Goal: Task Accomplishment & Management: Manage account settings

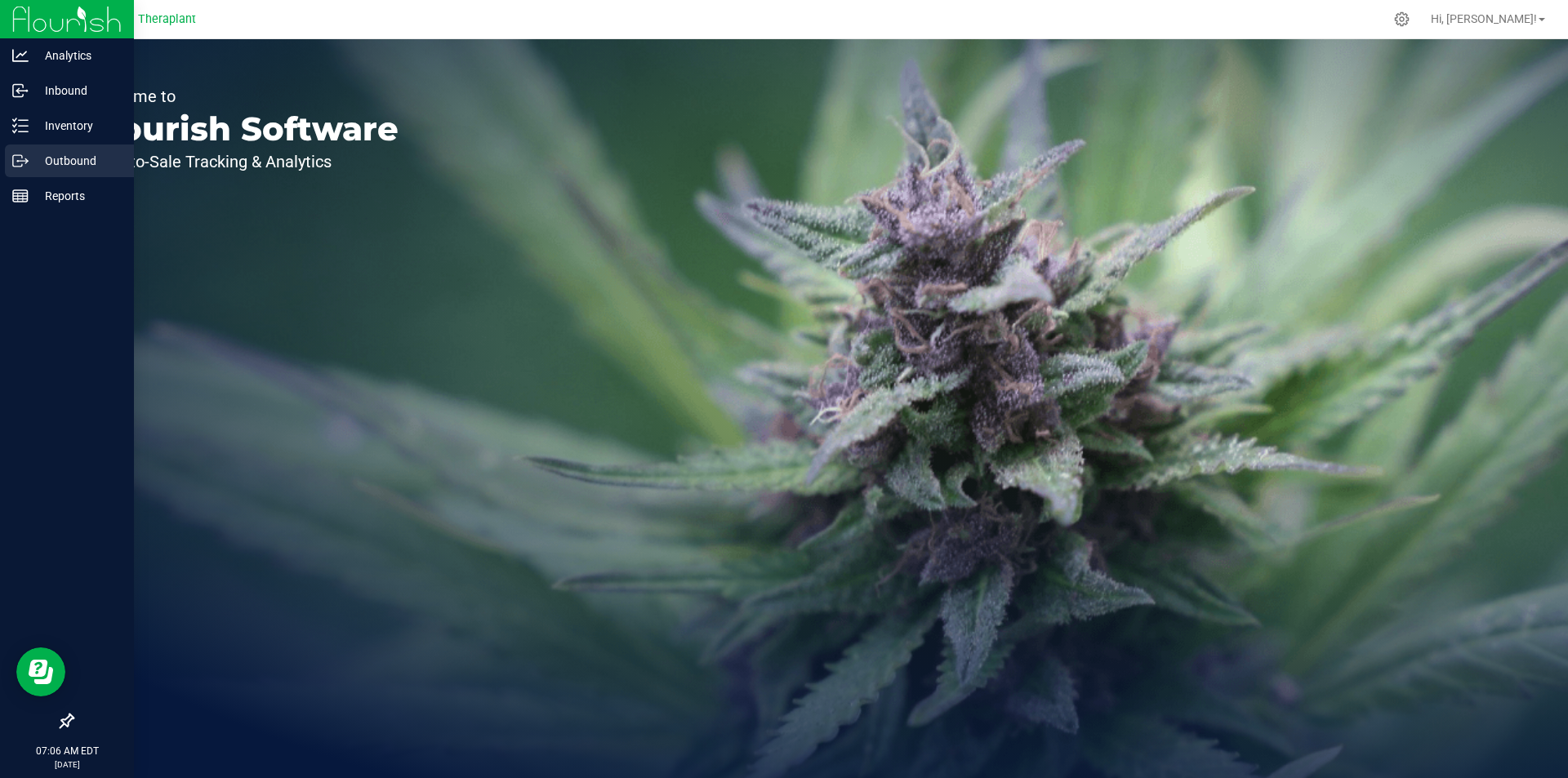
click at [30, 161] on p "Outbound" at bounding box center [77, 160] width 98 height 20
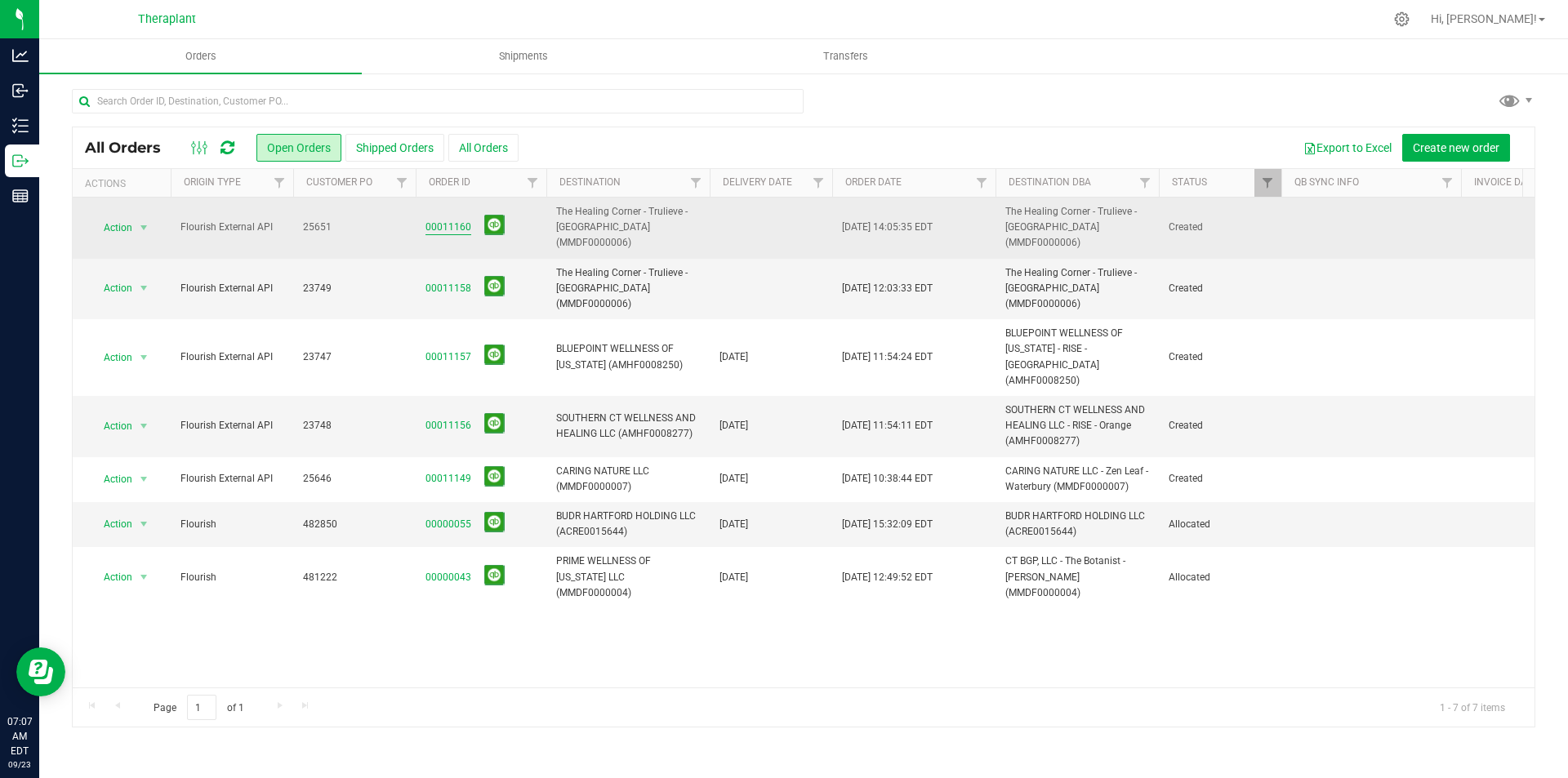
click at [446, 222] on link "00011160" at bounding box center [448, 227] width 46 height 16
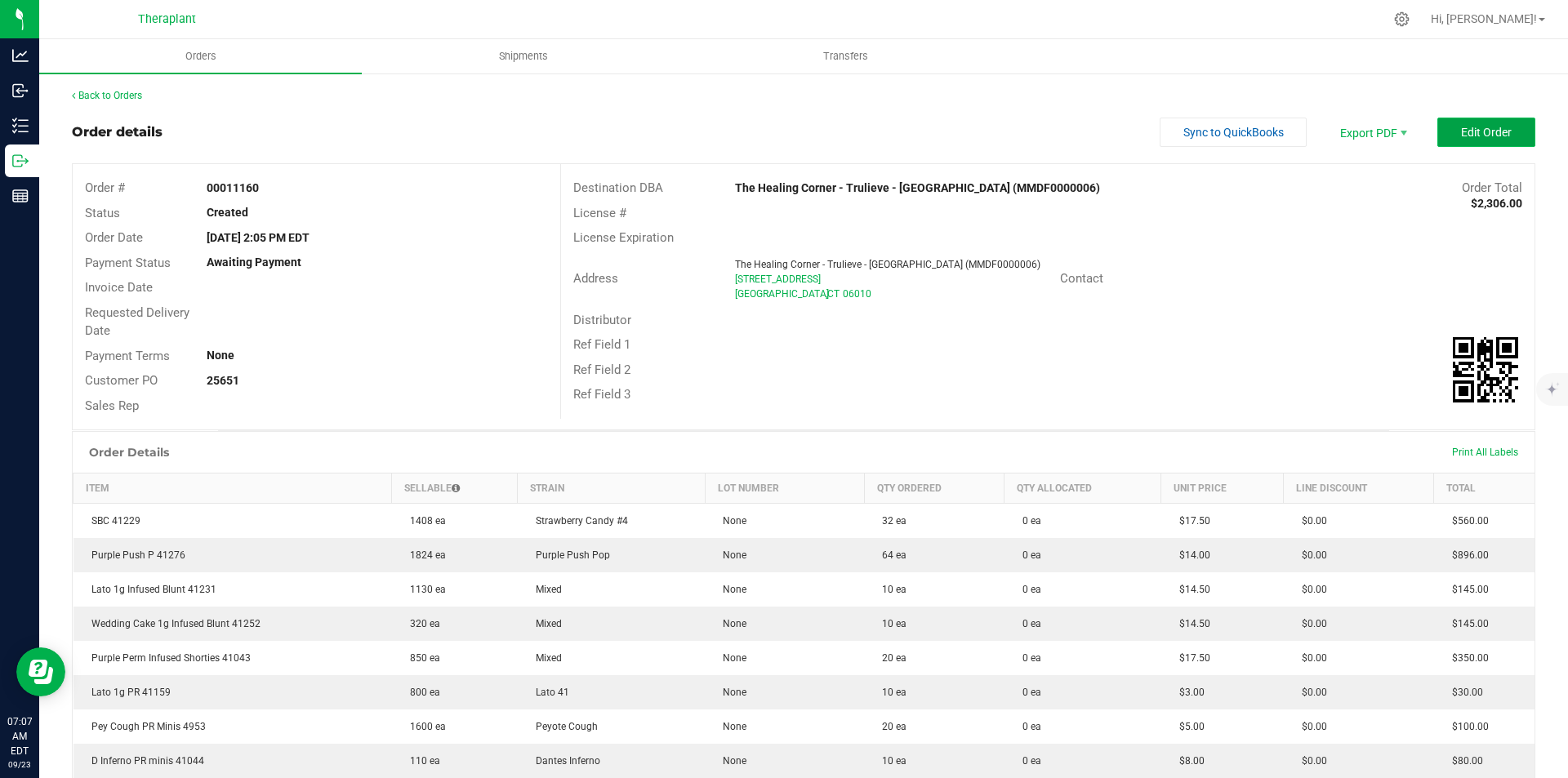
click at [1440, 133] on button "Edit Order" at bounding box center [1486, 131] width 98 height 29
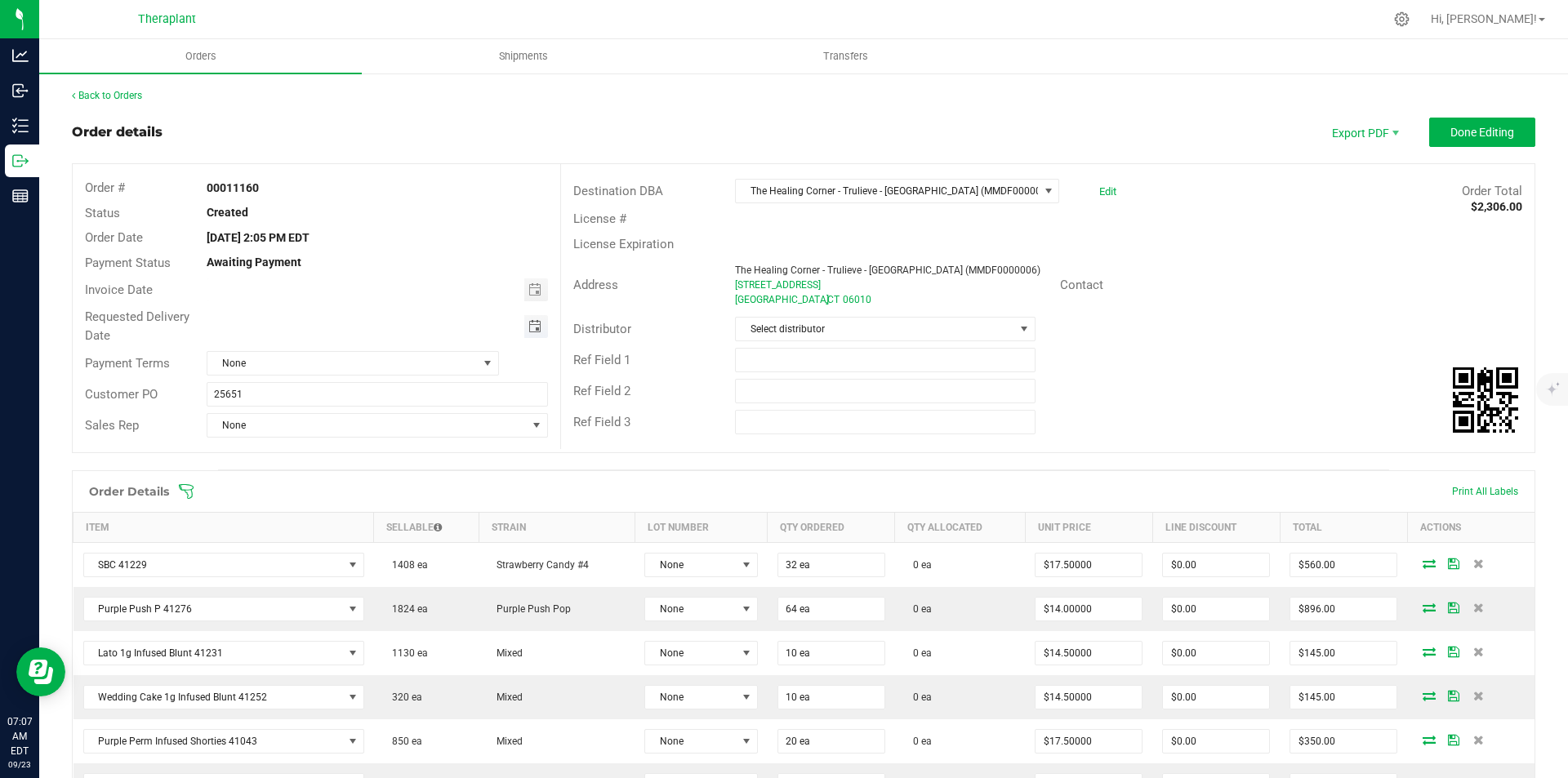
click at [528, 329] on span "Toggle calendar" at bounding box center [535, 326] width 13 height 13
click at [396, 489] on span "26" at bounding box center [400, 486] width 23 height 25
type input "[DATE]"
click at [1452, 133] on span "Done Editing" at bounding box center [1483, 132] width 64 height 13
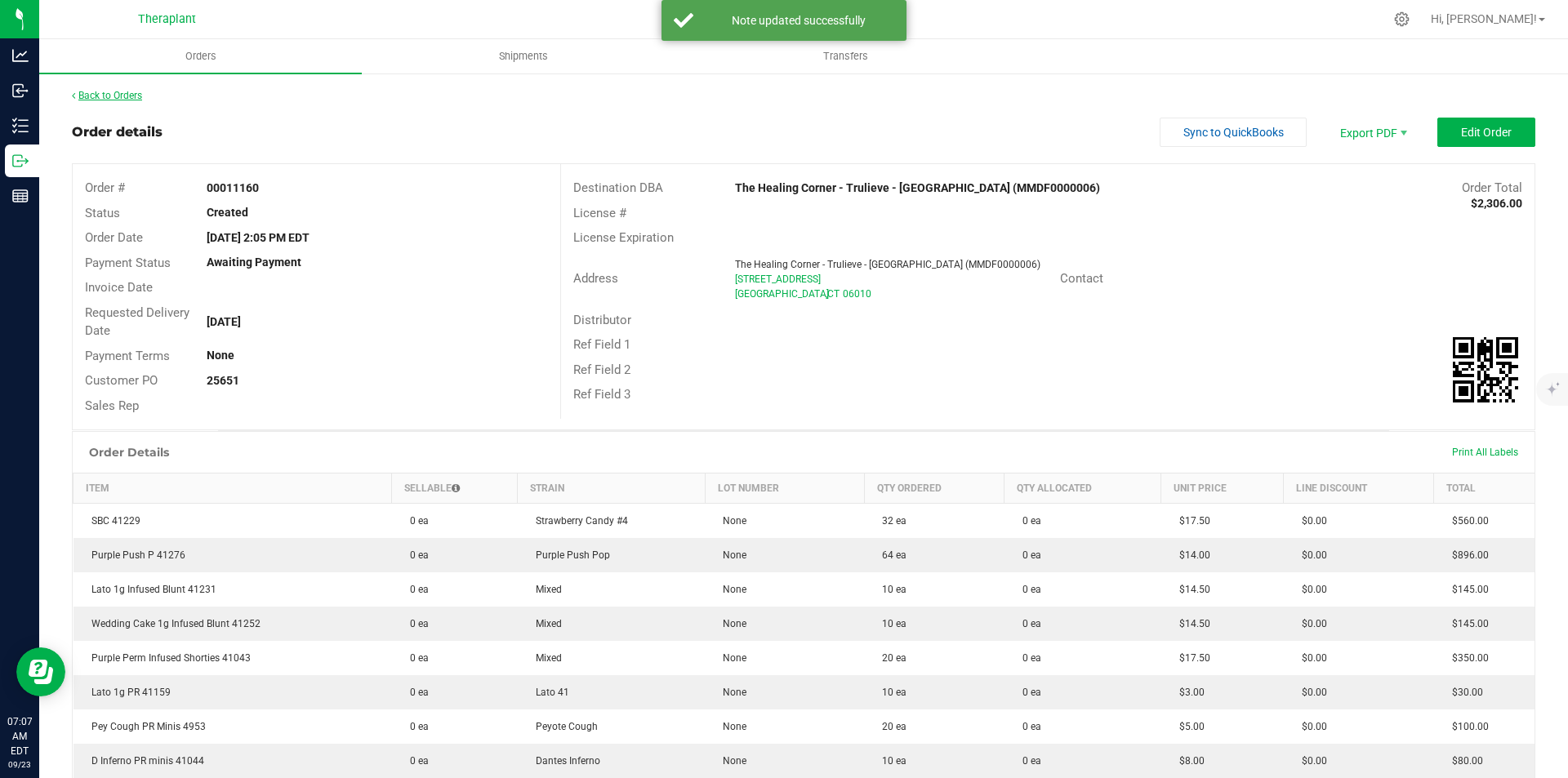
click at [108, 95] on link "Back to Orders" at bounding box center [107, 96] width 70 height 11
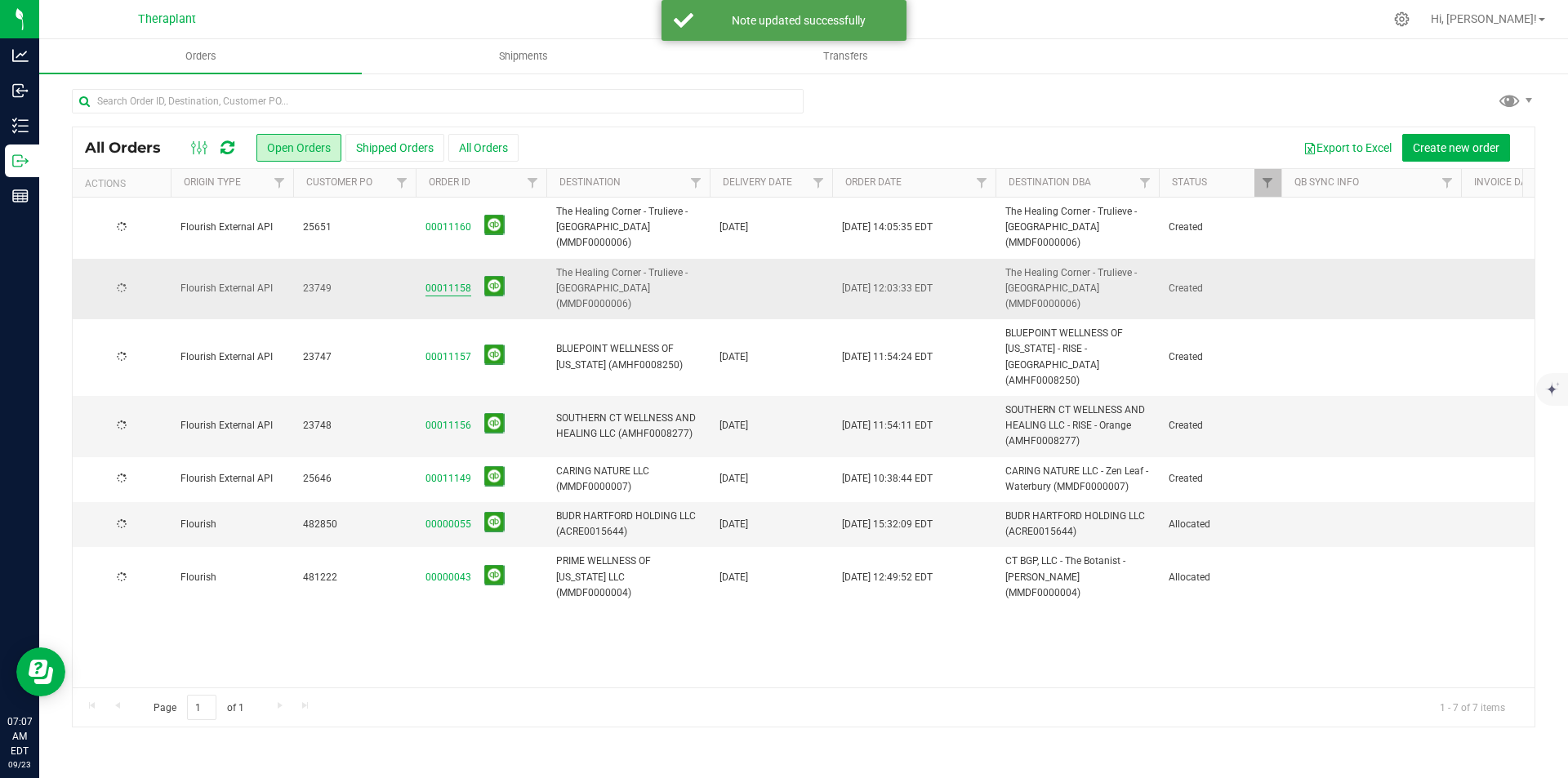
click at [455, 281] on link "00011158" at bounding box center [448, 289] width 46 height 16
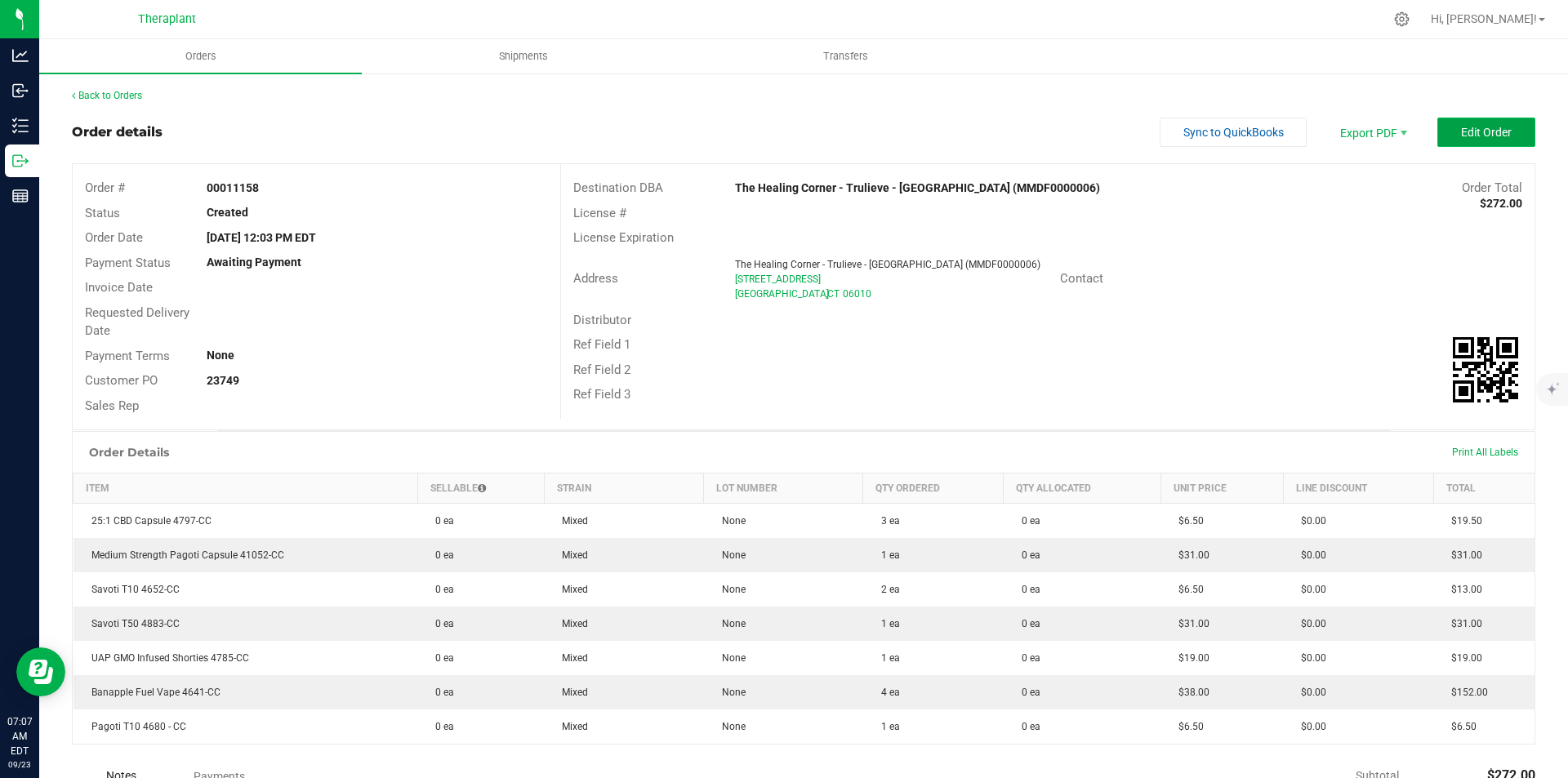
click at [1445, 132] on button "Edit Order" at bounding box center [1486, 131] width 98 height 29
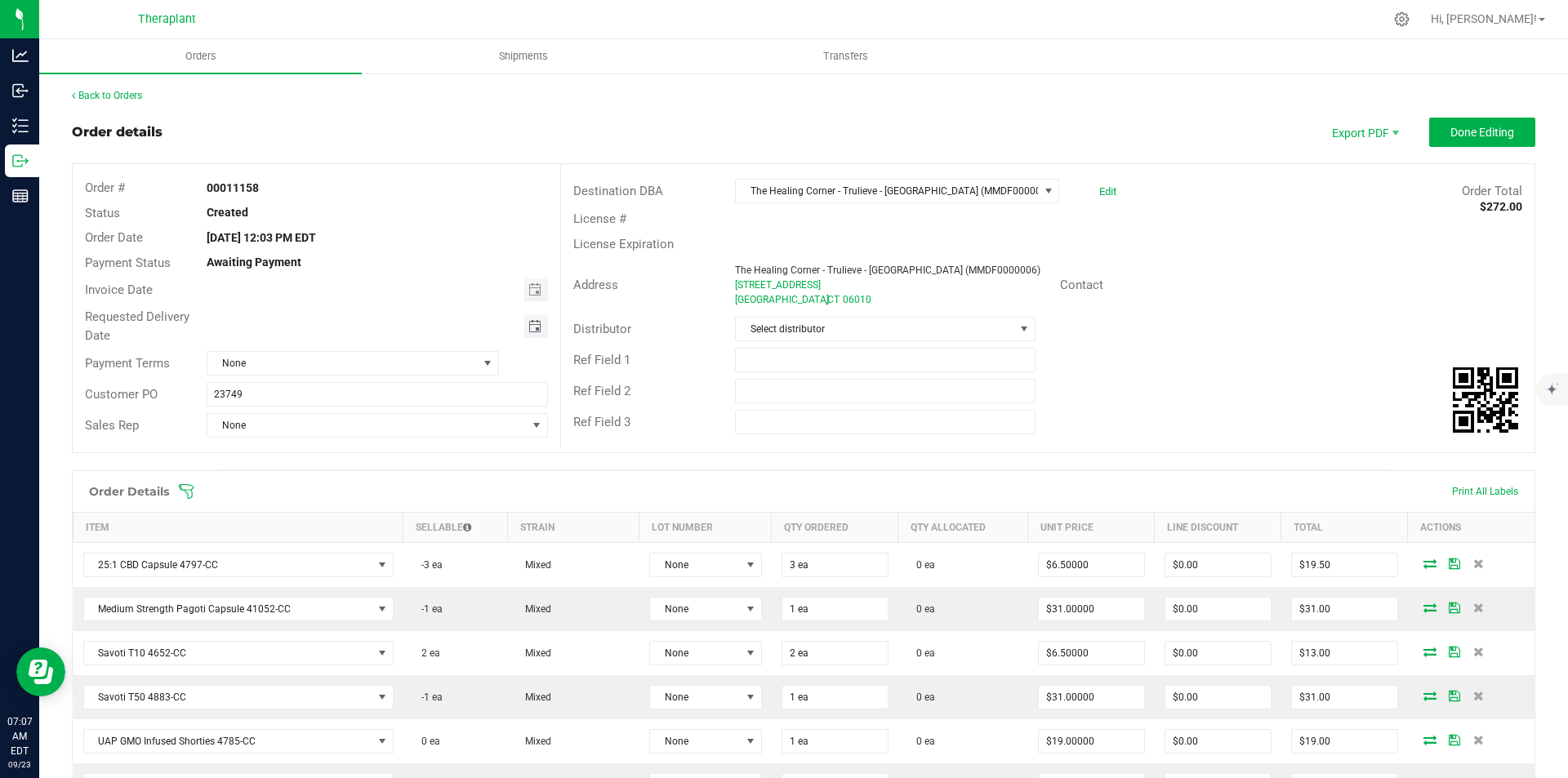
click at [534, 325] on span "Toggle calendar" at bounding box center [535, 326] width 13 height 13
click at [403, 490] on span "26" at bounding box center [400, 486] width 23 height 25
type input "[DATE]"
click at [1487, 129] on span "Done Editing" at bounding box center [1483, 132] width 64 height 13
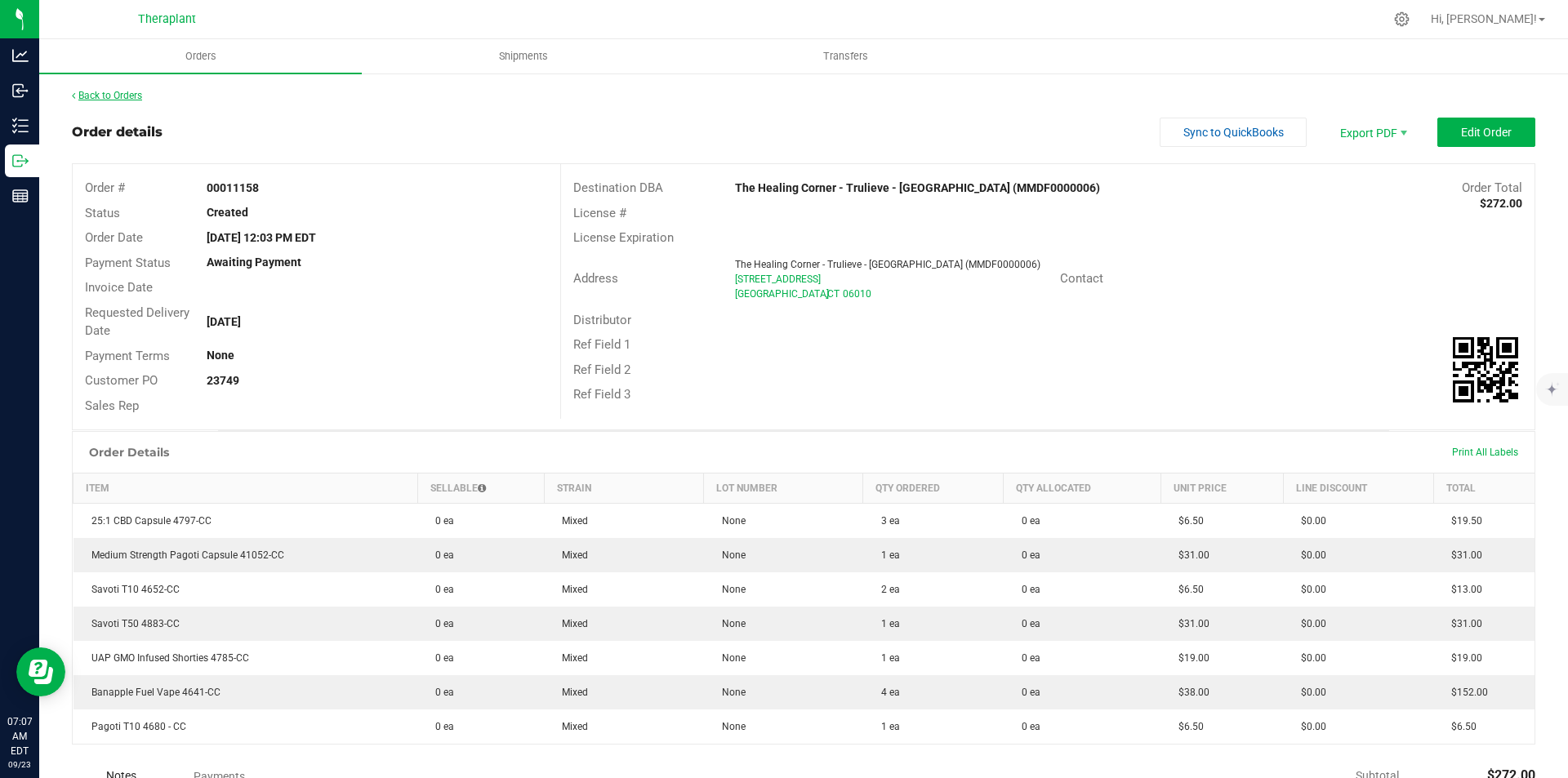
click at [110, 97] on link "Back to Orders" at bounding box center [107, 96] width 70 height 11
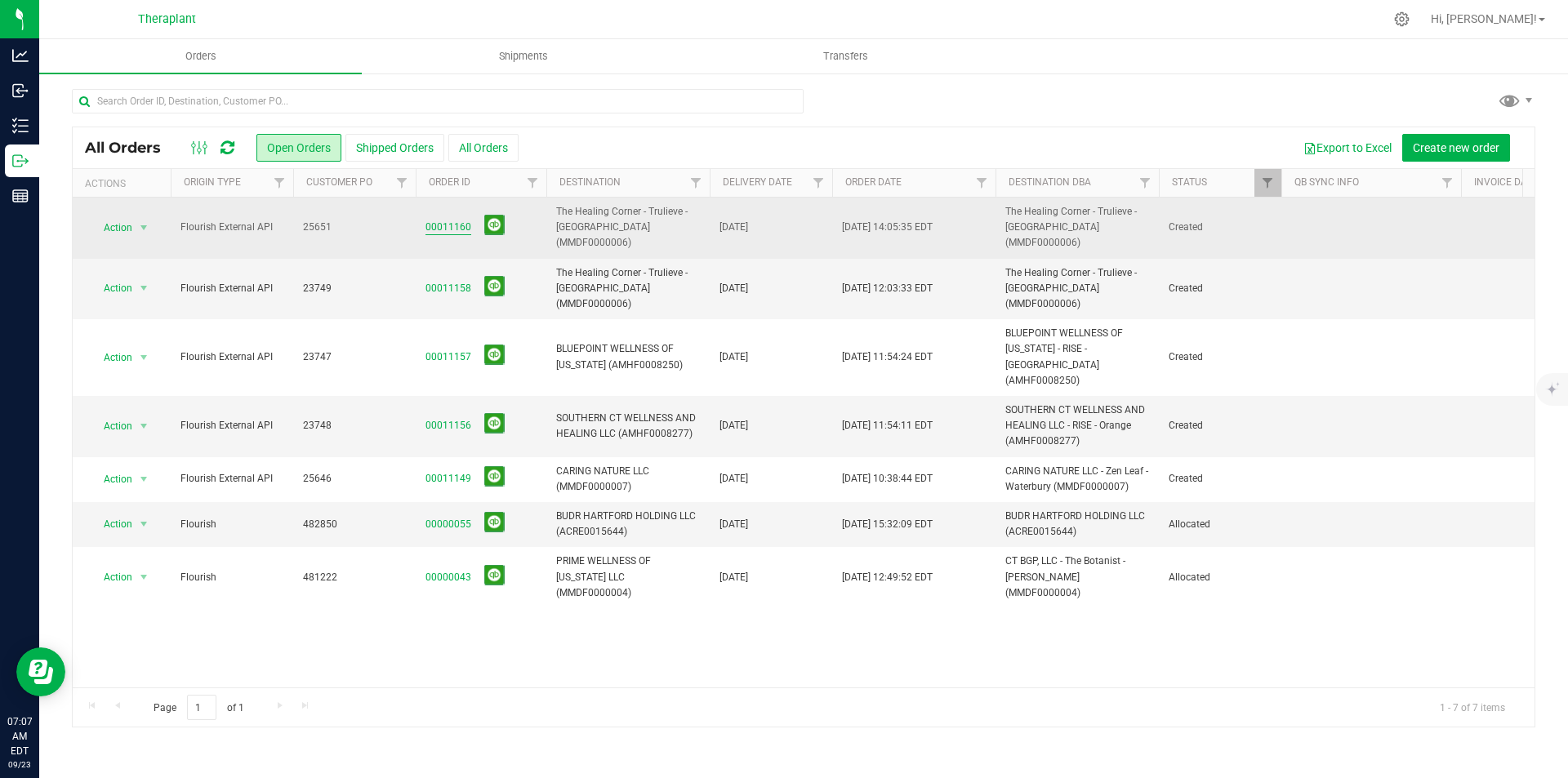
click at [445, 219] on link "00011160" at bounding box center [448, 227] width 46 height 16
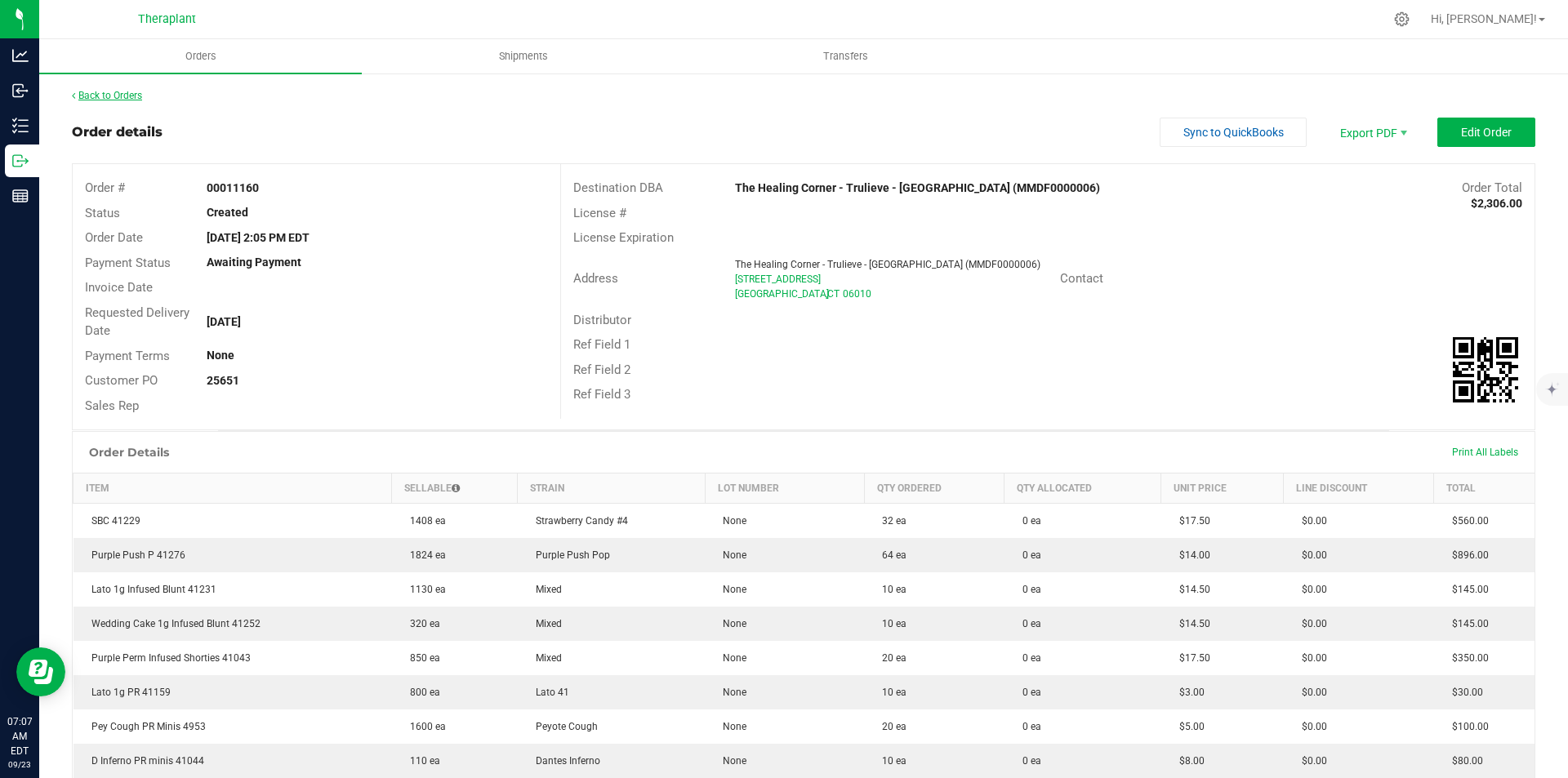
click at [98, 95] on link "Back to Orders" at bounding box center [107, 96] width 70 height 11
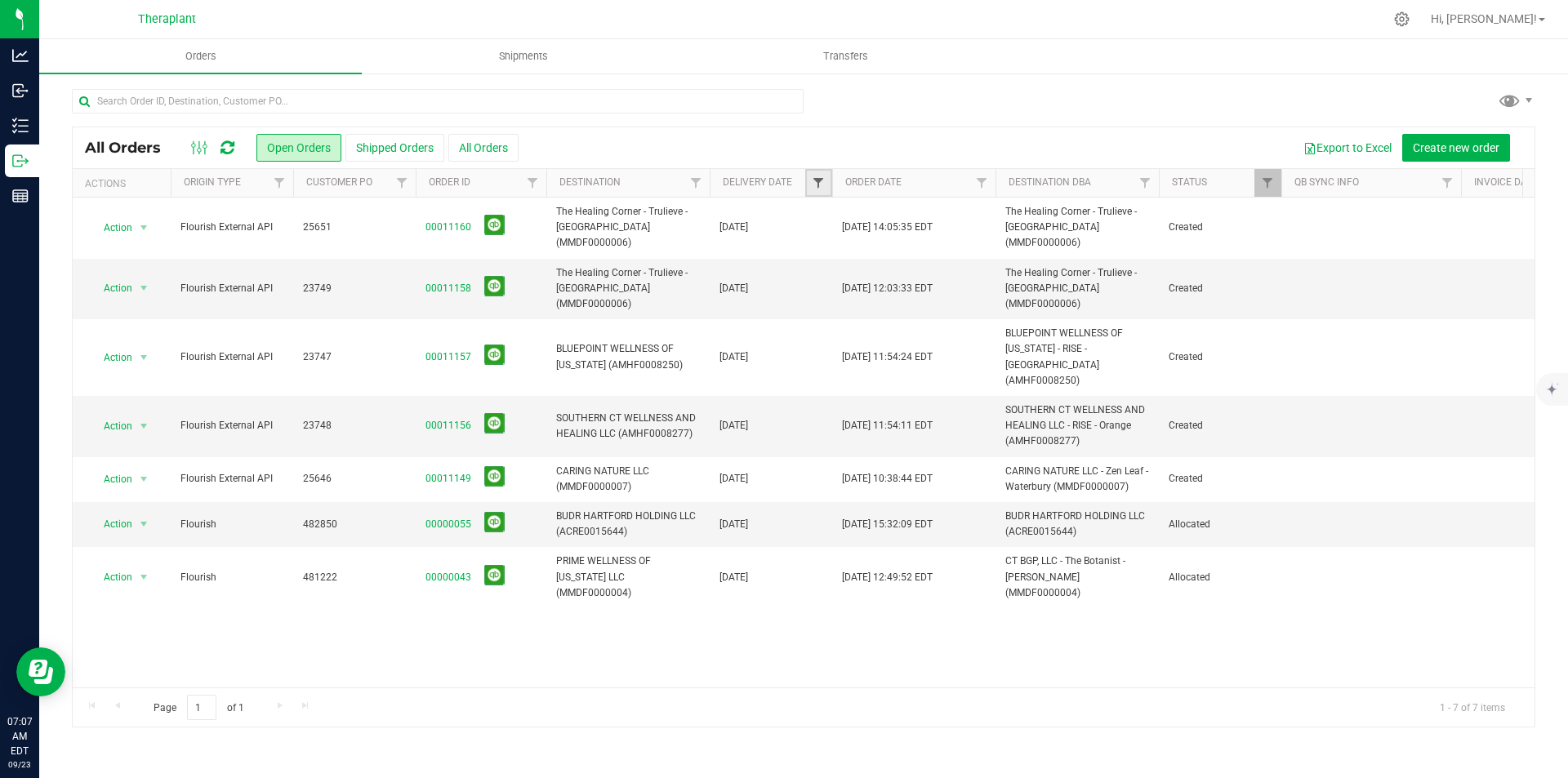
click at [813, 178] on span "Filter" at bounding box center [819, 183] width 13 height 13
click at [976, 277] on span "select" at bounding box center [971, 281] width 13 height 13
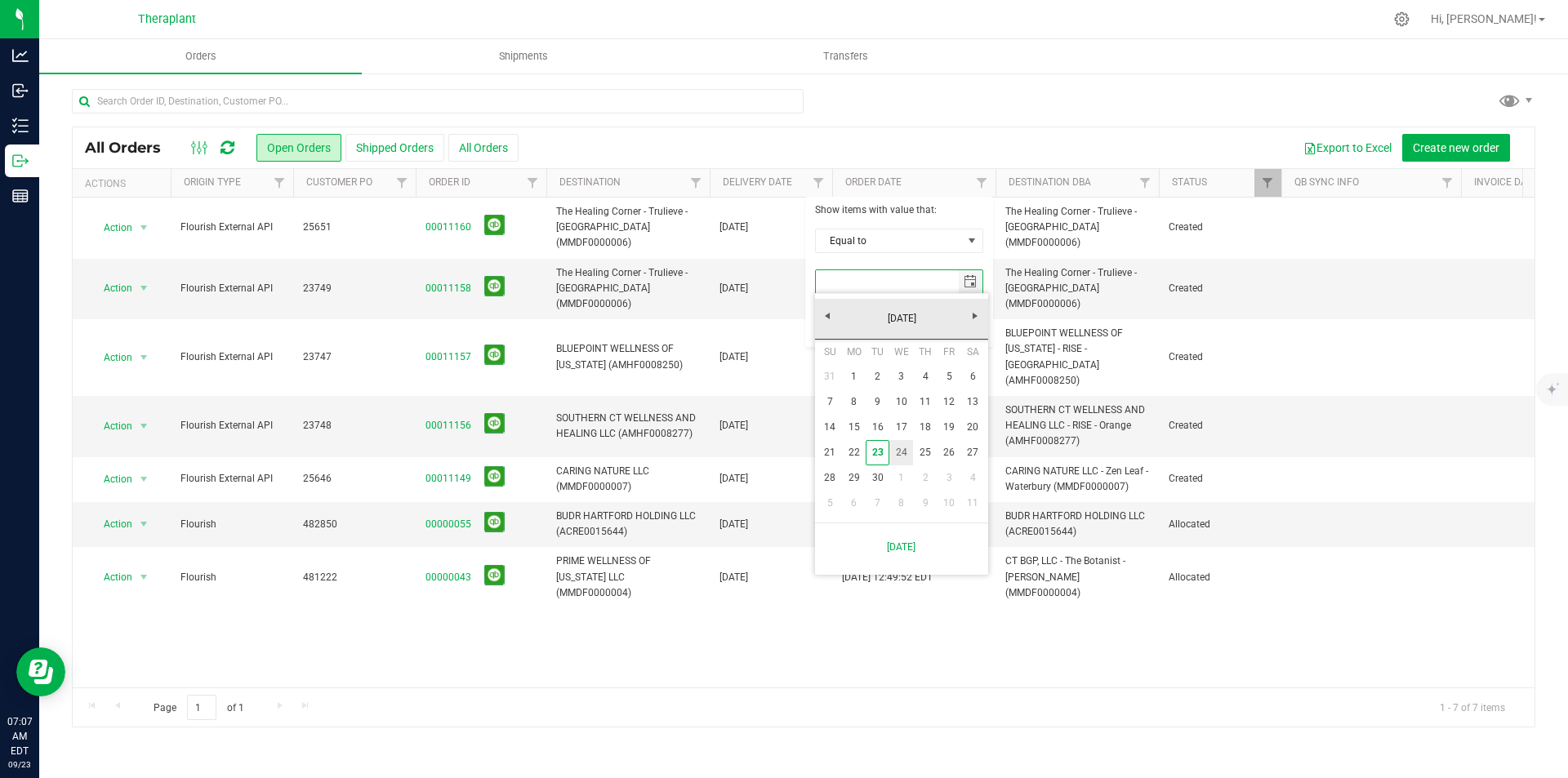
click at [900, 453] on link "24" at bounding box center [900, 452] width 23 height 25
type input "[DATE]"
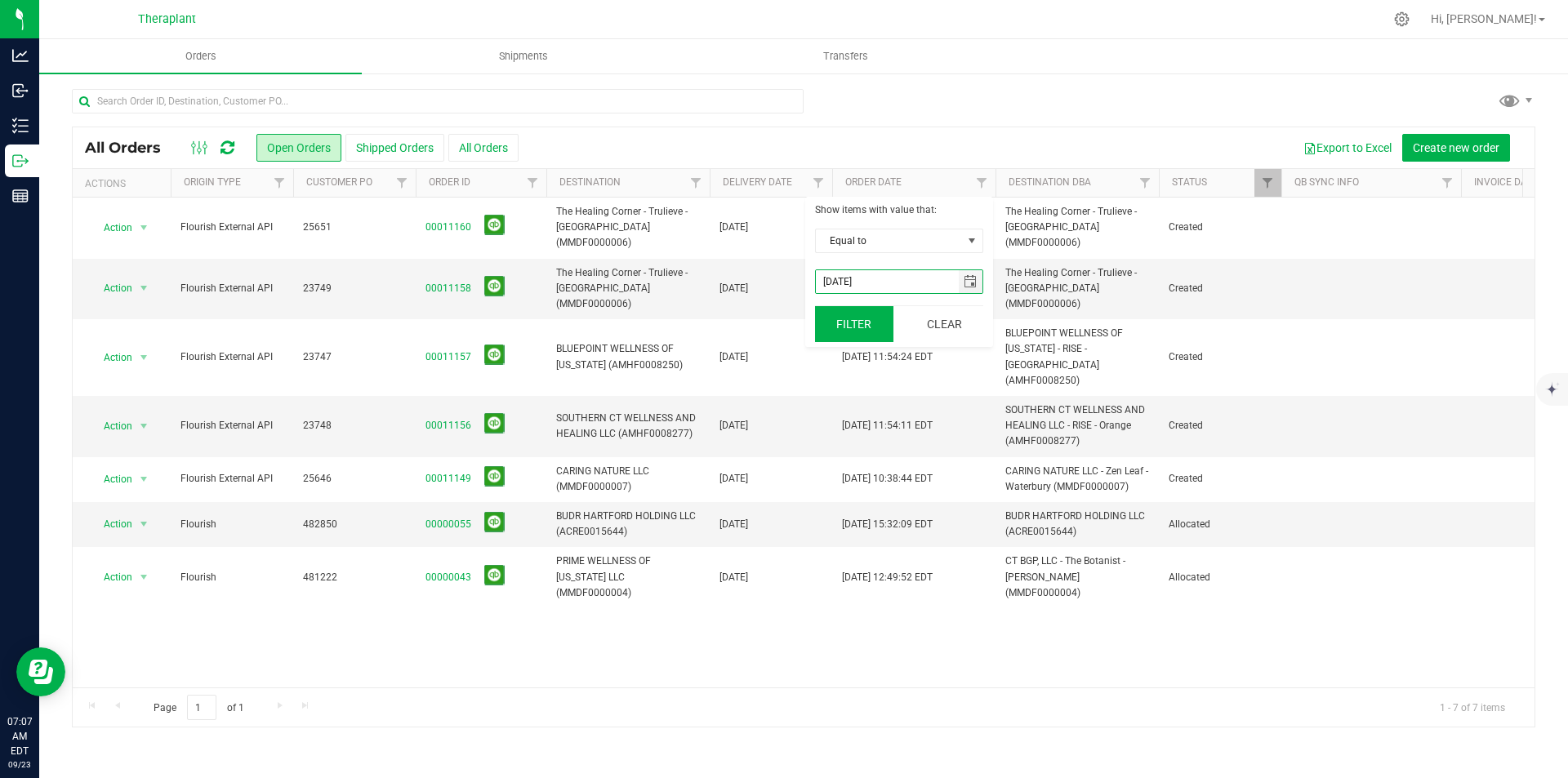
click at [844, 329] on button "Filter" at bounding box center [854, 324] width 79 height 36
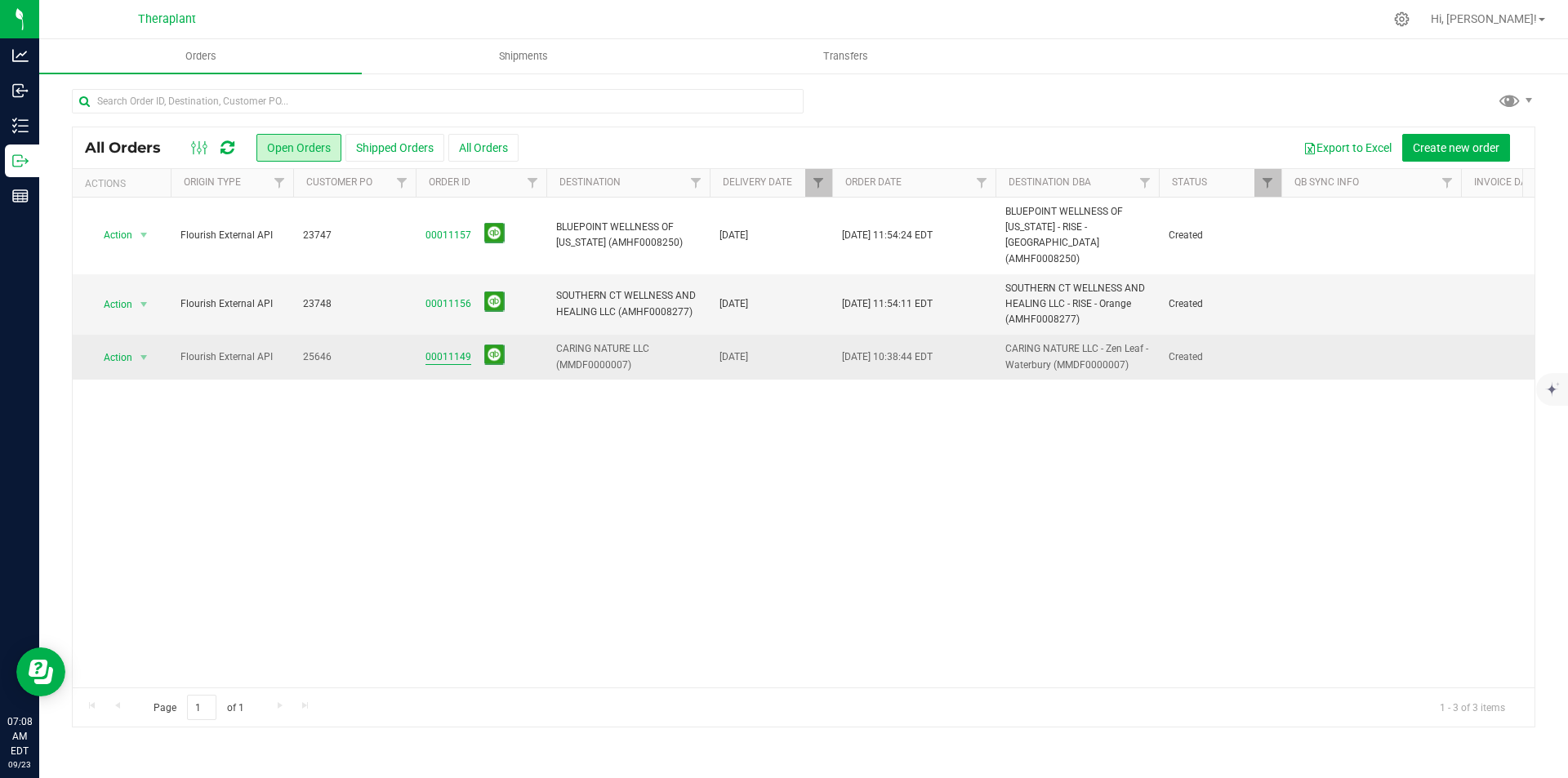
click at [460, 350] on link "00011149" at bounding box center [448, 357] width 46 height 16
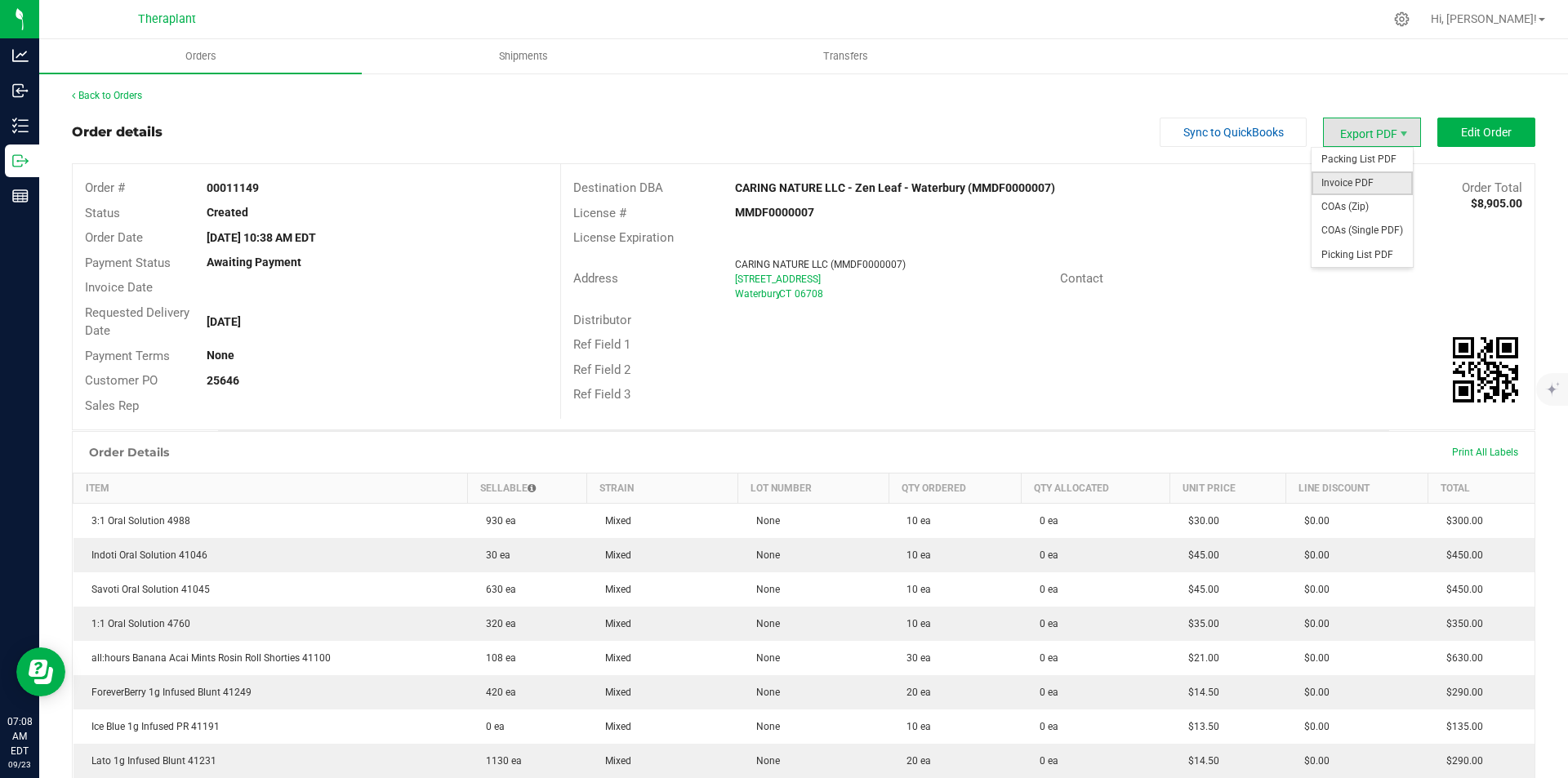
click at [1357, 190] on span "Invoice PDF" at bounding box center [1363, 183] width 101 height 23
click at [133, 92] on link "Back to Orders" at bounding box center [107, 96] width 70 height 11
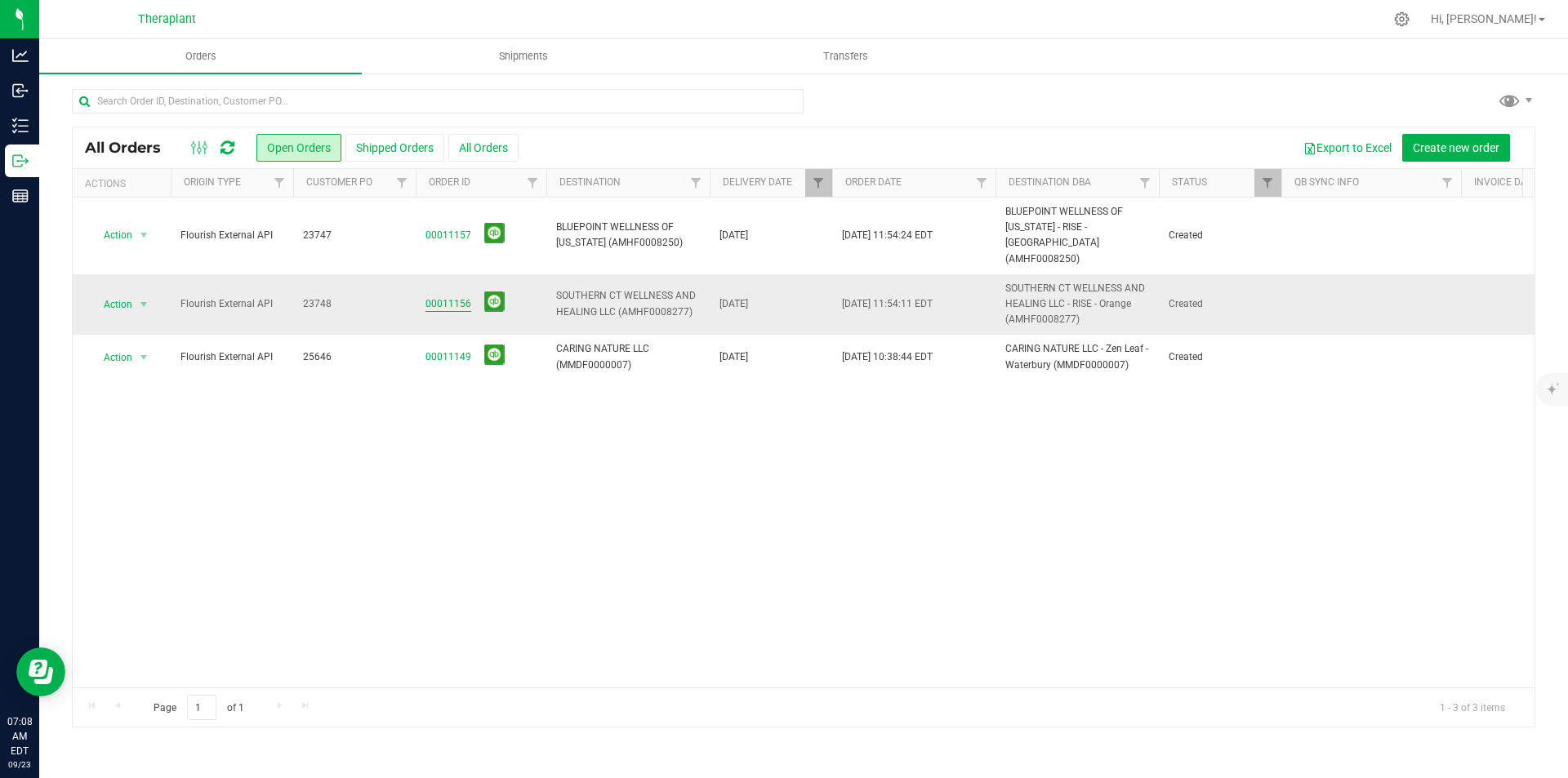
click at [456, 296] on link "00011156" at bounding box center [448, 304] width 46 height 16
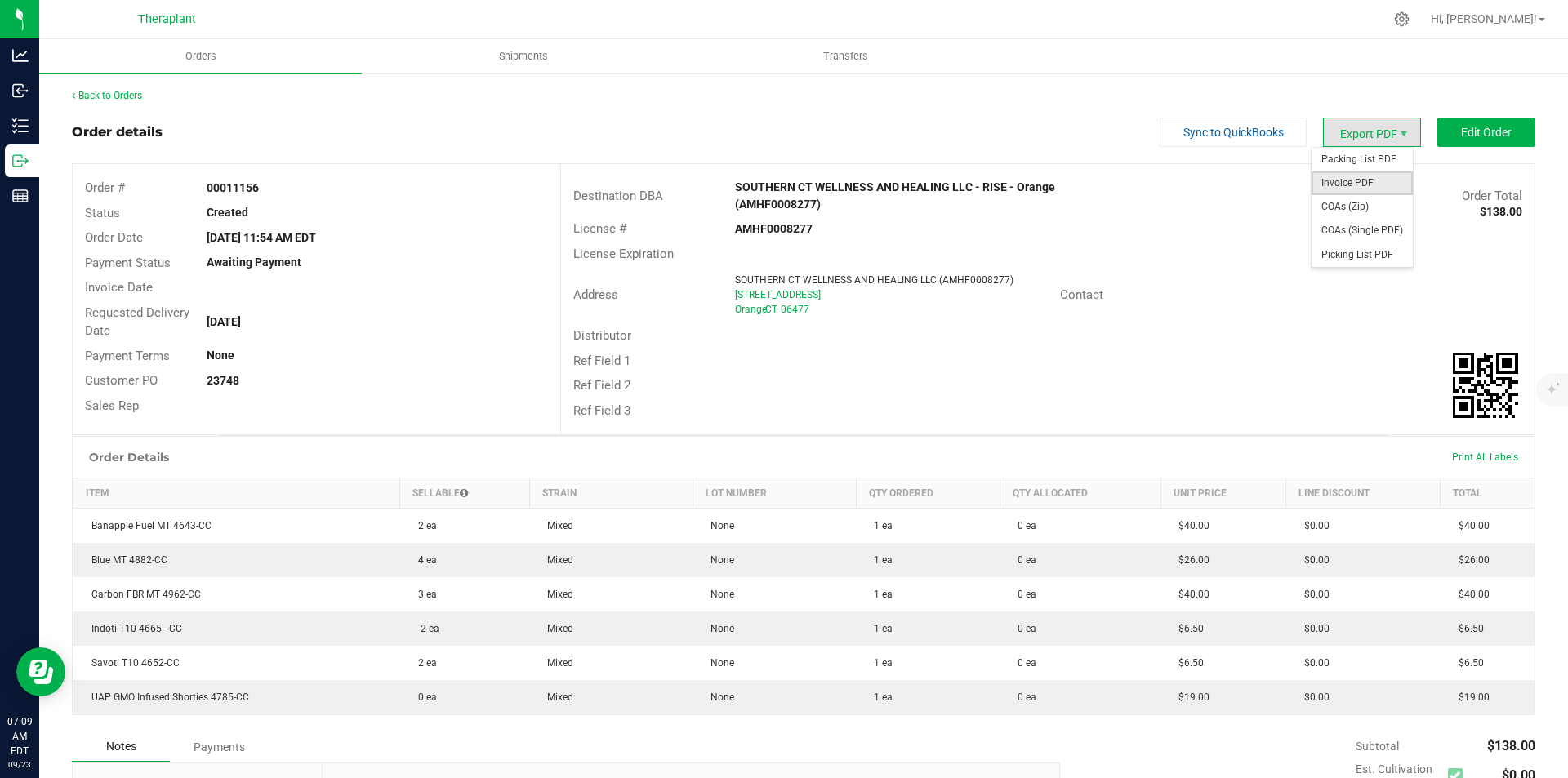
click at [1349, 172] on span "Invoice PDF" at bounding box center [1363, 183] width 101 height 23
click at [103, 95] on link "Back to Orders" at bounding box center [107, 96] width 70 height 11
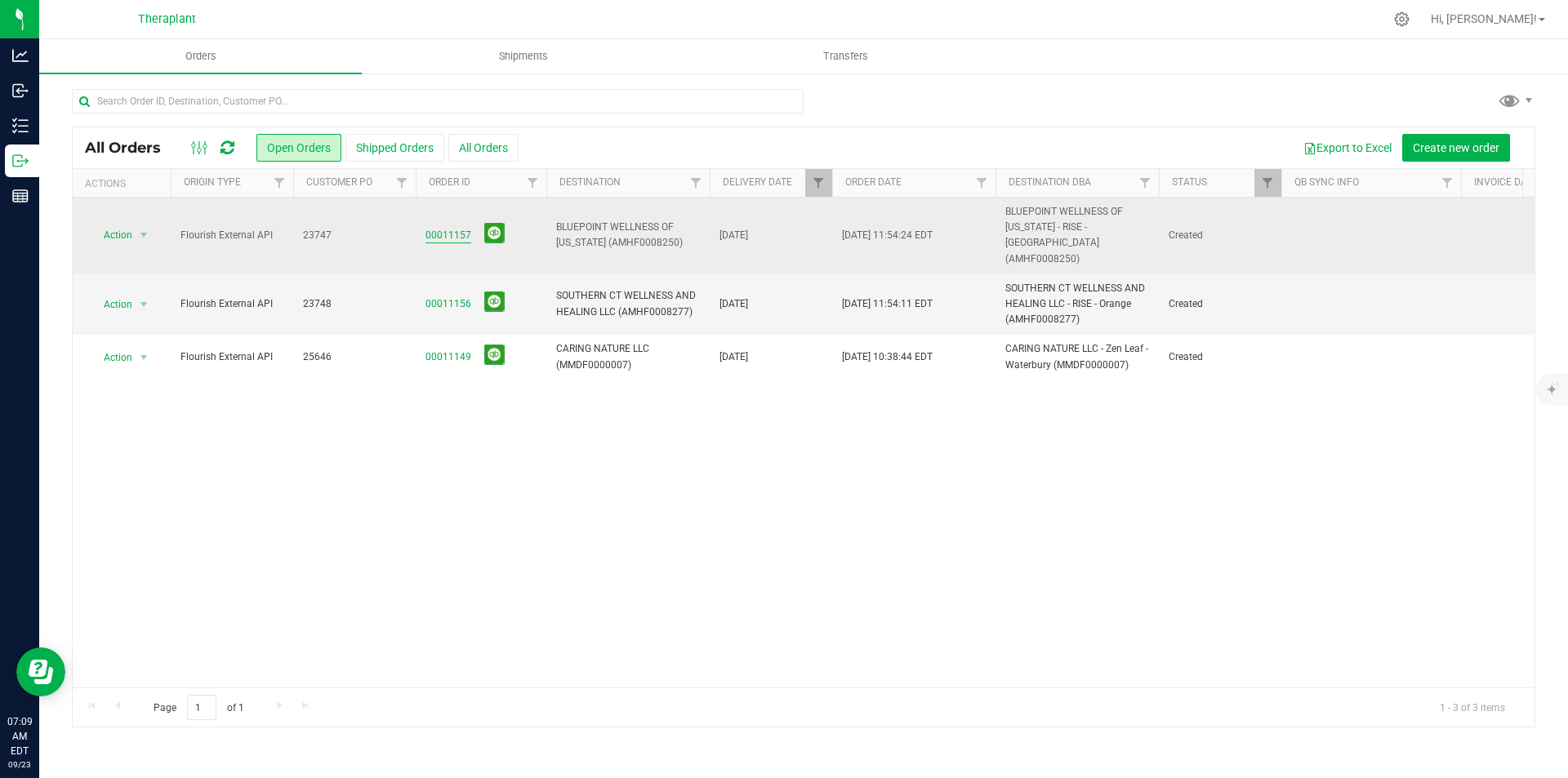
click at [439, 228] on link "00011157" at bounding box center [448, 235] width 46 height 16
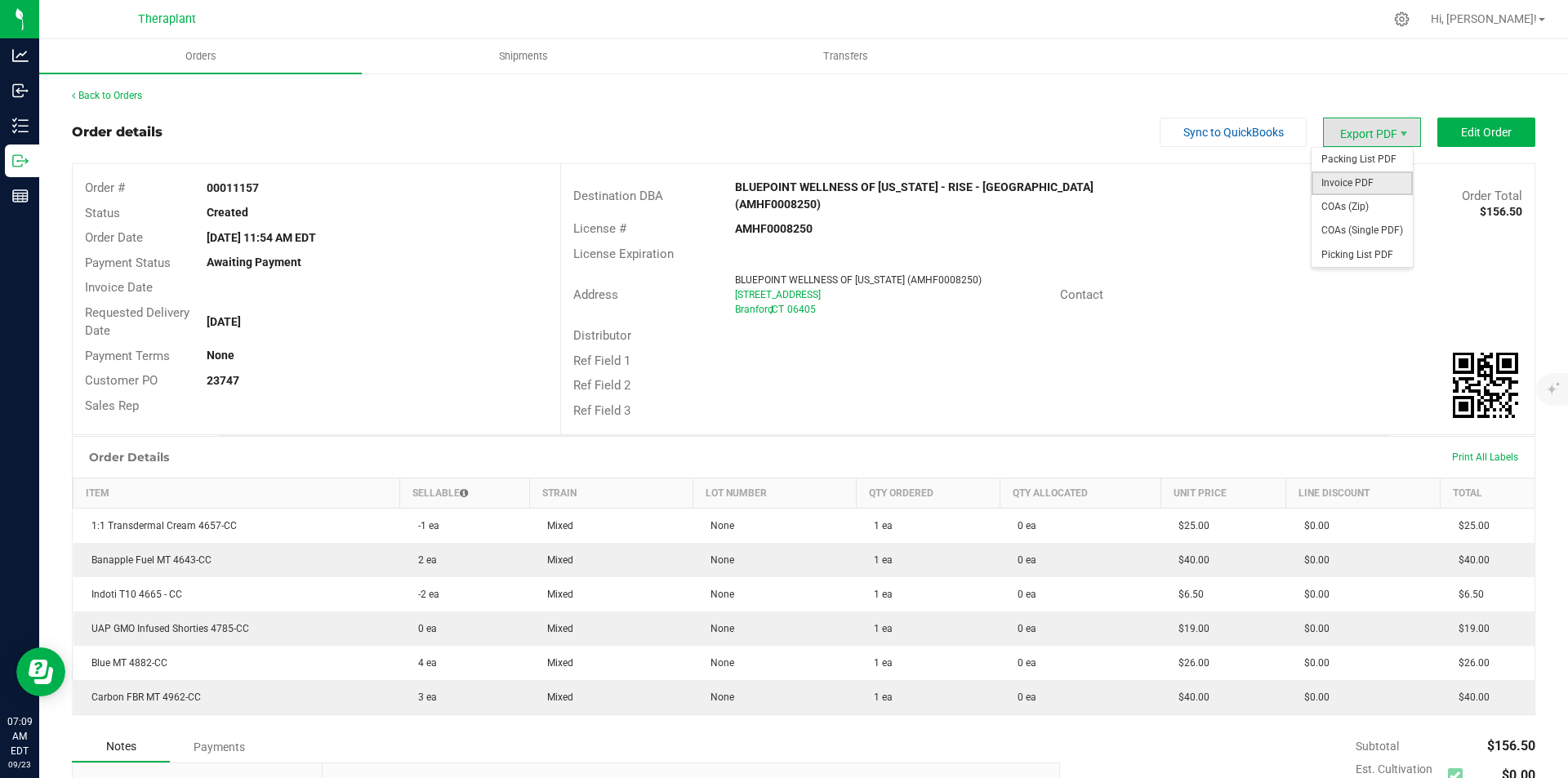
click at [1358, 183] on span "Invoice PDF" at bounding box center [1363, 183] width 101 height 23
click at [96, 93] on link "Back to Orders" at bounding box center [107, 96] width 70 height 11
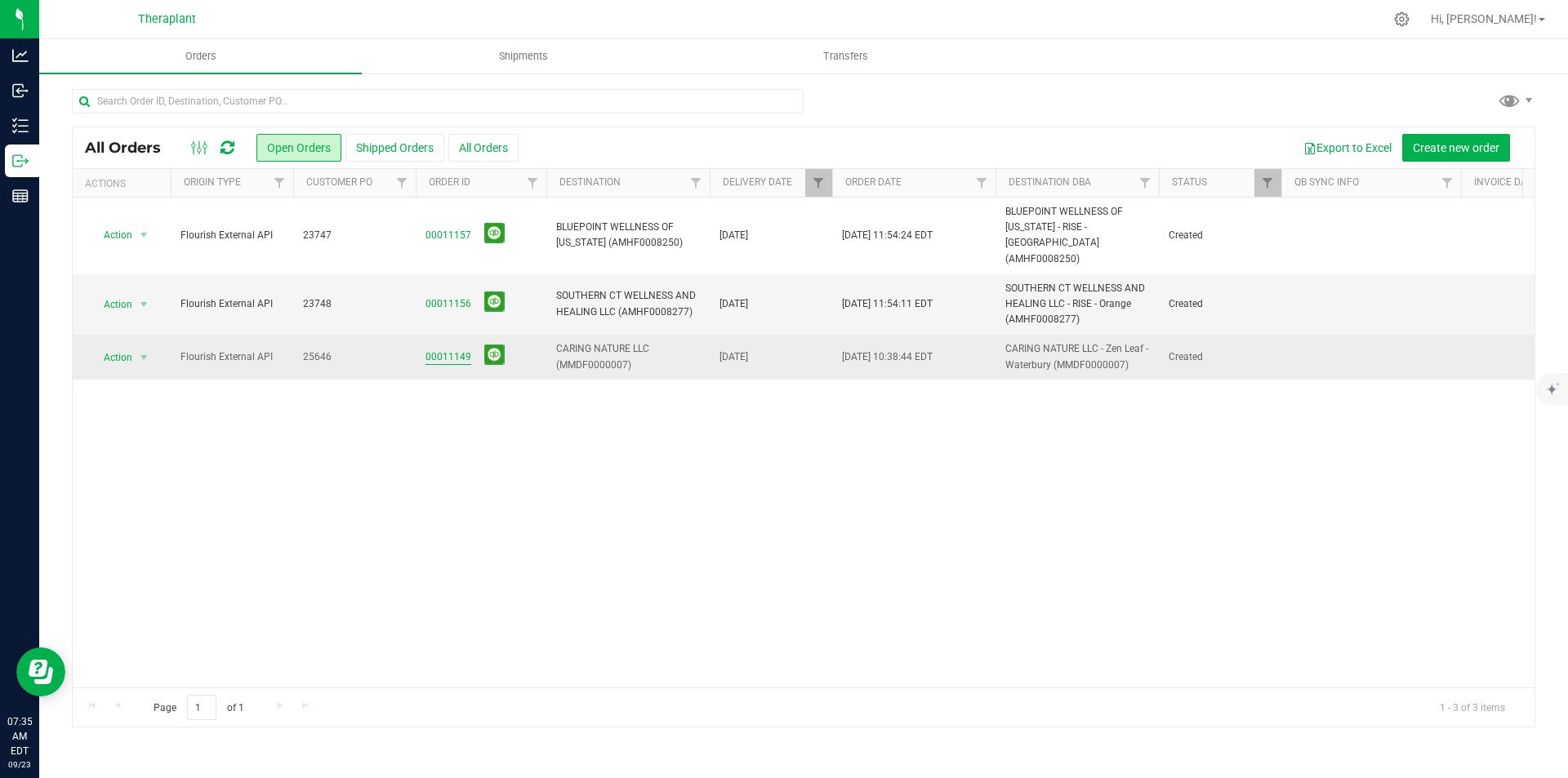
click at [446, 350] on link "00011149" at bounding box center [448, 357] width 46 height 16
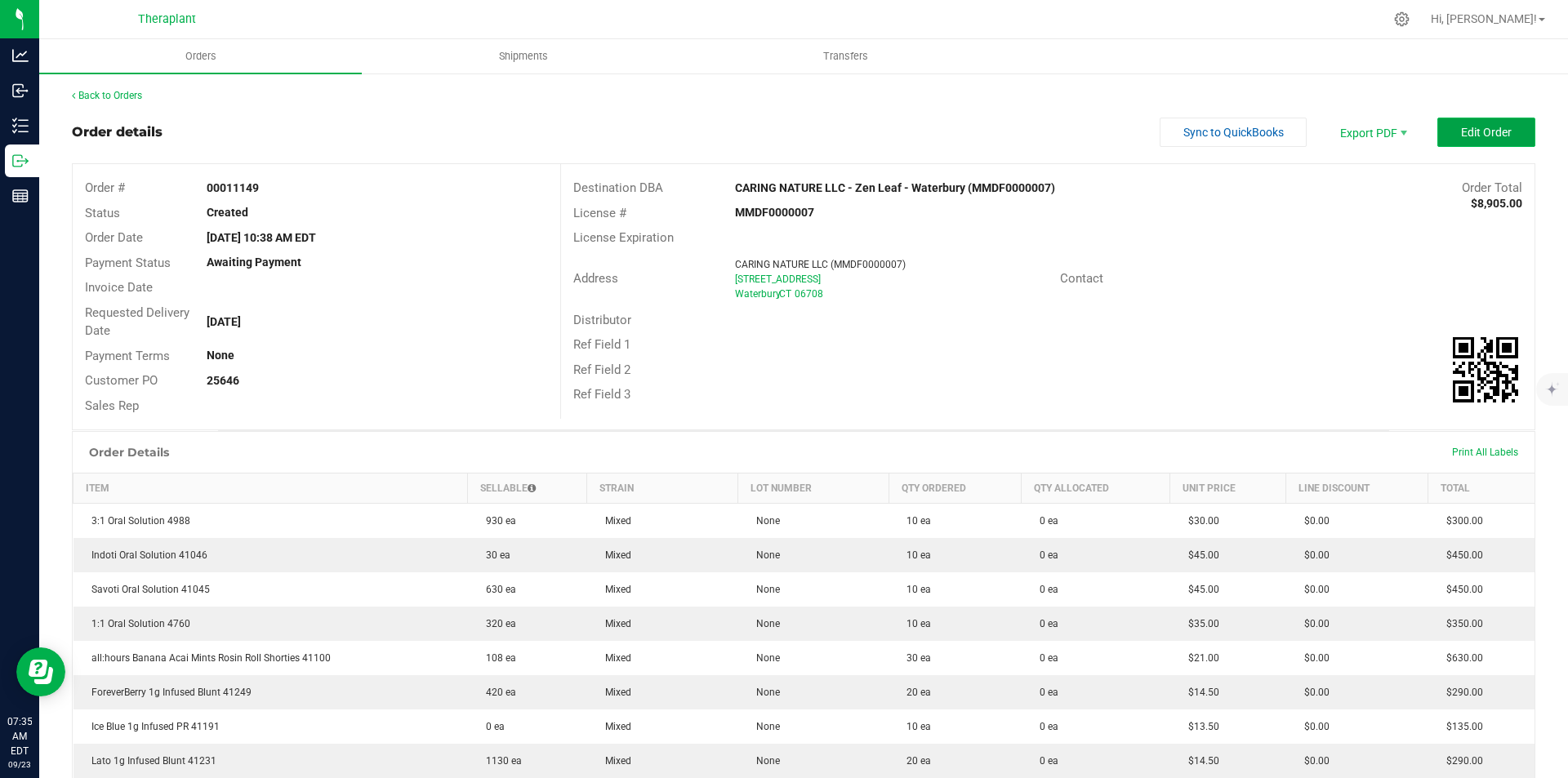
click at [1497, 139] on span "Edit Order" at bounding box center [1486, 132] width 51 height 13
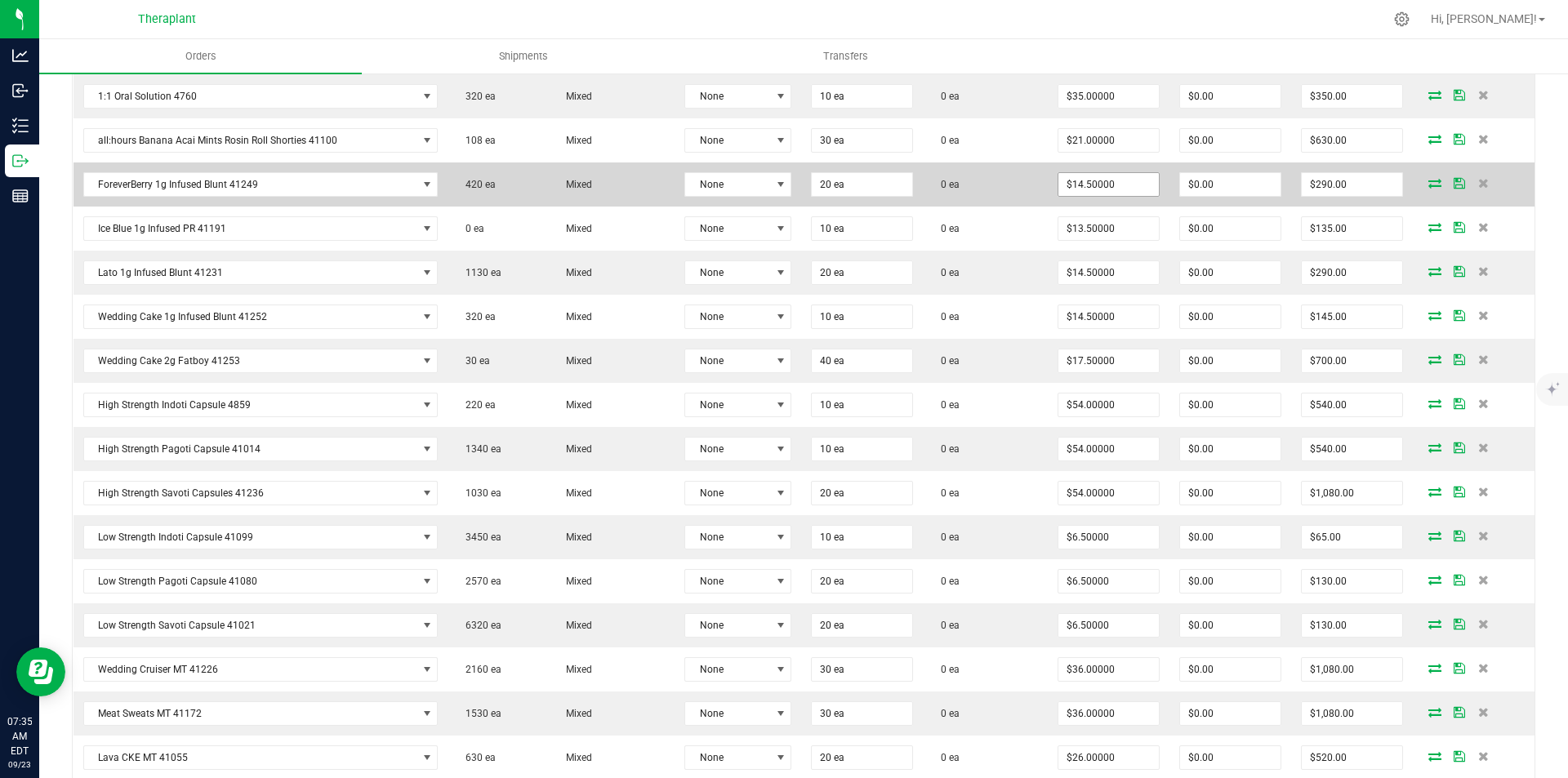
scroll to position [408, 0]
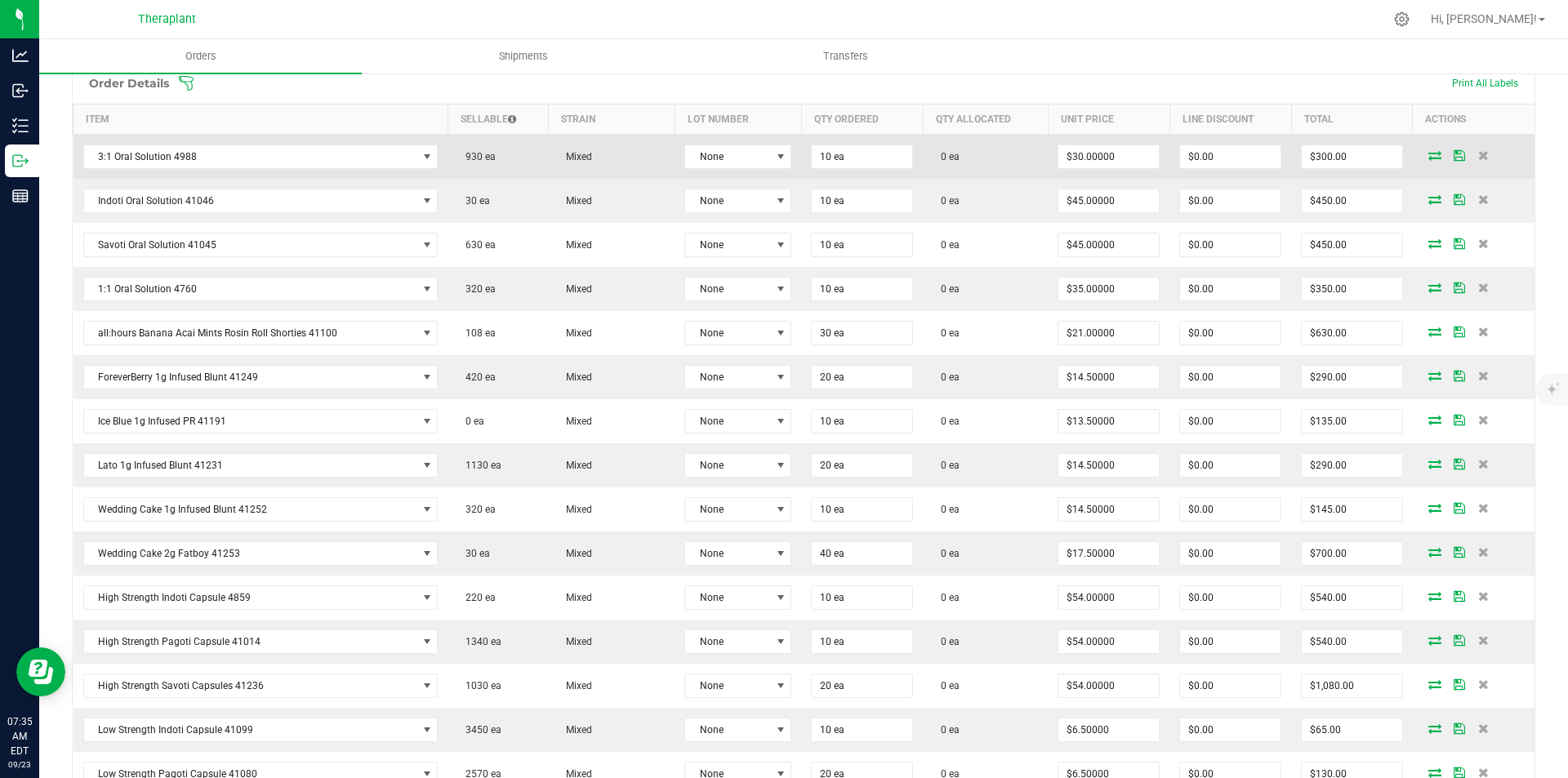
click at [1428, 155] on icon at bounding box center [1435, 155] width 13 height 9
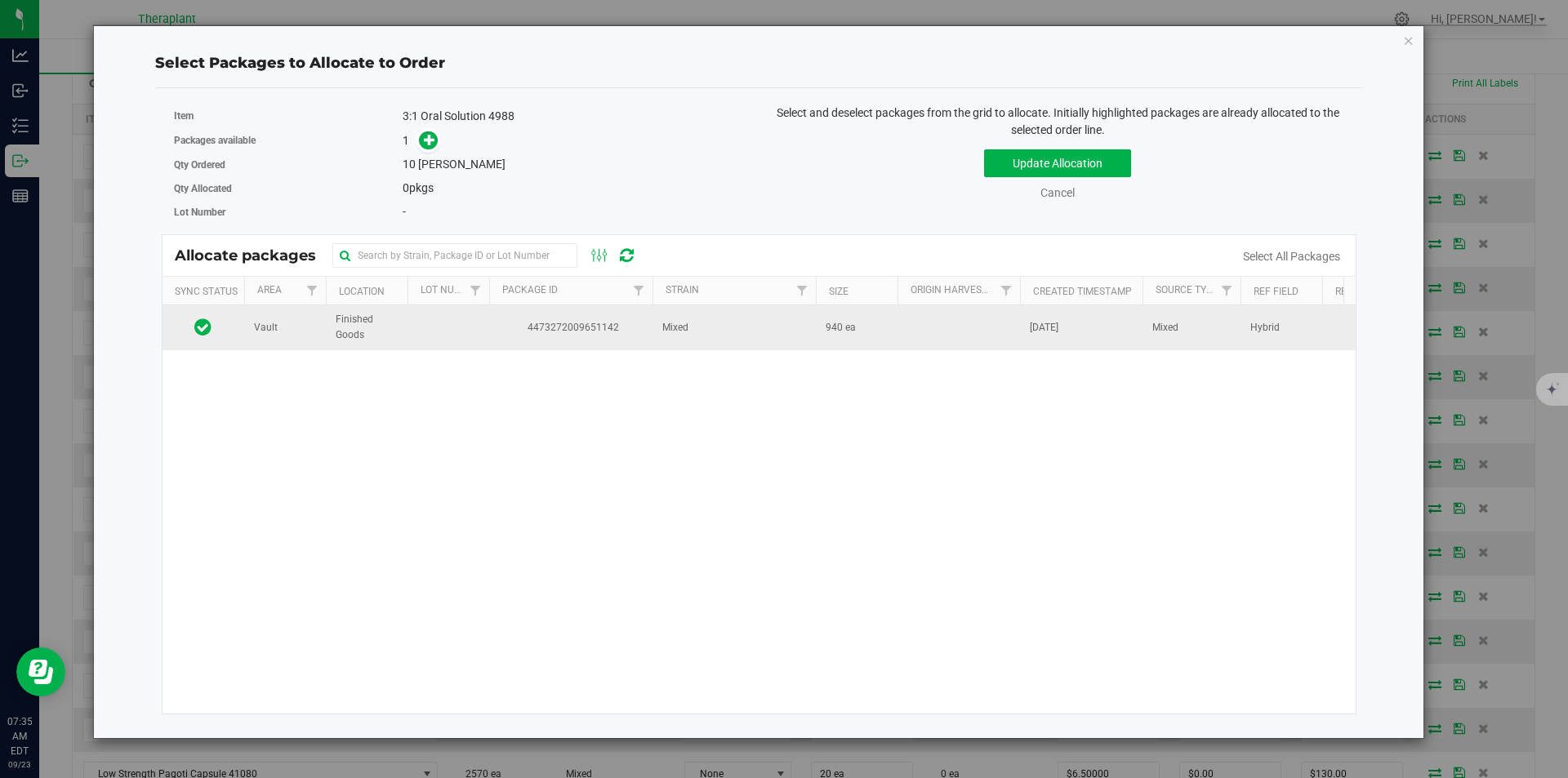
drag, startPoint x: 665, startPoint y: 319, endPoint x: 642, endPoint y: 308, distance: 25.5
click at [664, 319] on td "Mixed" at bounding box center [734, 327] width 163 height 44
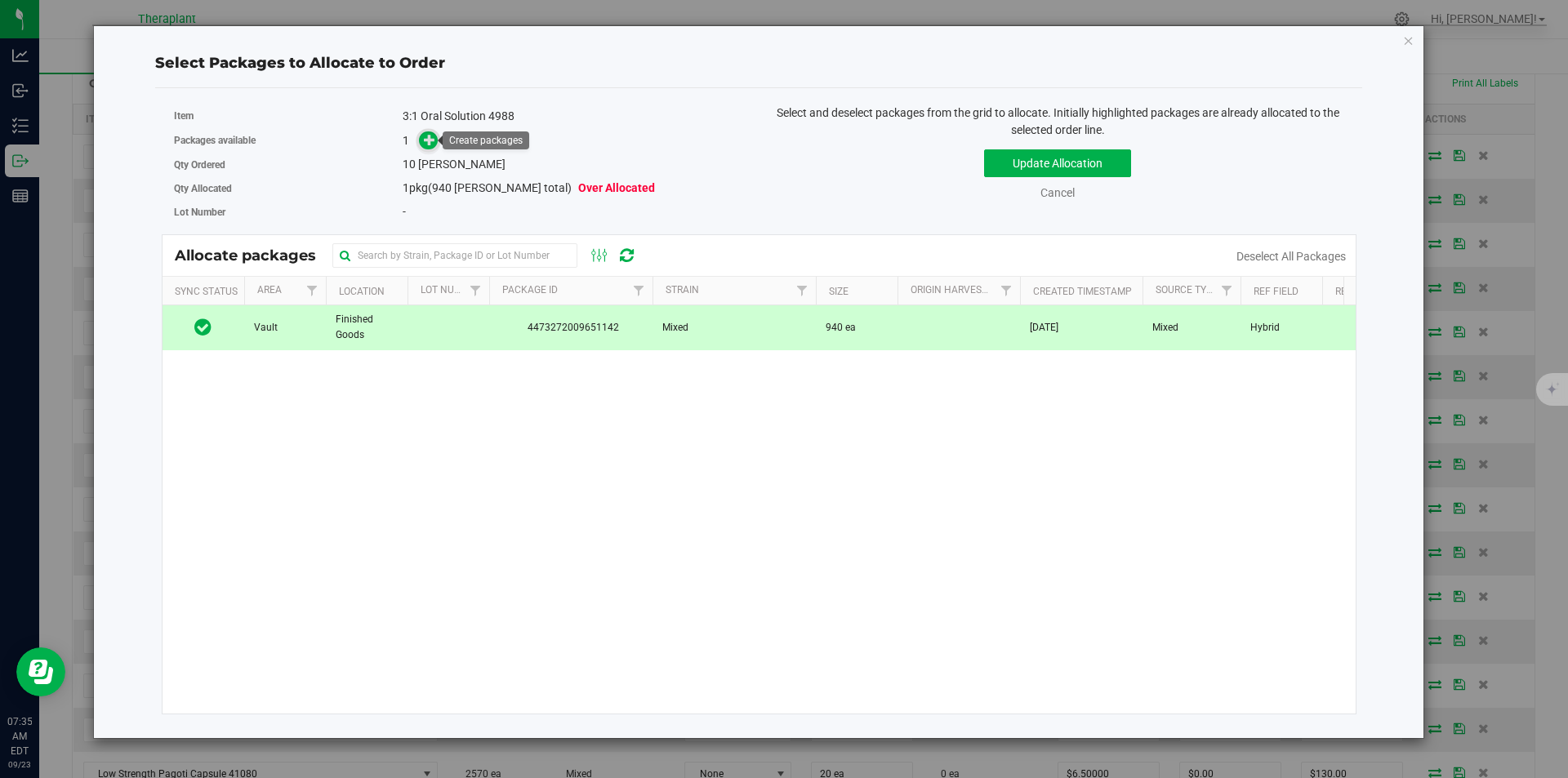
click at [422, 141] on span at bounding box center [429, 141] width 19 height 19
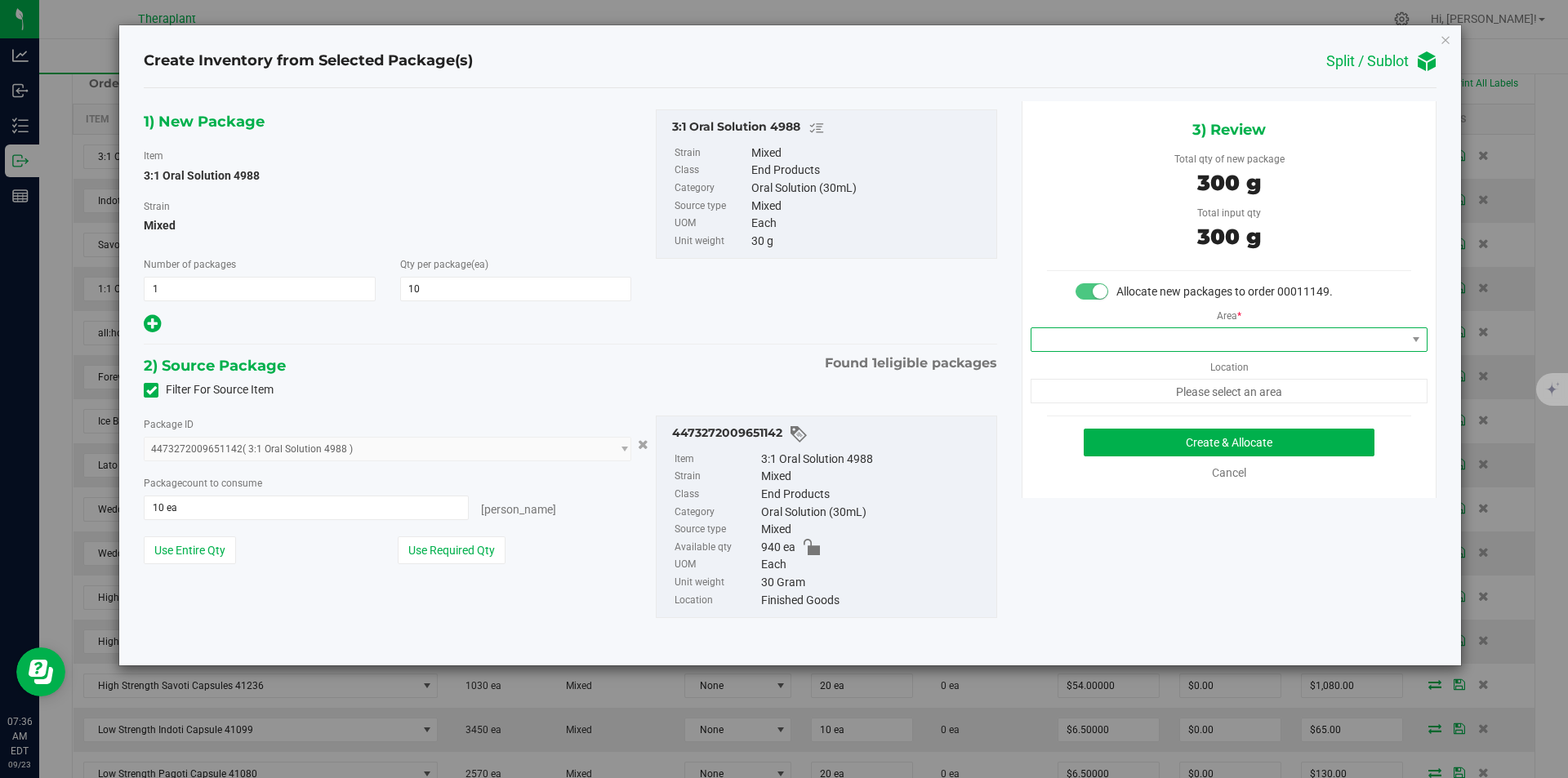
click at [1138, 334] on span at bounding box center [1219, 339] width 375 height 22
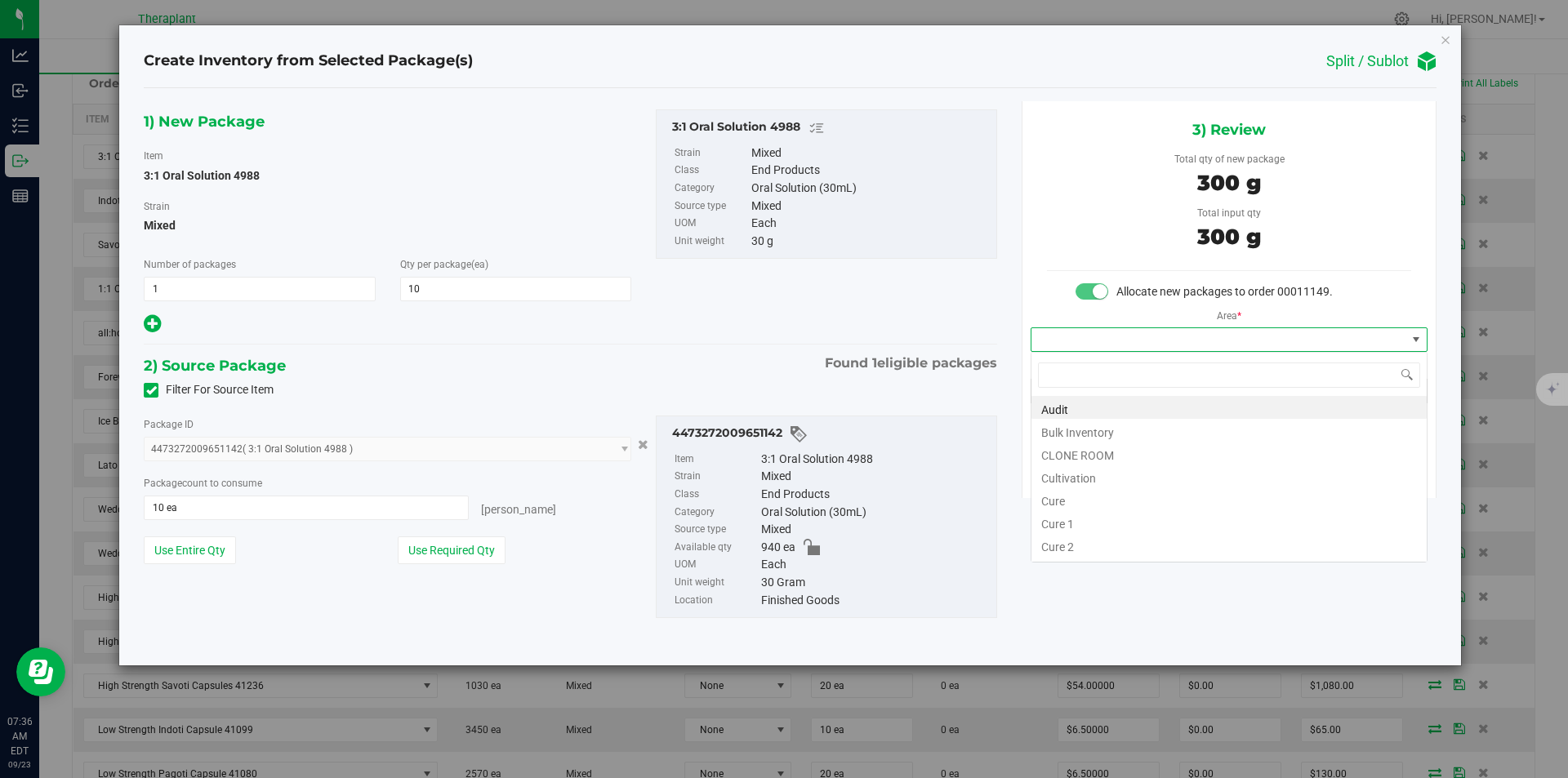
scroll to position [24, 396]
type input "v"
click at [1066, 453] on li "Vault" at bounding box center [1229, 453] width 396 height 22
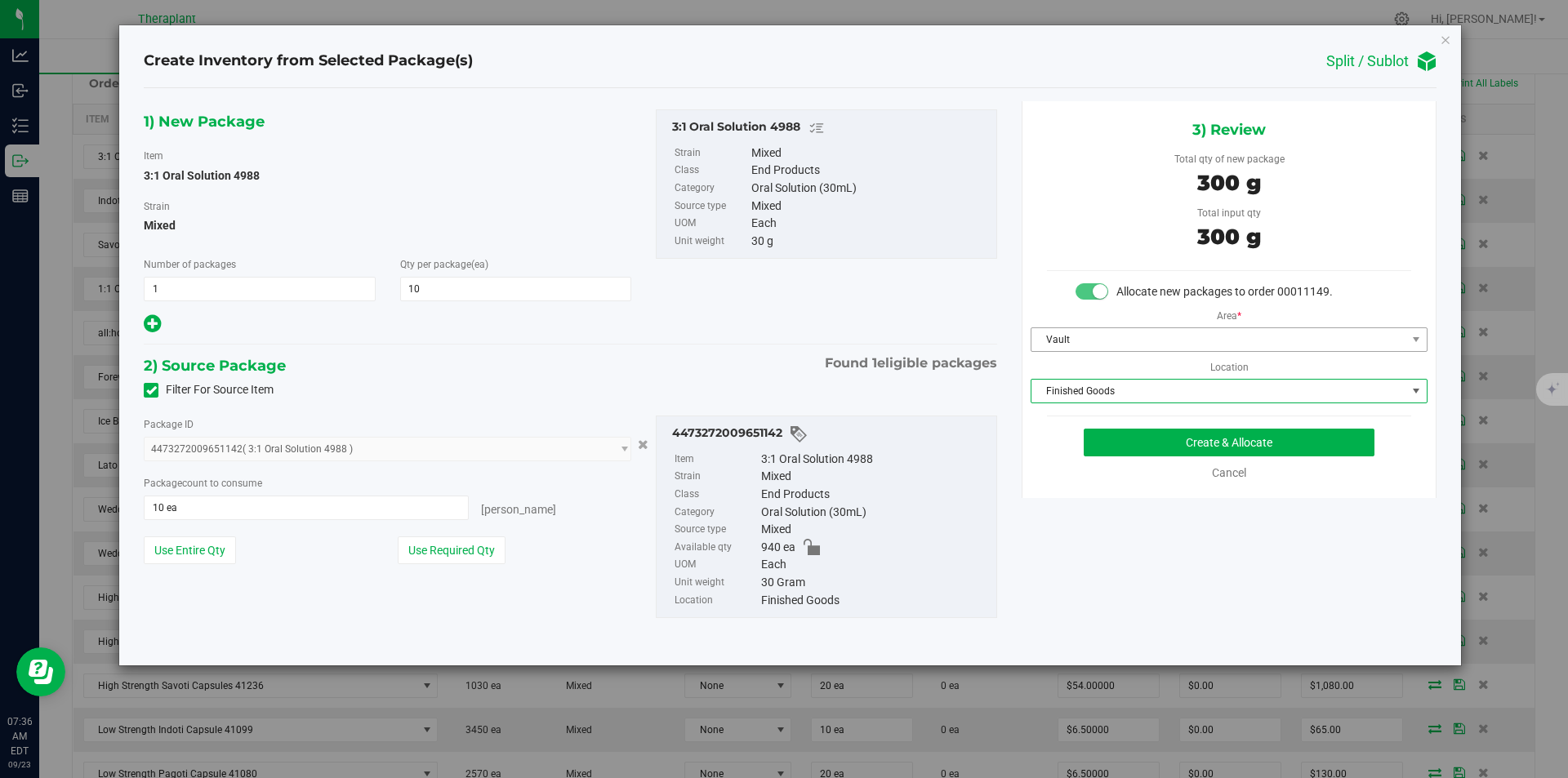
drag, startPoint x: 1078, startPoint y: 392, endPoint x: 1078, endPoint y: 338, distance: 54.0
click at [1078, 391] on span "Finished Goods" at bounding box center [1219, 391] width 375 height 22
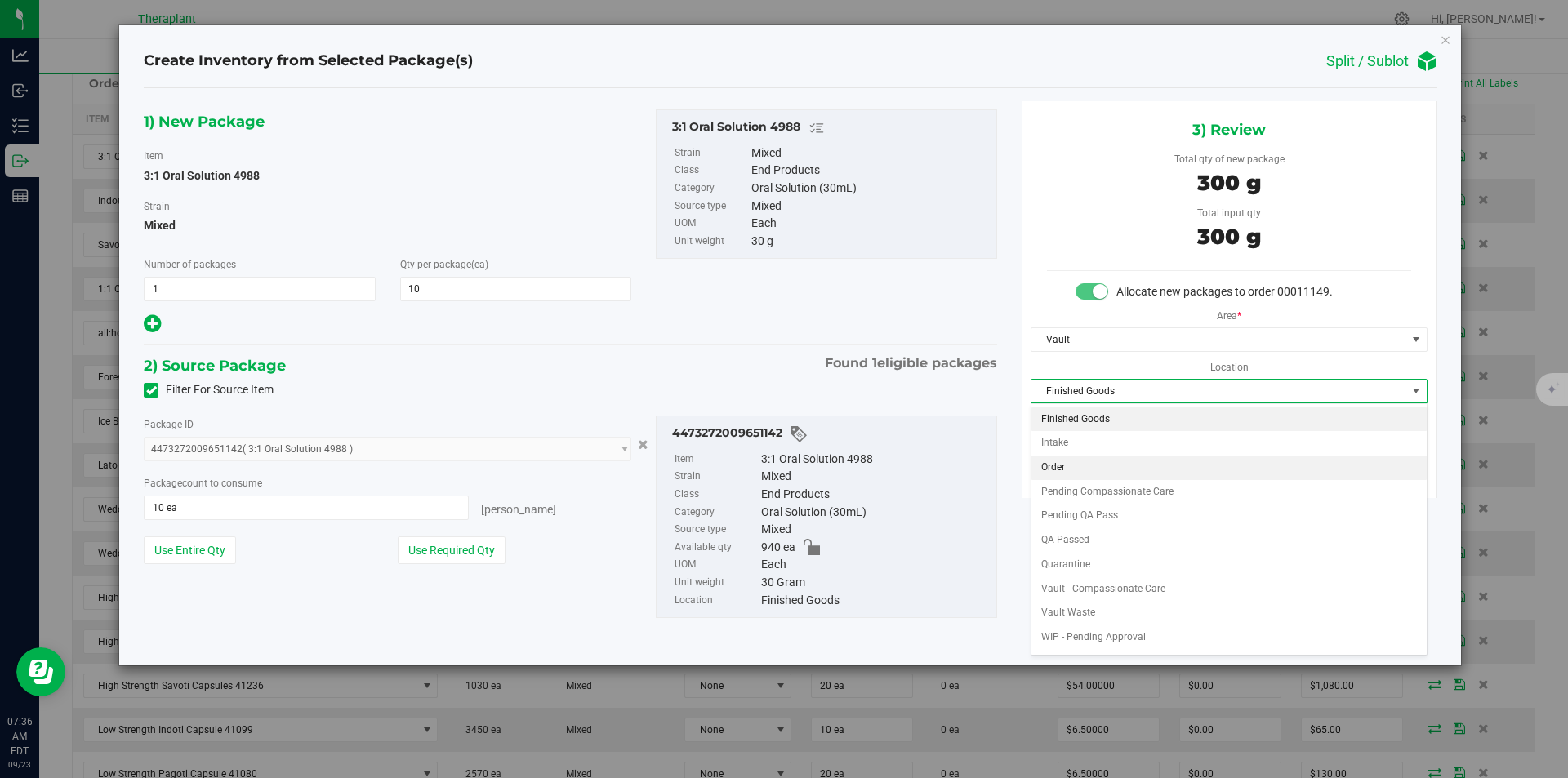
click at [1072, 460] on li "Order" at bounding box center [1229, 468] width 396 height 24
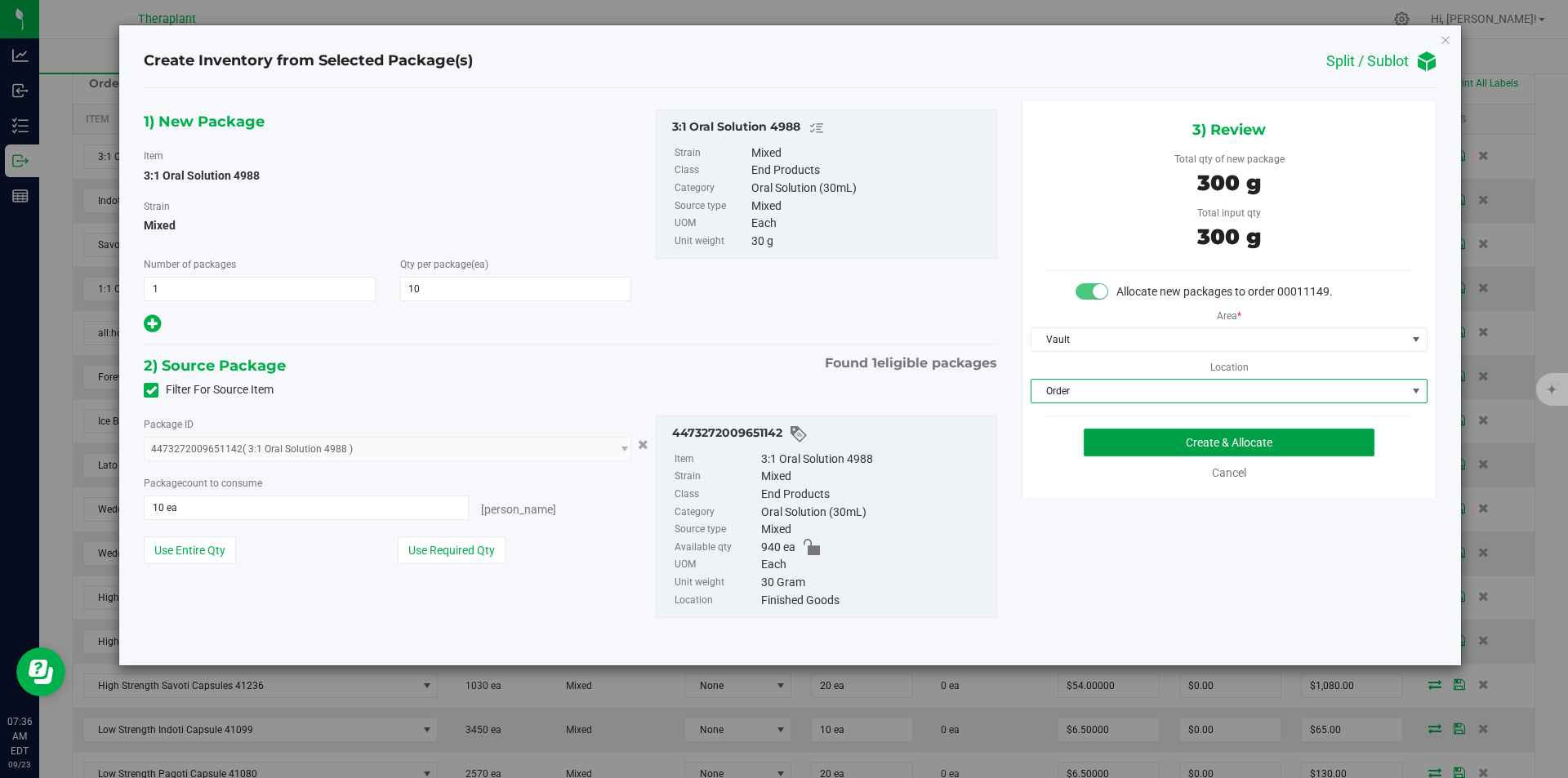
click at [1113, 439] on button "Create & Allocate" at bounding box center [1229, 442] width 291 height 28
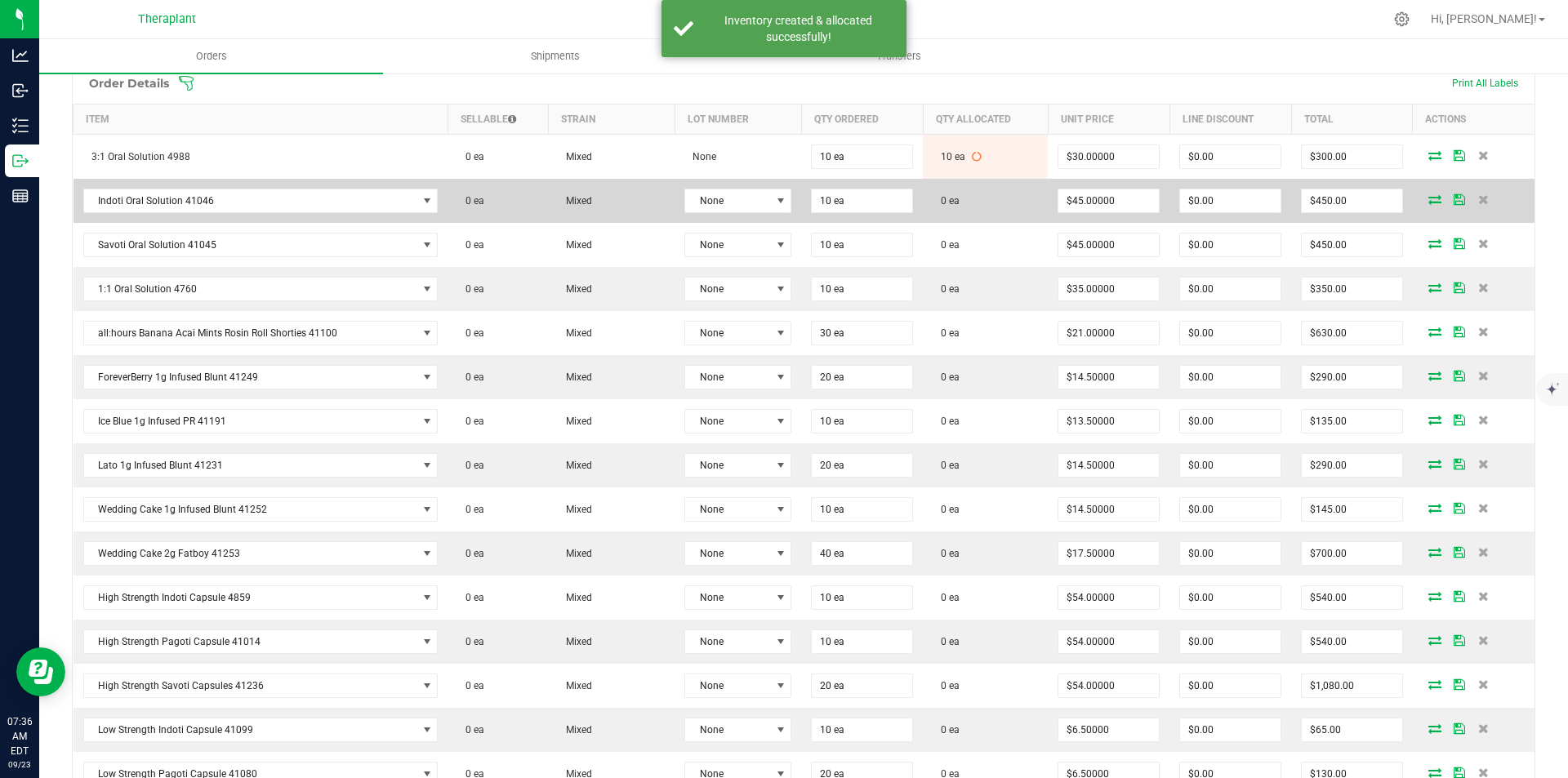
click at [1428, 194] on icon at bounding box center [1435, 199] width 13 height 9
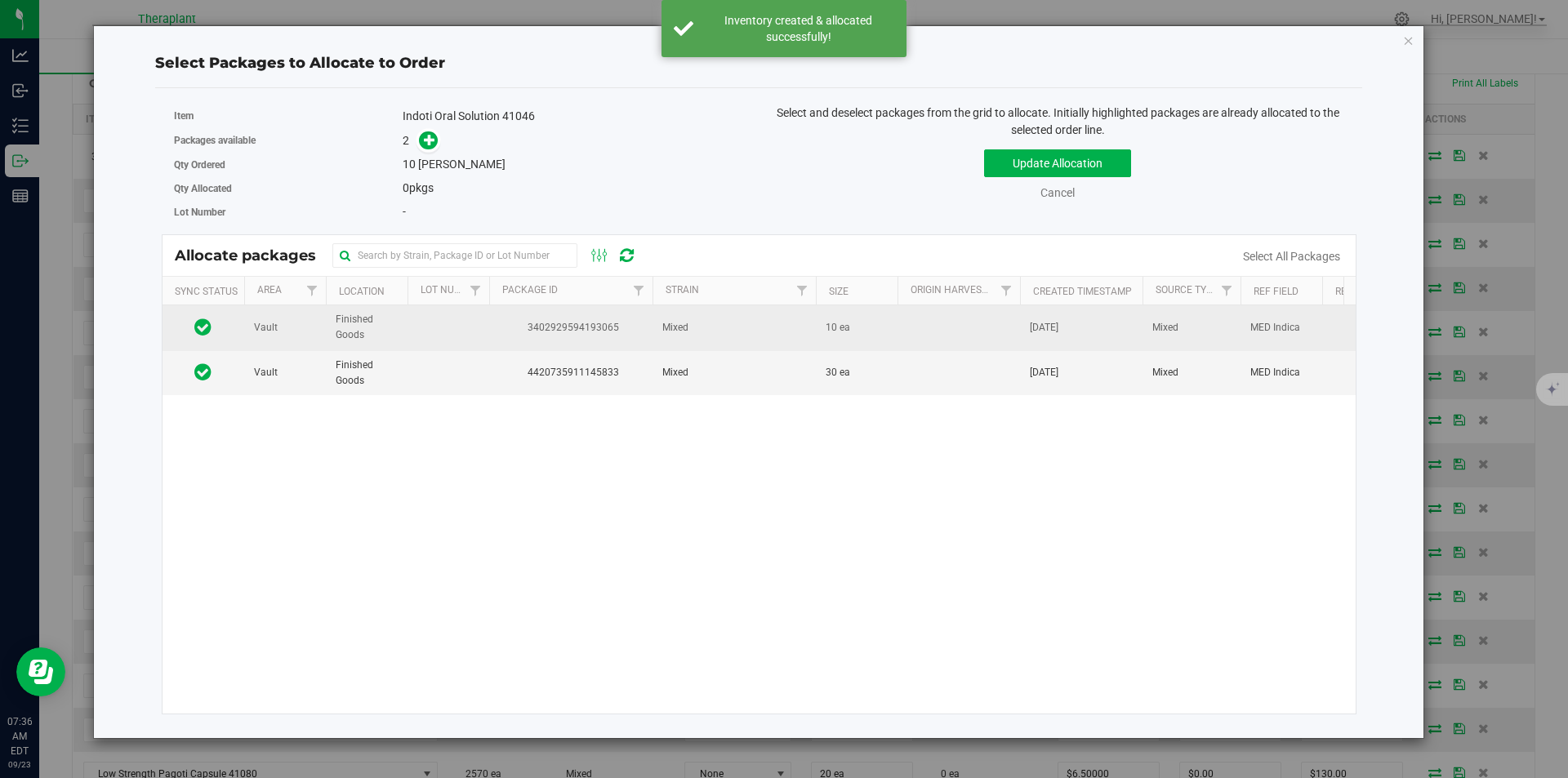
click at [611, 335] on span "3402929594193065" at bounding box center [570, 327] width 143 height 16
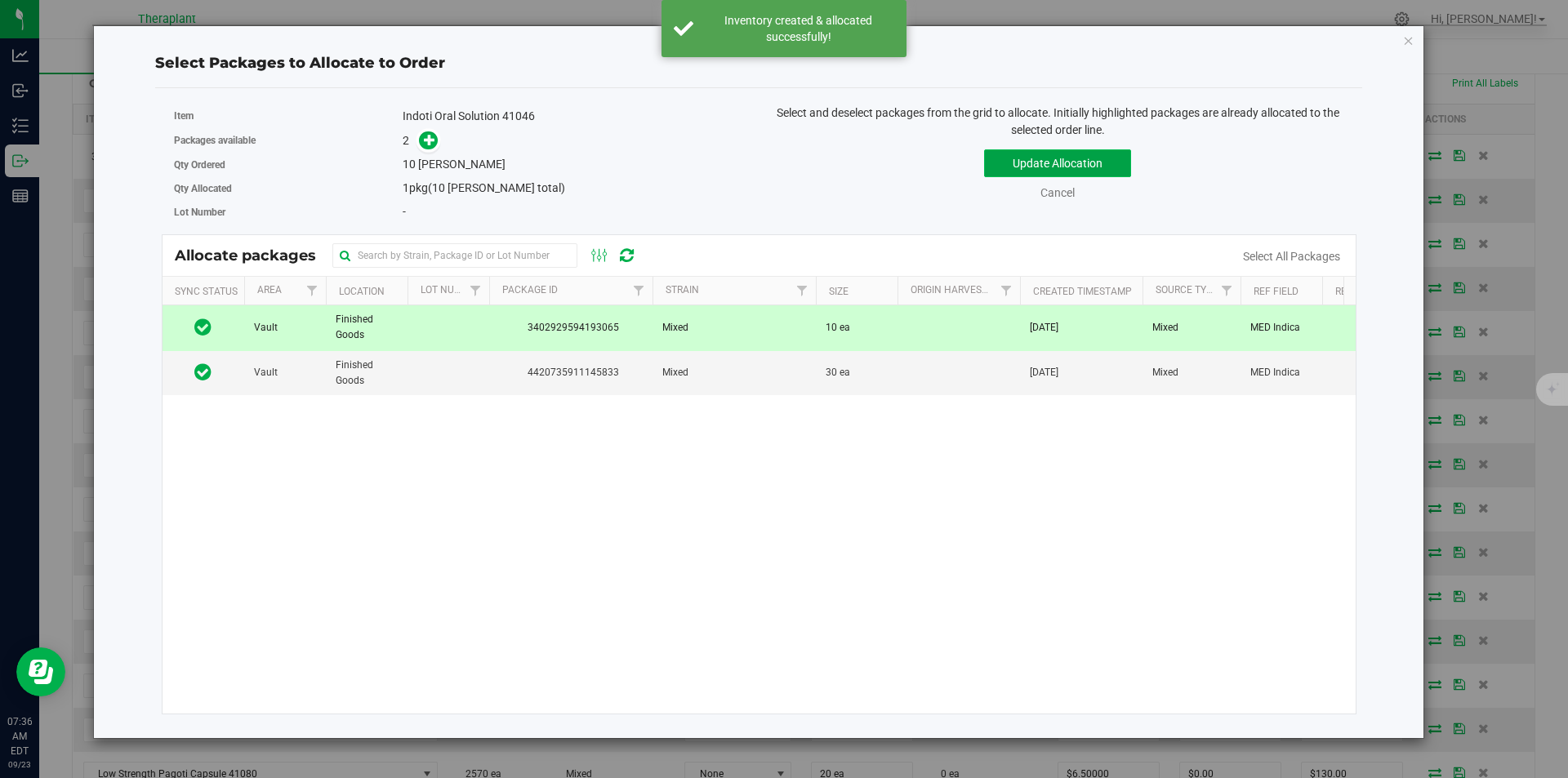
click at [1045, 162] on button "Update Allocation" at bounding box center [1057, 163] width 147 height 28
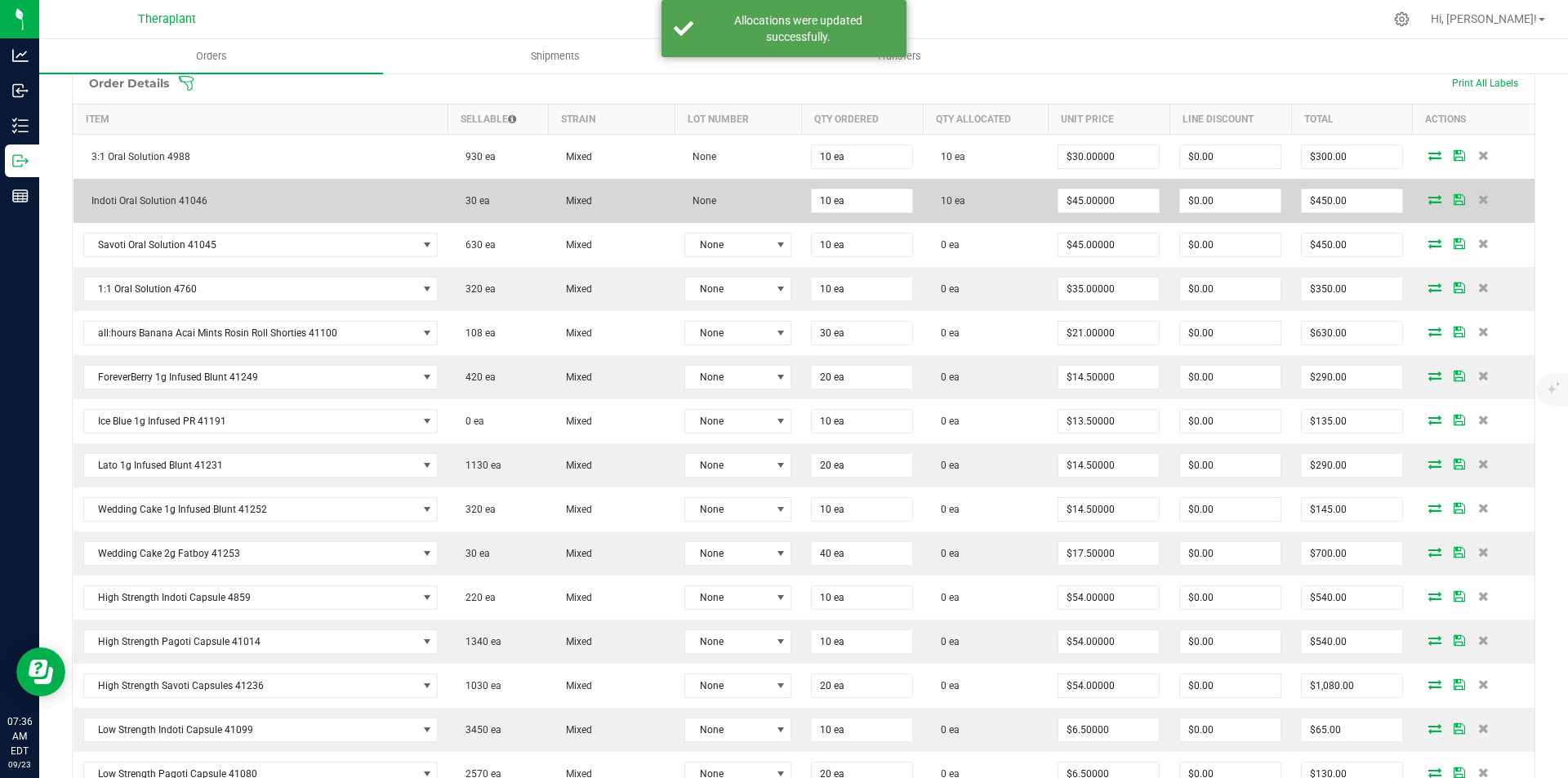
click at [1423, 202] on span at bounding box center [1435, 199] width 24 height 9
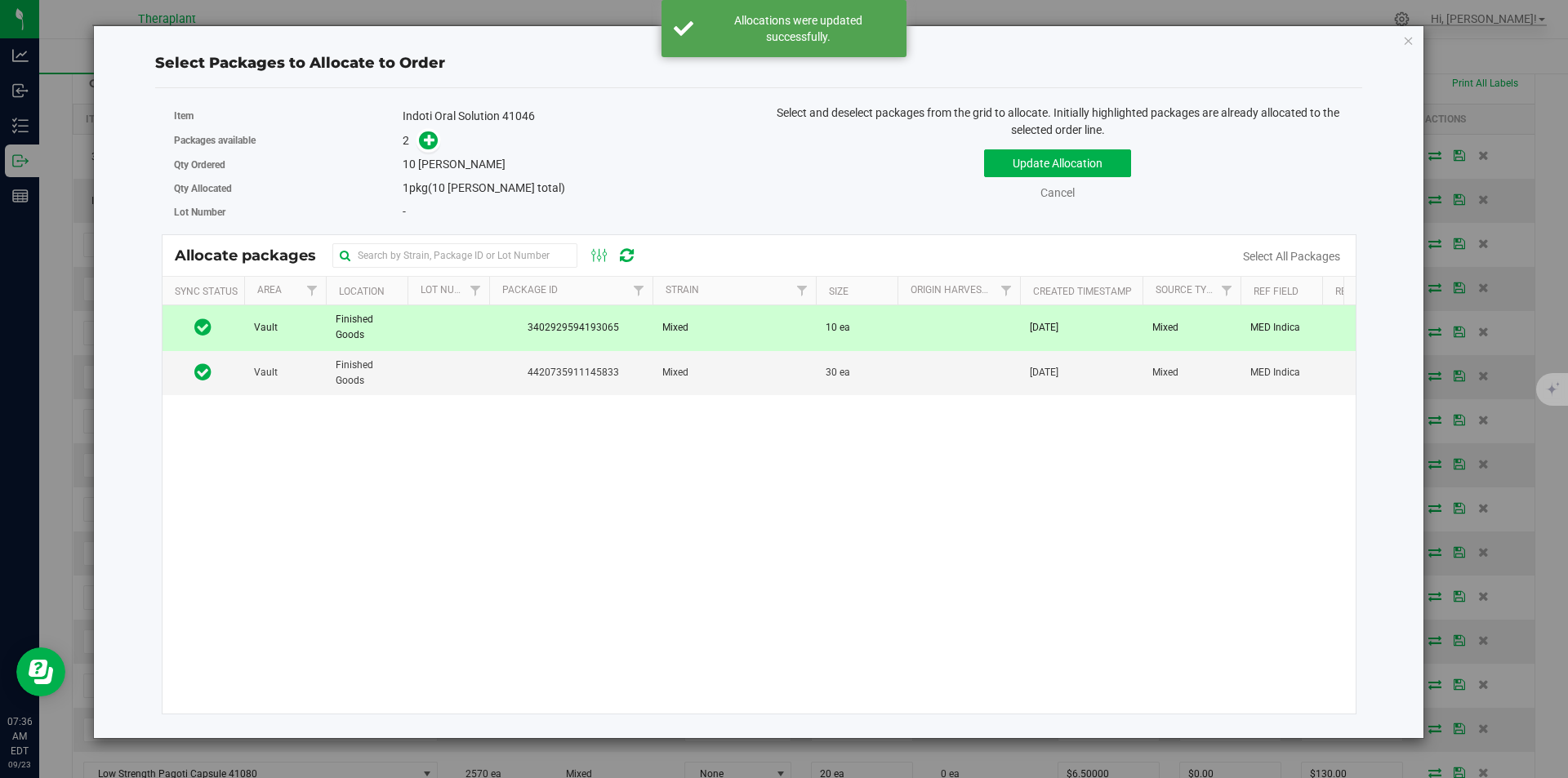
click at [802, 338] on td "Mixed" at bounding box center [734, 328] width 163 height 45
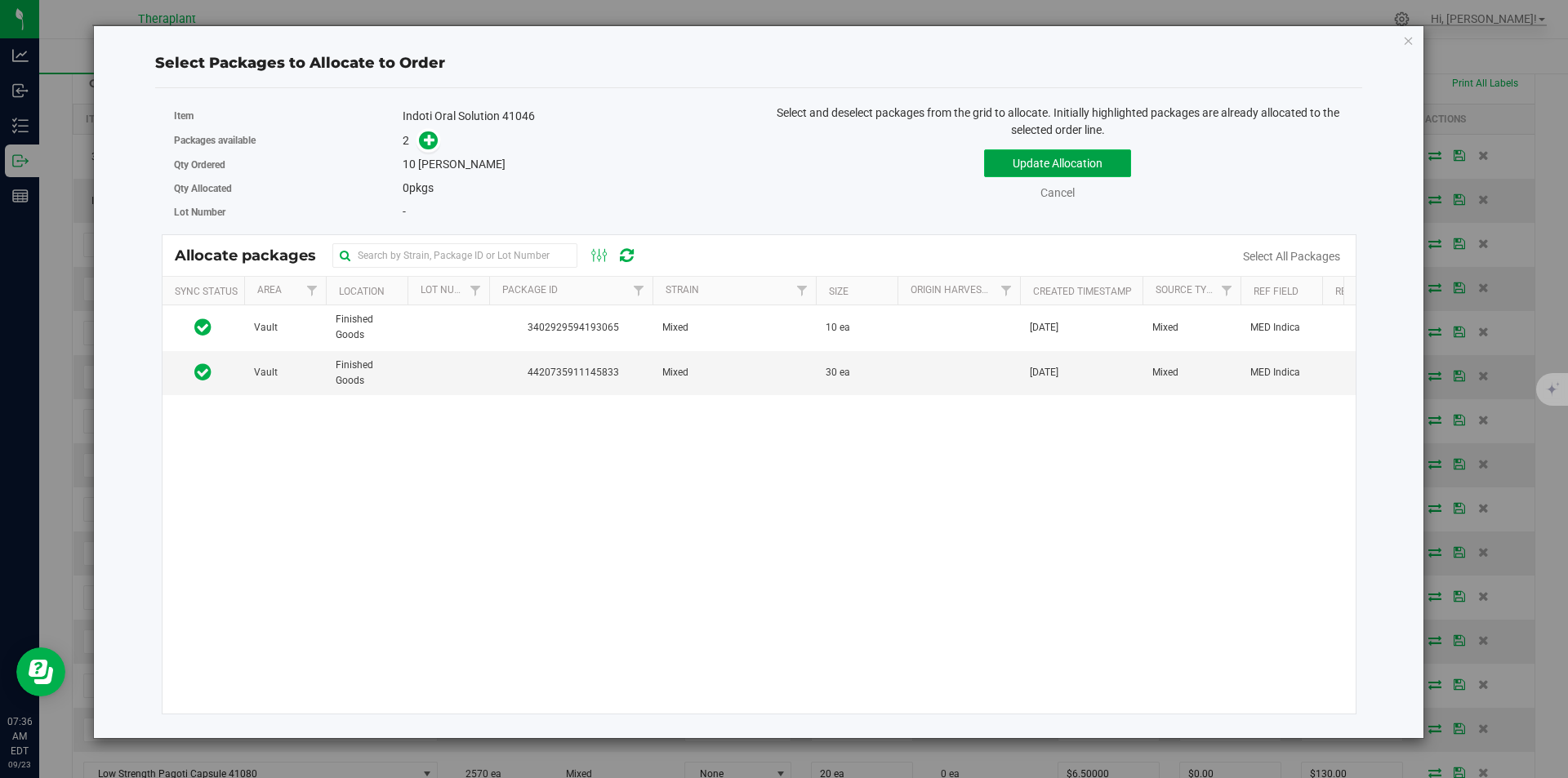
click at [1047, 171] on button "Update Allocation" at bounding box center [1057, 163] width 147 height 28
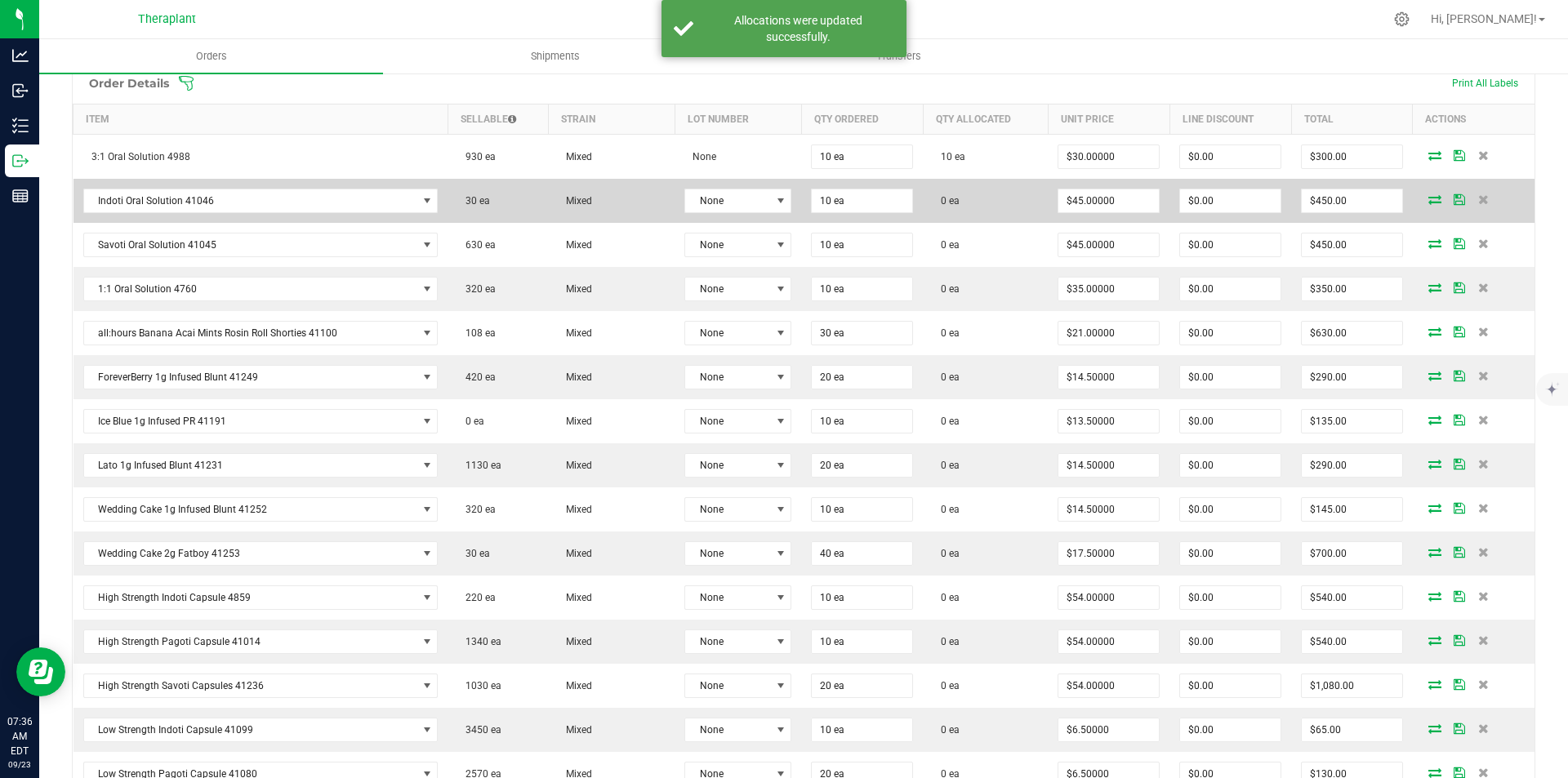
click at [1428, 202] on icon at bounding box center [1435, 199] width 13 height 9
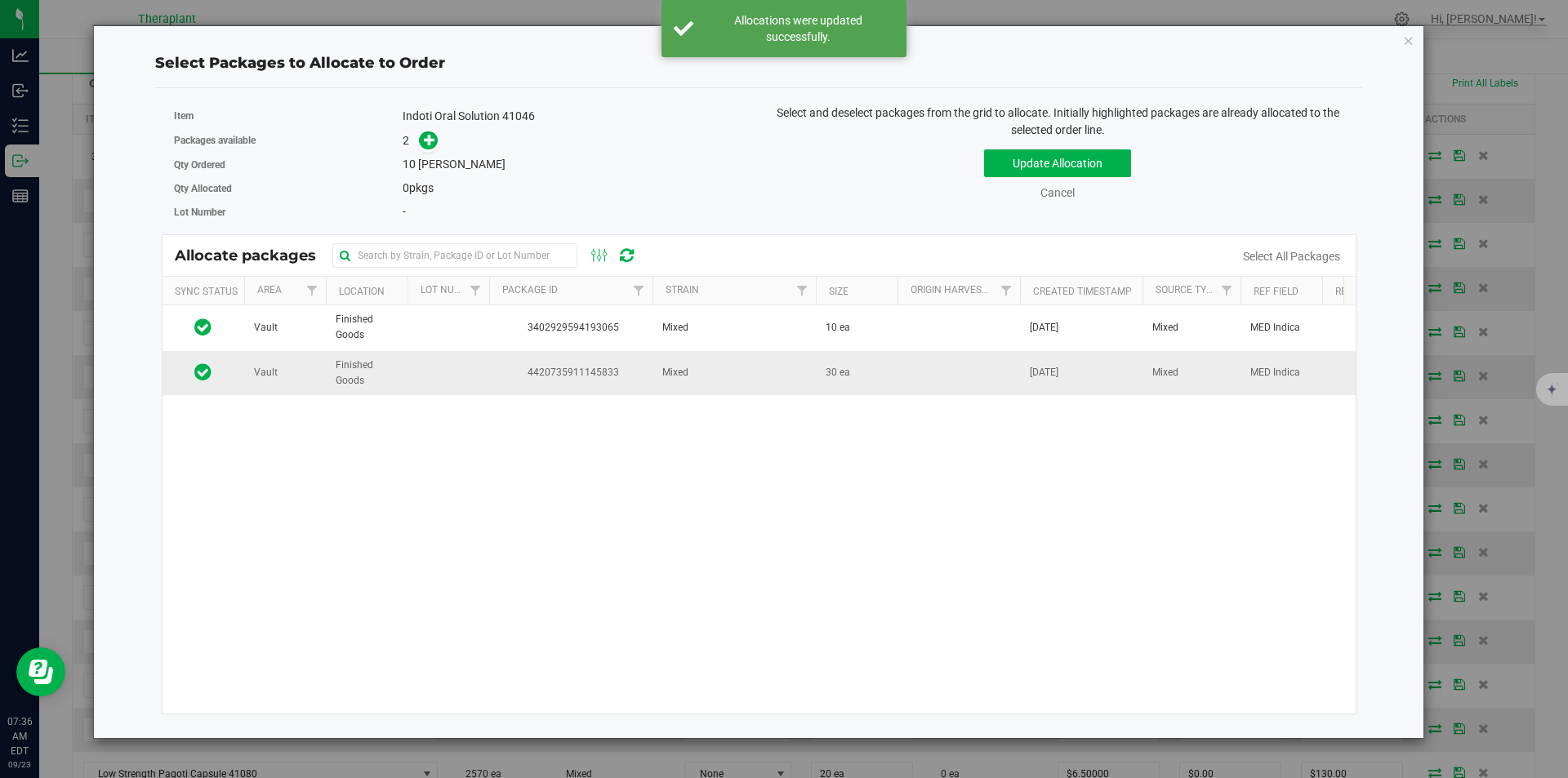
click at [662, 371] on span "Mixed" at bounding box center [675, 372] width 26 height 16
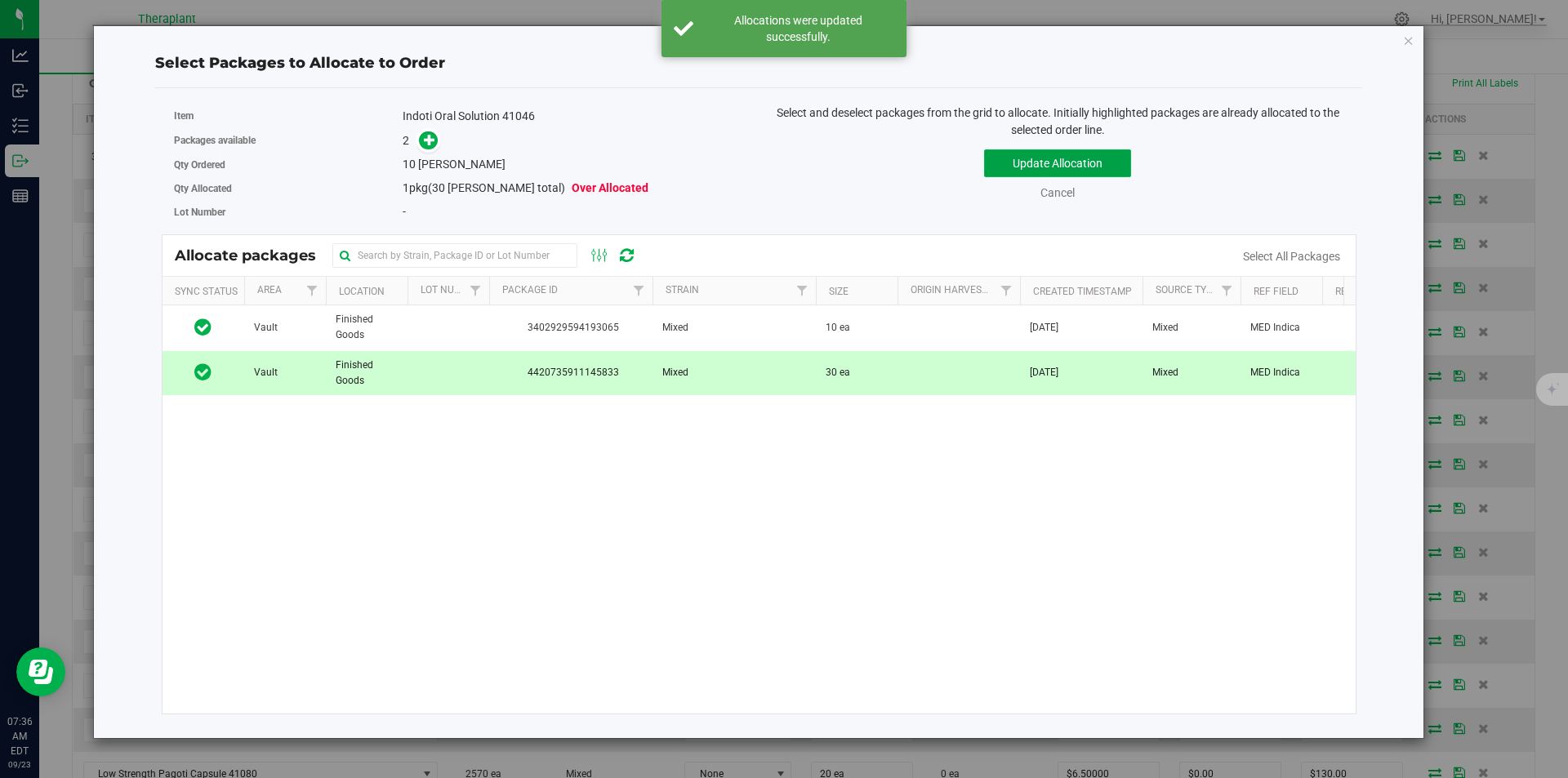
click at [1036, 164] on button "Update Allocation" at bounding box center [1057, 163] width 147 height 28
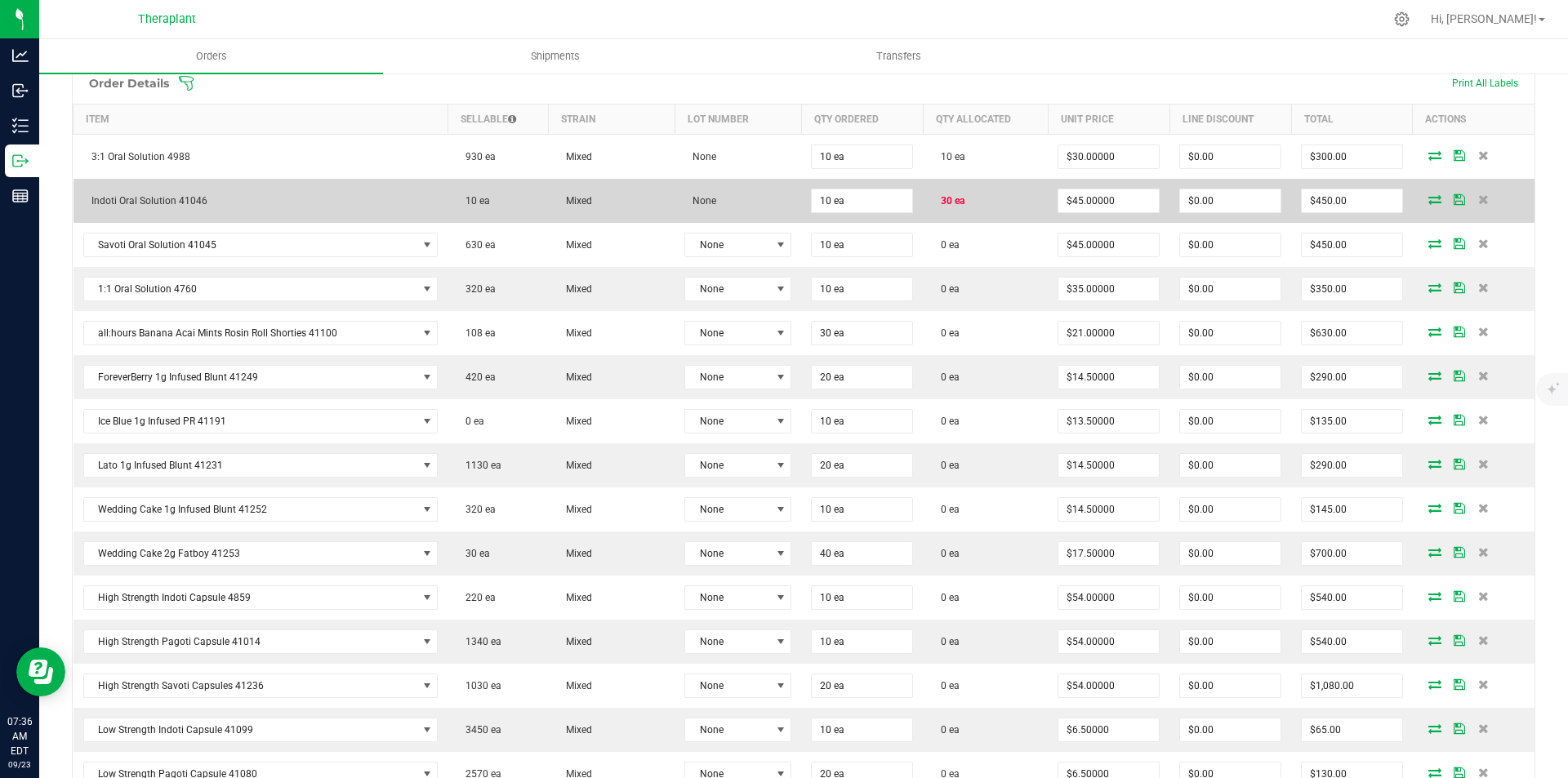
click at [1428, 201] on icon at bounding box center [1435, 199] width 13 height 9
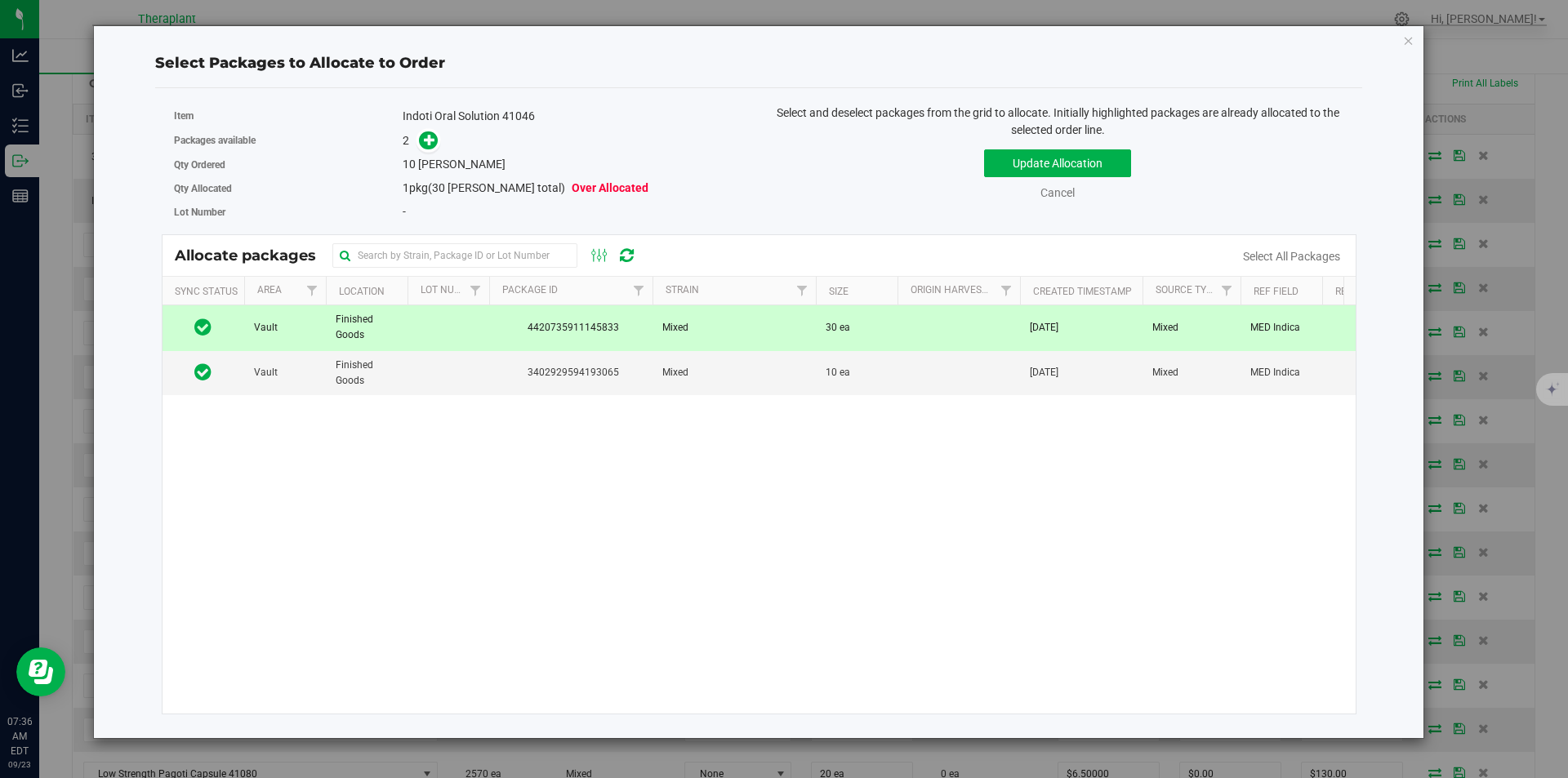
click at [743, 329] on td "Mixed" at bounding box center [734, 328] width 163 height 45
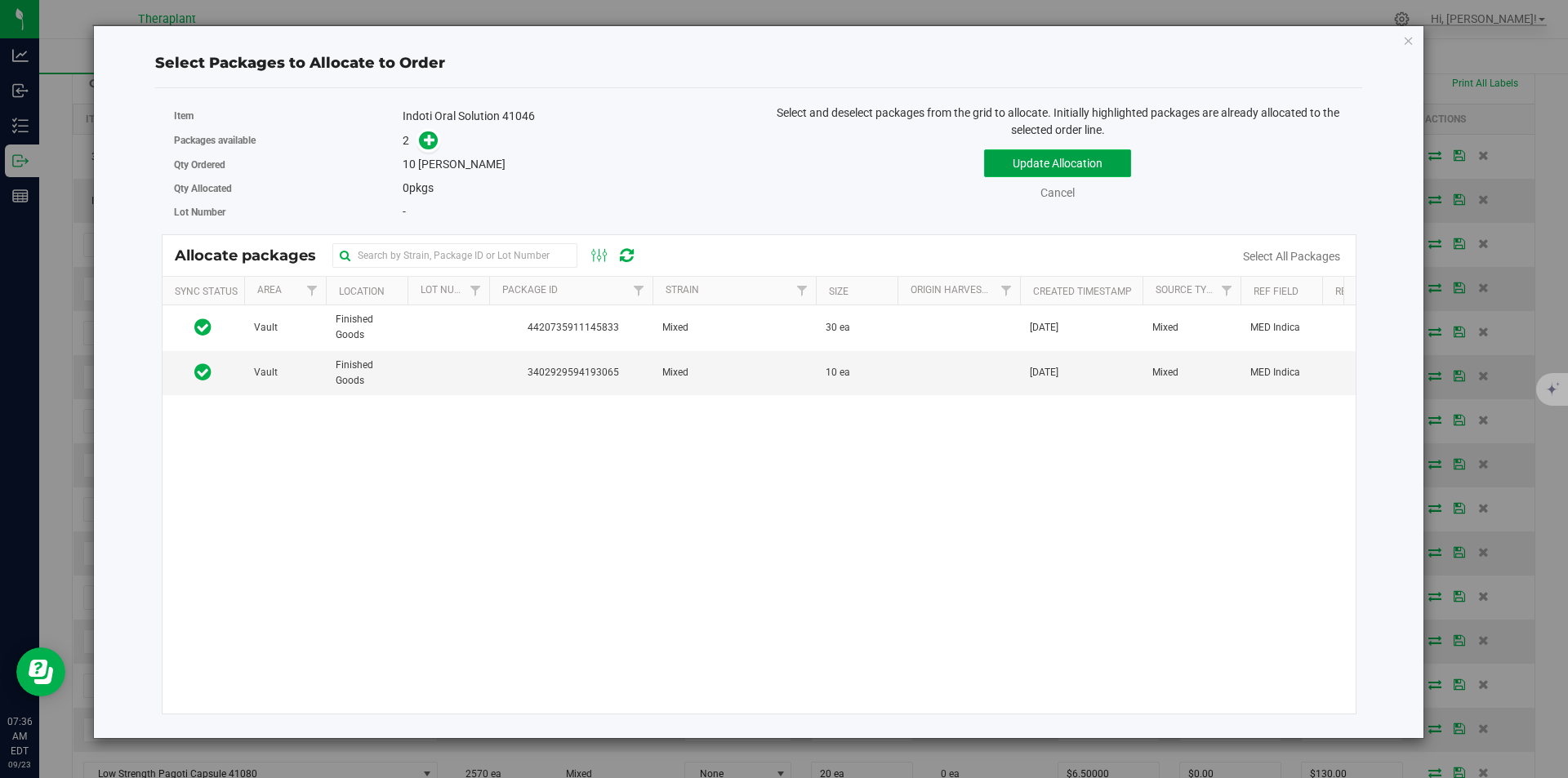
click at [1033, 173] on button "Update Allocation" at bounding box center [1057, 163] width 147 height 28
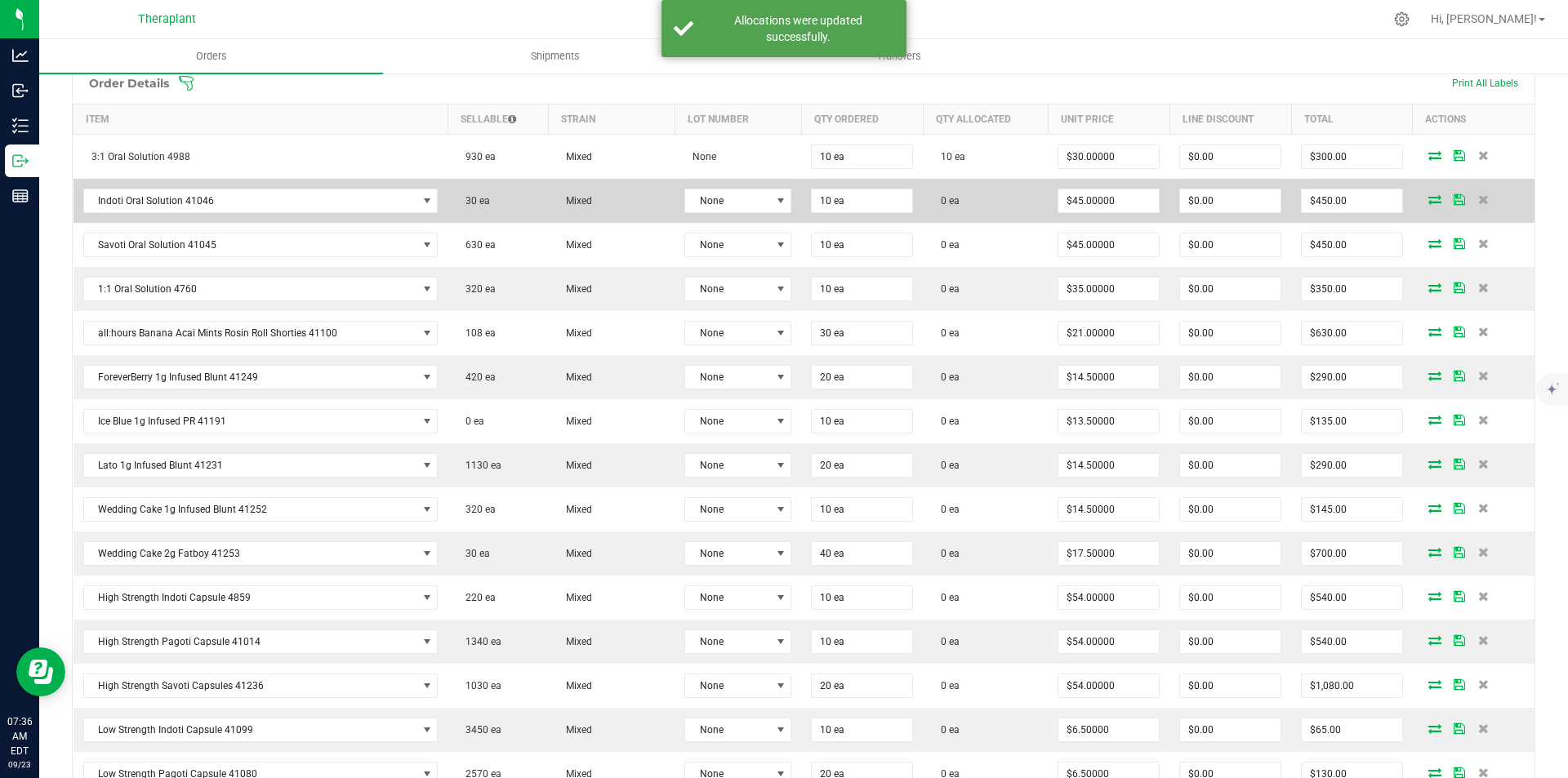
click at [1428, 202] on icon at bounding box center [1435, 199] width 13 height 9
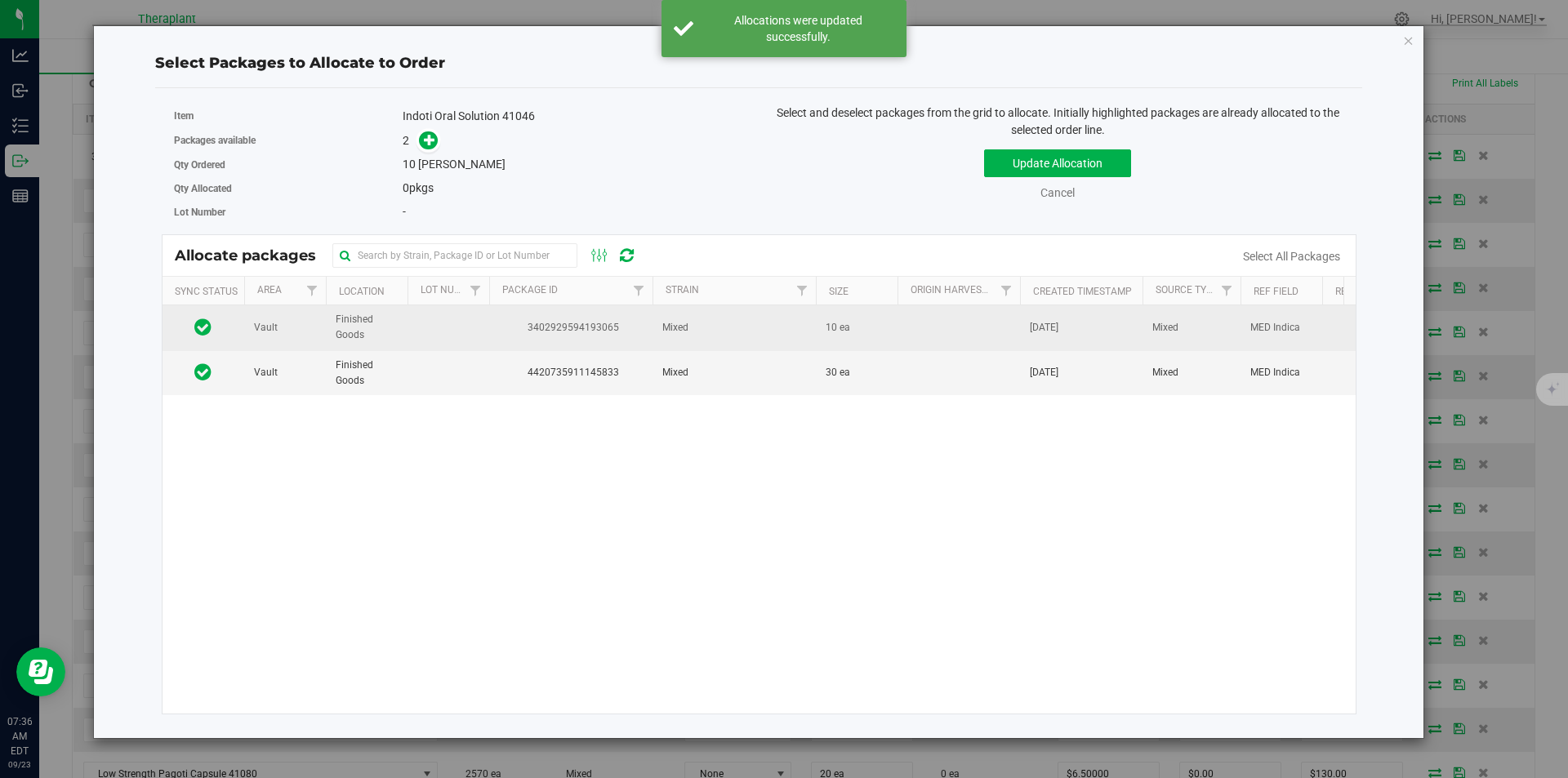
click at [634, 332] on span "3402929594193065" at bounding box center [570, 327] width 143 height 16
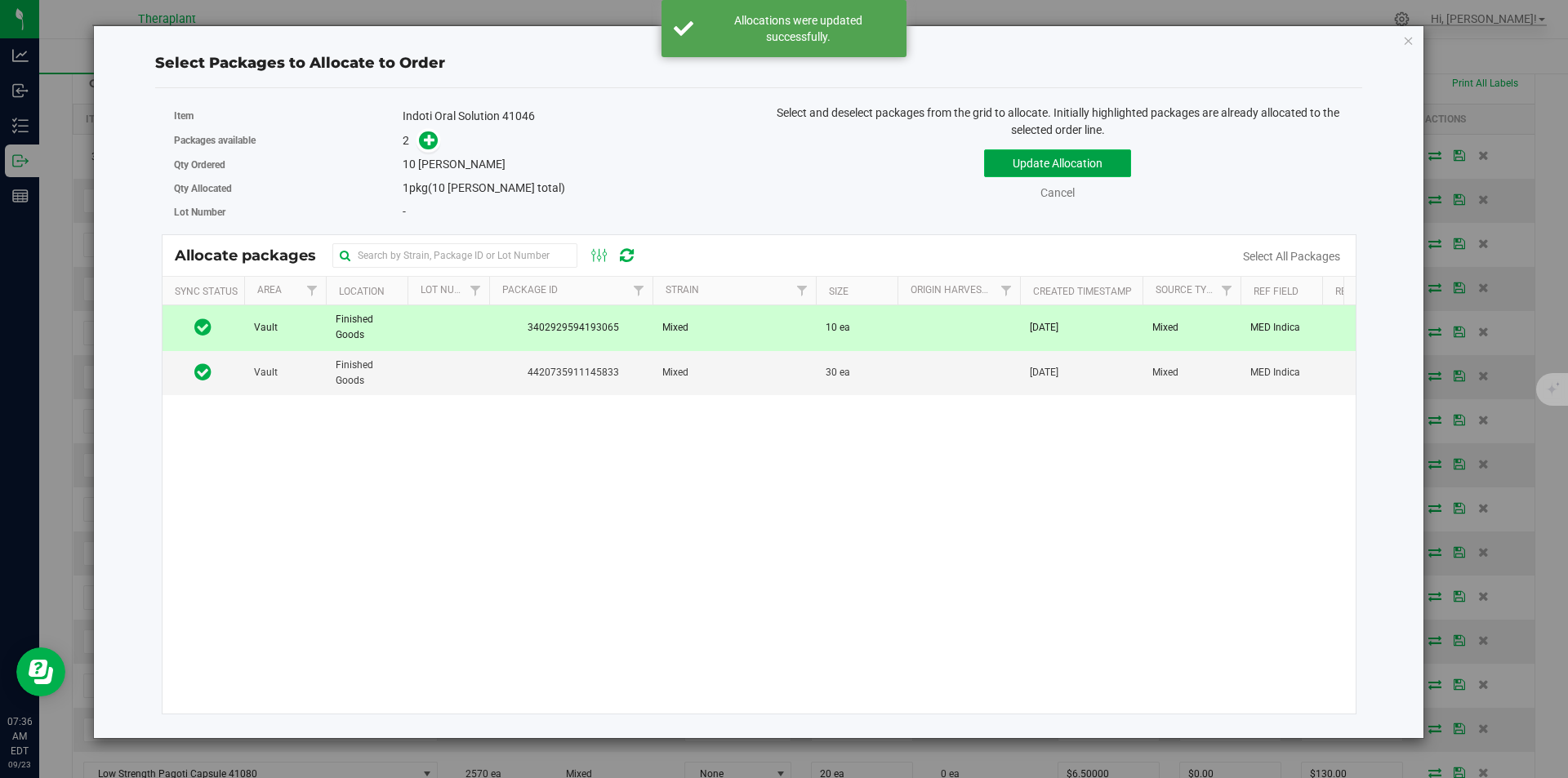
click at [1022, 173] on button "Update Allocation" at bounding box center [1057, 163] width 147 height 28
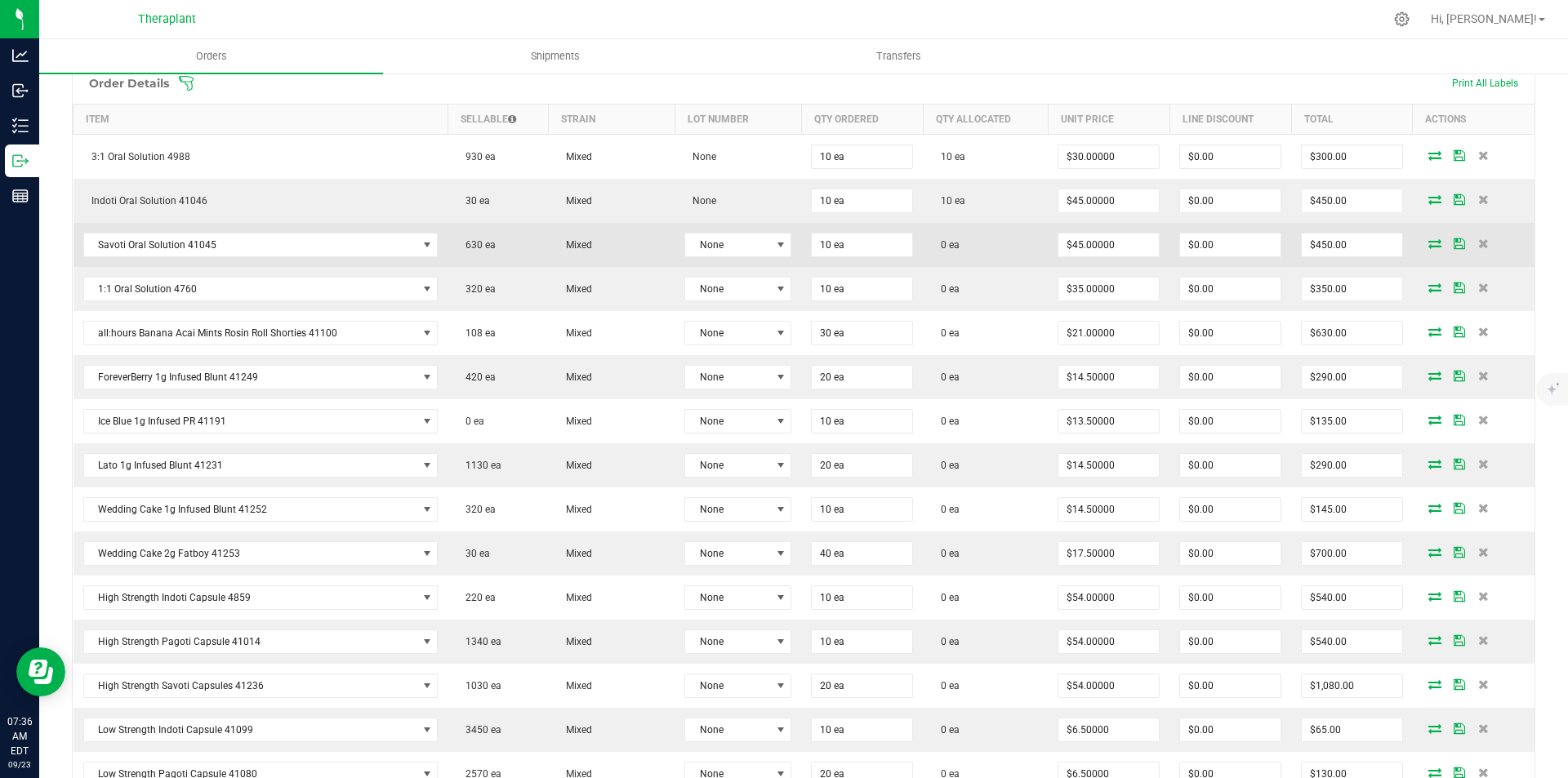
click at [1428, 244] on icon at bounding box center [1435, 243] width 13 height 9
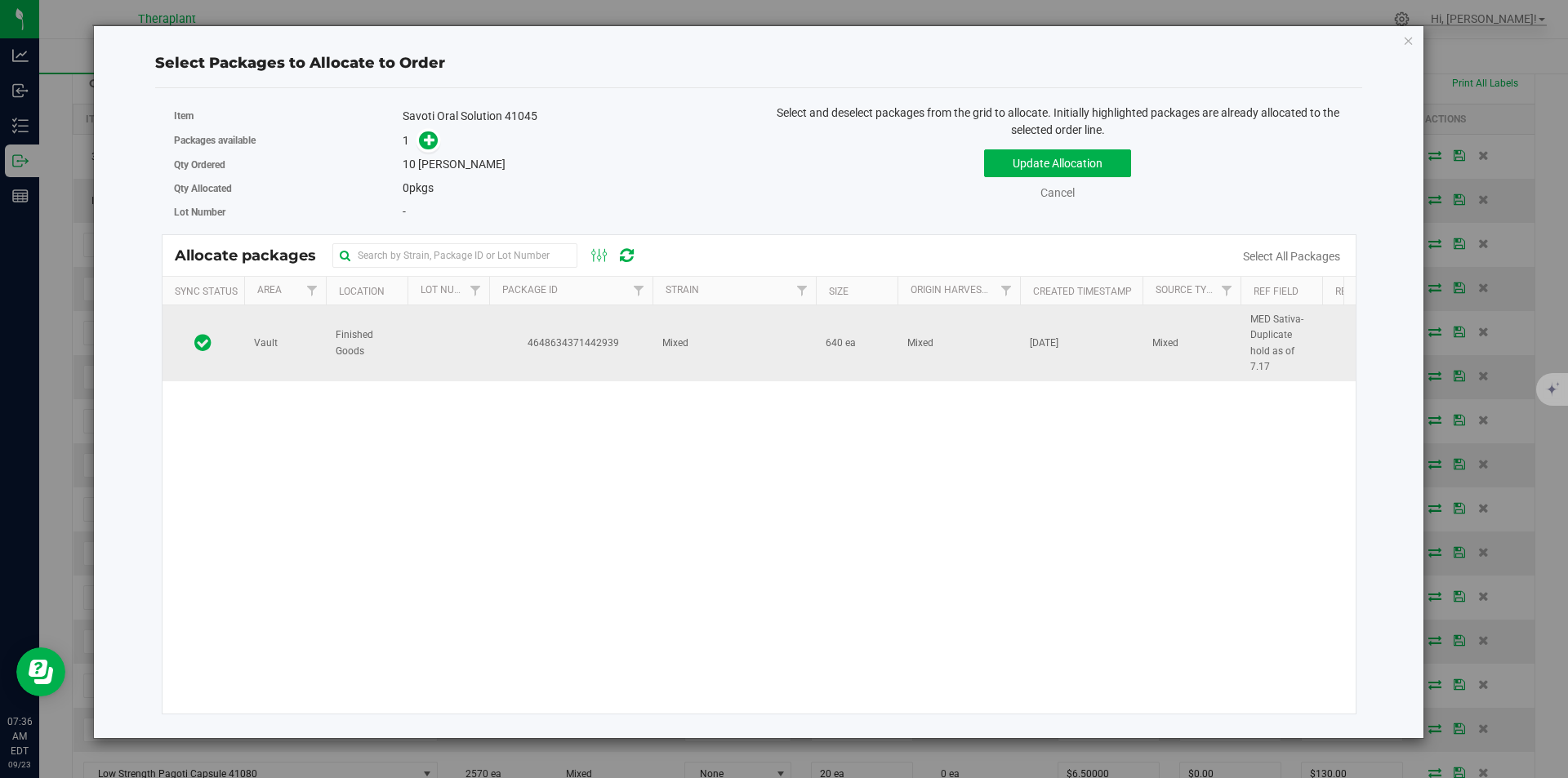
click at [752, 312] on td "Mixed" at bounding box center [734, 343] width 163 height 76
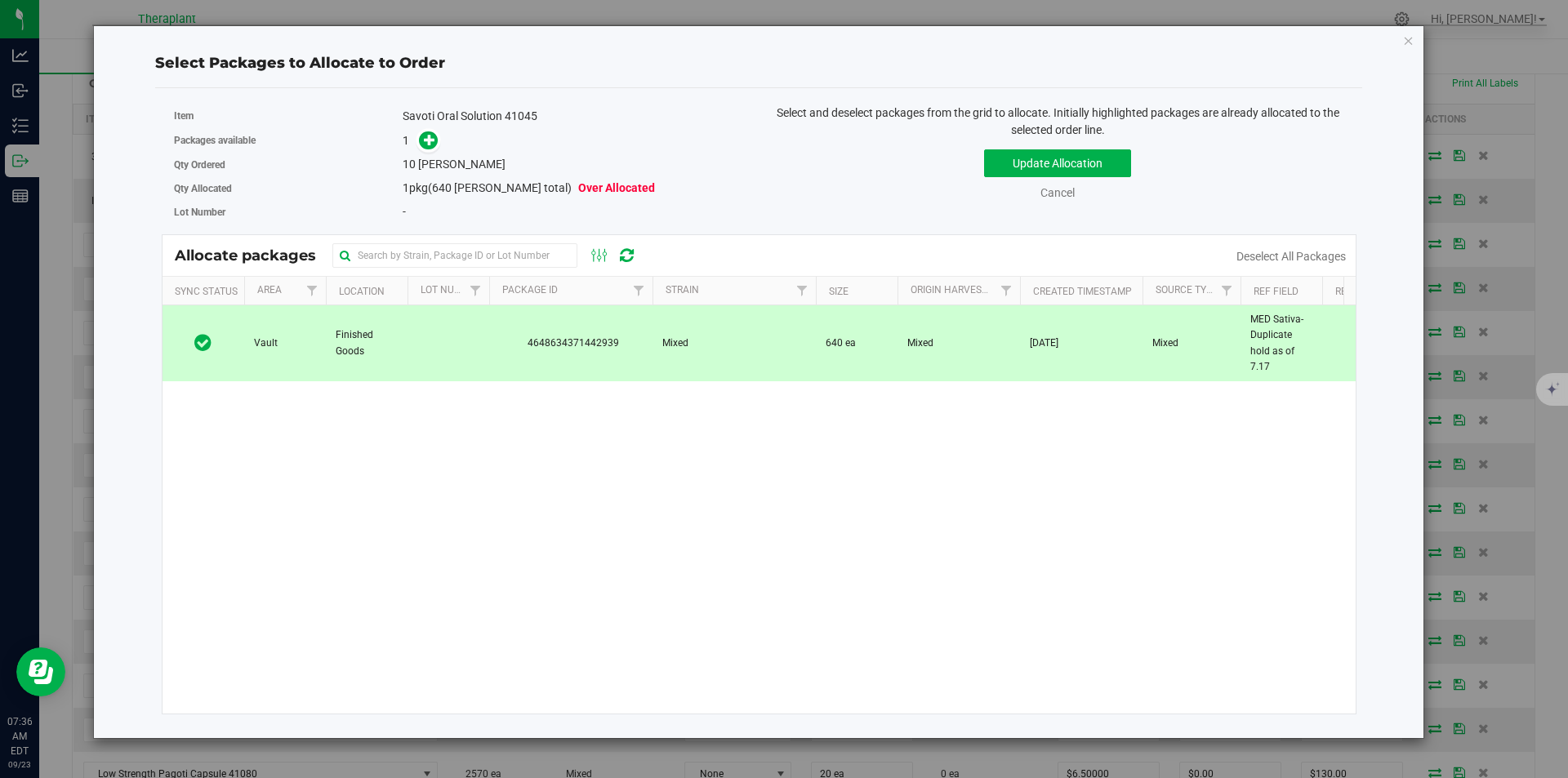
click at [418, 142] on span at bounding box center [425, 141] width 26 height 19
click at [420, 141] on span at bounding box center [429, 141] width 19 height 19
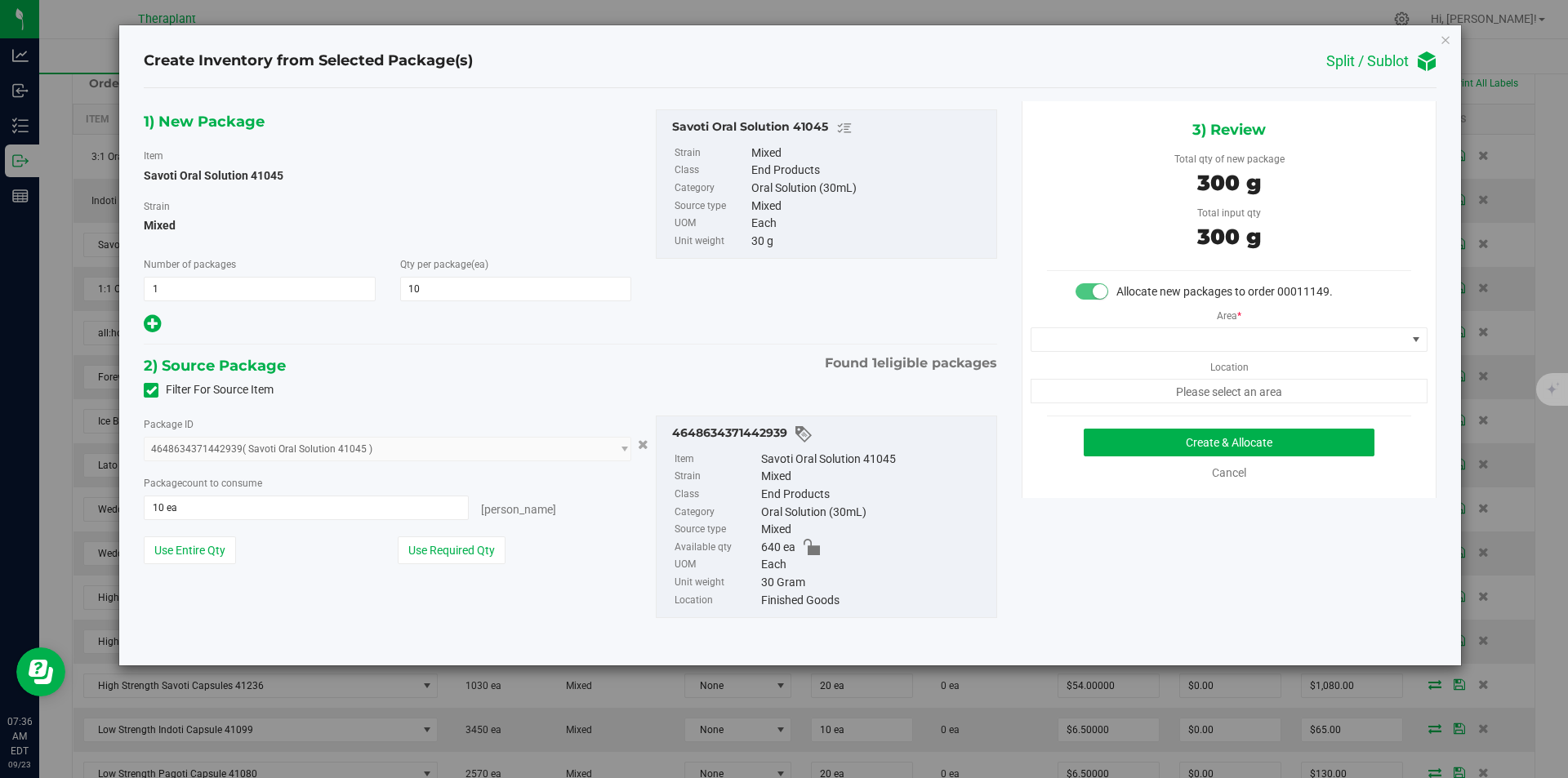
click at [1200, 323] on div "Area * Location Please select an area" at bounding box center [1229, 352] width 414 height 103
click at [1187, 329] on span at bounding box center [1219, 339] width 375 height 22
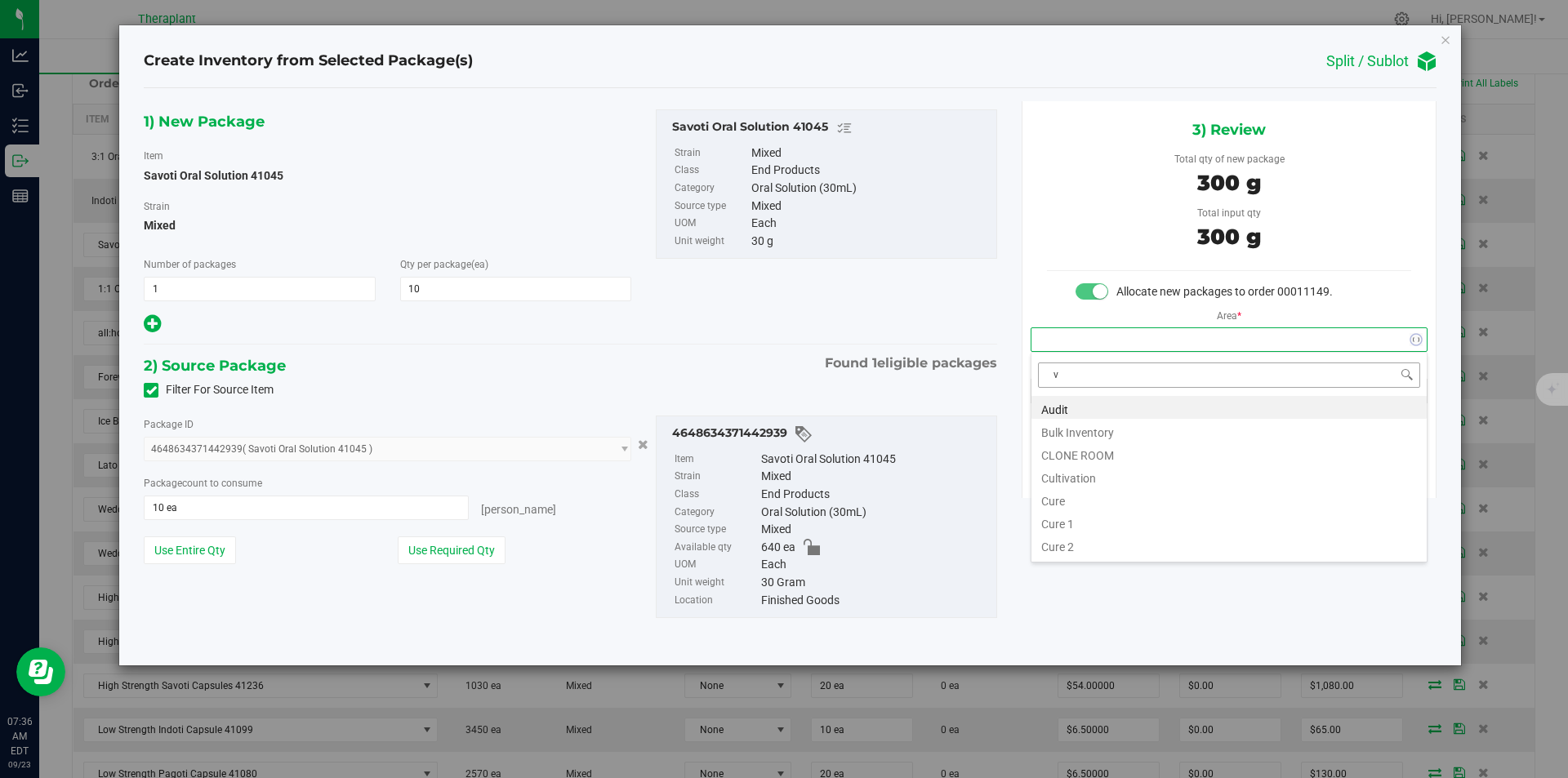
scroll to position [24, 396]
click at [1080, 450] on li "Vault" at bounding box center [1229, 453] width 396 height 22
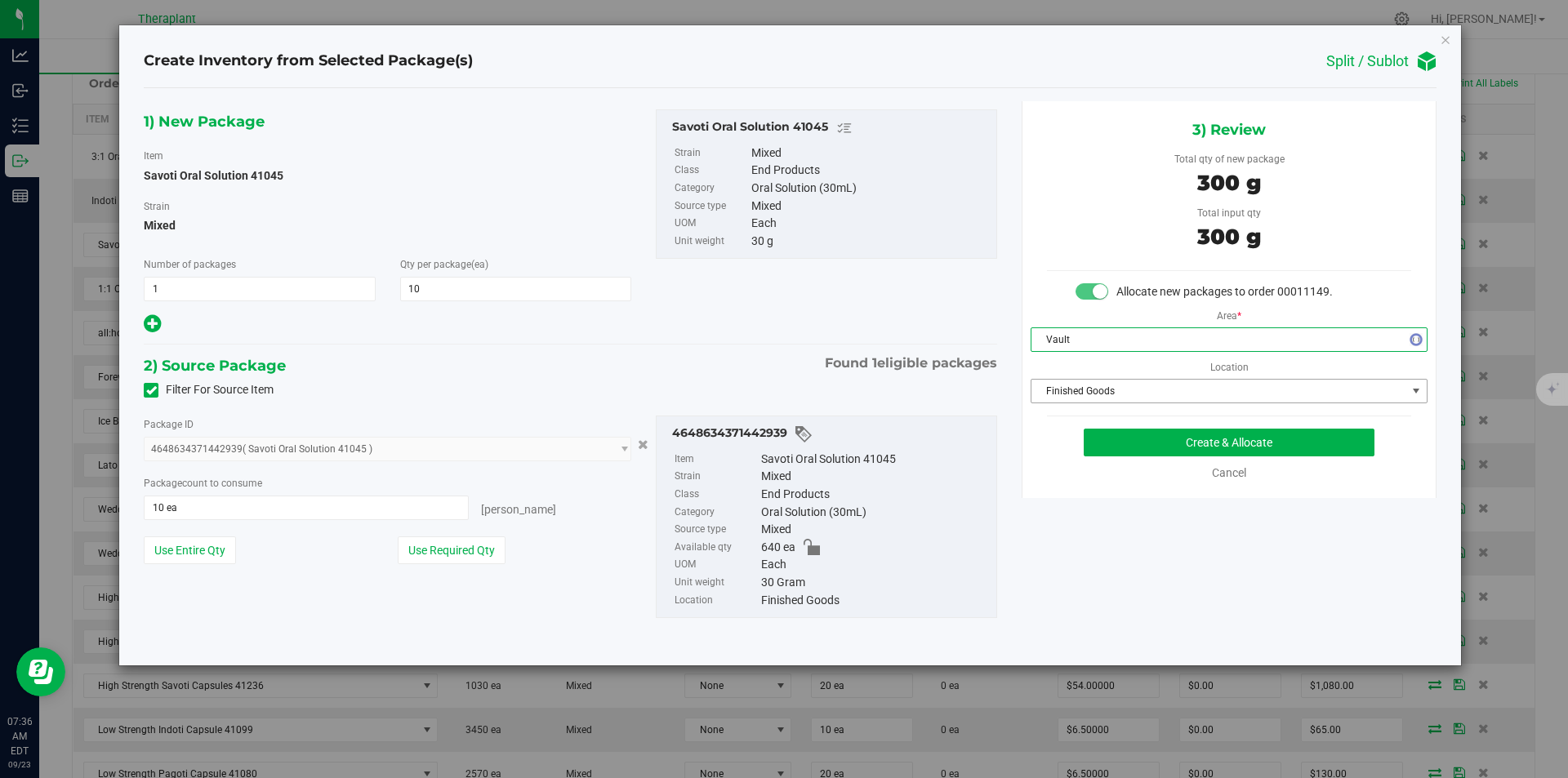
click at [1085, 398] on span "Finished Goods" at bounding box center [1219, 391] width 375 height 22
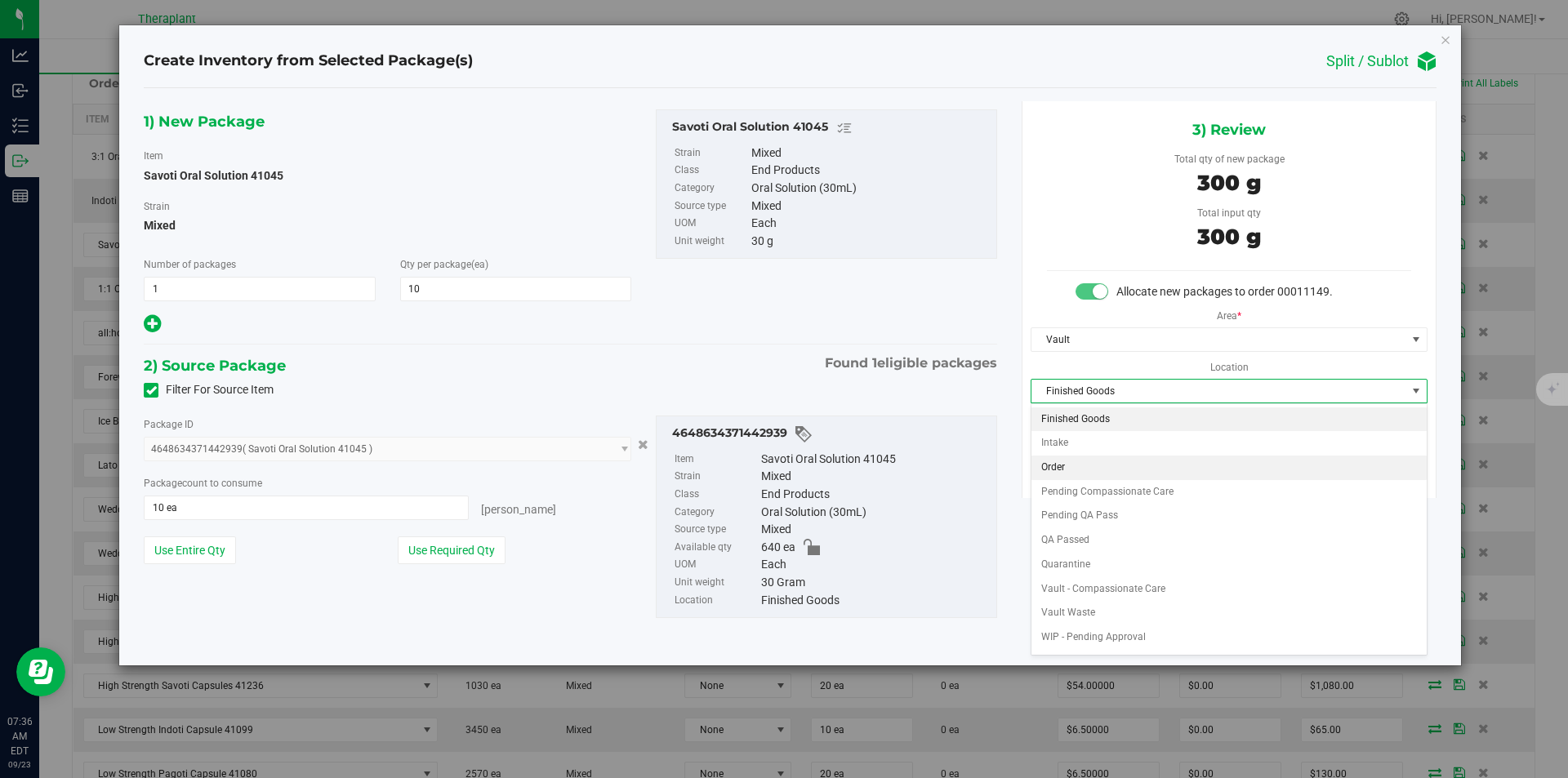
click at [1058, 456] on \}\}_listbox "Finished Goods Intake Order Pending Compassionate Care Pending QA Pass QA Passe…" at bounding box center [1229, 541] width 396 height 267
click at [1058, 456] on li "Order" at bounding box center [1229, 468] width 396 height 24
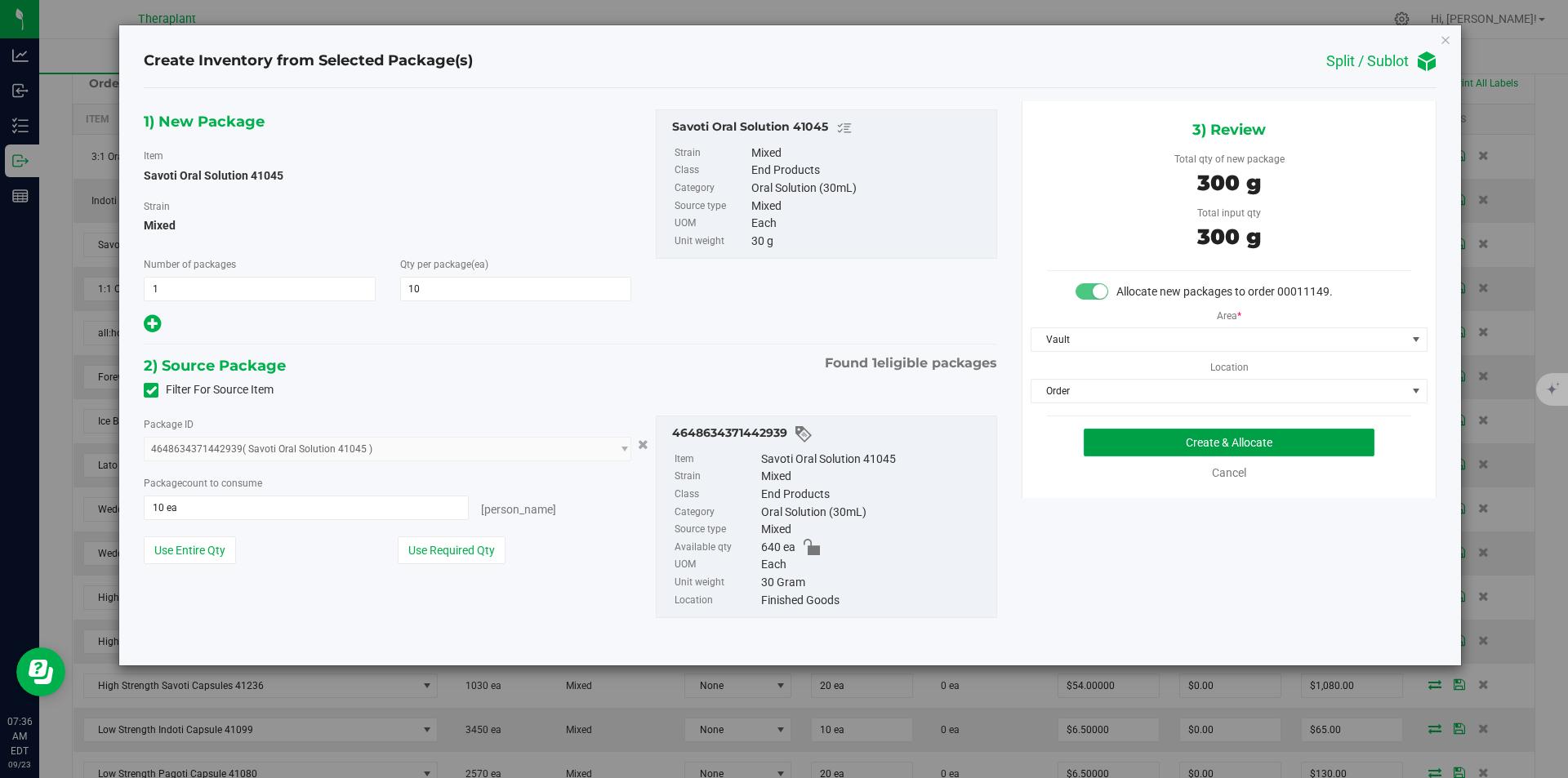
click at [1092, 440] on button "Create & Allocate" at bounding box center [1229, 442] width 291 height 28
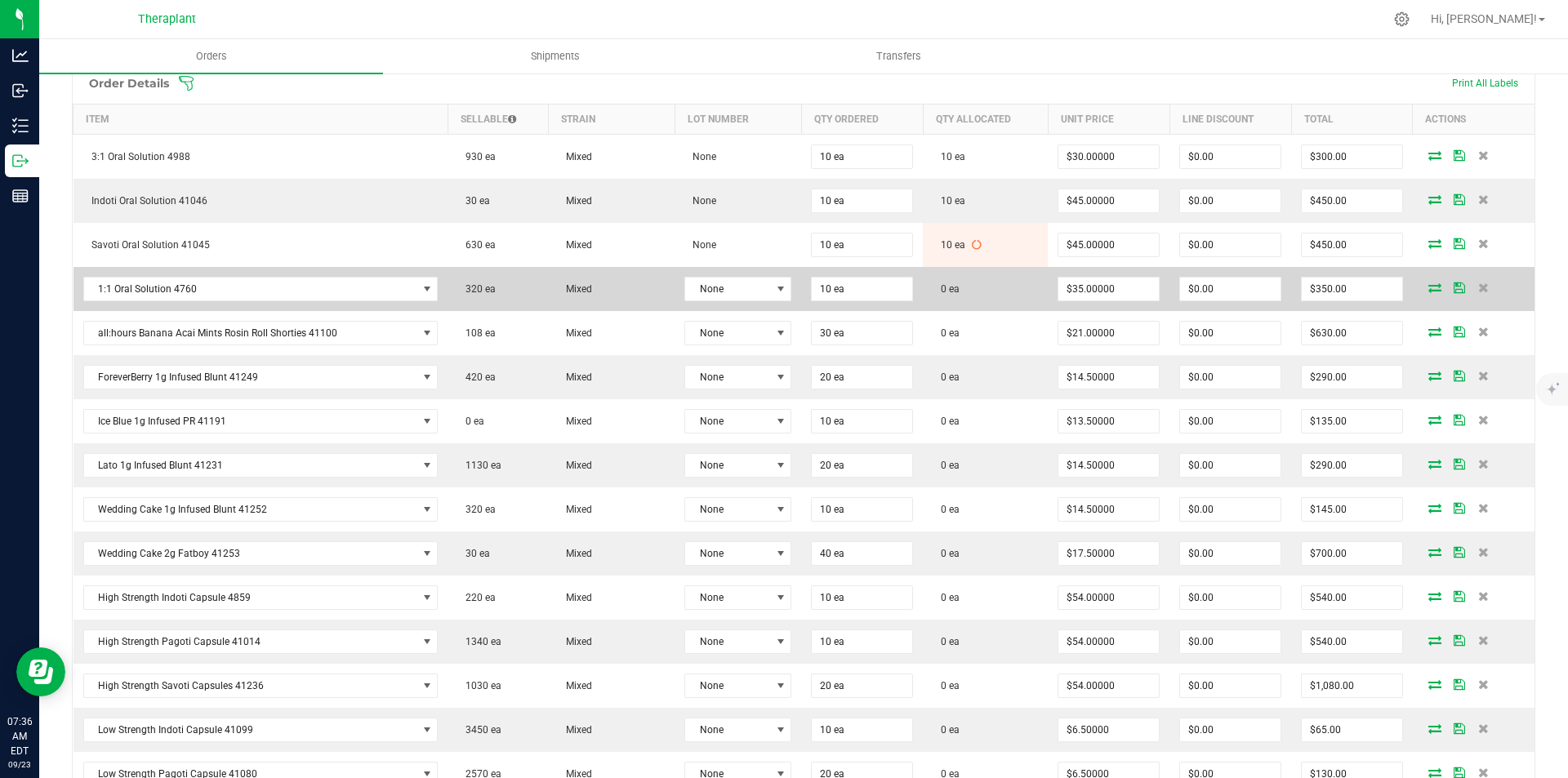
click at [1413, 289] on td at bounding box center [1474, 289] width 122 height 44
click at [1428, 288] on icon at bounding box center [1435, 287] width 13 height 9
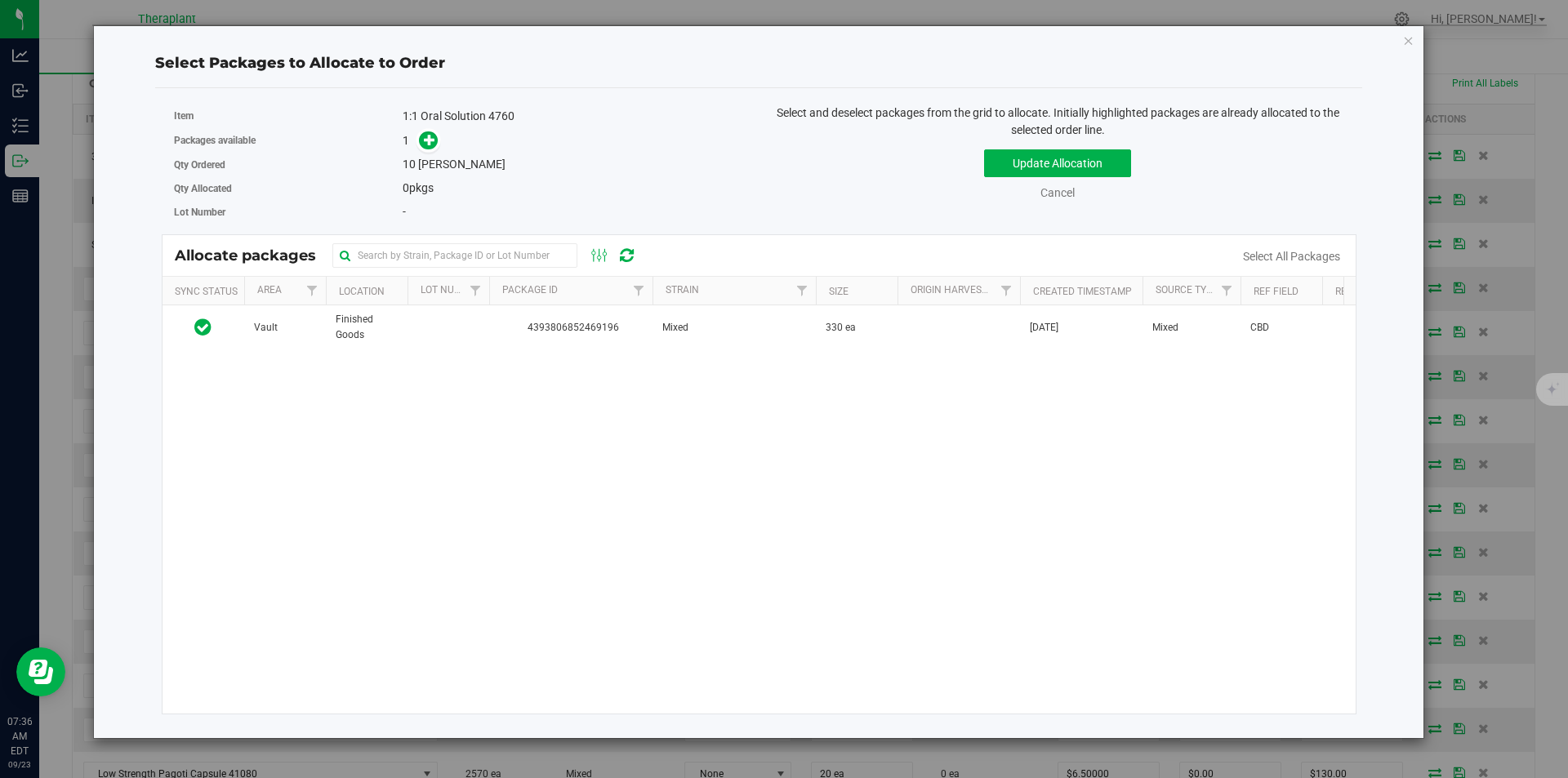
drag, startPoint x: 809, startPoint y: 338, endPoint x: 675, endPoint y: 300, distance: 139.3
click at [807, 338] on td "Mixed" at bounding box center [734, 327] width 163 height 44
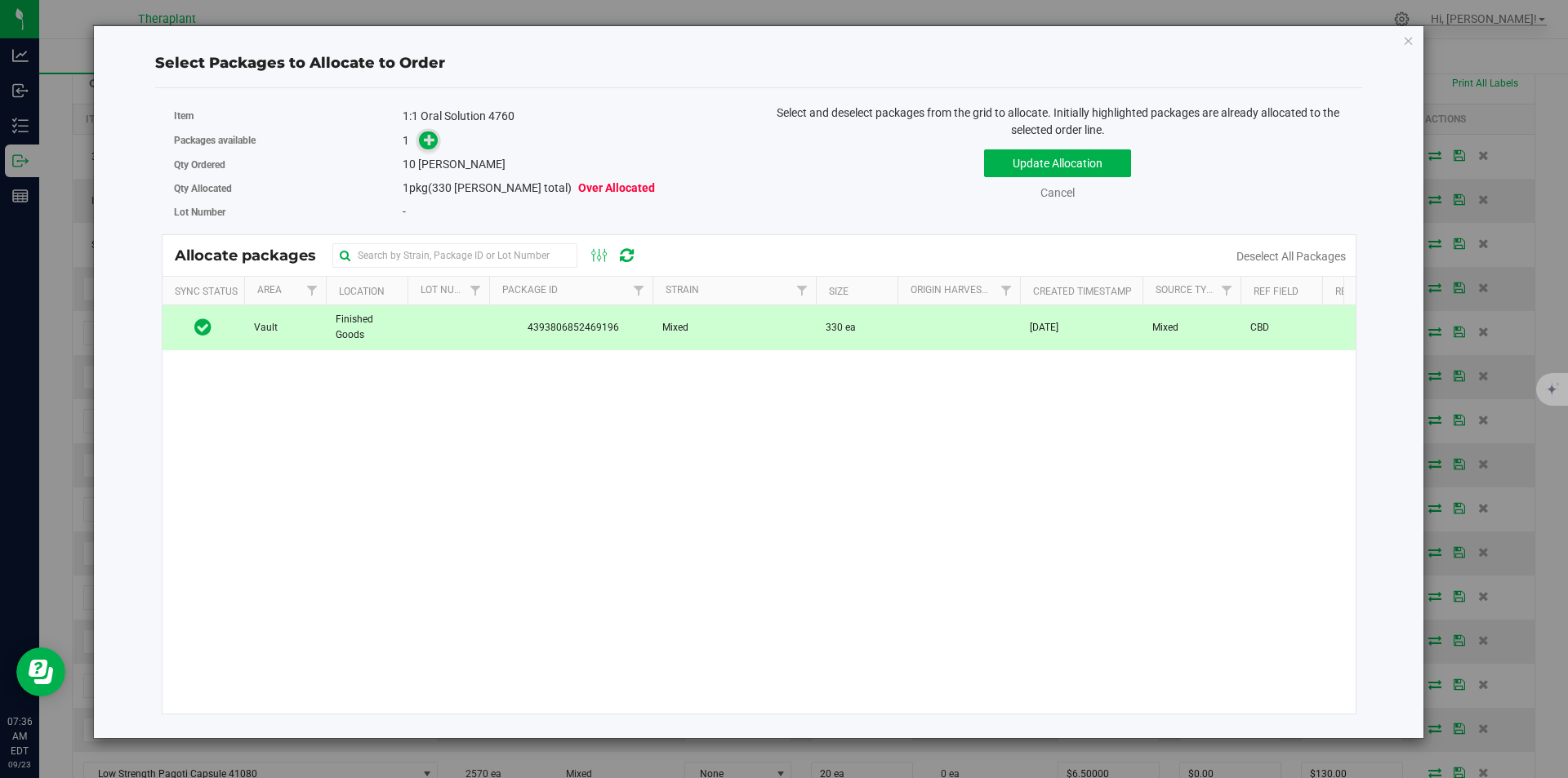
click at [421, 139] on span at bounding box center [429, 141] width 19 height 19
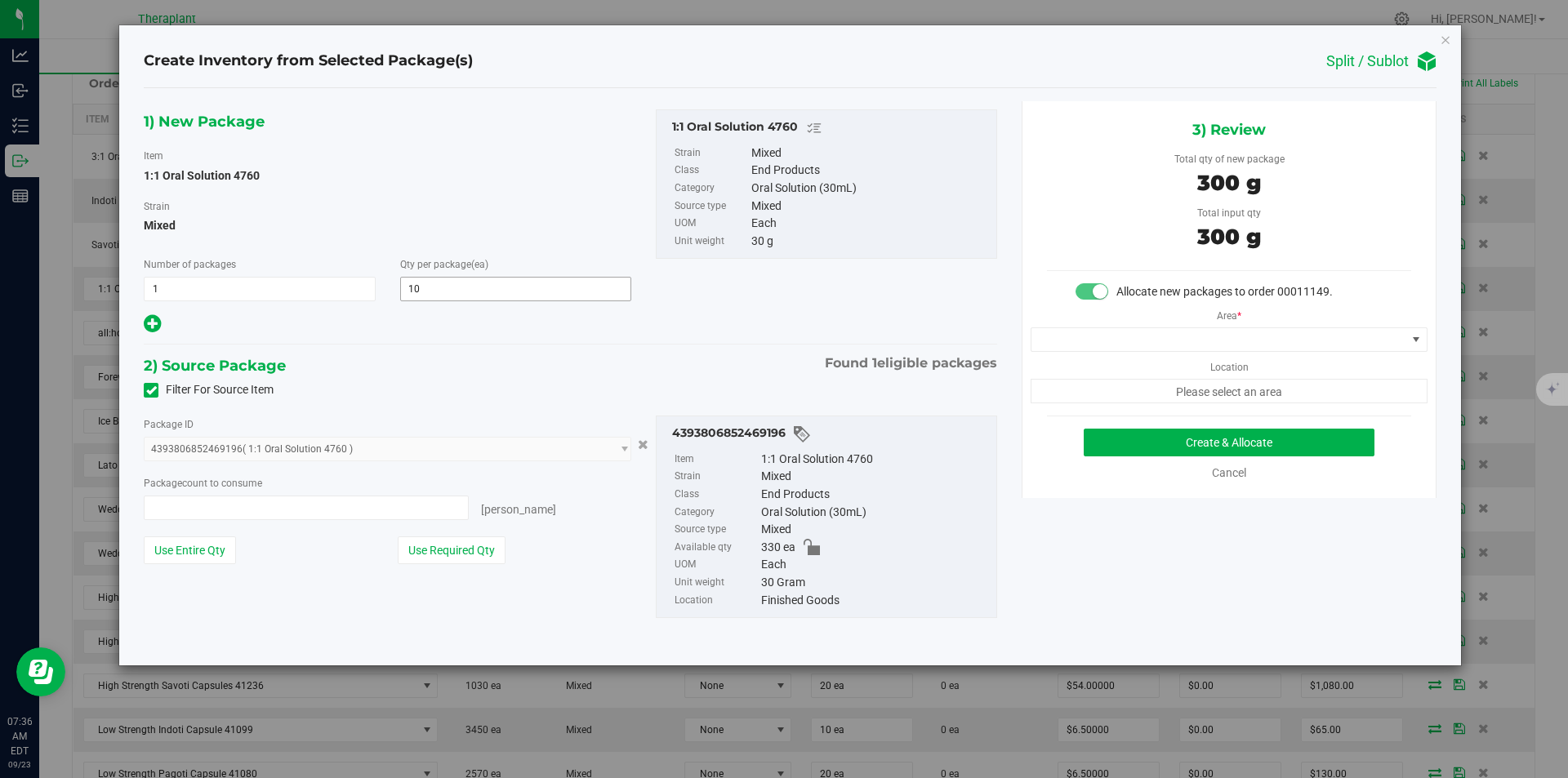
type input "10 ea"
click at [1091, 326] on div "Area * Location Please select an area" at bounding box center [1229, 352] width 414 height 103
click at [1093, 328] on span at bounding box center [1219, 339] width 375 height 22
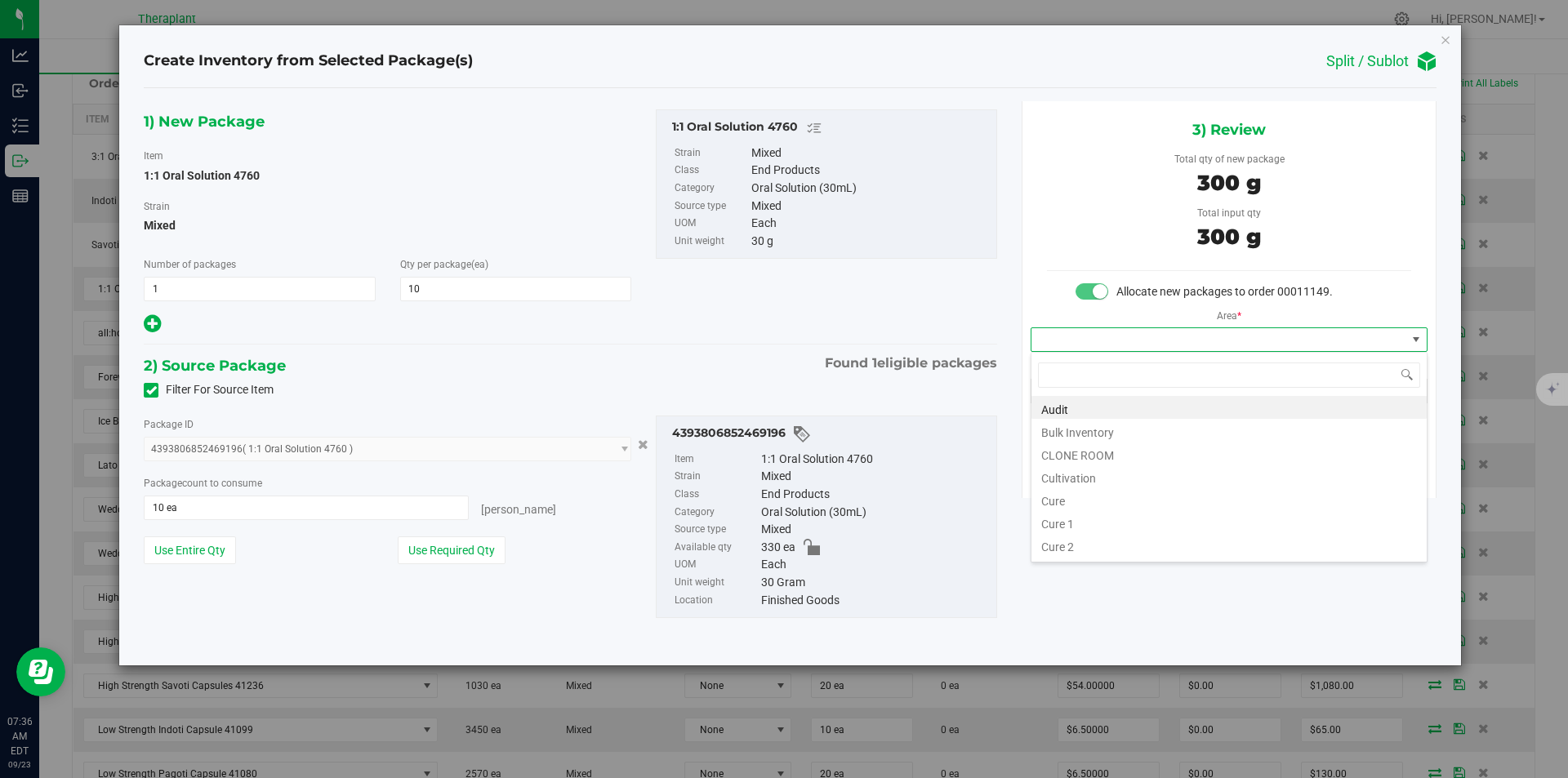
type input "v"
click at [1071, 458] on li "Vault" at bounding box center [1229, 453] width 396 height 22
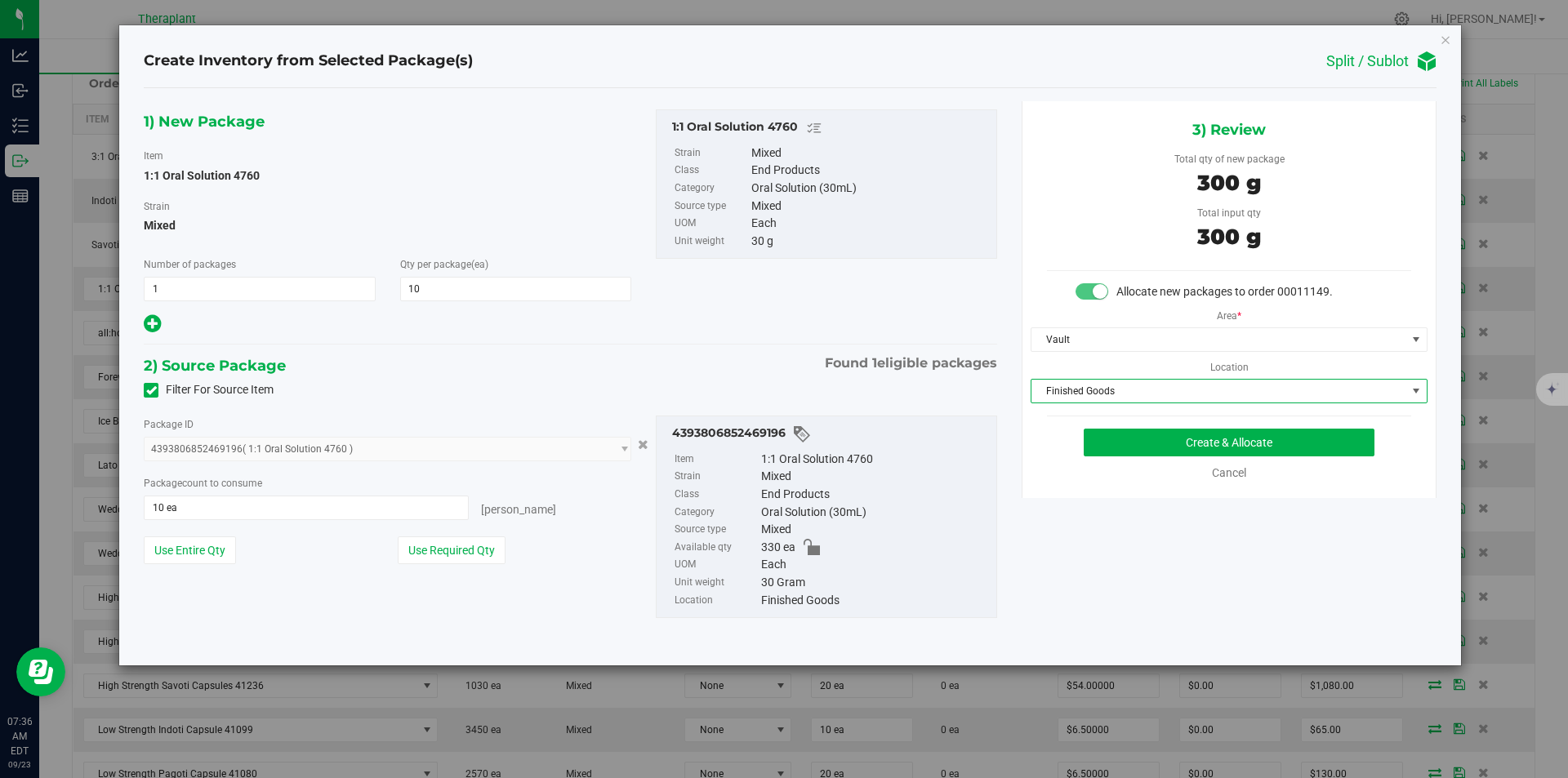
click at [1071, 400] on span "Finished Goods" at bounding box center [1219, 391] width 375 height 22
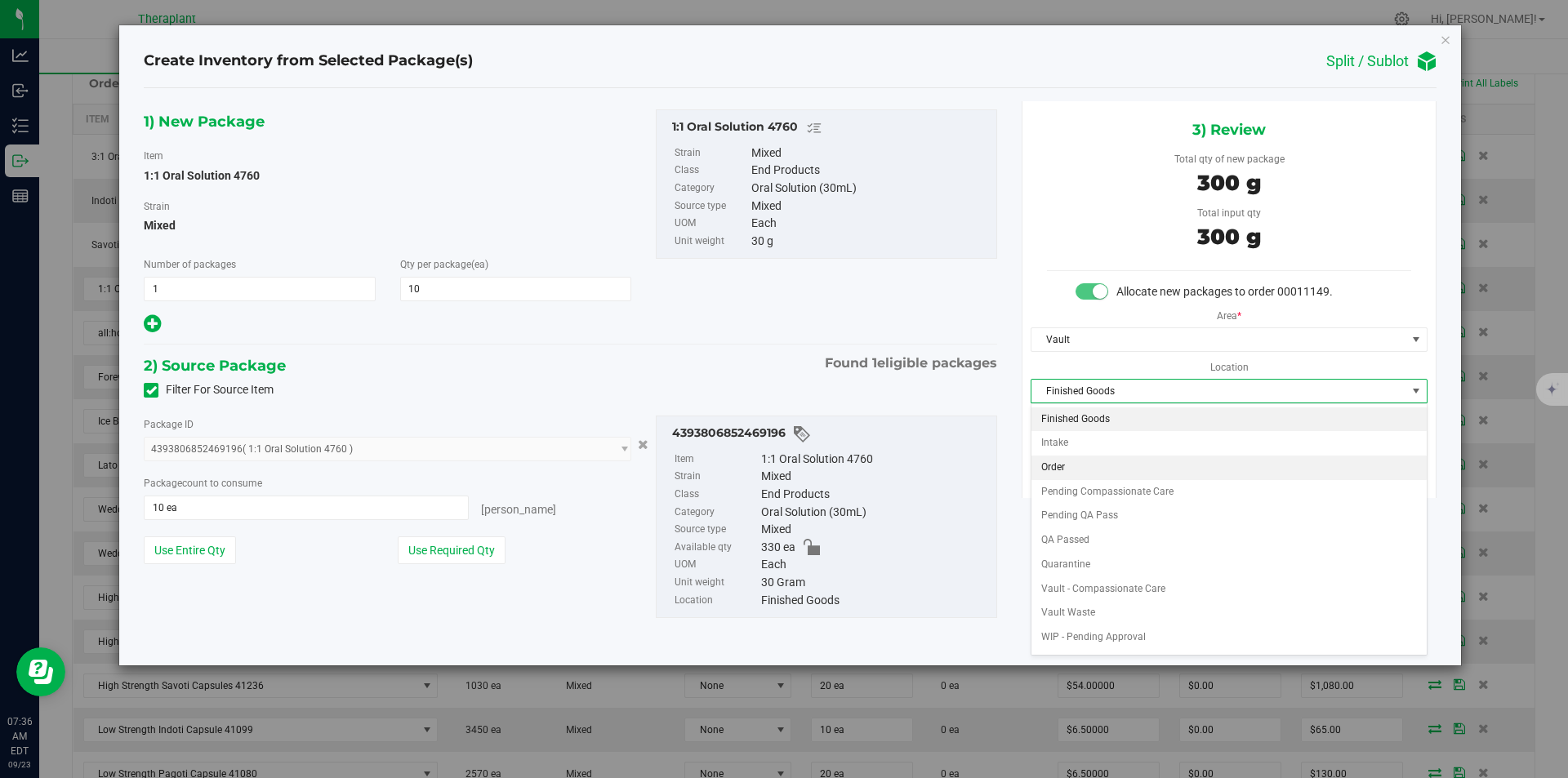
drag, startPoint x: 1059, startPoint y: 475, endPoint x: 1089, endPoint y: 447, distance: 41.0
click at [1059, 476] on li "Order" at bounding box center [1229, 468] width 396 height 24
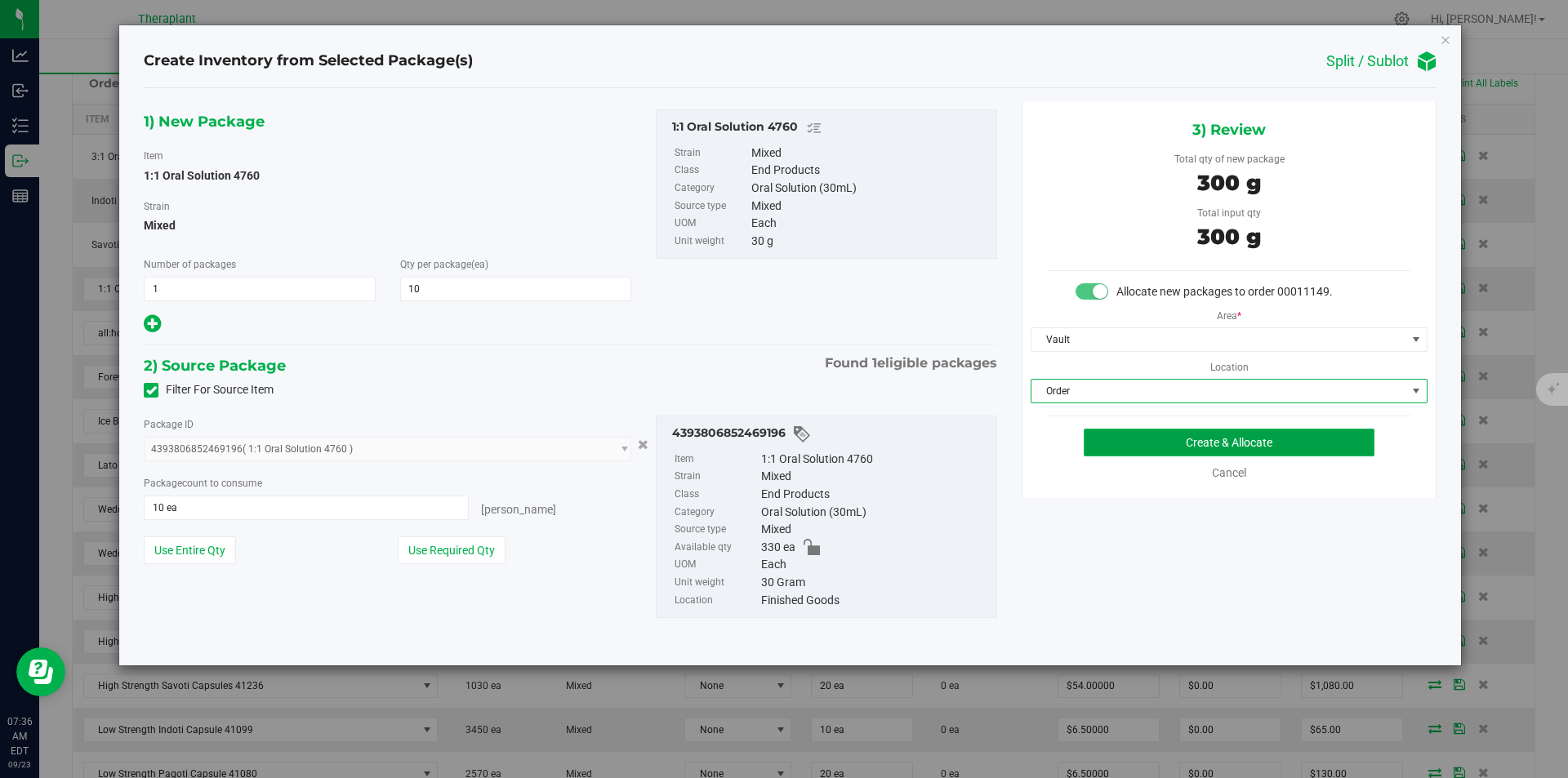
click at [1089, 446] on button "Create & Allocate" at bounding box center [1229, 442] width 291 height 28
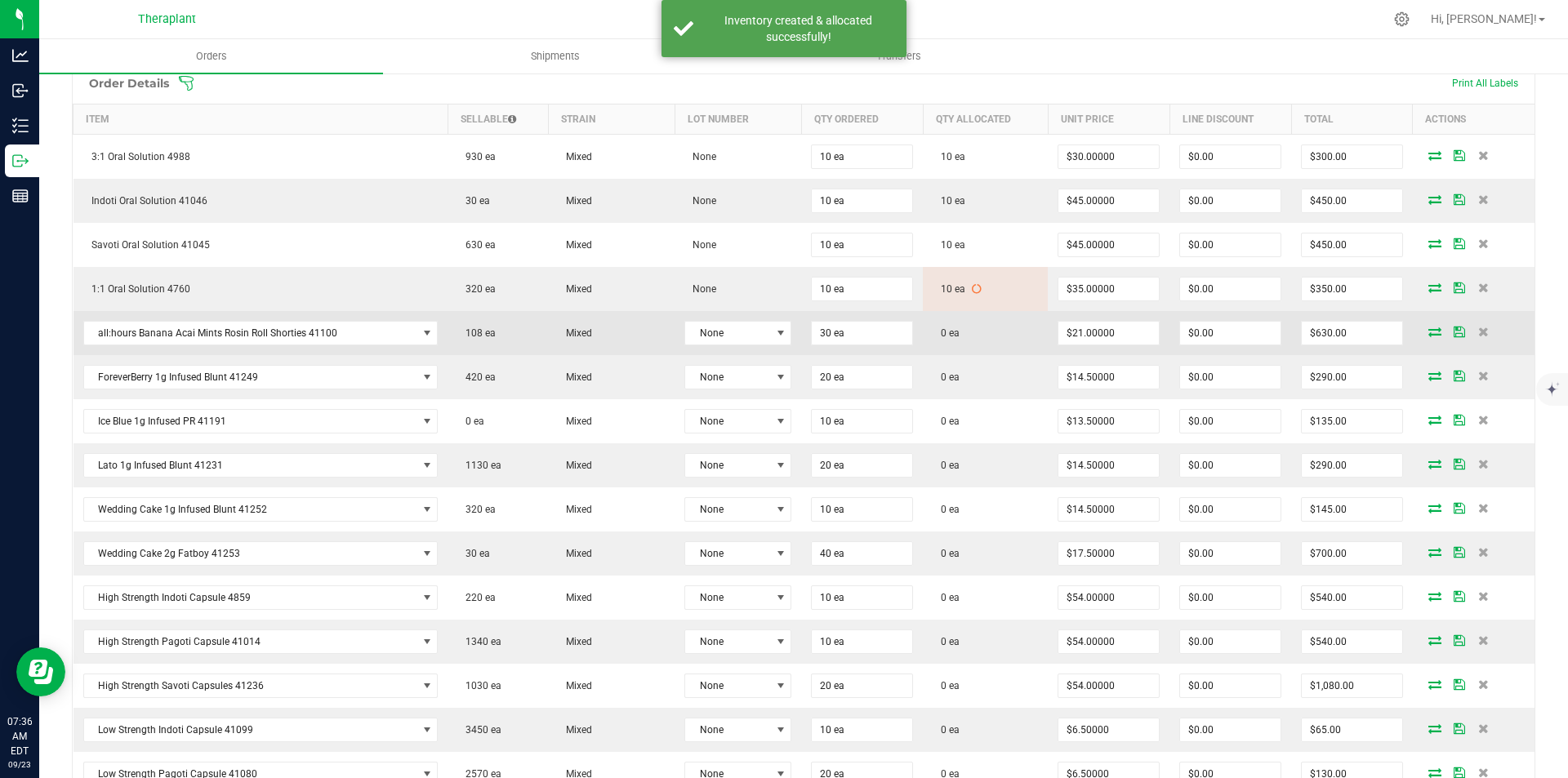
click at [1428, 327] on icon at bounding box center [1435, 331] width 13 height 9
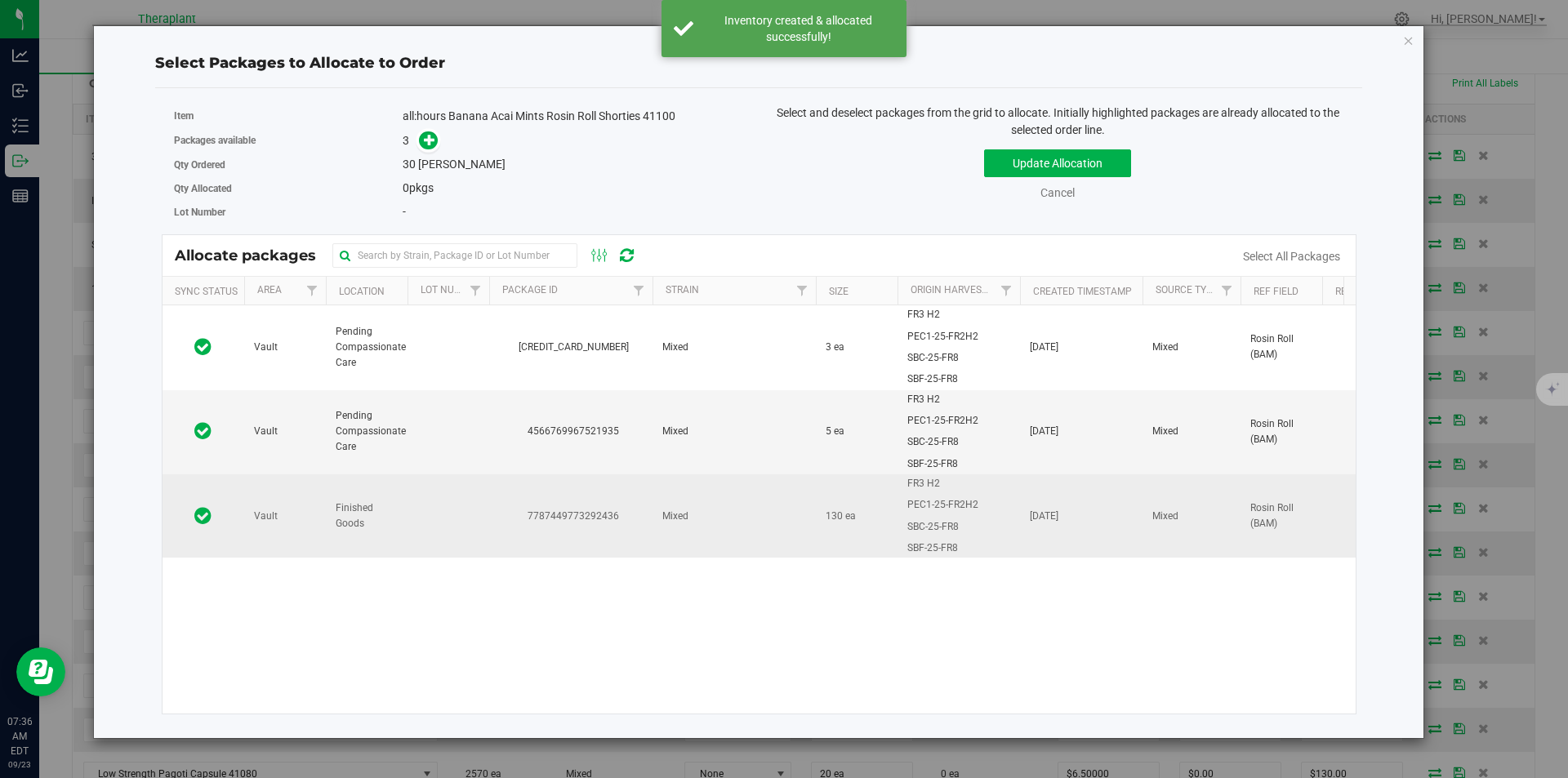
click at [629, 486] on td "7787449773292436" at bounding box center [571, 516] width 163 height 83
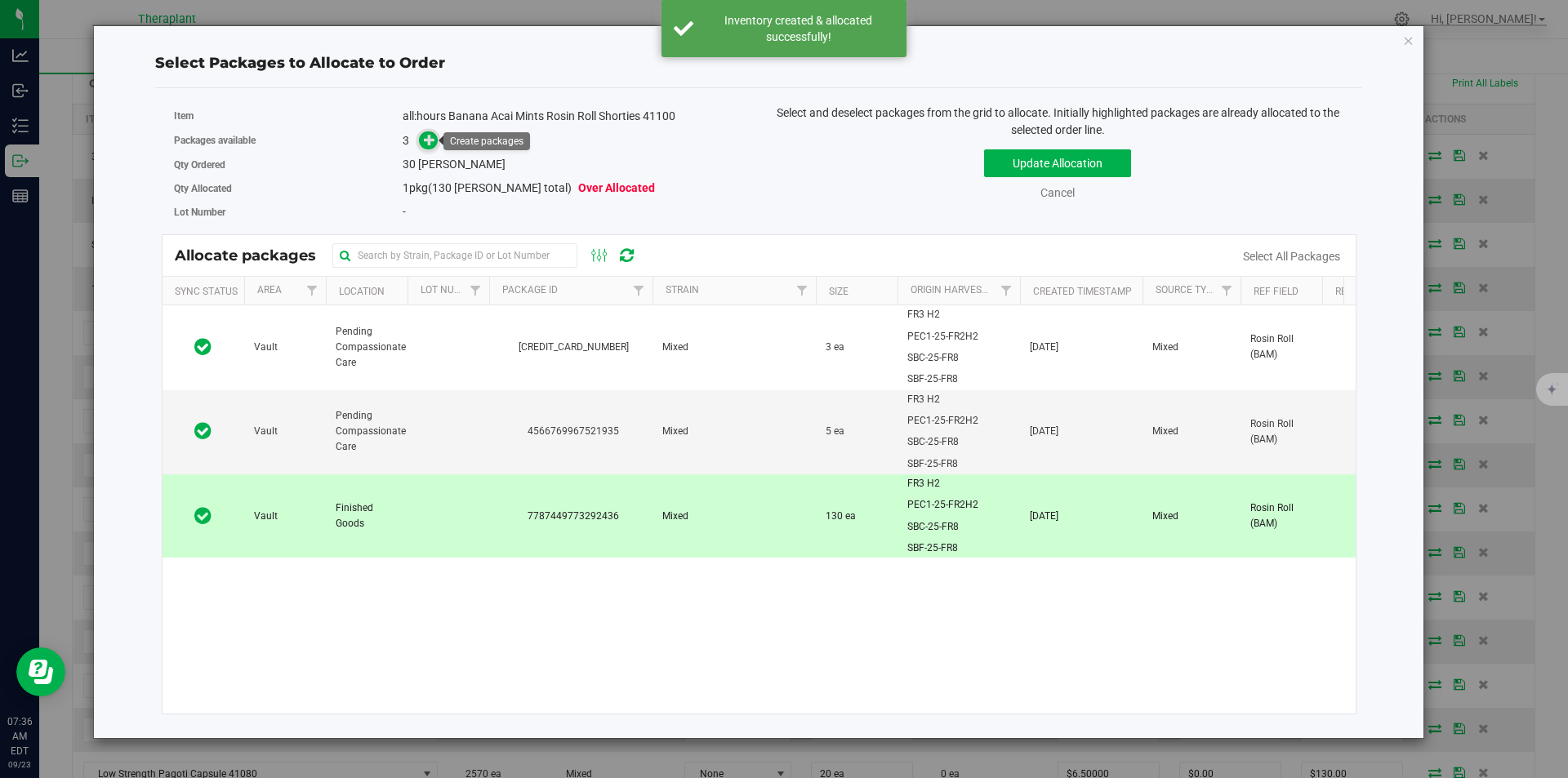
click at [433, 139] on icon at bounding box center [430, 140] width 11 height 11
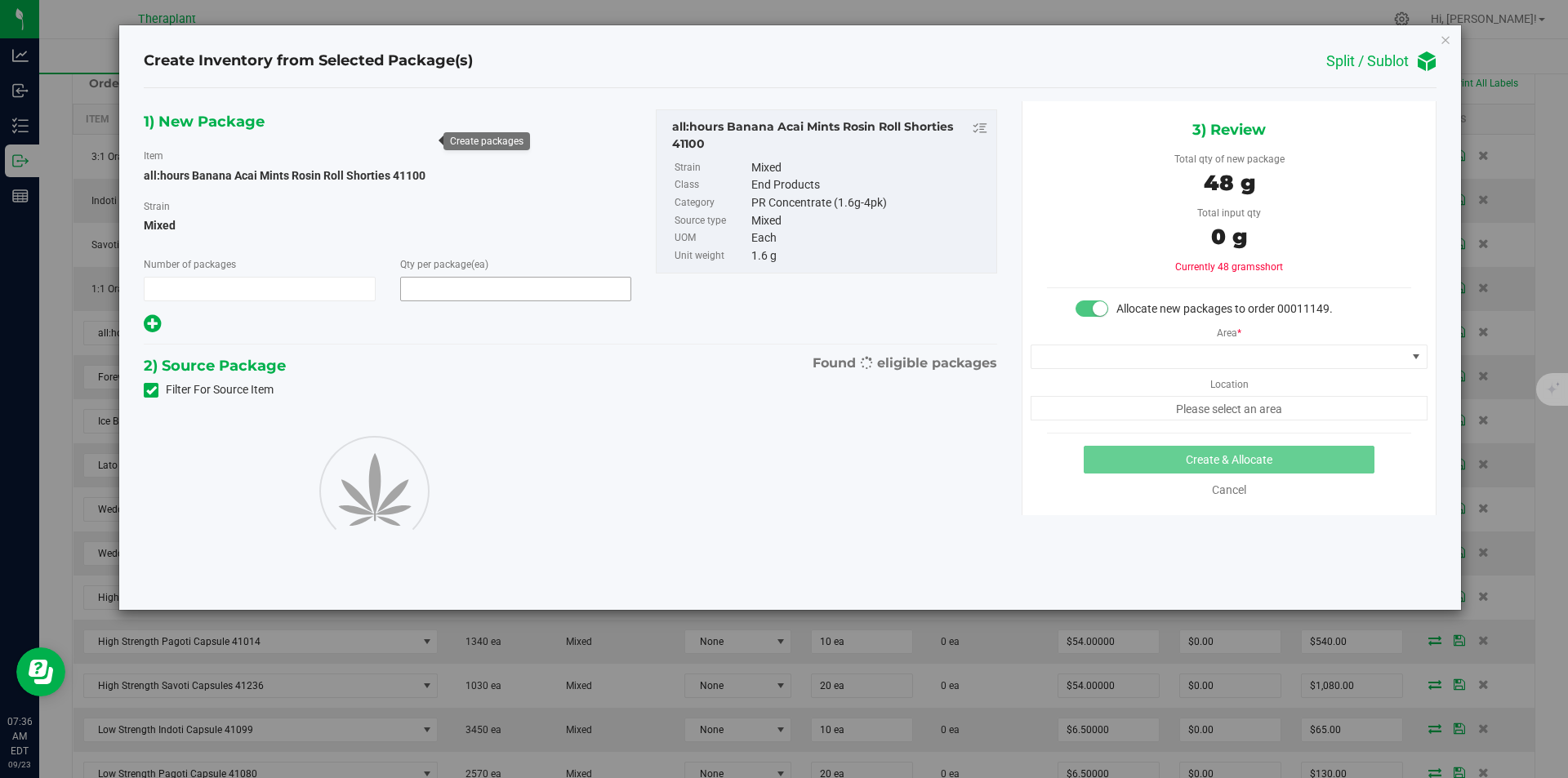
type input "1"
type input "30"
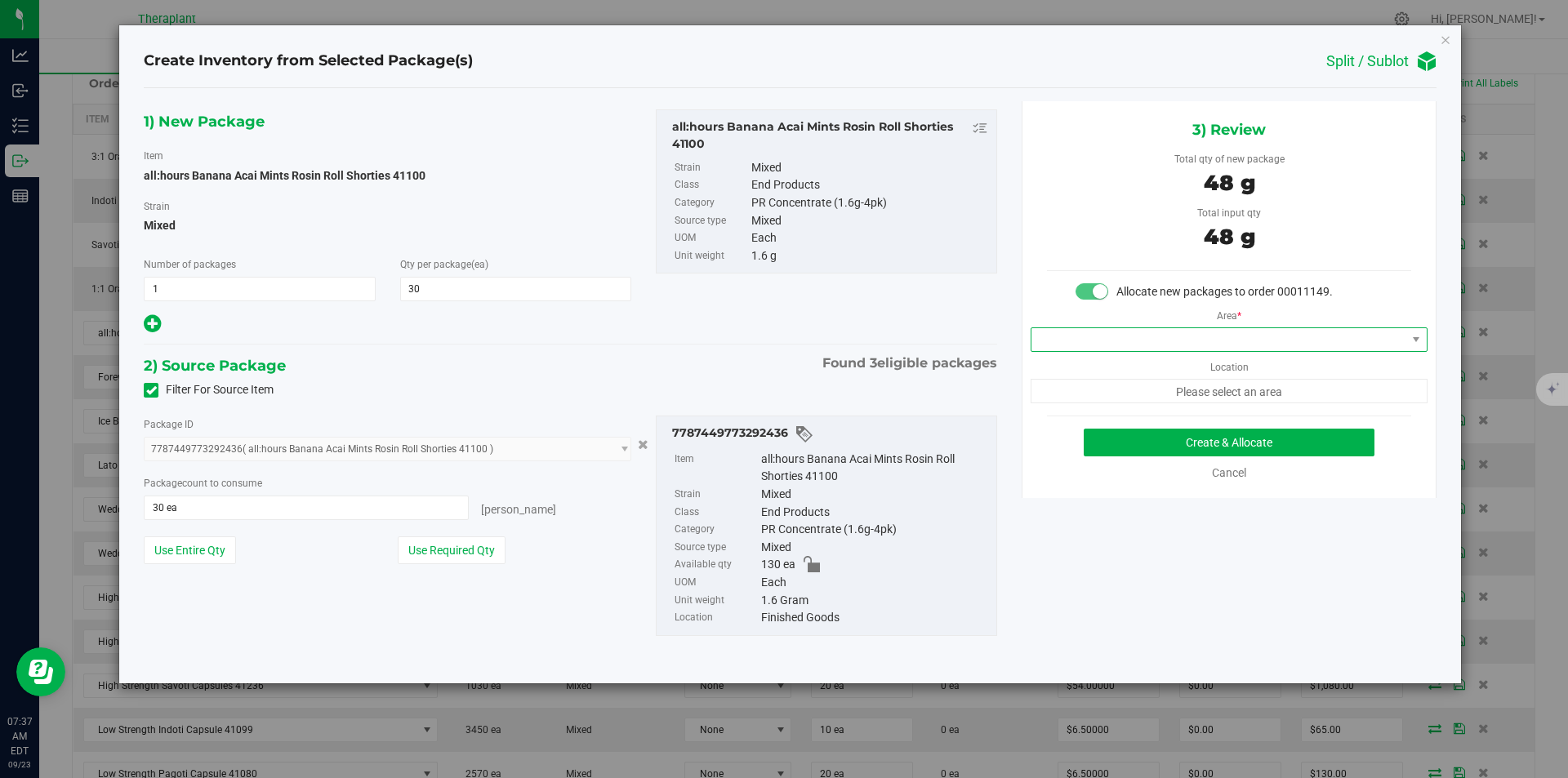
click at [1065, 334] on span at bounding box center [1219, 339] width 375 height 22
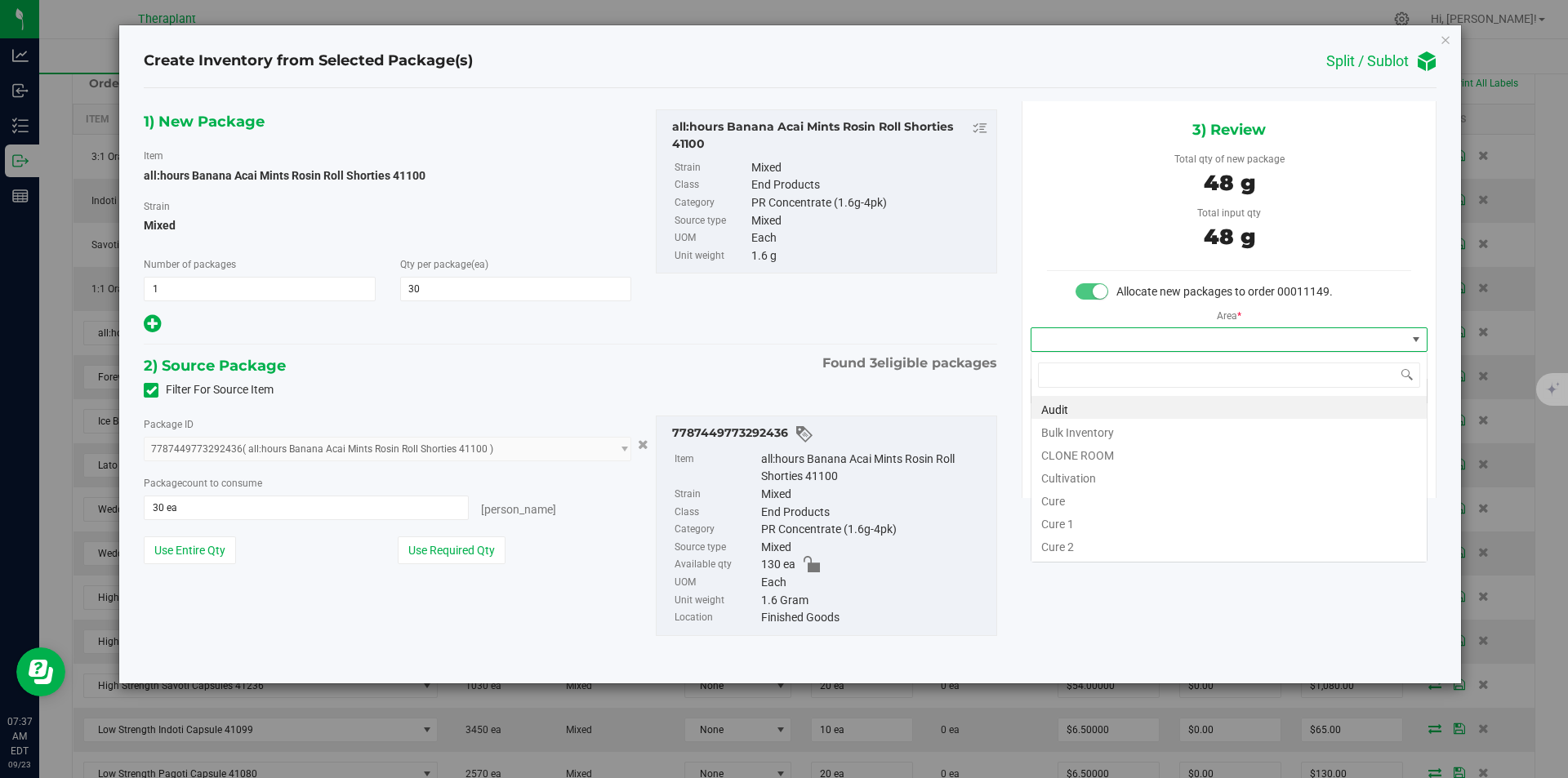
type input "v"
click at [1066, 451] on li "Vault" at bounding box center [1229, 453] width 396 height 22
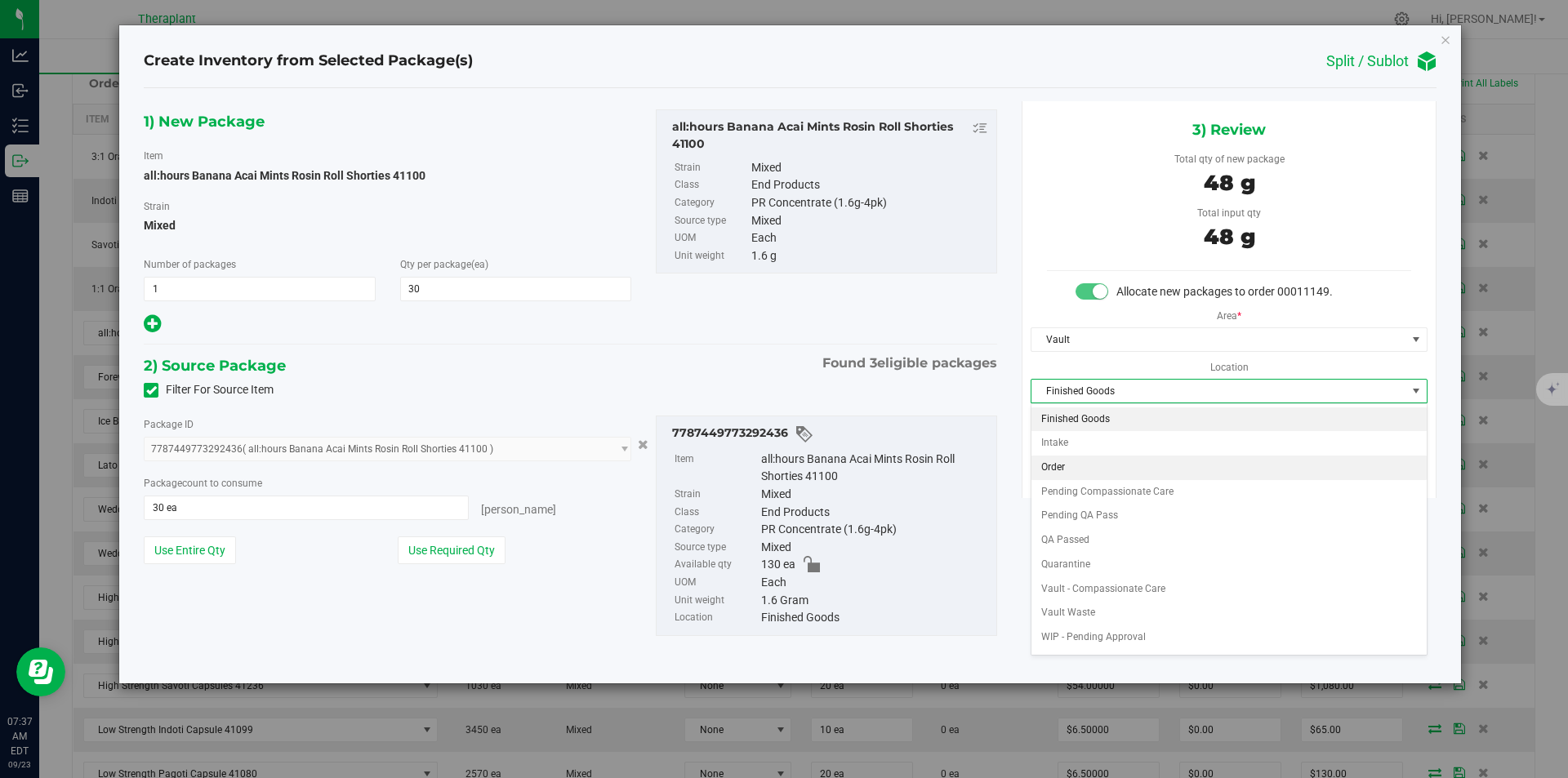
click at [1062, 460] on li "Order" at bounding box center [1229, 468] width 396 height 24
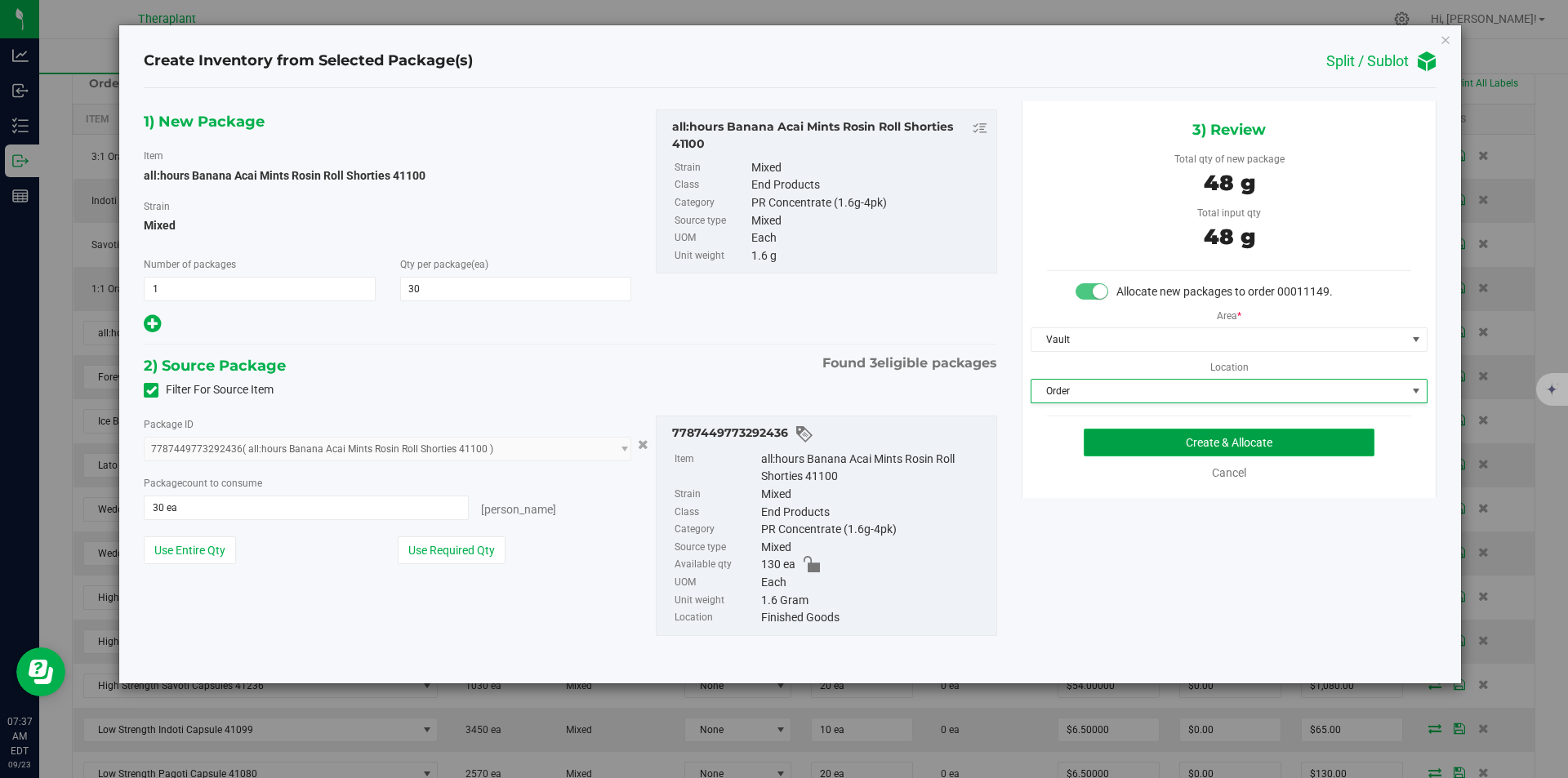
click at [1099, 435] on button "Create & Allocate" at bounding box center [1229, 442] width 291 height 28
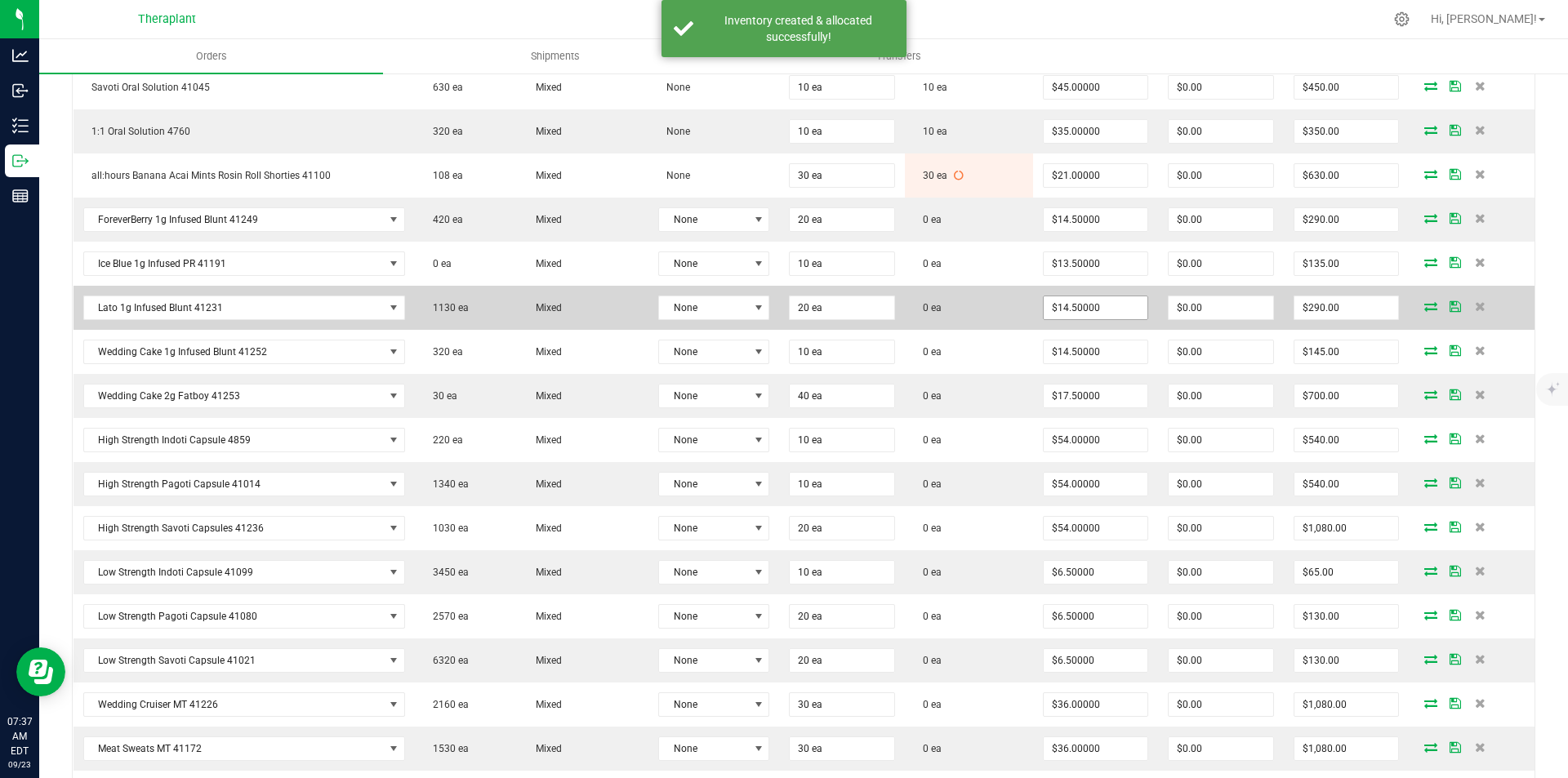
scroll to position [572, 0]
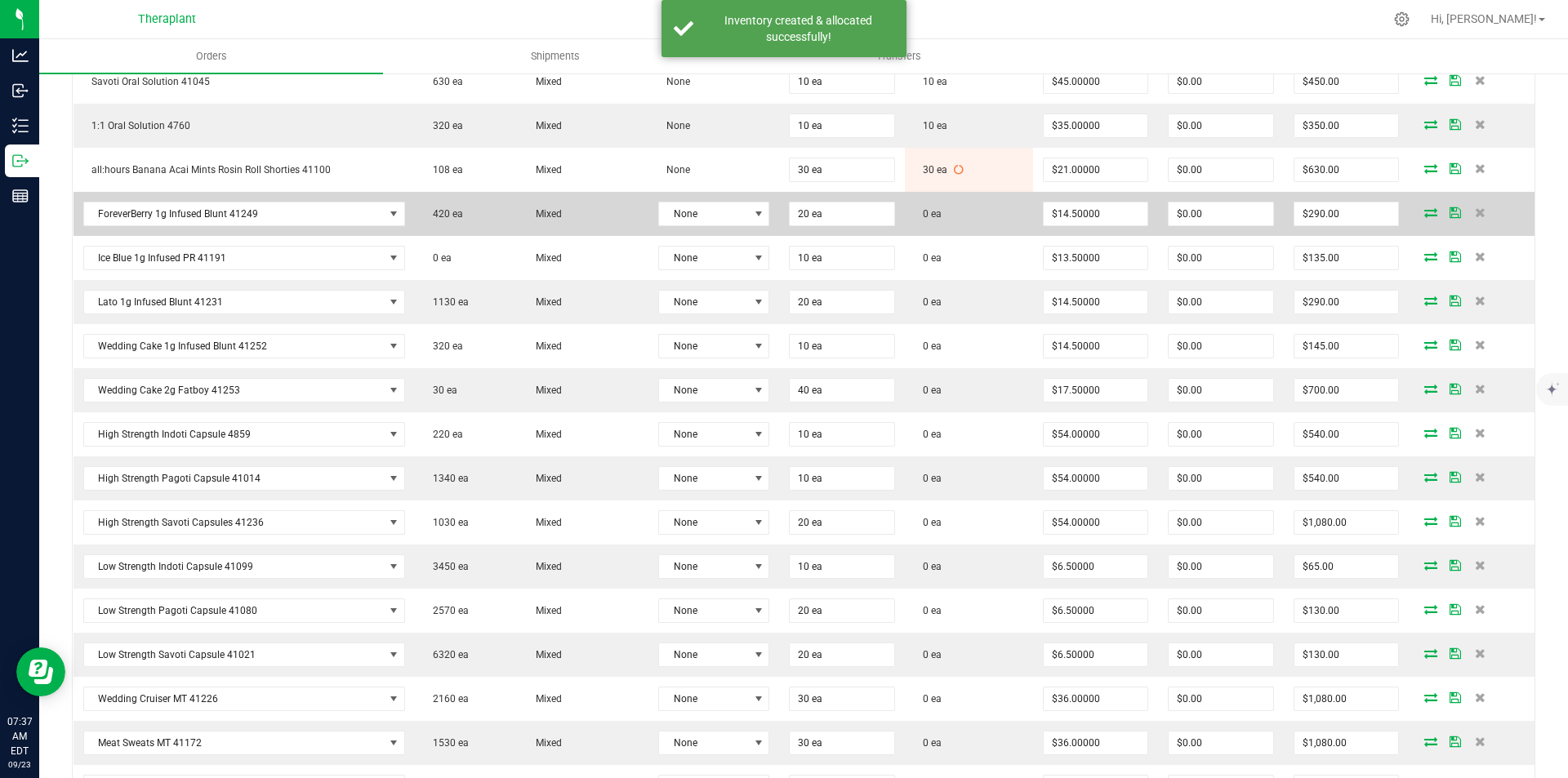
click at [1425, 215] on icon at bounding box center [1431, 212] width 13 height 9
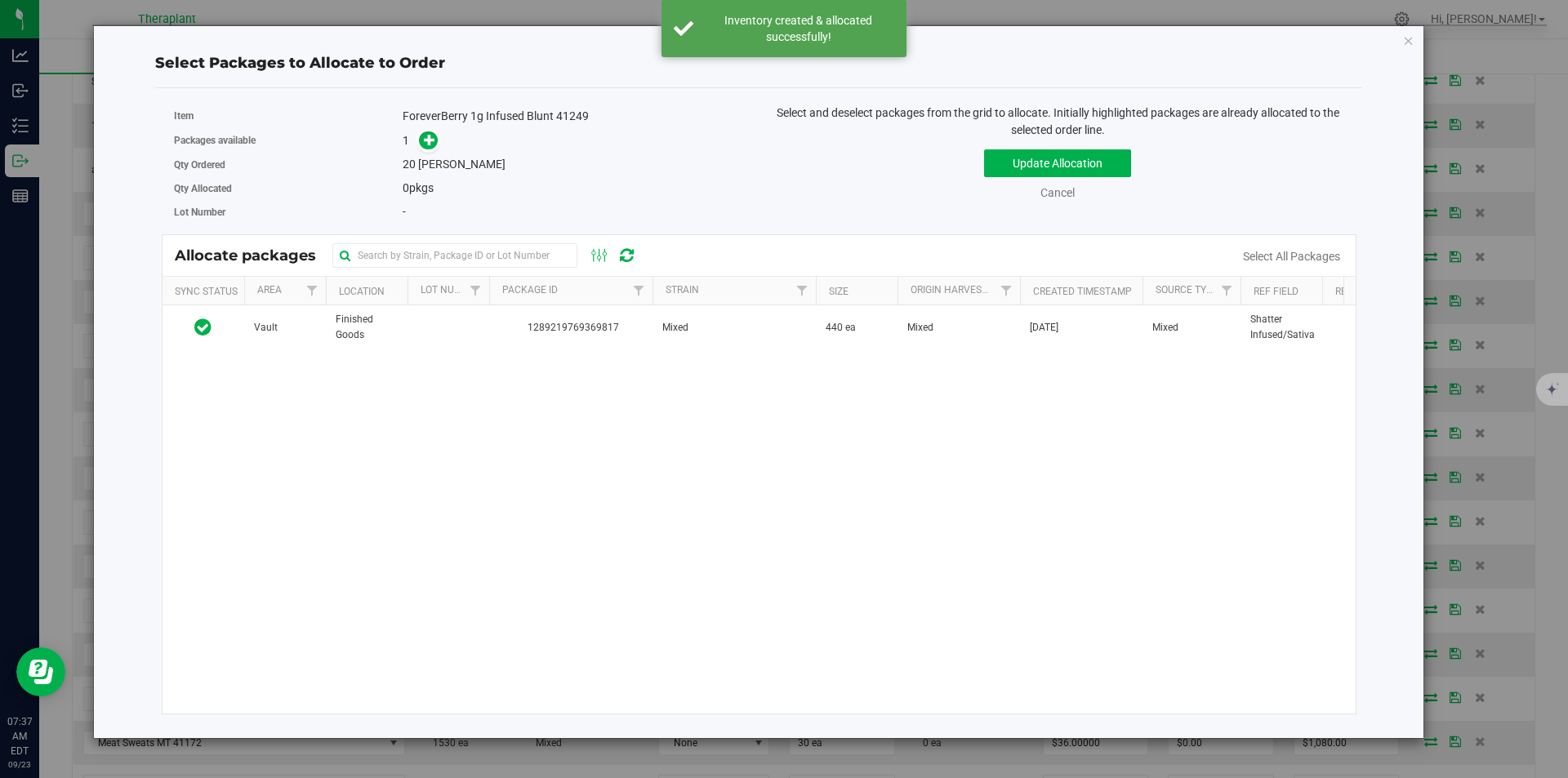
click at [670, 351] on div "Vault Finished Goods 1289219769369817 Mixed 440 ea Mixed [DATE] Mixed Shatter I…" at bounding box center [759, 509] width 1194 height 408
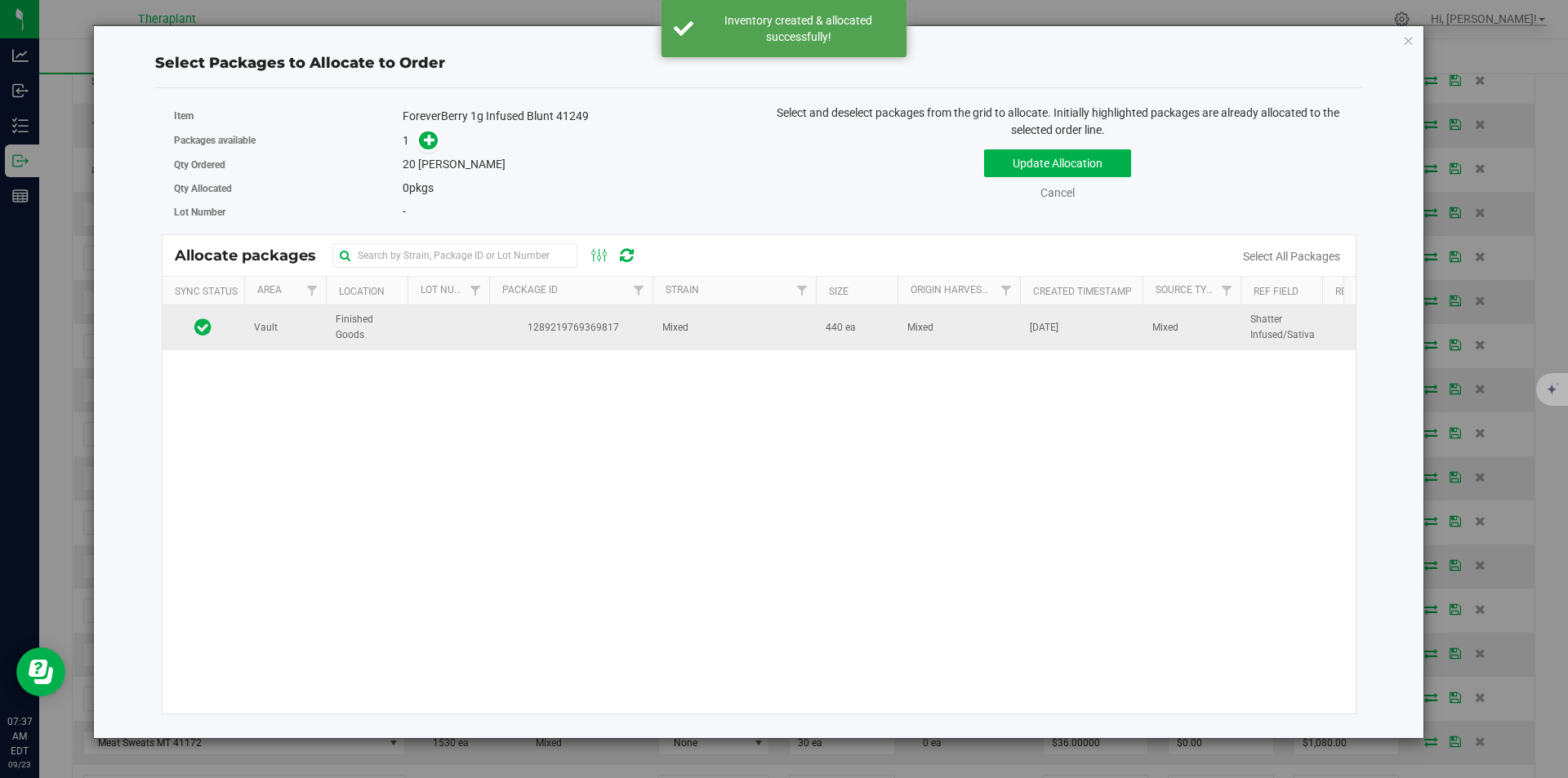
click at [655, 337] on td "Mixed" at bounding box center [734, 327] width 163 height 44
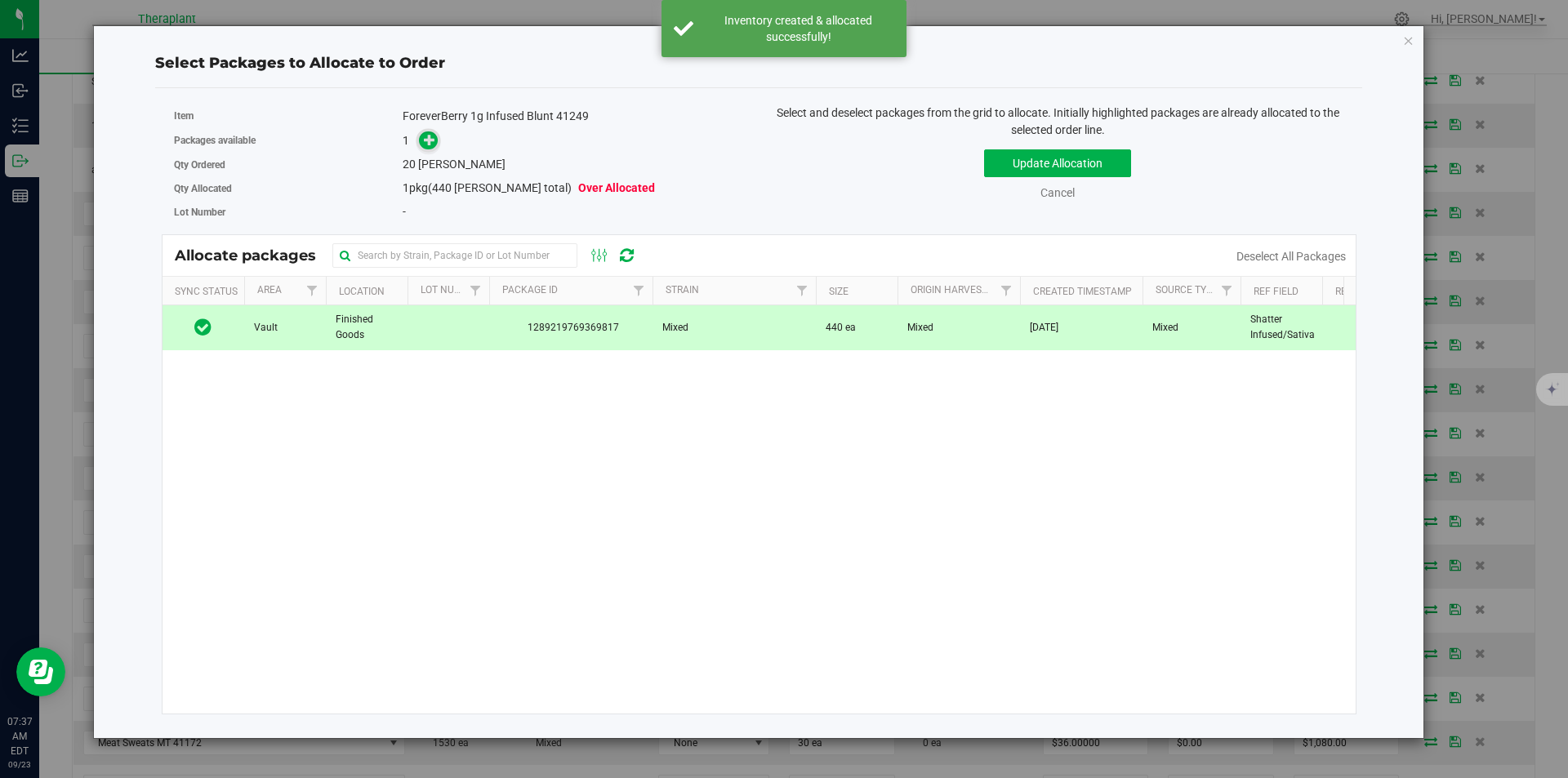
click at [429, 142] on icon at bounding box center [430, 140] width 11 height 11
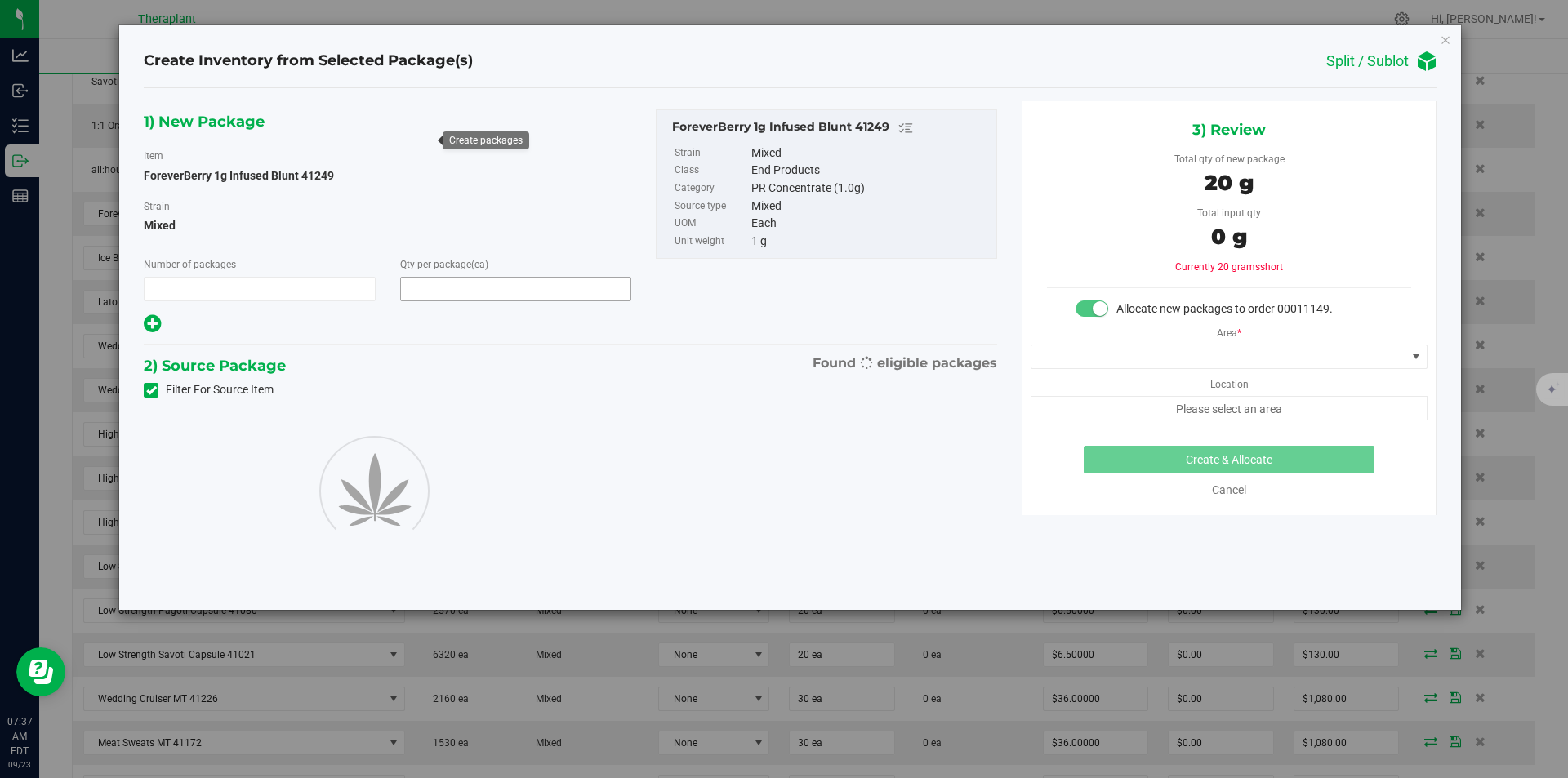
type input "1"
type input "20"
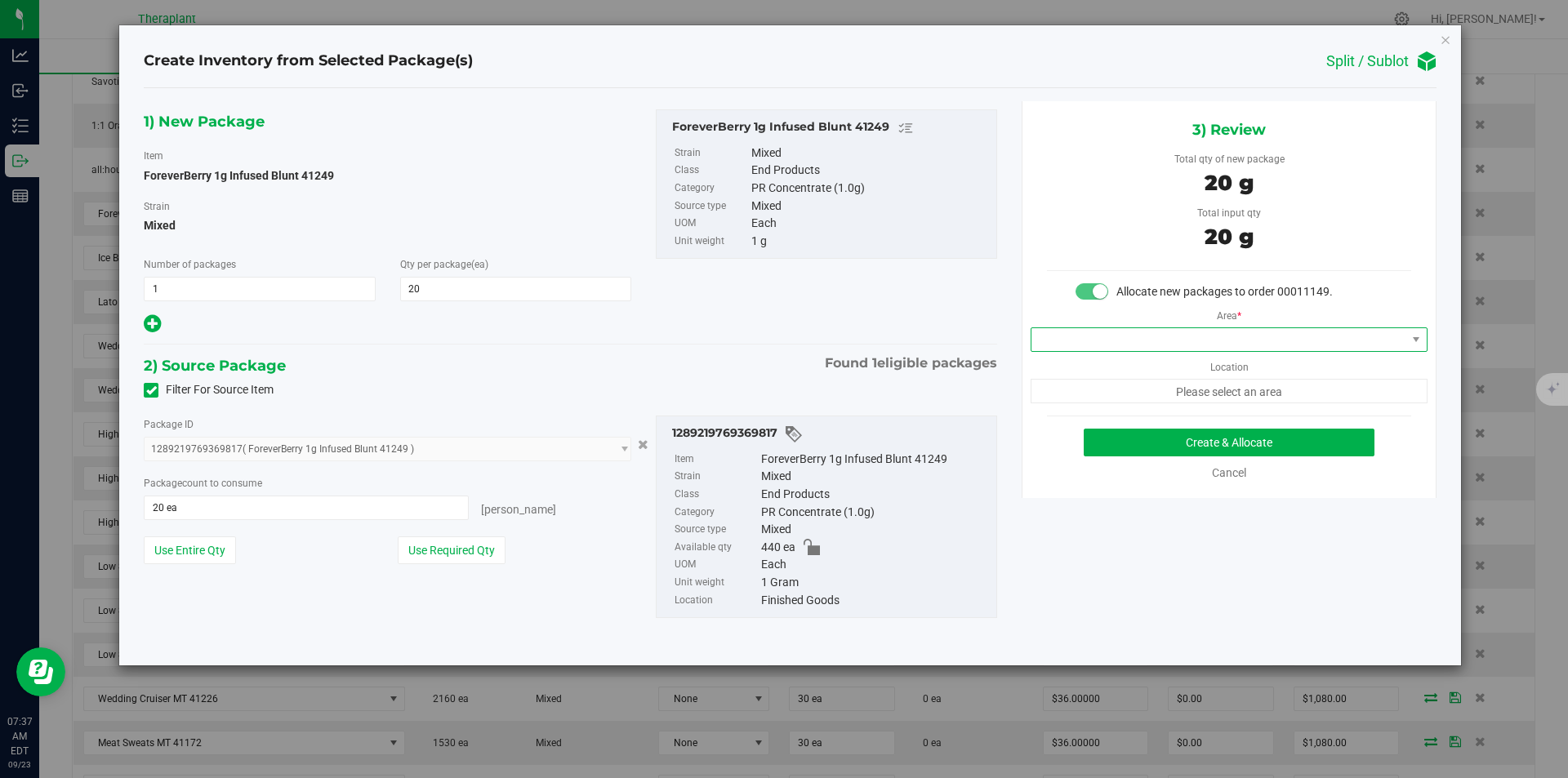
click at [1083, 336] on span at bounding box center [1219, 339] width 375 height 22
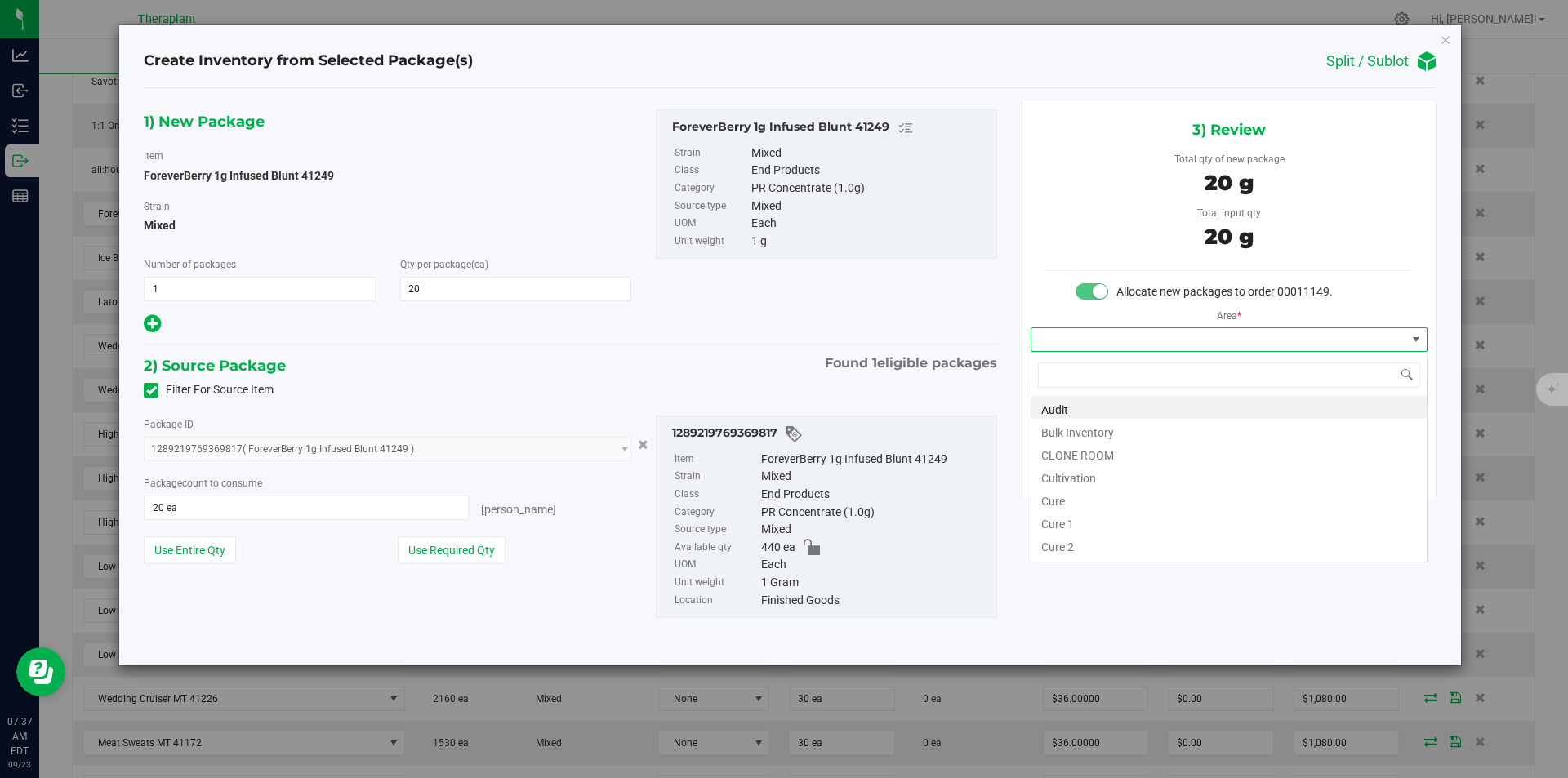
type input "v"
click at [1067, 451] on li "Vault" at bounding box center [1229, 453] width 396 height 22
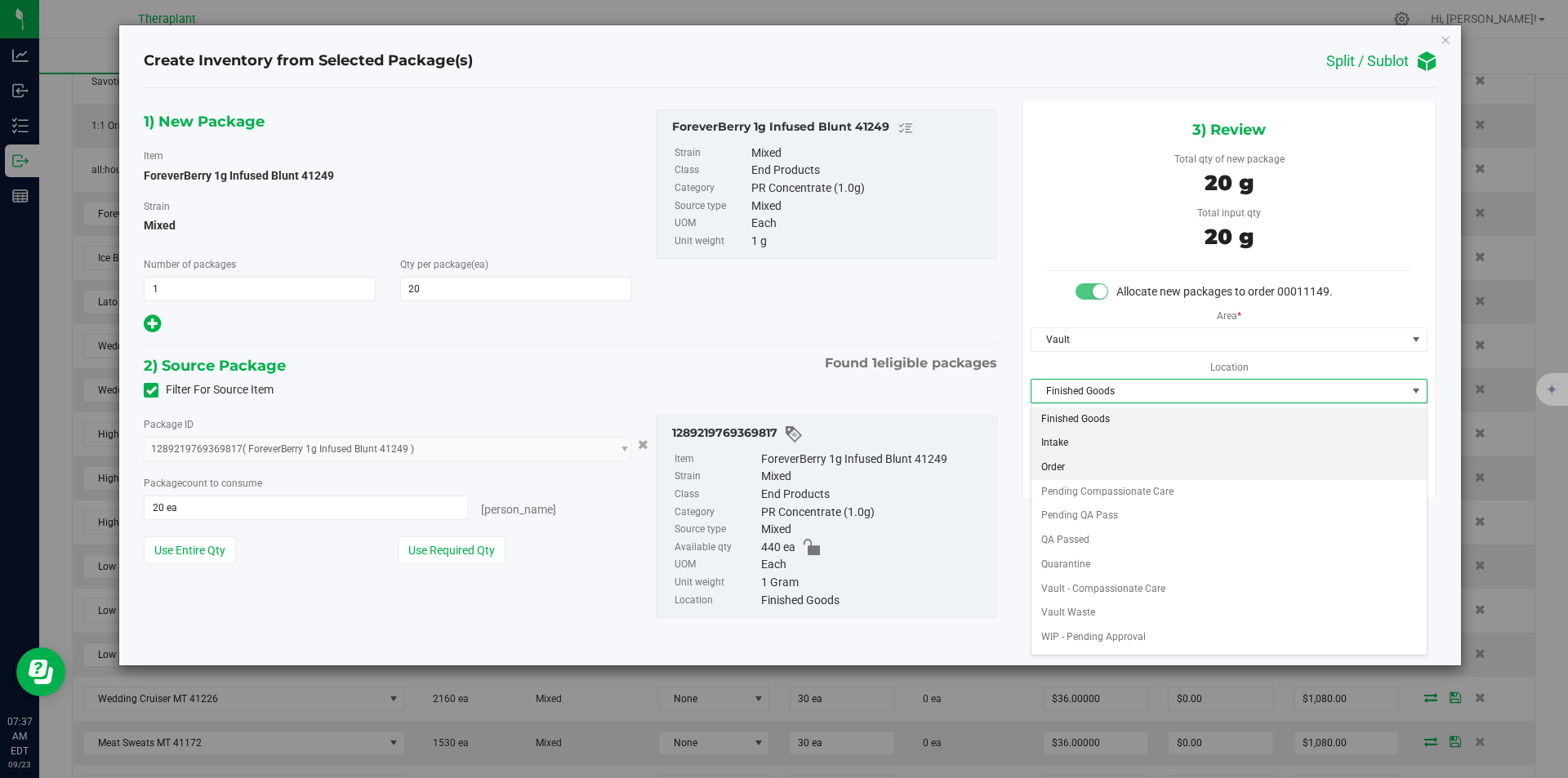
click at [1061, 465] on li "Order" at bounding box center [1229, 468] width 396 height 24
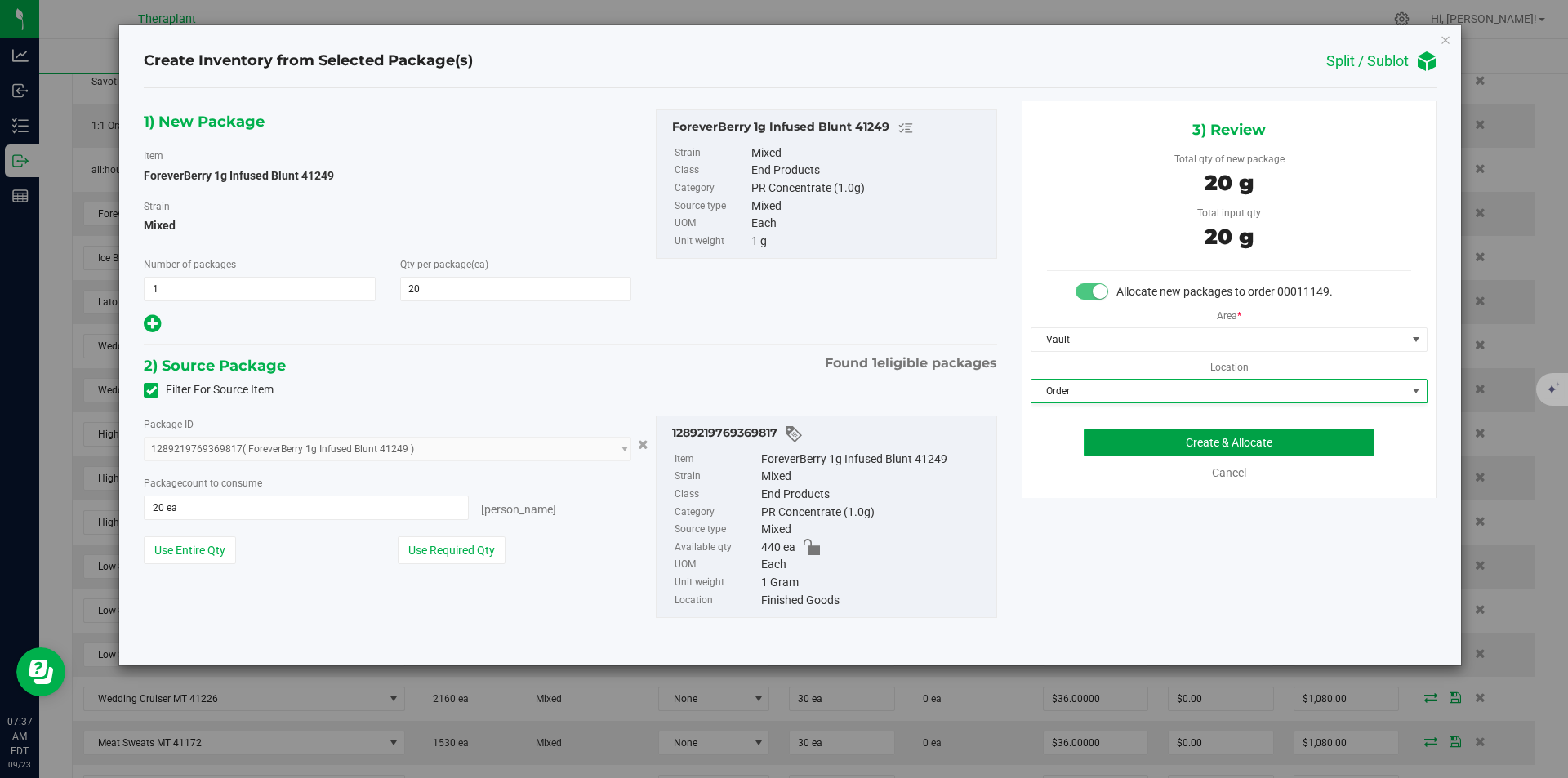
click at [1104, 439] on button "Create & Allocate" at bounding box center [1229, 442] width 291 height 28
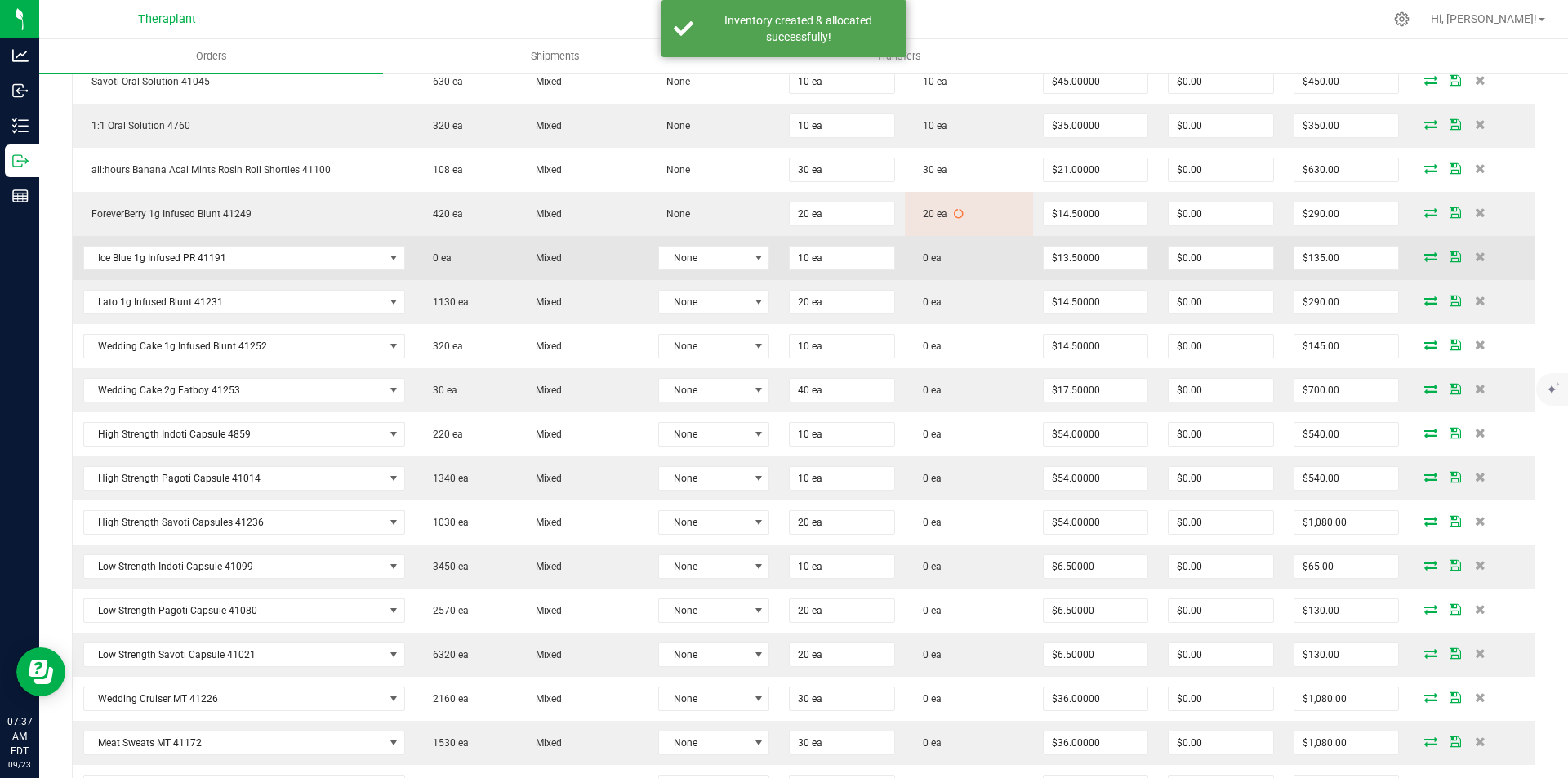
click at [1425, 257] on icon at bounding box center [1431, 256] width 13 height 9
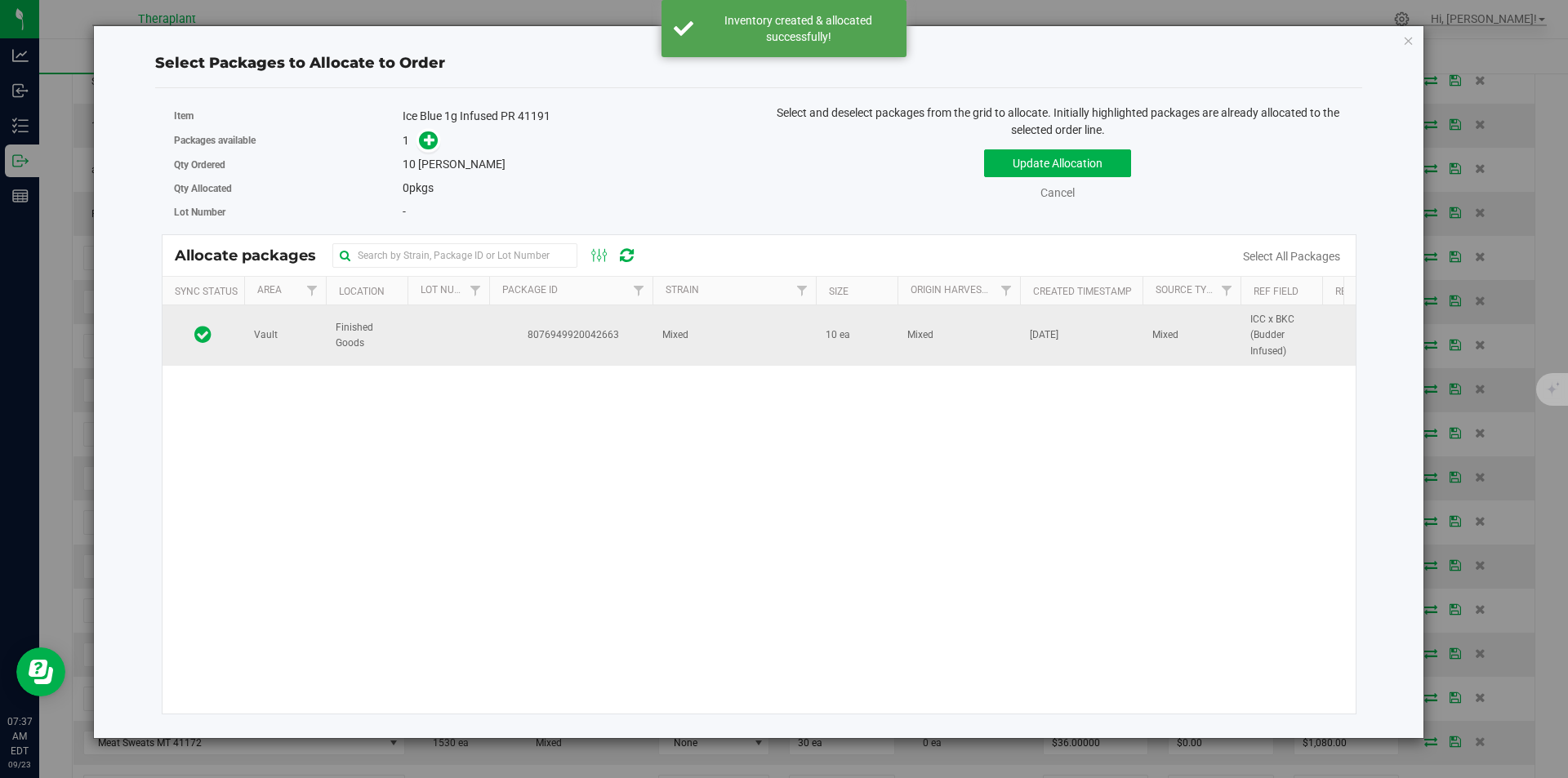
click at [608, 345] on td "8076949920042663" at bounding box center [571, 336] width 163 height 60
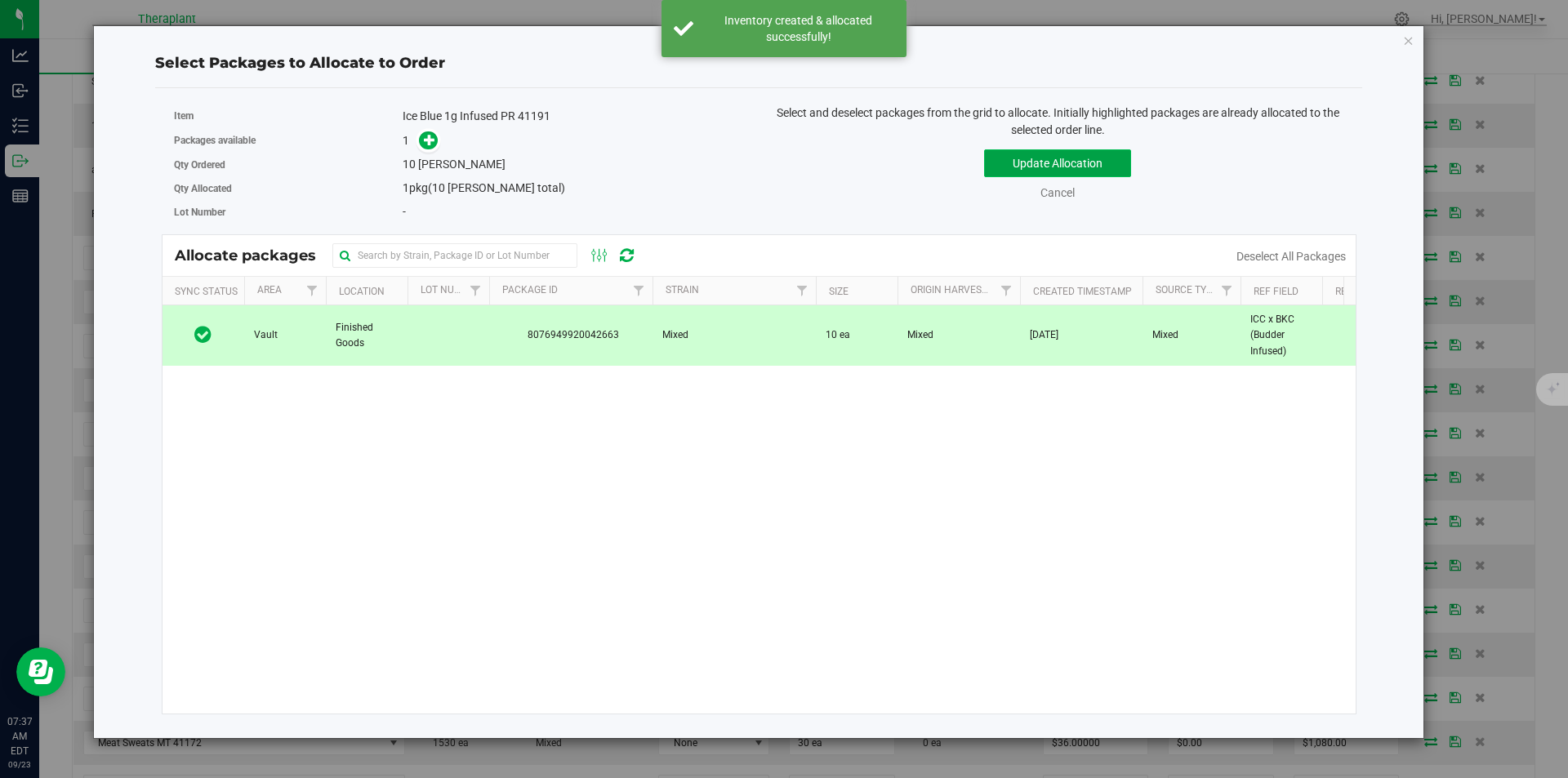
click at [1038, 163] on button "Update Allocation" at bounding box center [1057, 163] width 147 height 28
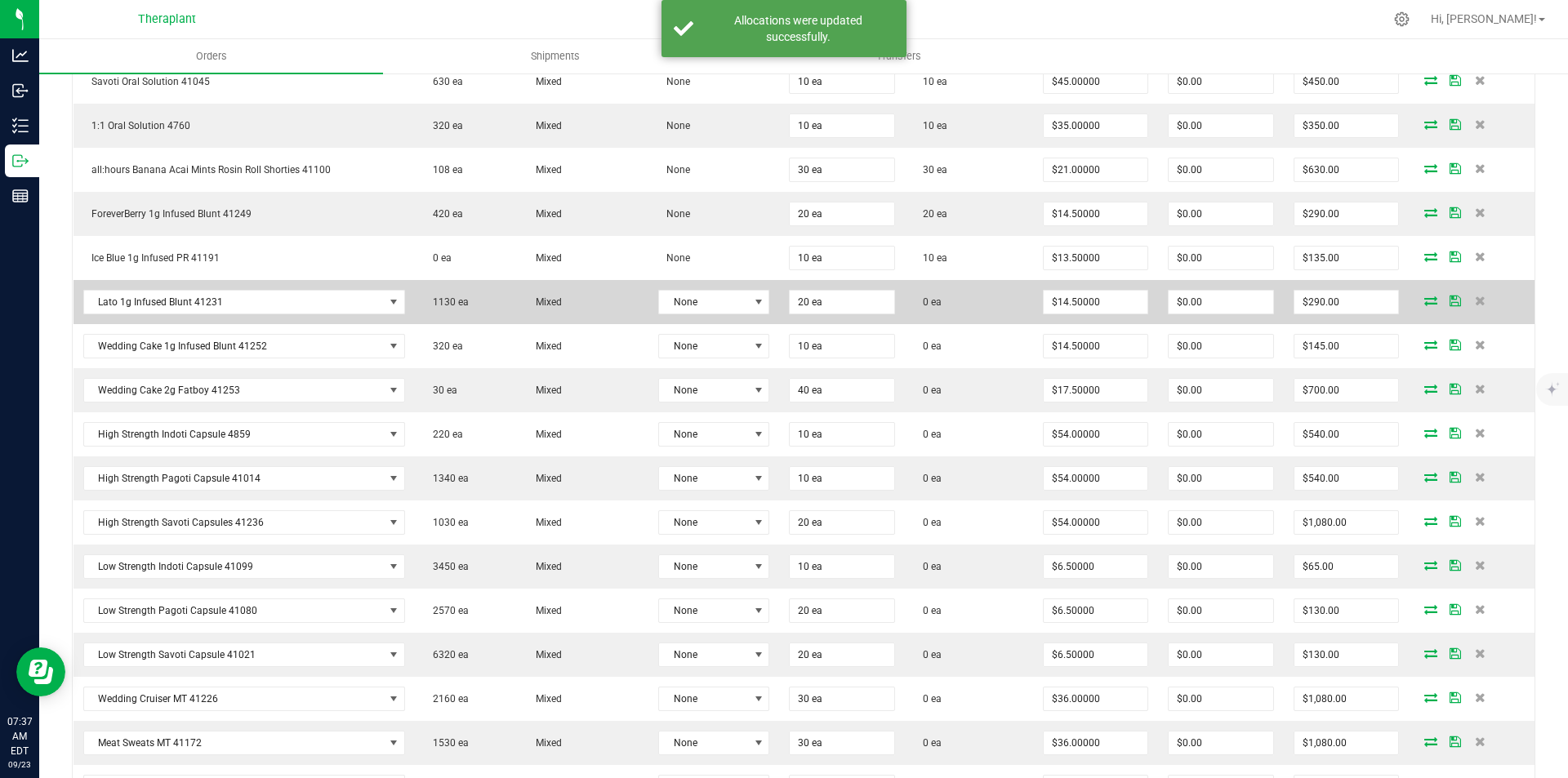
click at [1425, 298] on icon at bounding box center [1431, 300] width 13 height 9
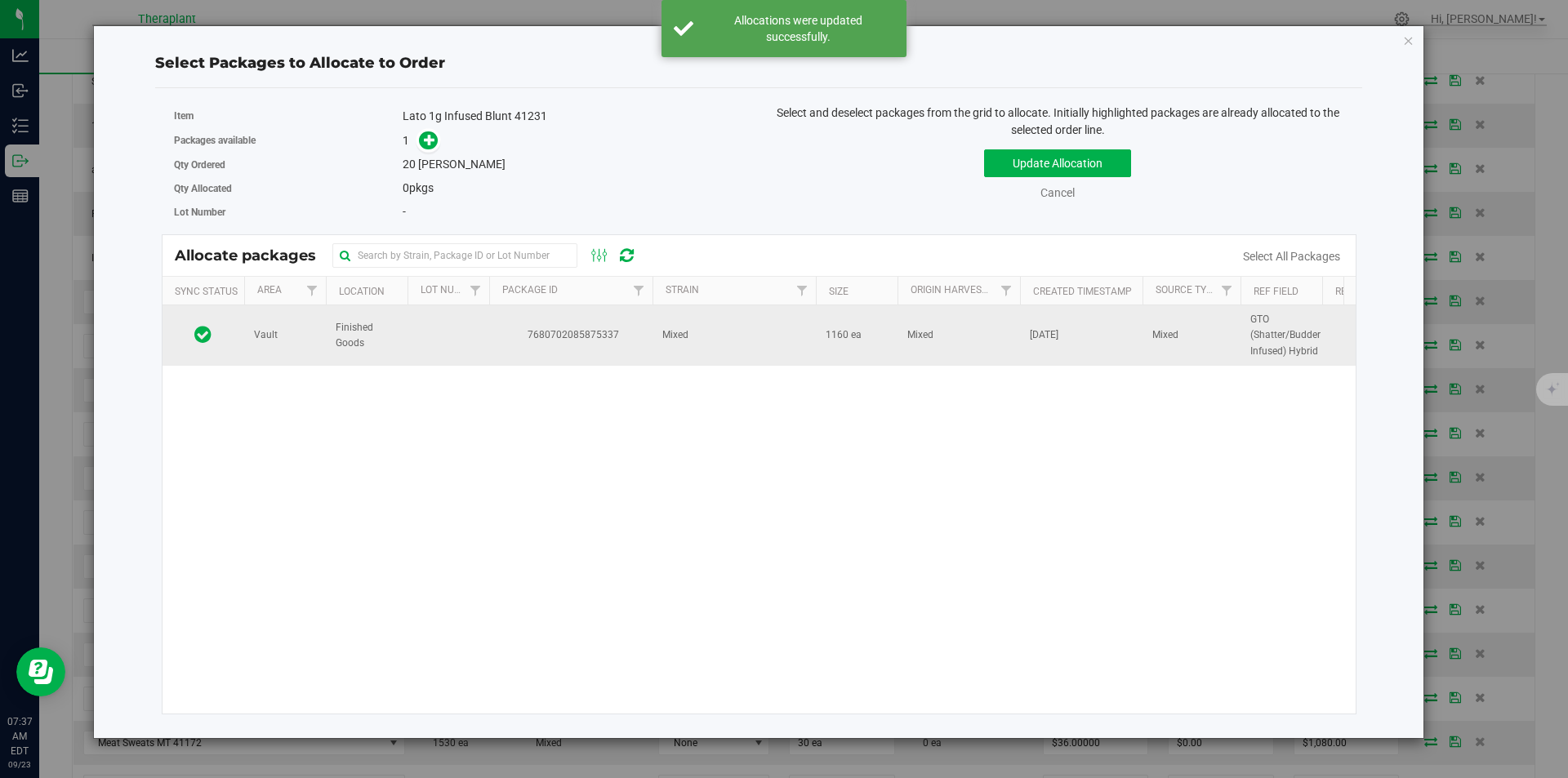
click at [632, 332] on span "7680702085875337" at bounding box center [570, 335] width 143 height 16
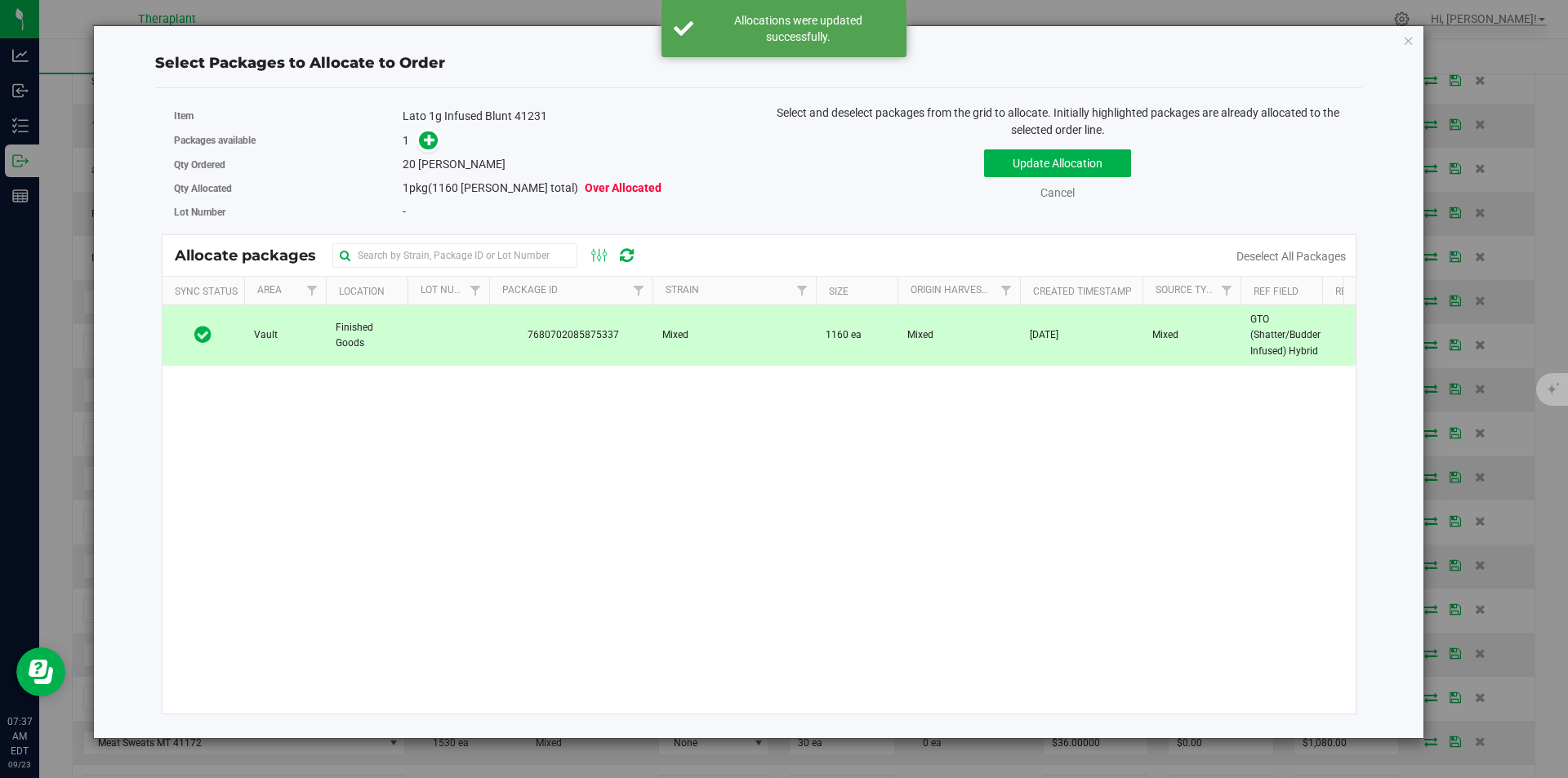
click at [439, 148] on span at bounding box center [425, 140] width 27 height 19
click at [431, 142] on icon at bounding box center [430, 140] width 11 height 11
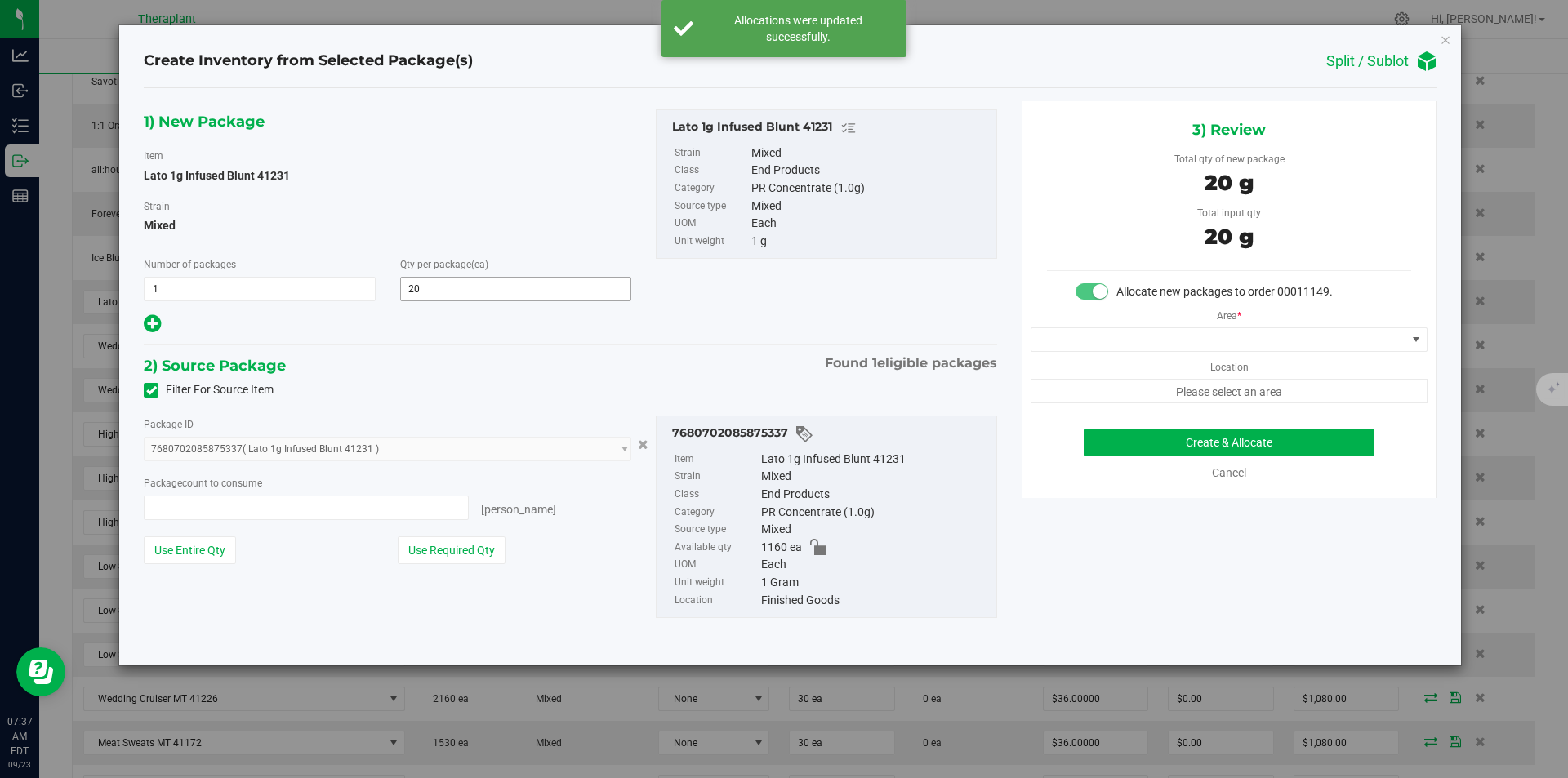
type input "20 ea"
click at [1139, 337] on span at bounding box center [1219, 339] width 375 height 22
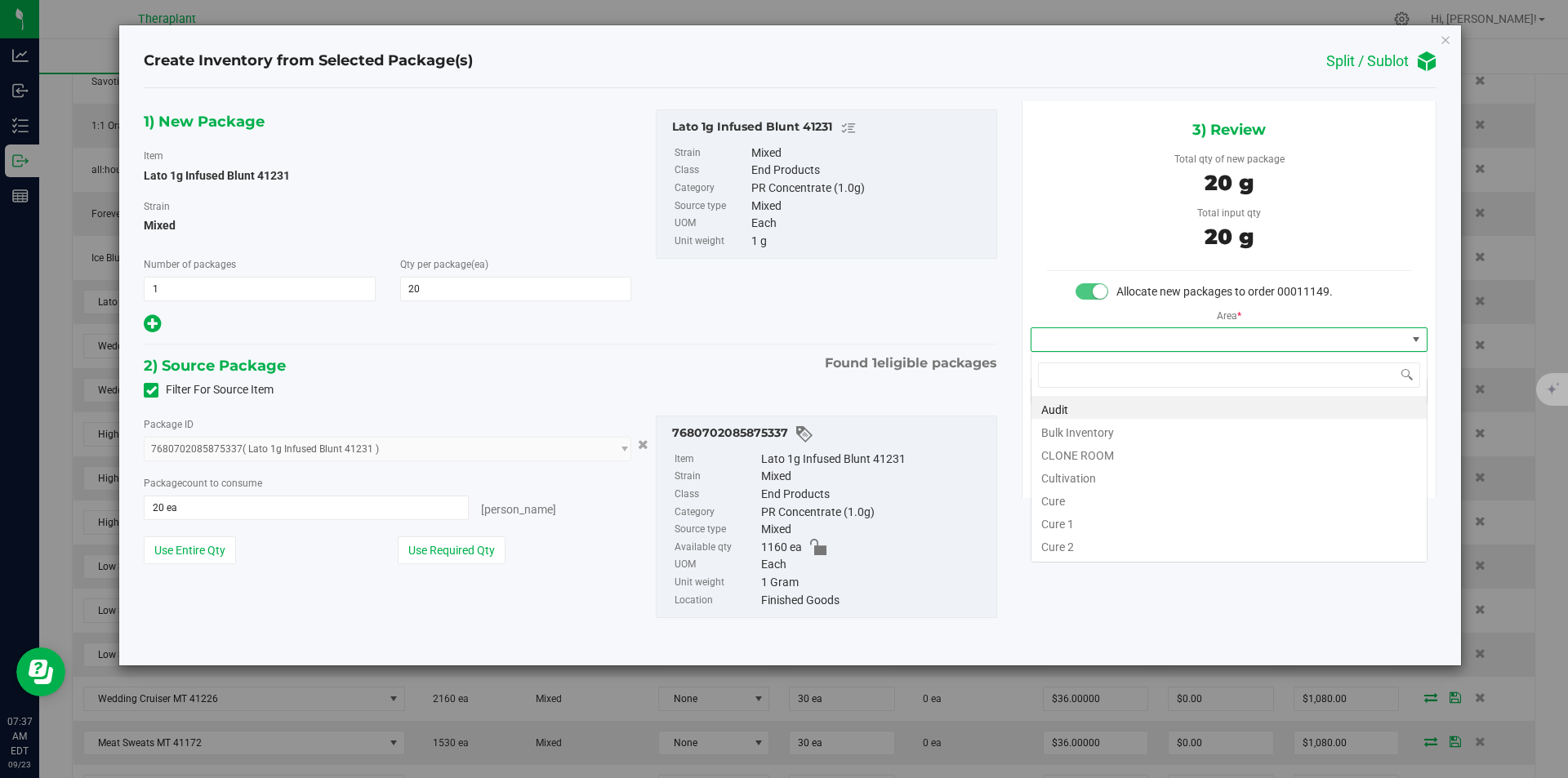
type input "v"
click at [1082, 458] on li "Vault" at bounding box center [1229, 453] width 396 height 22
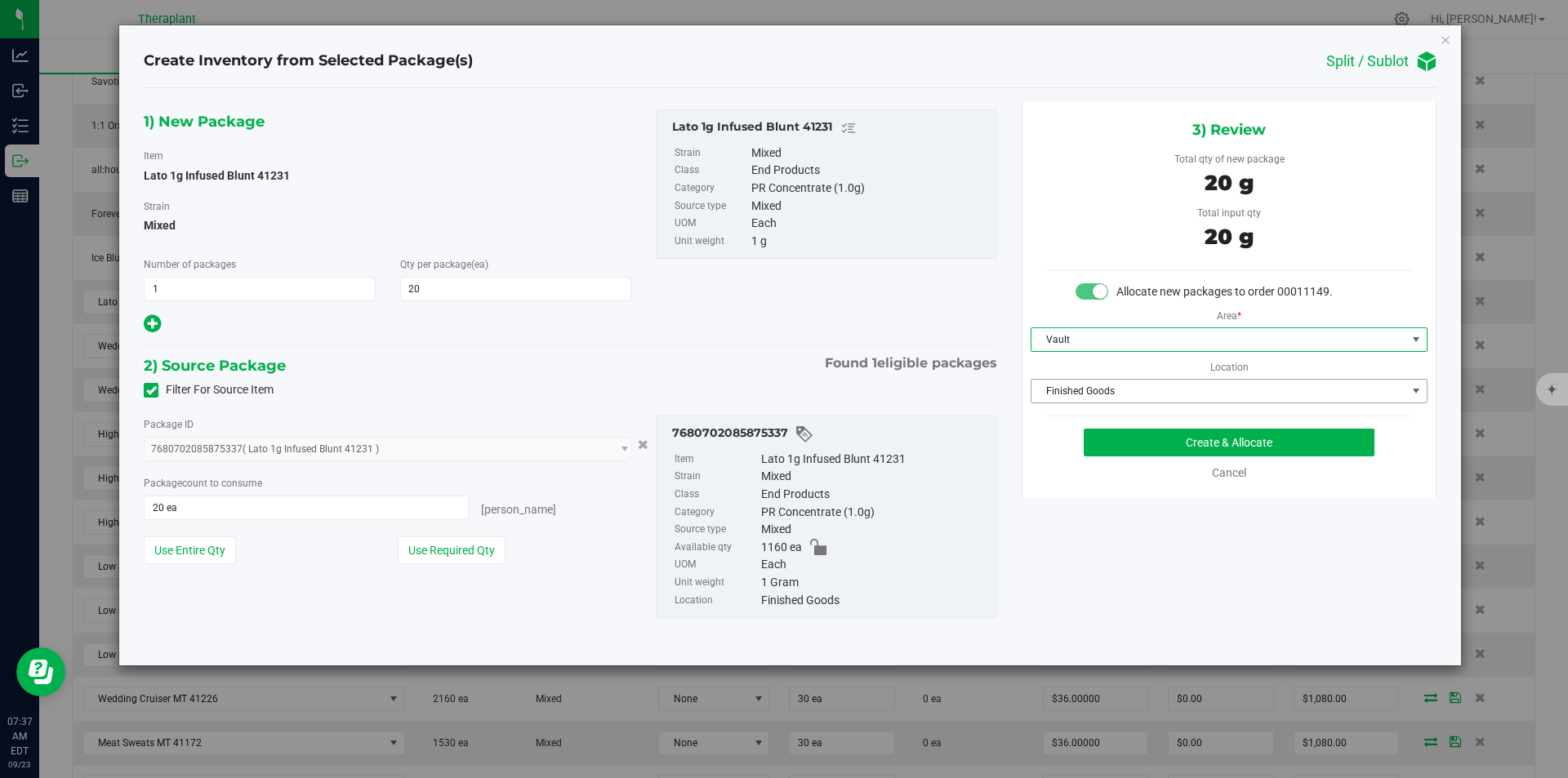
click at [1087, 382] on span "Finished Goods" at bounding box center [1219, 391] width 375 height 22
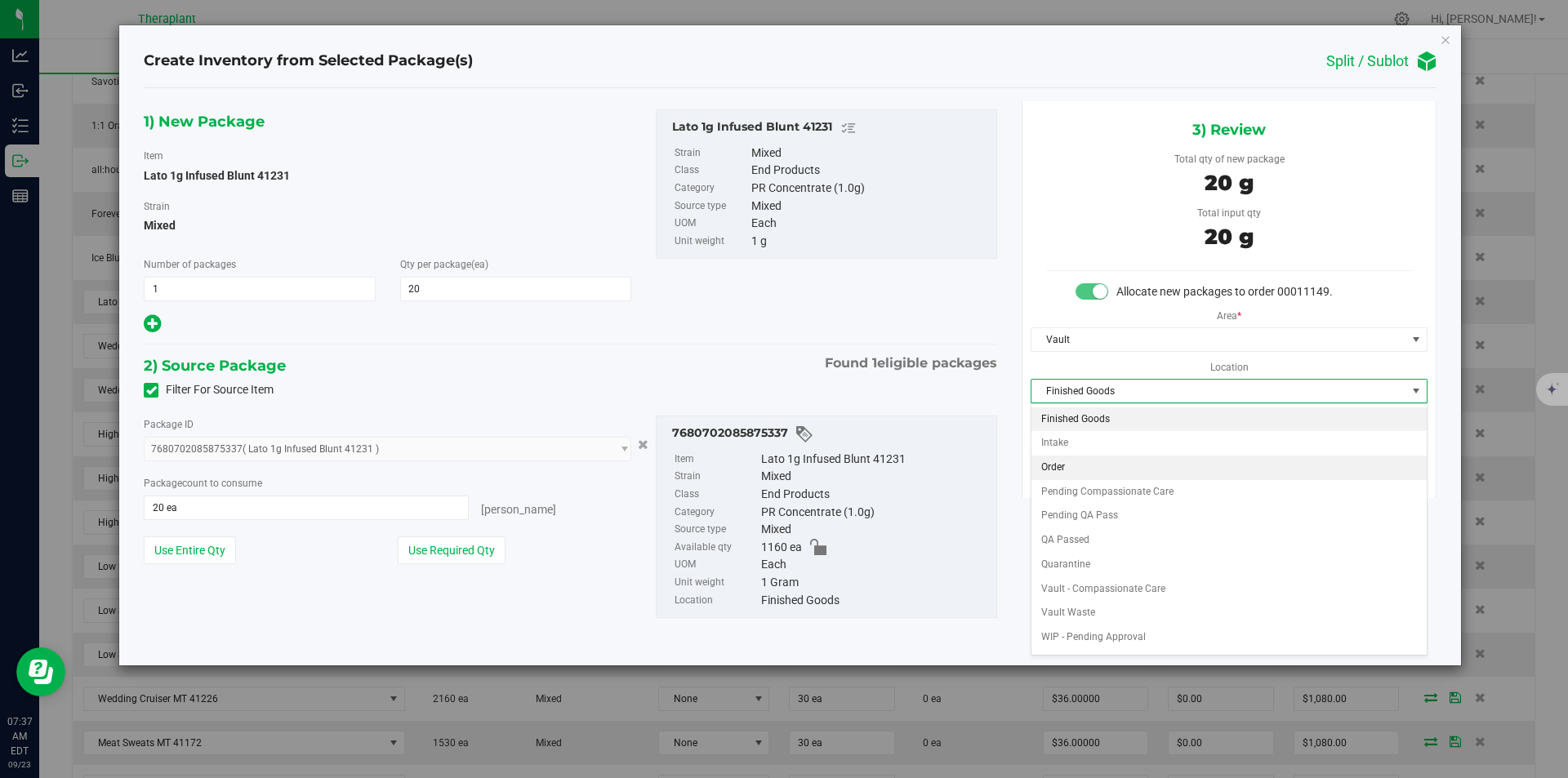
click at [1063, 469] on li "Order" at bounding box center [1229, 468] width 396 height 24
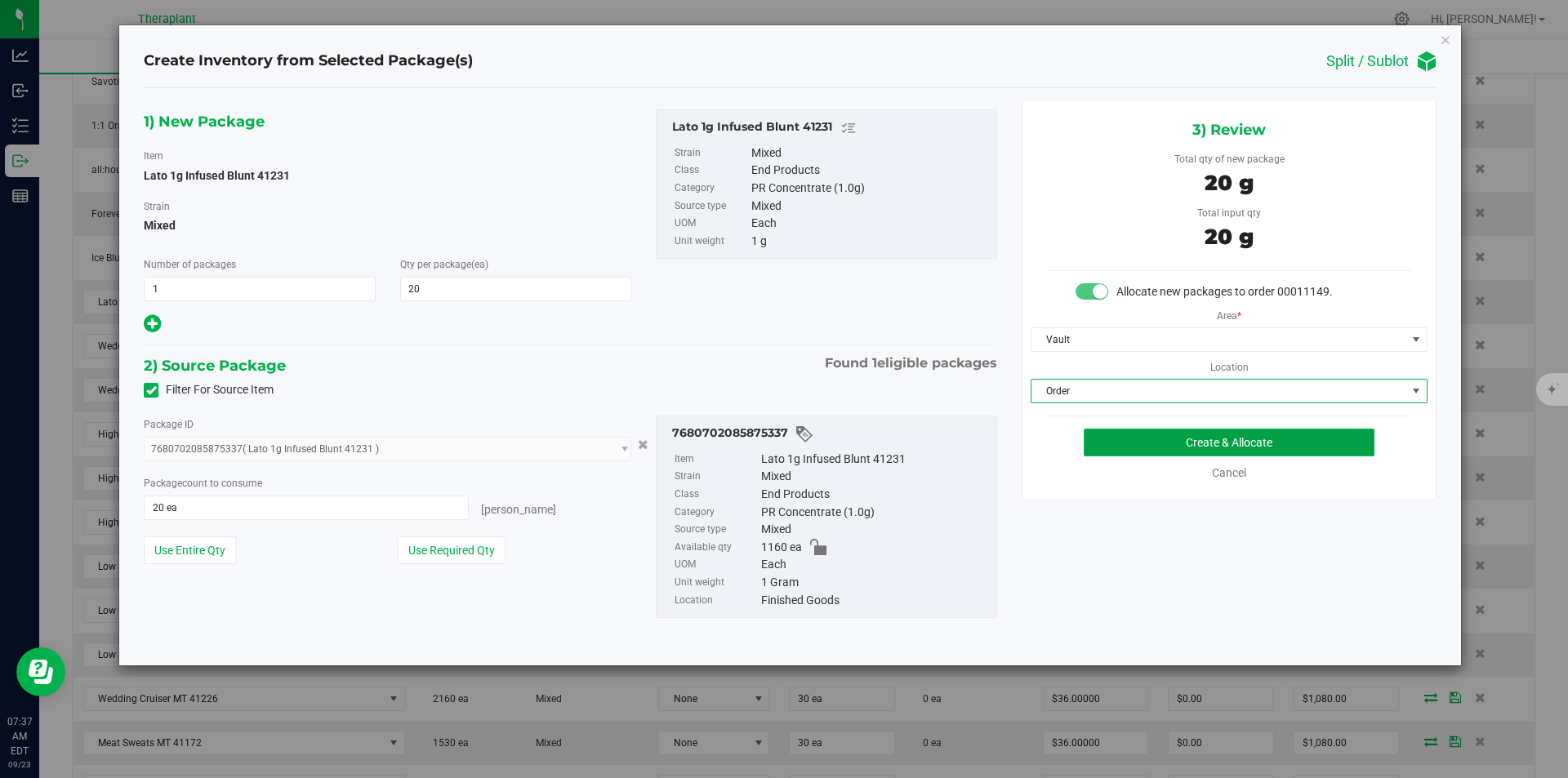
click at [1103, 439] on button "Create & Allocate" at bounding box center [1229, 442] width 291 height 28
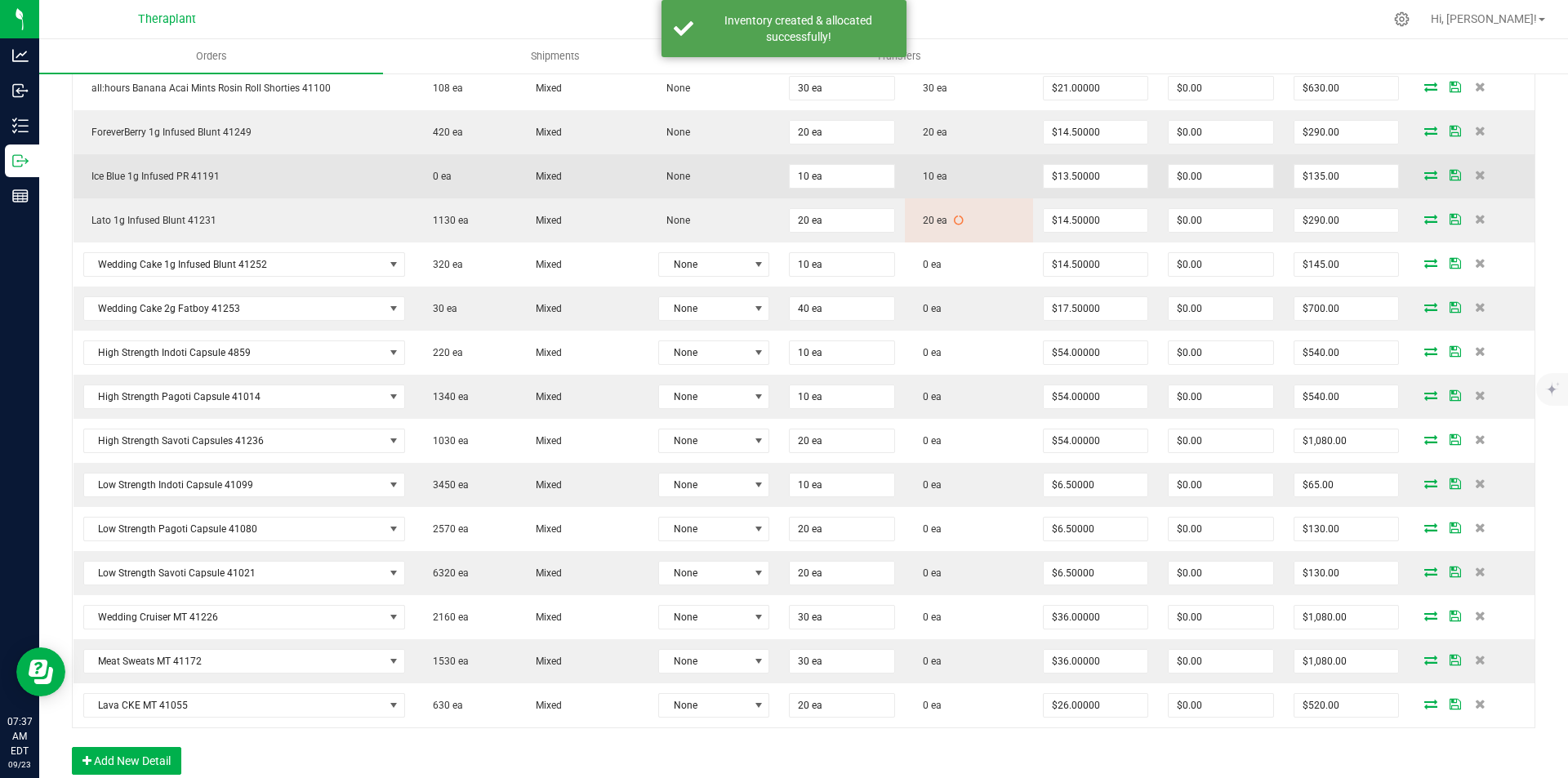
scroll to position [735, 0]
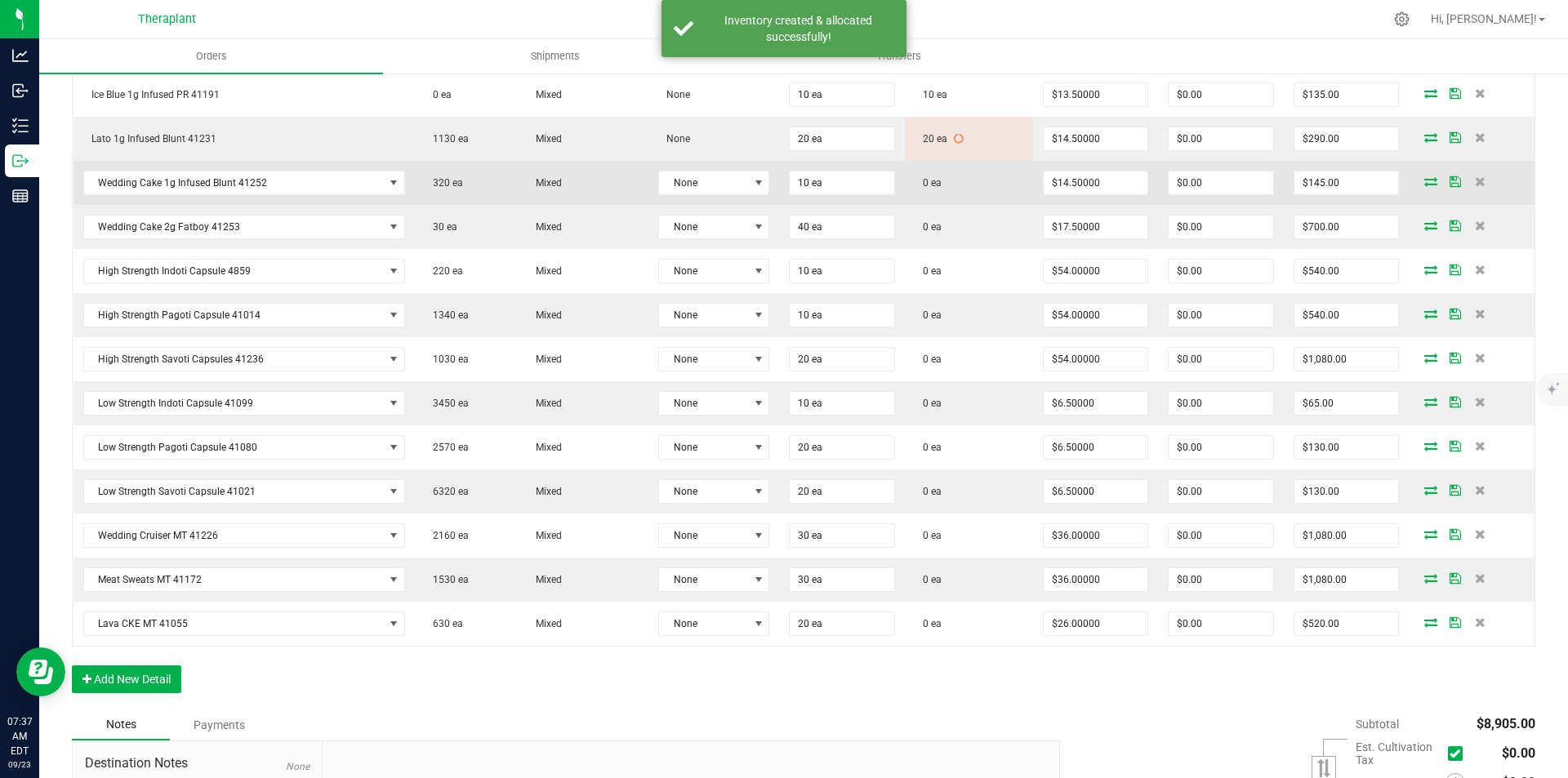
click at [1425, 182] on icon at bounding box center [1431, 181] width 13 height 9
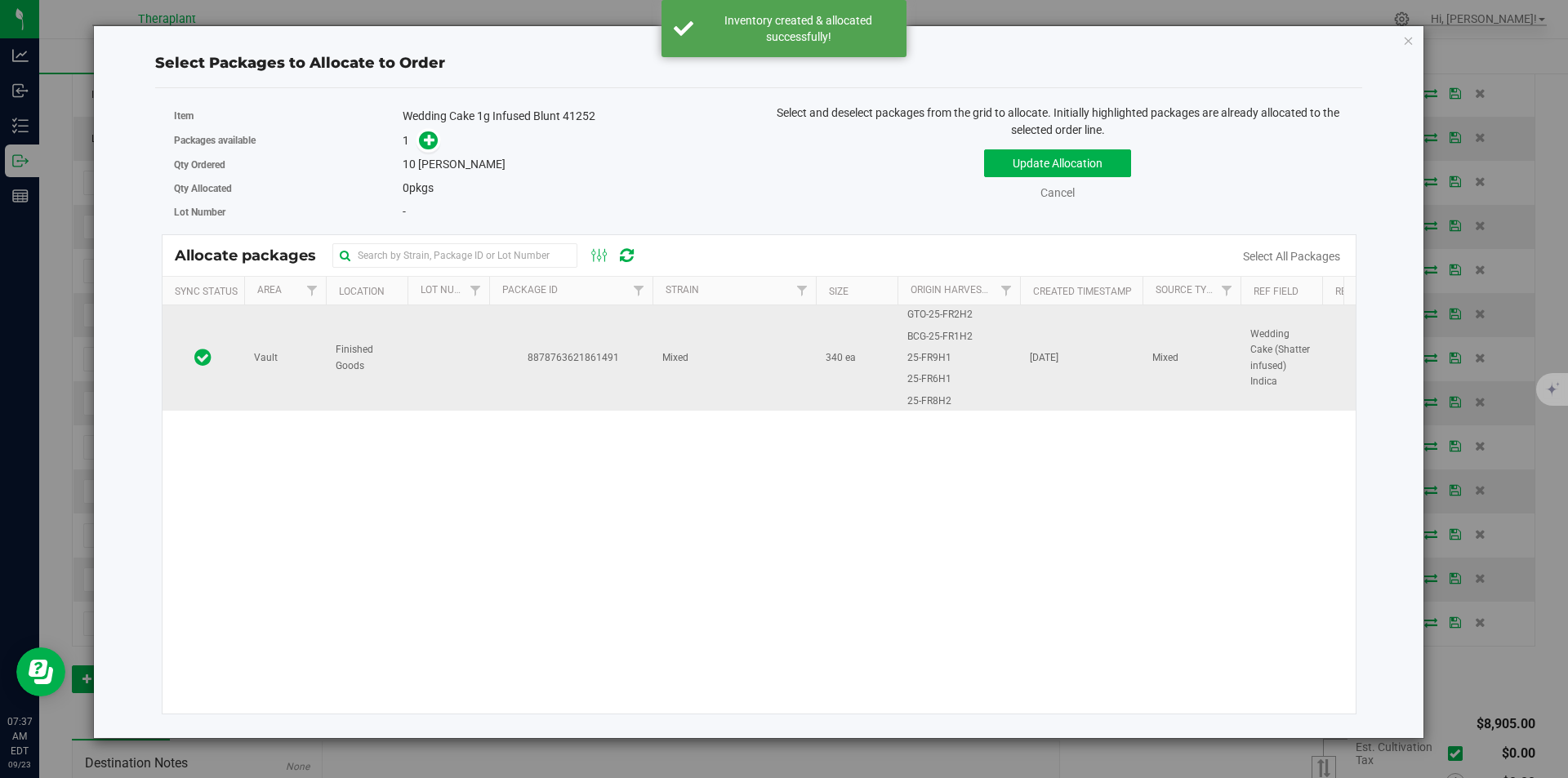
click at [540, 320] on td "8878763621861491" at bounding box center [571, 358] width 163 height 105
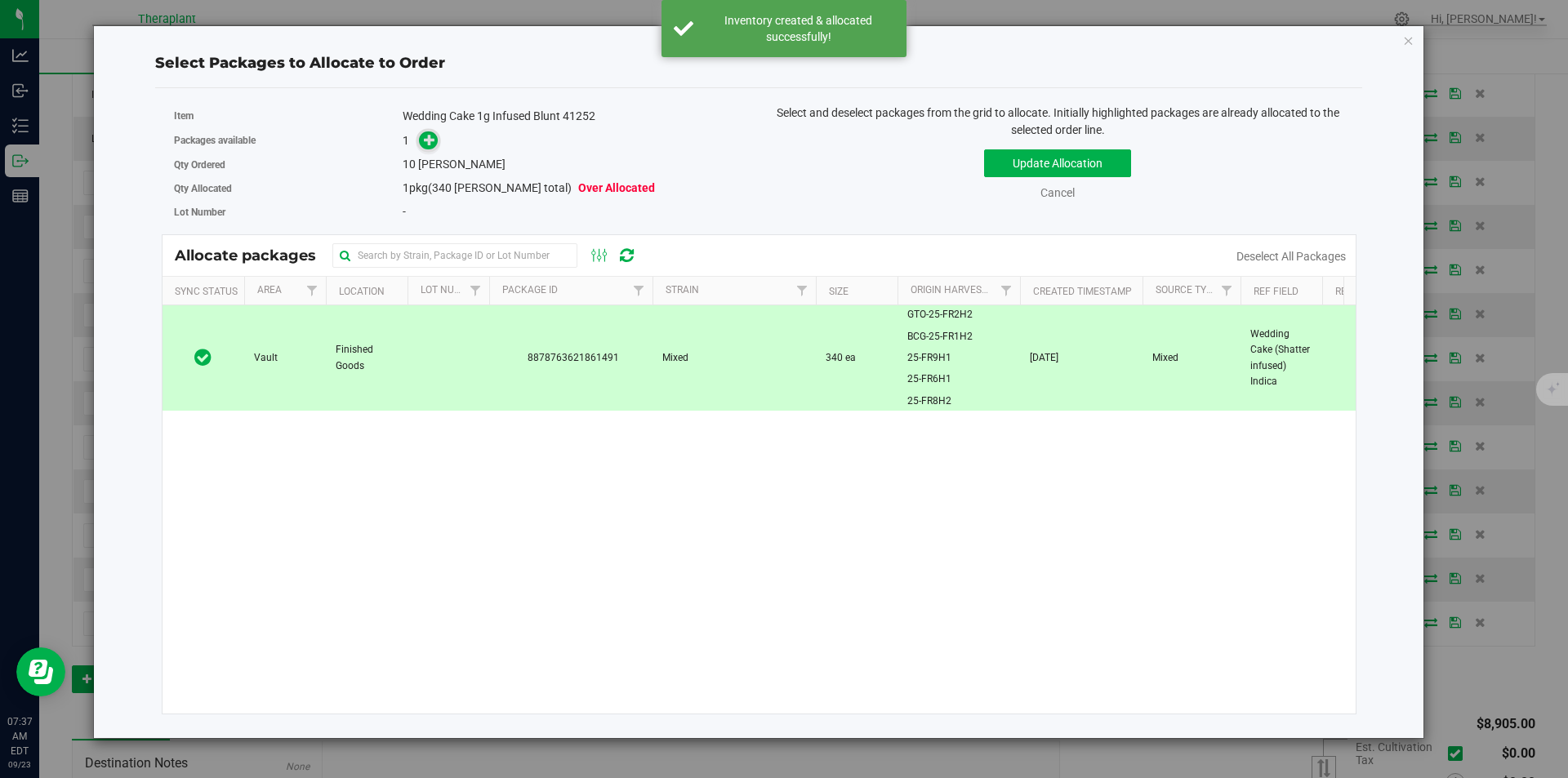
click at [436, 148] on span at bounding box center [429, 141] width 19 height 19
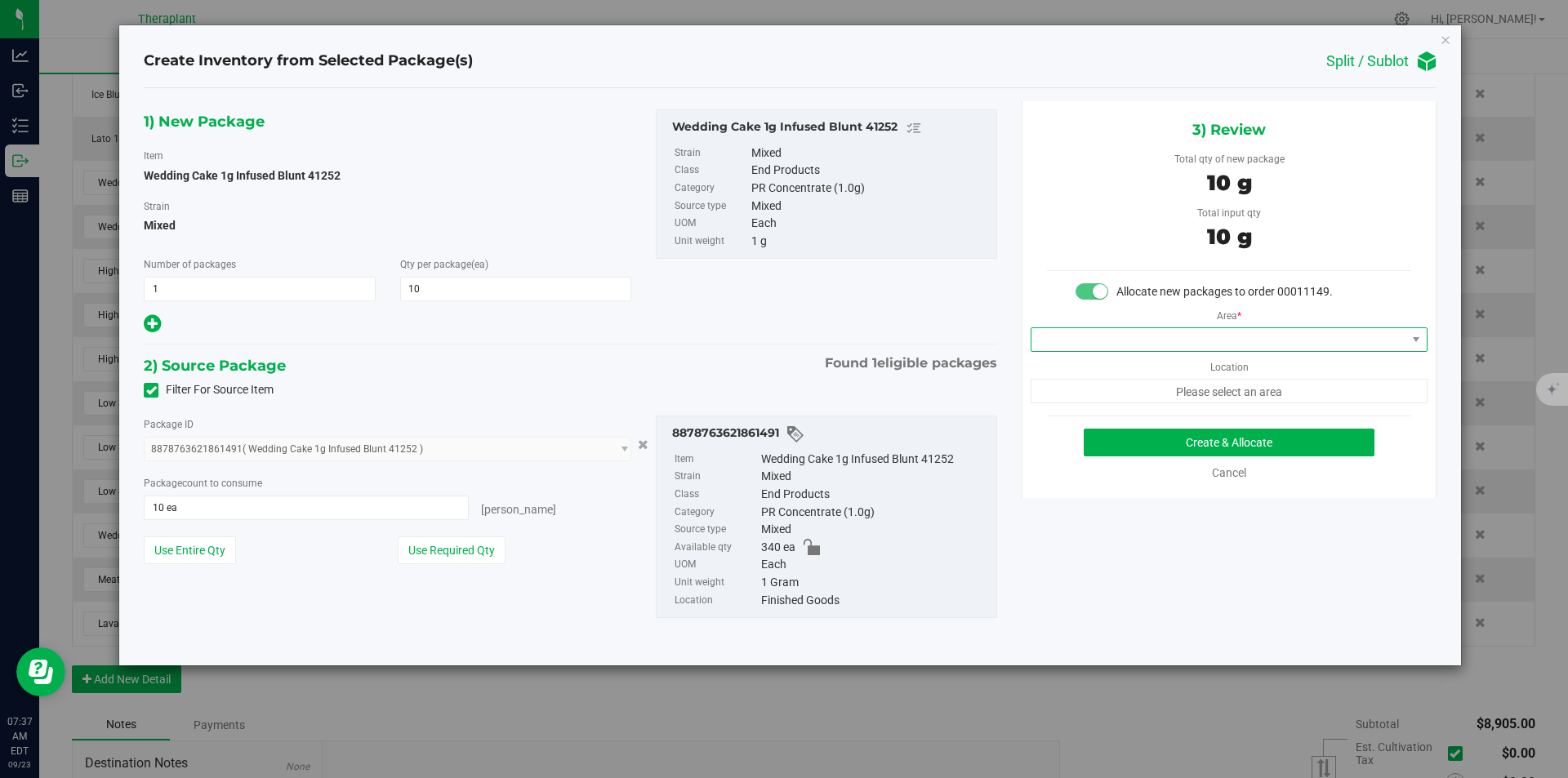
click at [1095, 340] on span at bounding box center [1219, 339] width 375 height 22
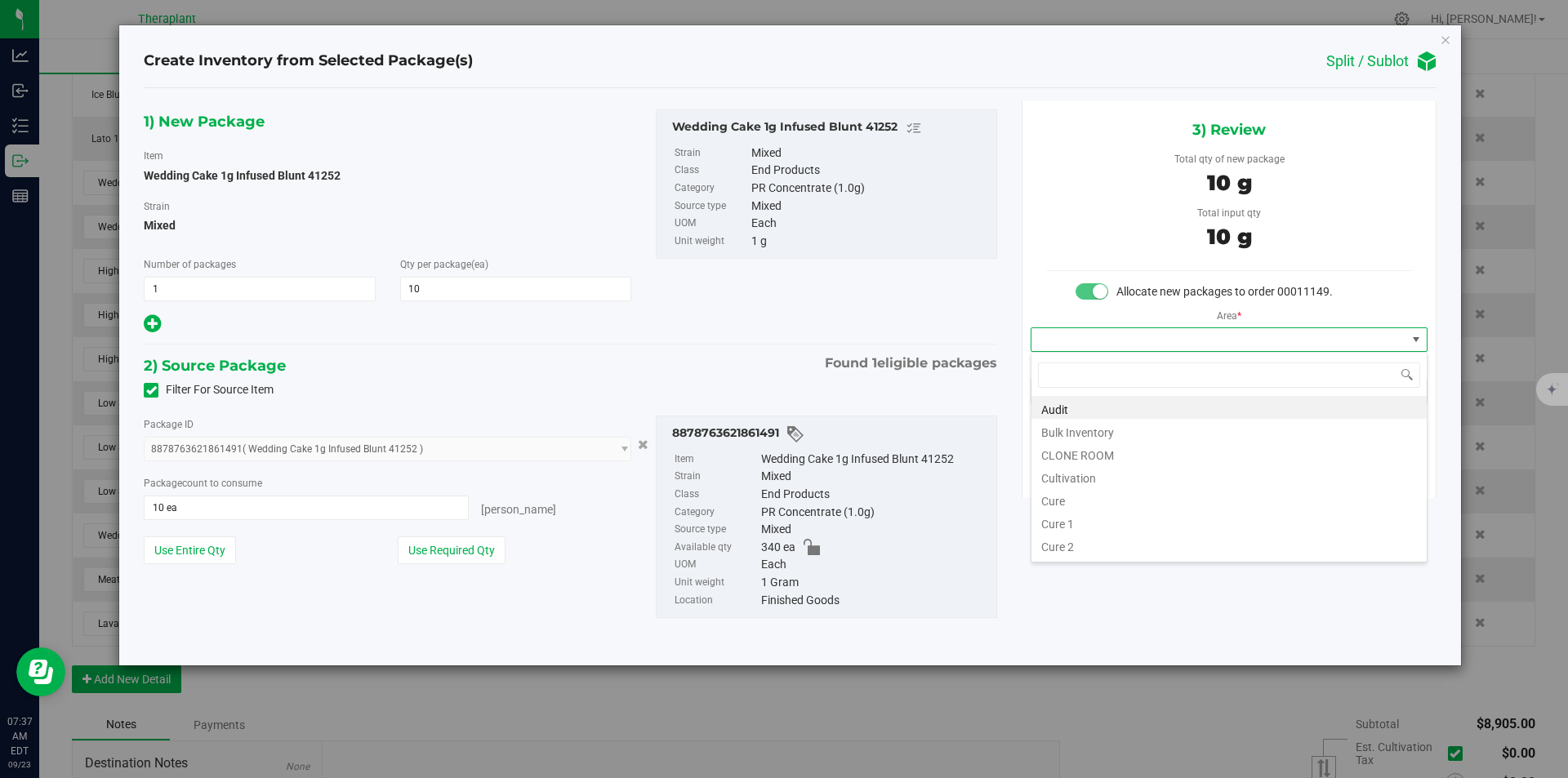
type input "v"
click at [1079, 449] on li "Vault" at bounding box center [1229, 453] width 396 height 22
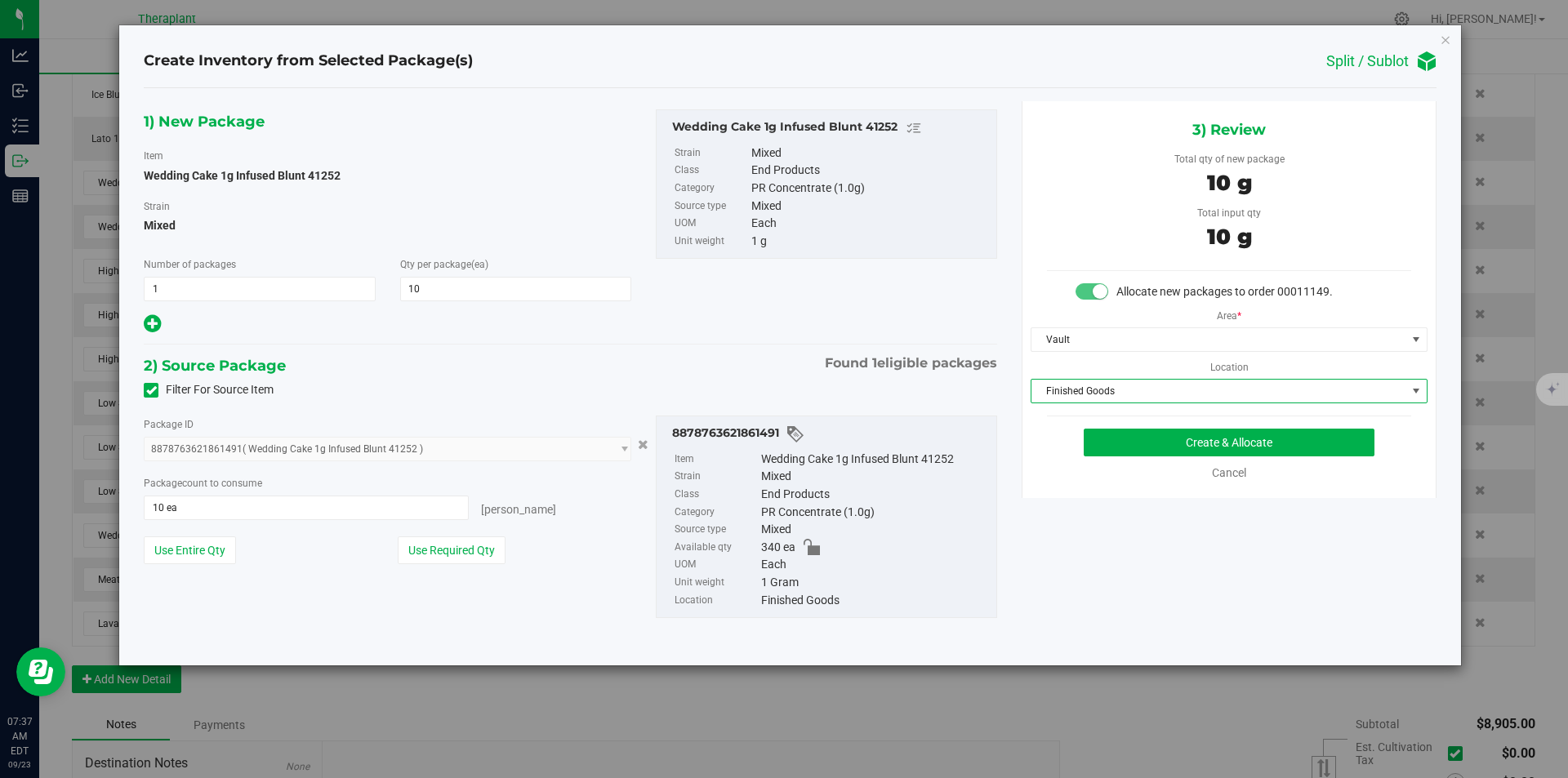
click at [1085, 396] on span "Finished Goods" at bounding box center [1219, 391] width 375 height 22
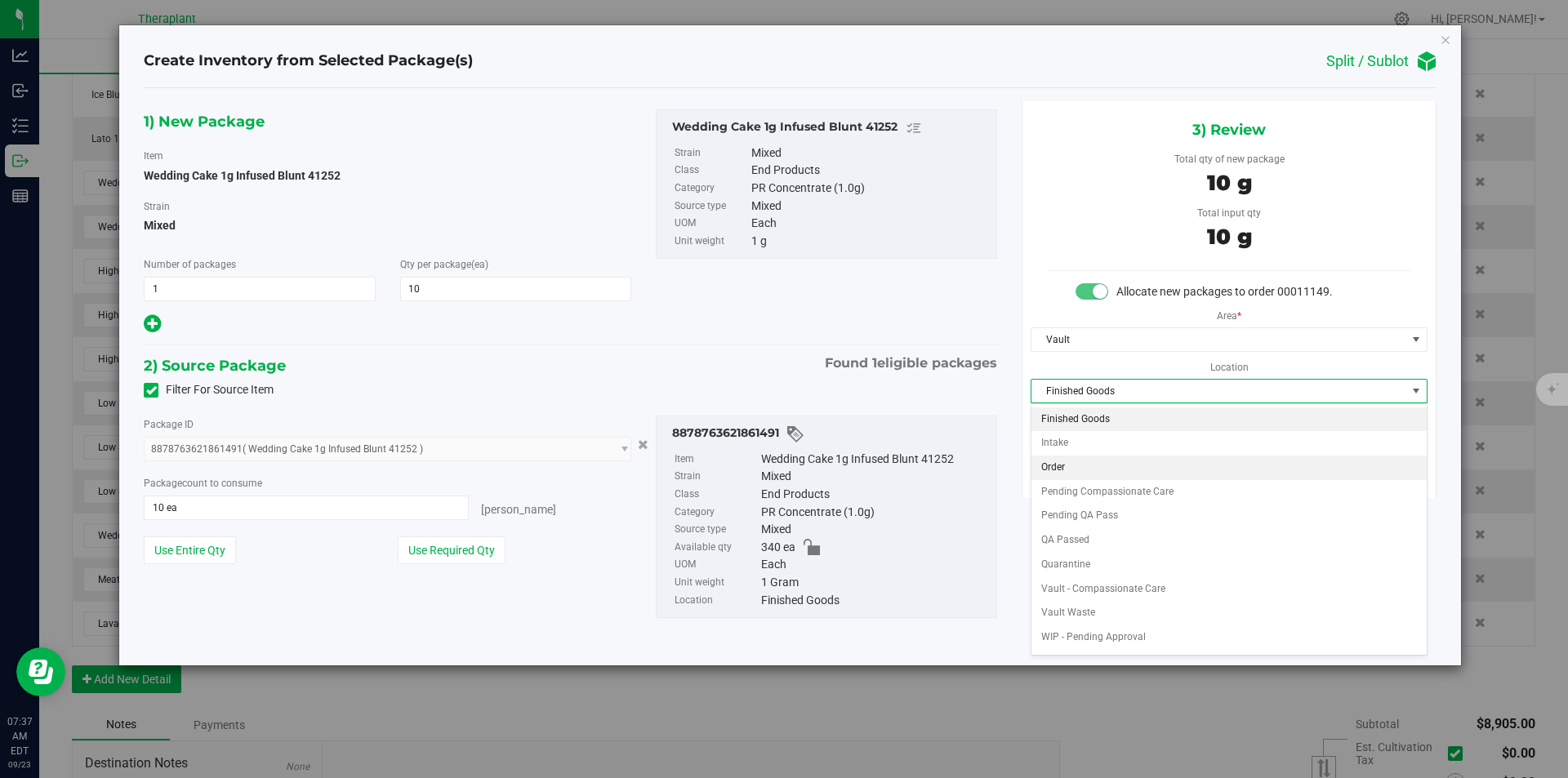
click at [1087, 471] on li "Order" at bounding box center [1229, 468] width 396 height 24
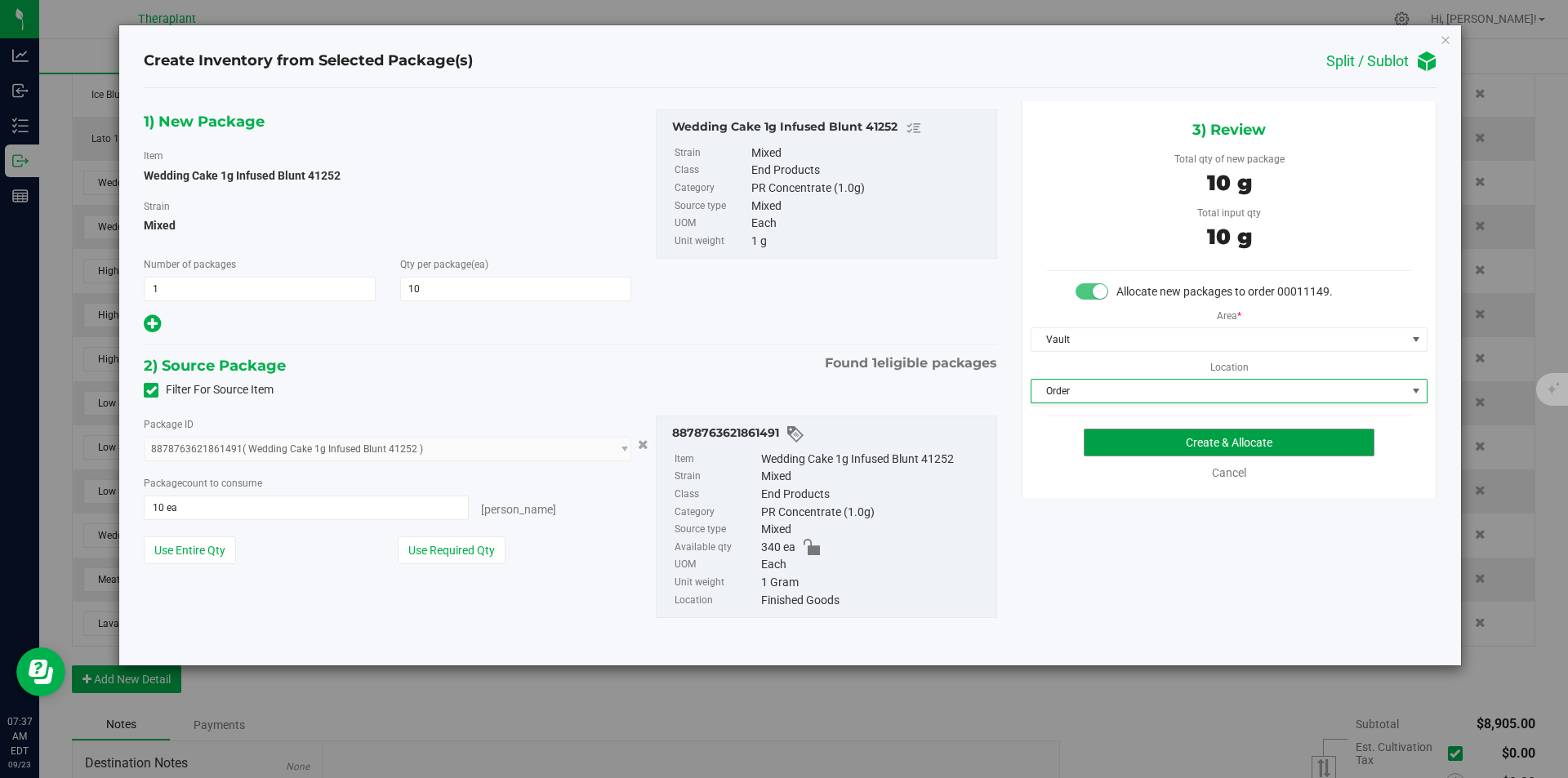
click at [1117, 441] on button "Create & Allocate" at bounding box center [1229, 442] width 291 height 28
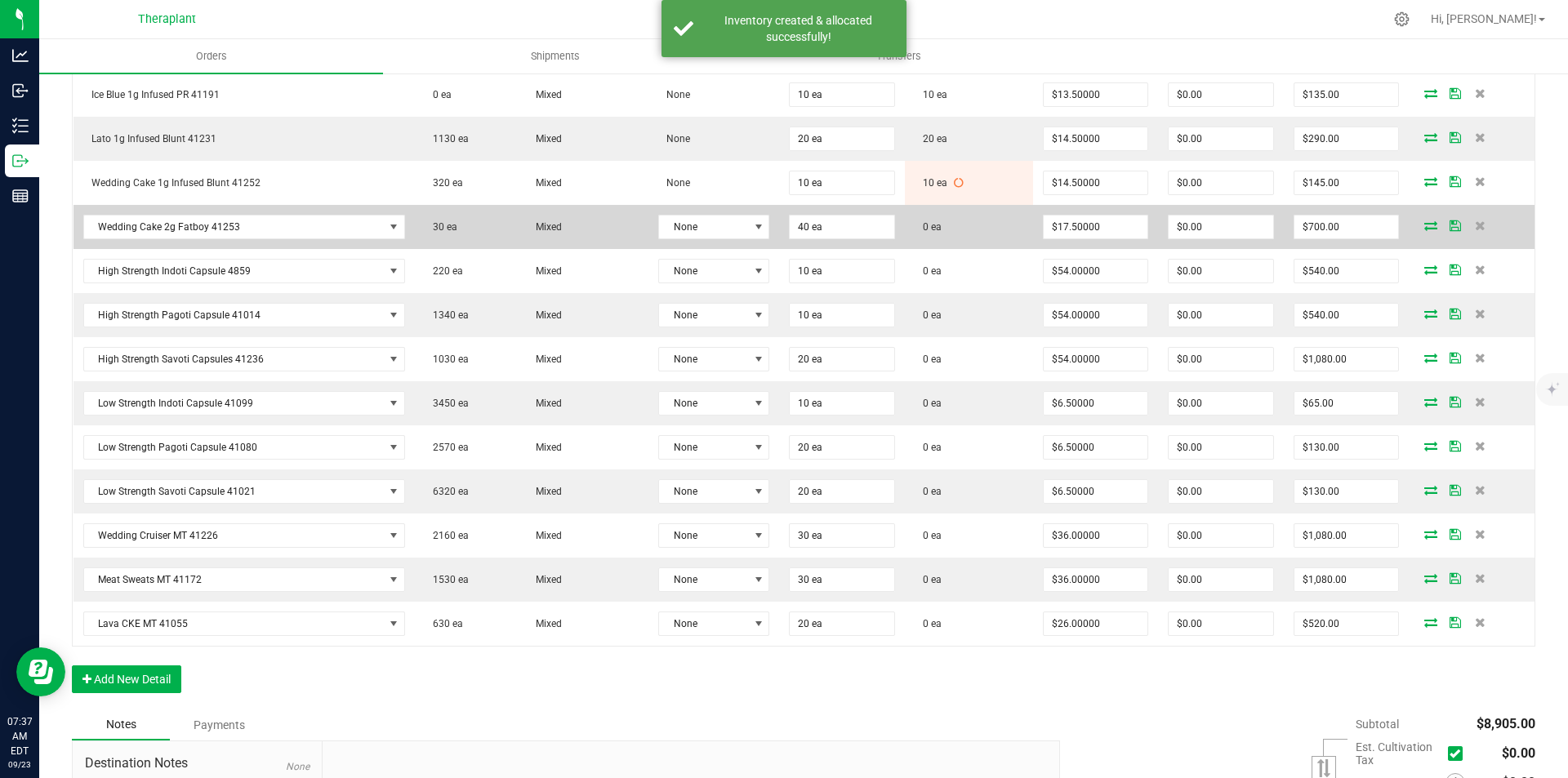
click at [1425, 223] on icon at bounding box center [1431, 225] width 13 height 9
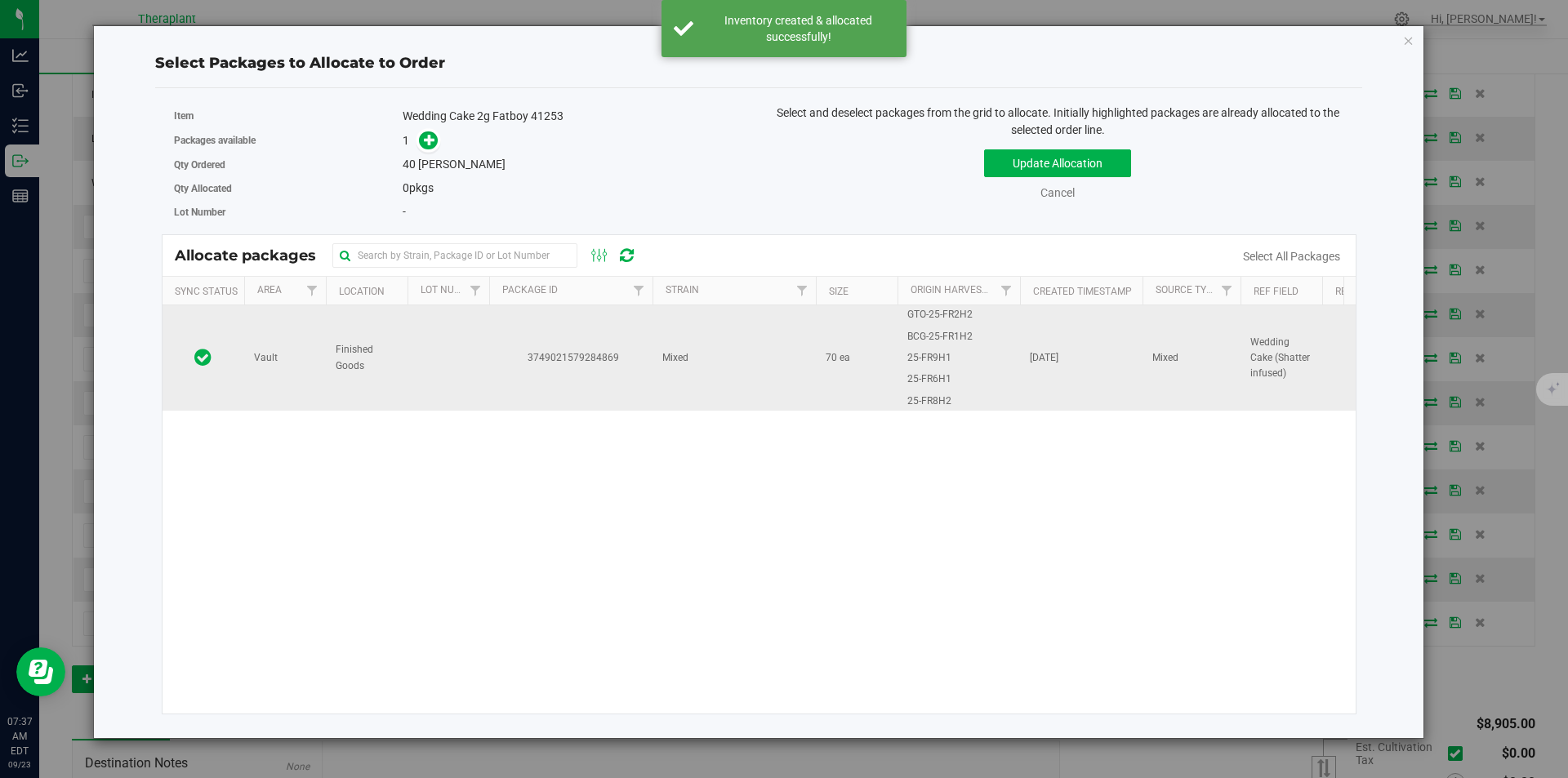
click at [668, 341] on td "Mixed" at bounding box center [734, 358] width 163 height 105
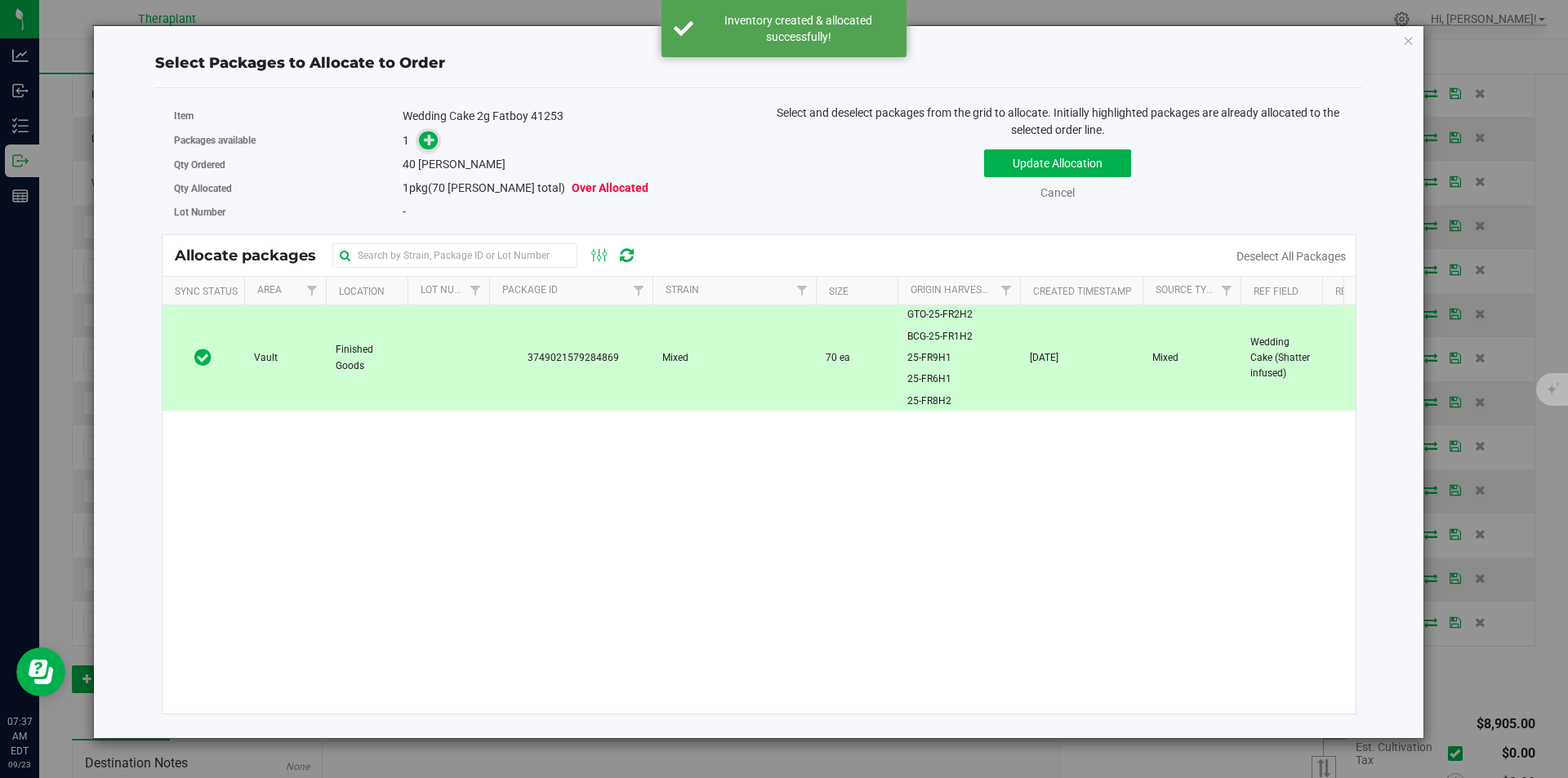
click at [428, 141] on icon at bounding box center [430, 140] width 11 height 11
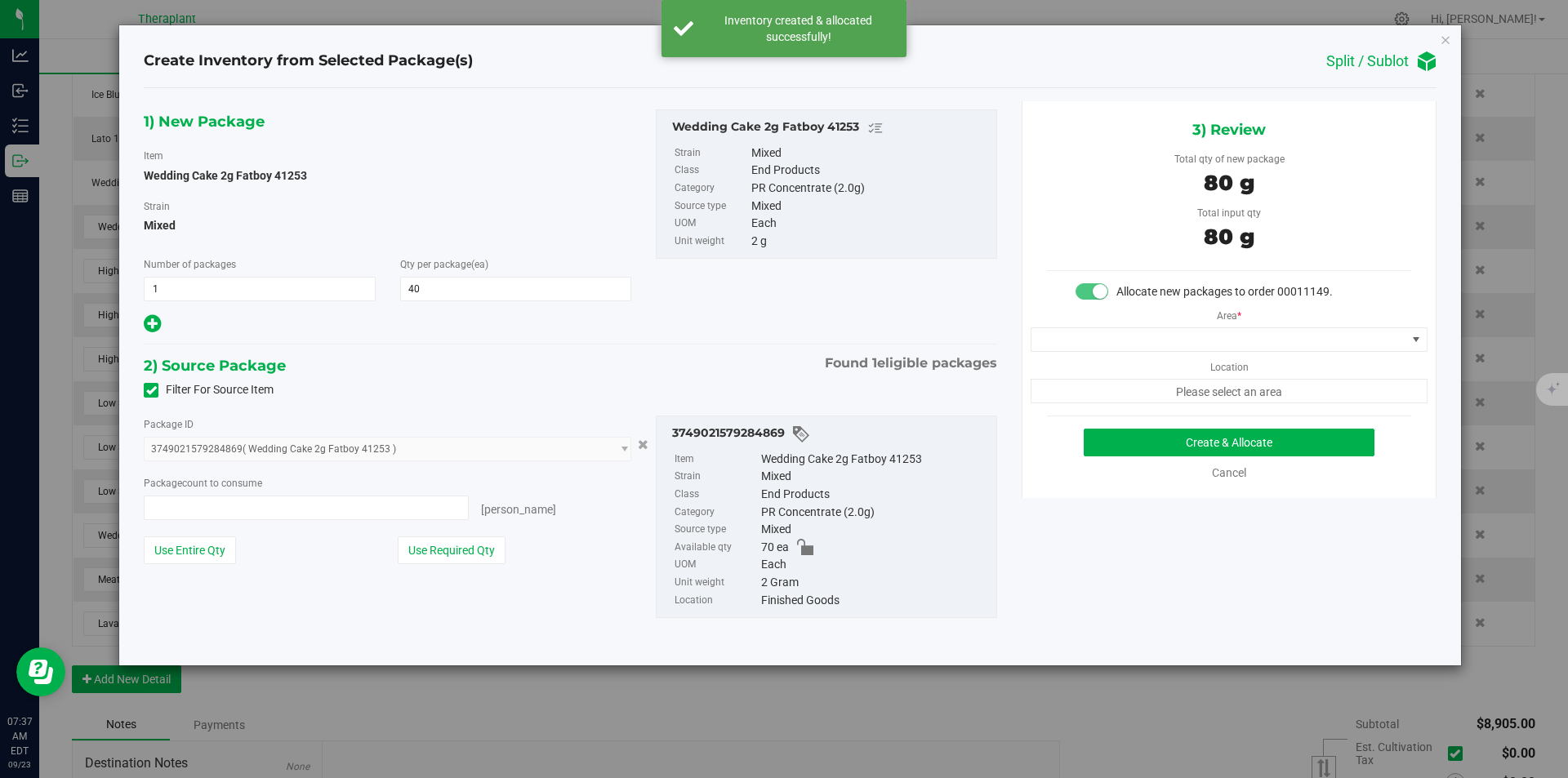
type input "40 ea"
click at [1118, 328] on span at bounding box center [1219, 339] width 375 height 22
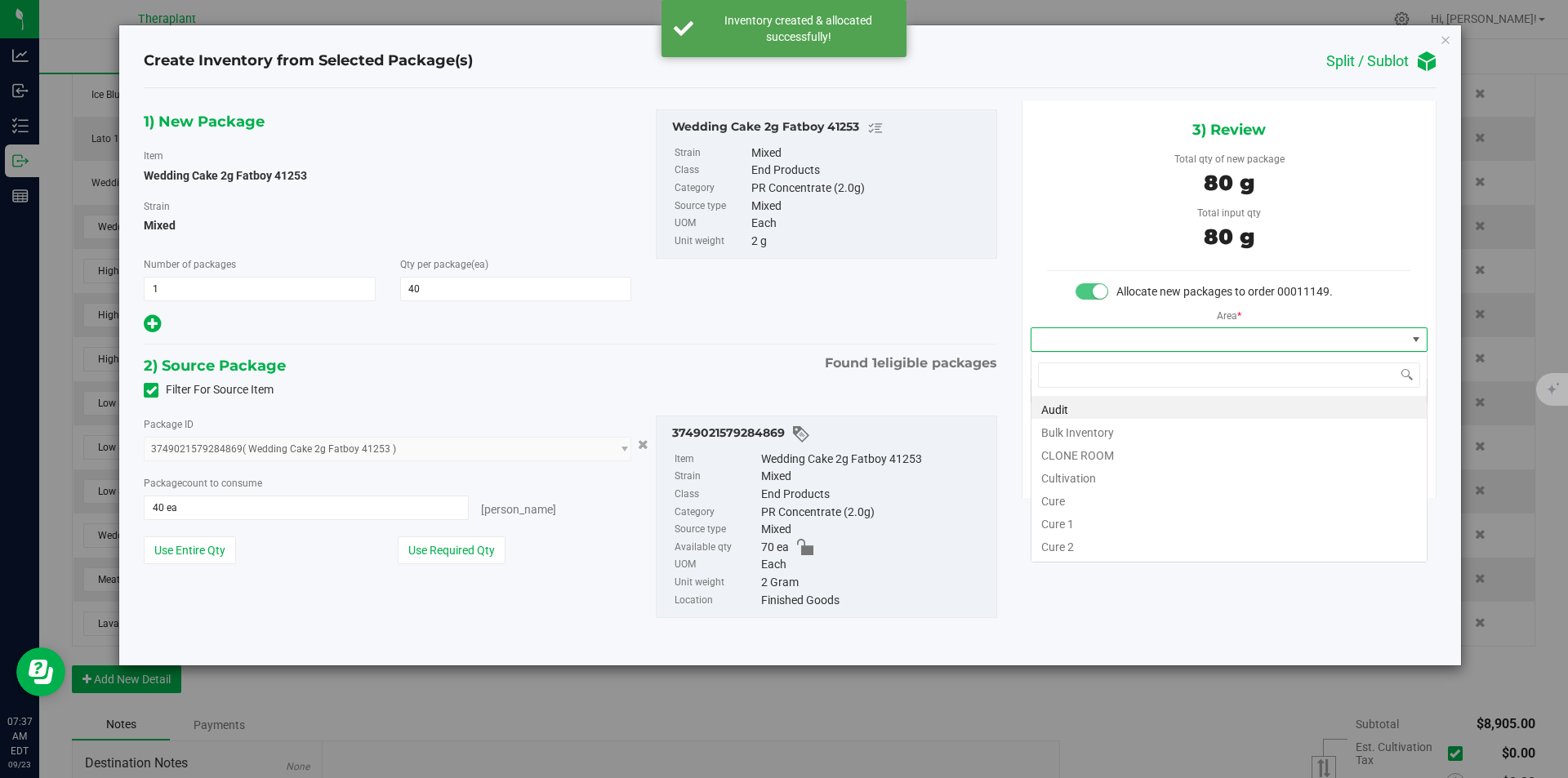
type input "v"
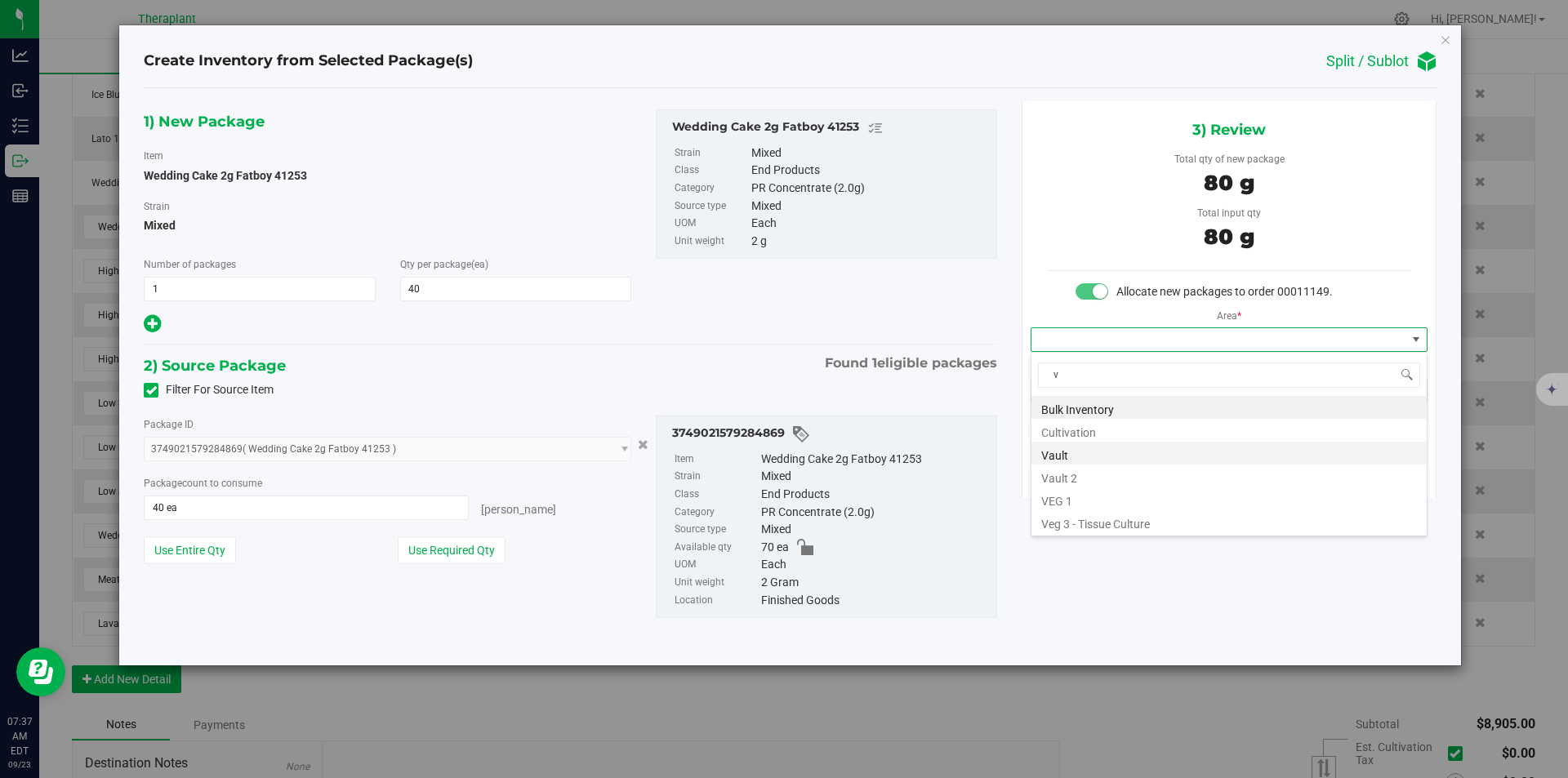
click at [1069, 449] on li "Vault" at bounding box center [1229, 453] width 396 height 22
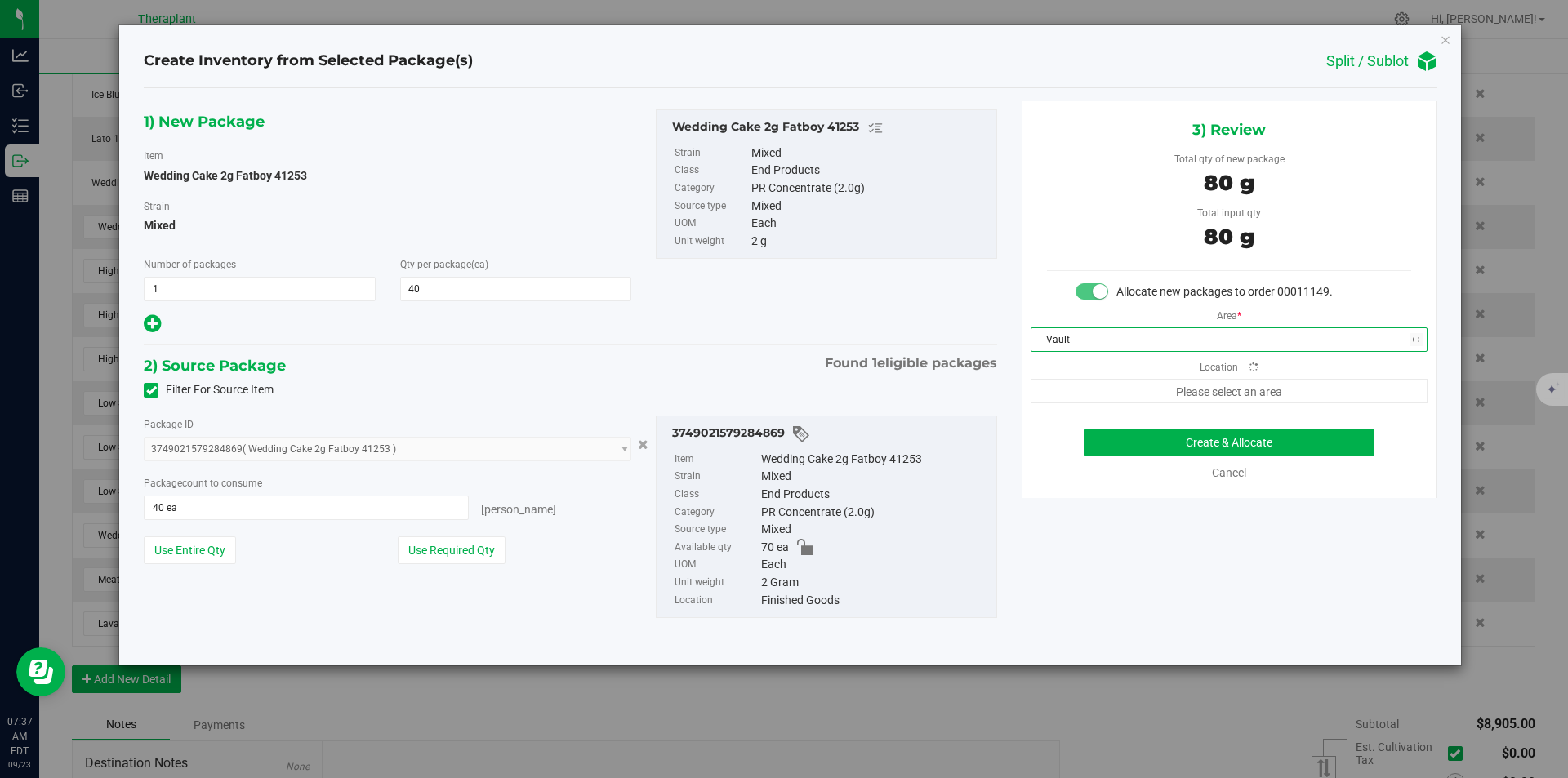
click at [1074, 410] on div "3) Review Total qty of new package 80 g Total input qty 80 g Allocate new packa…" at bounding box center [1229, 299] width 415 height 396
click at [1075, 398] on span "Finished Goods" at bounding box center [1219, 391] width 375 height 22
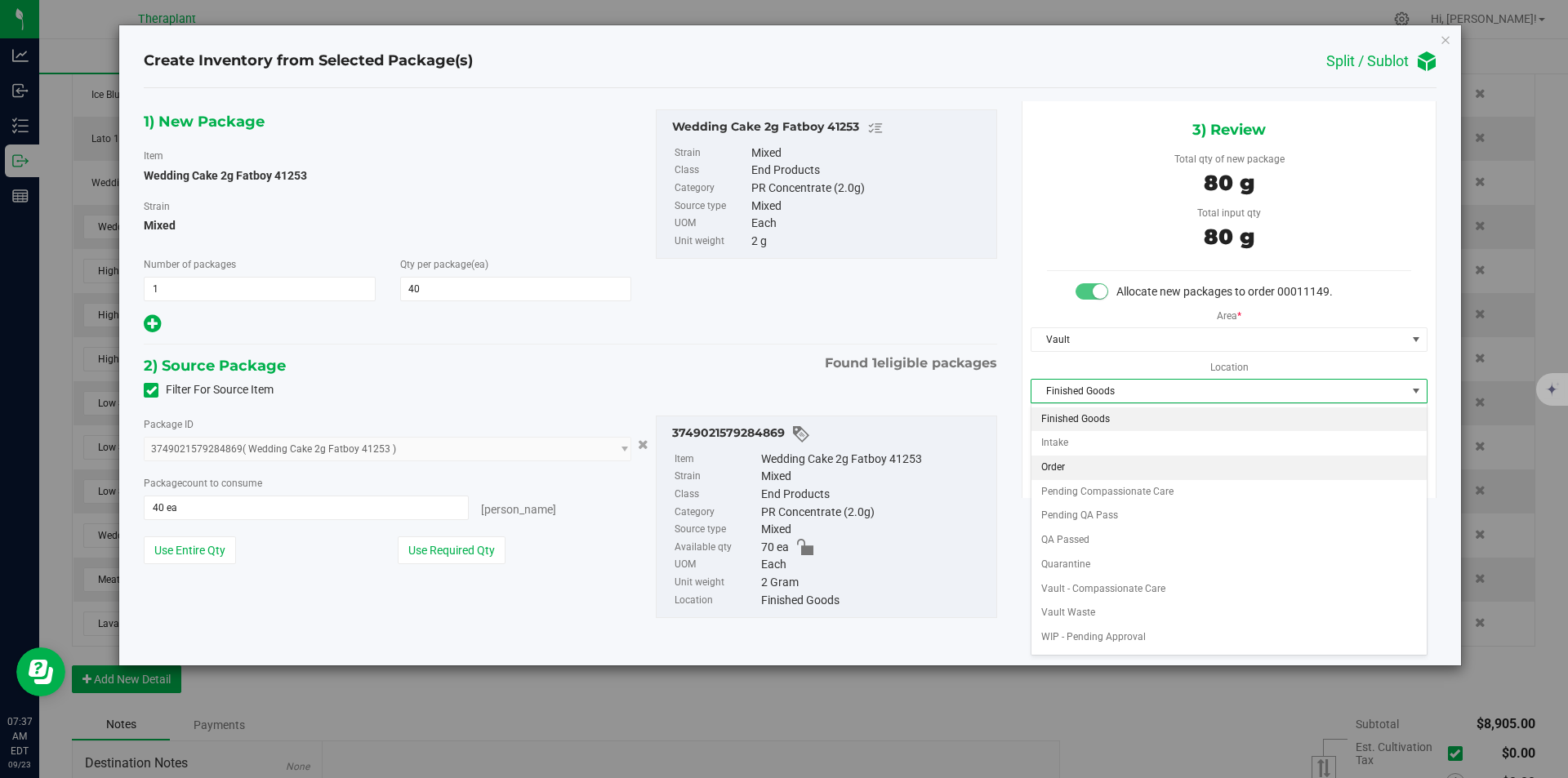
click at [1063, 470] on li "Order" at bounding box center [1229, 468] width 396 height 24
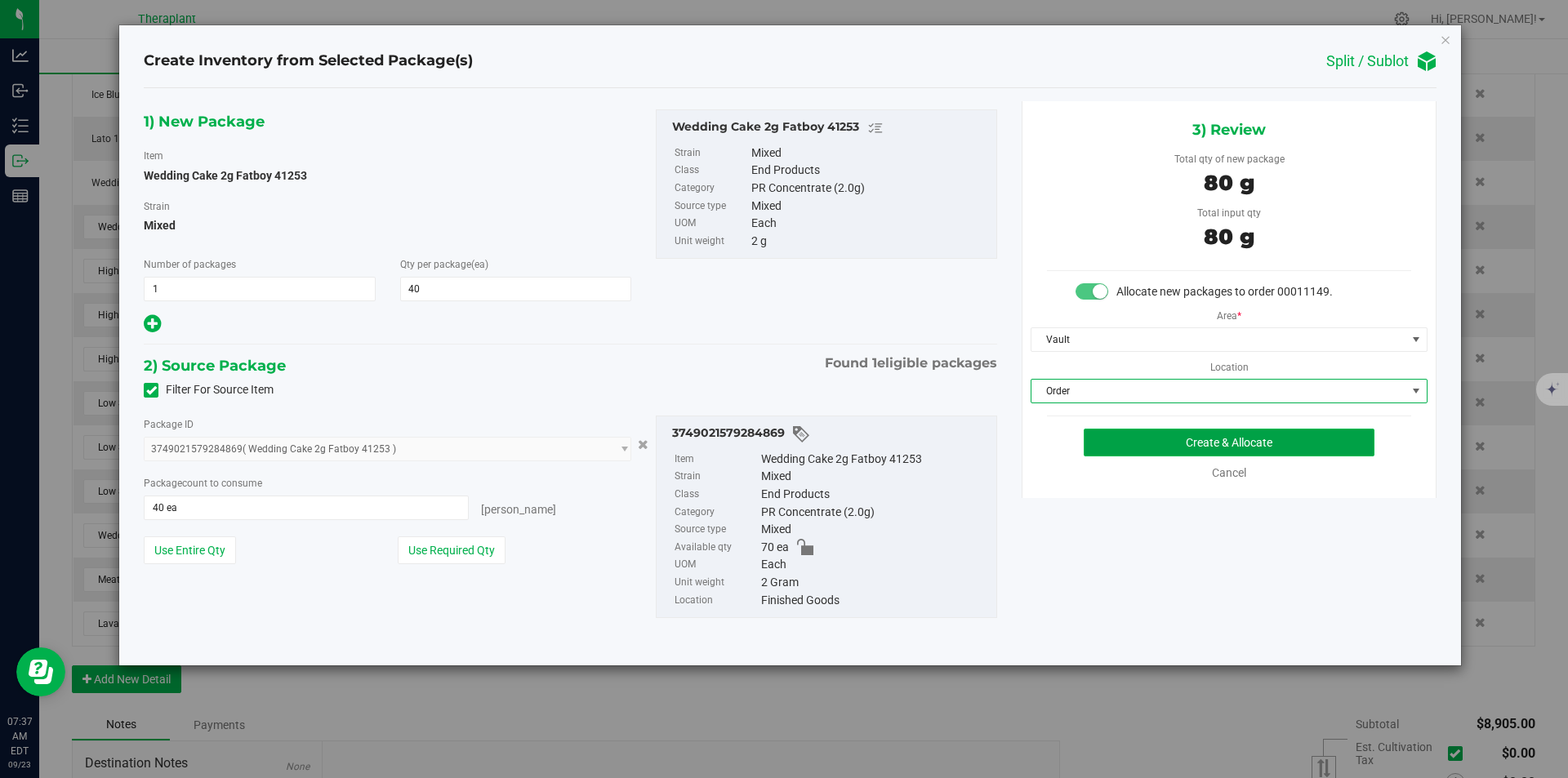
click at [1093, 434] on button "Create & Allocate" at bounding box center [1229, 442] width 291 height 28
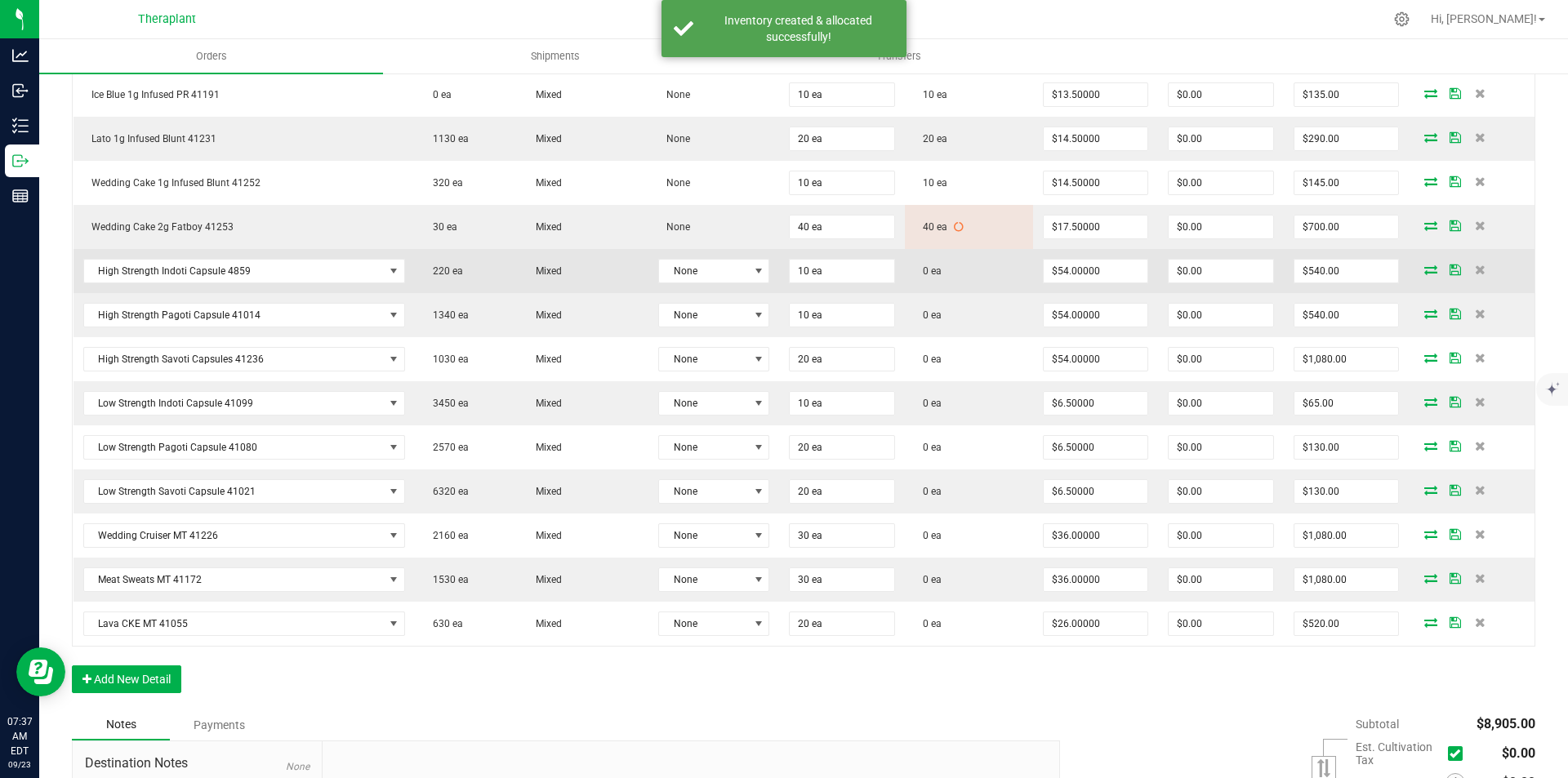
click at [1425, 267] on icon at bounding box center [1431, 269] width 13 height 9
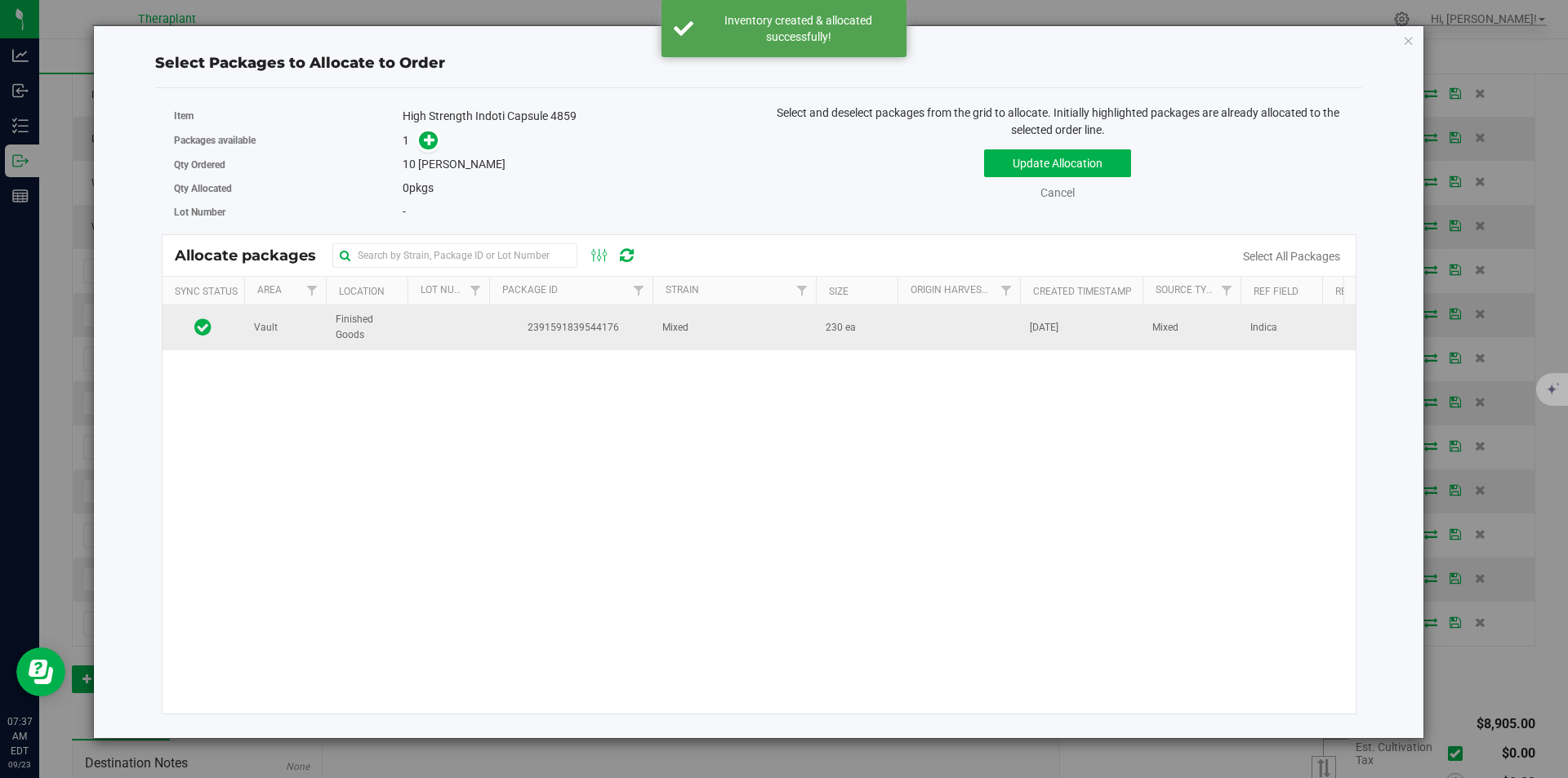
click at [536, 330] on span "2391591839544176" at bounding box center [570, 327] width 143 height 16
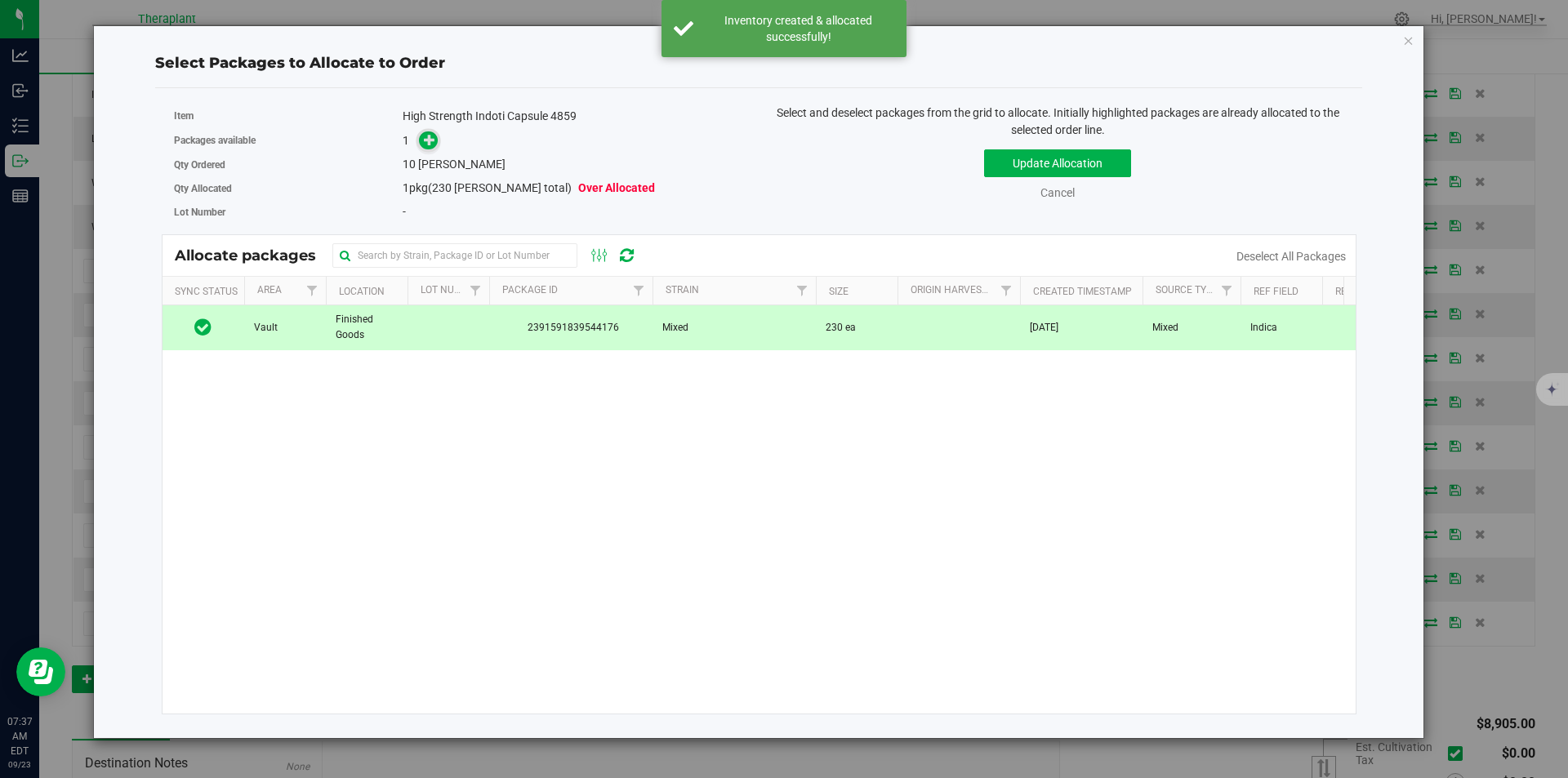
click at [422, 139] on span at bounding box center [429, 141] width 19 height 19
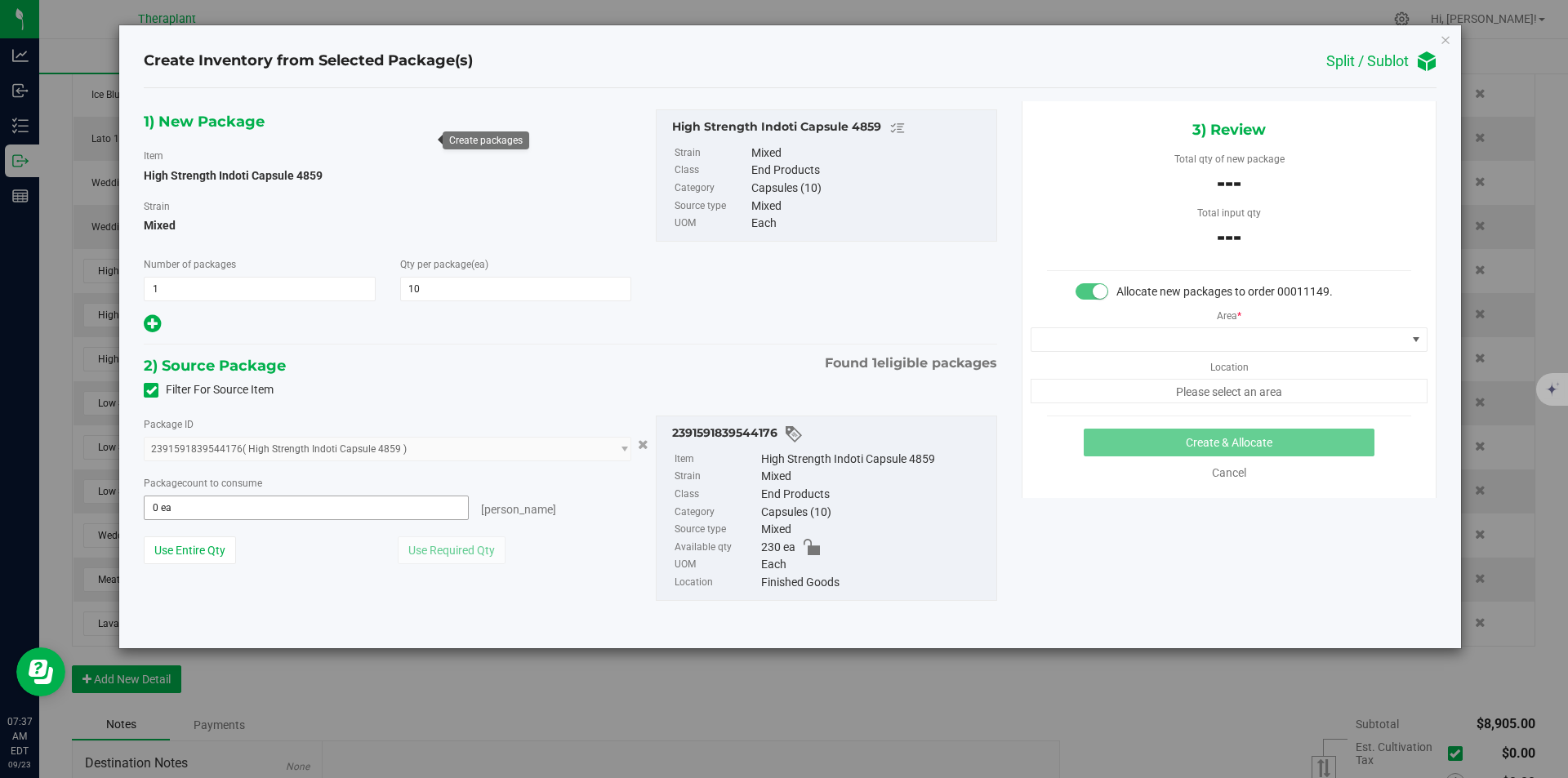
click at [218, 507] on span "0 ea 0" at bounding box center [306, 508] width 325 height 24
type input "10"
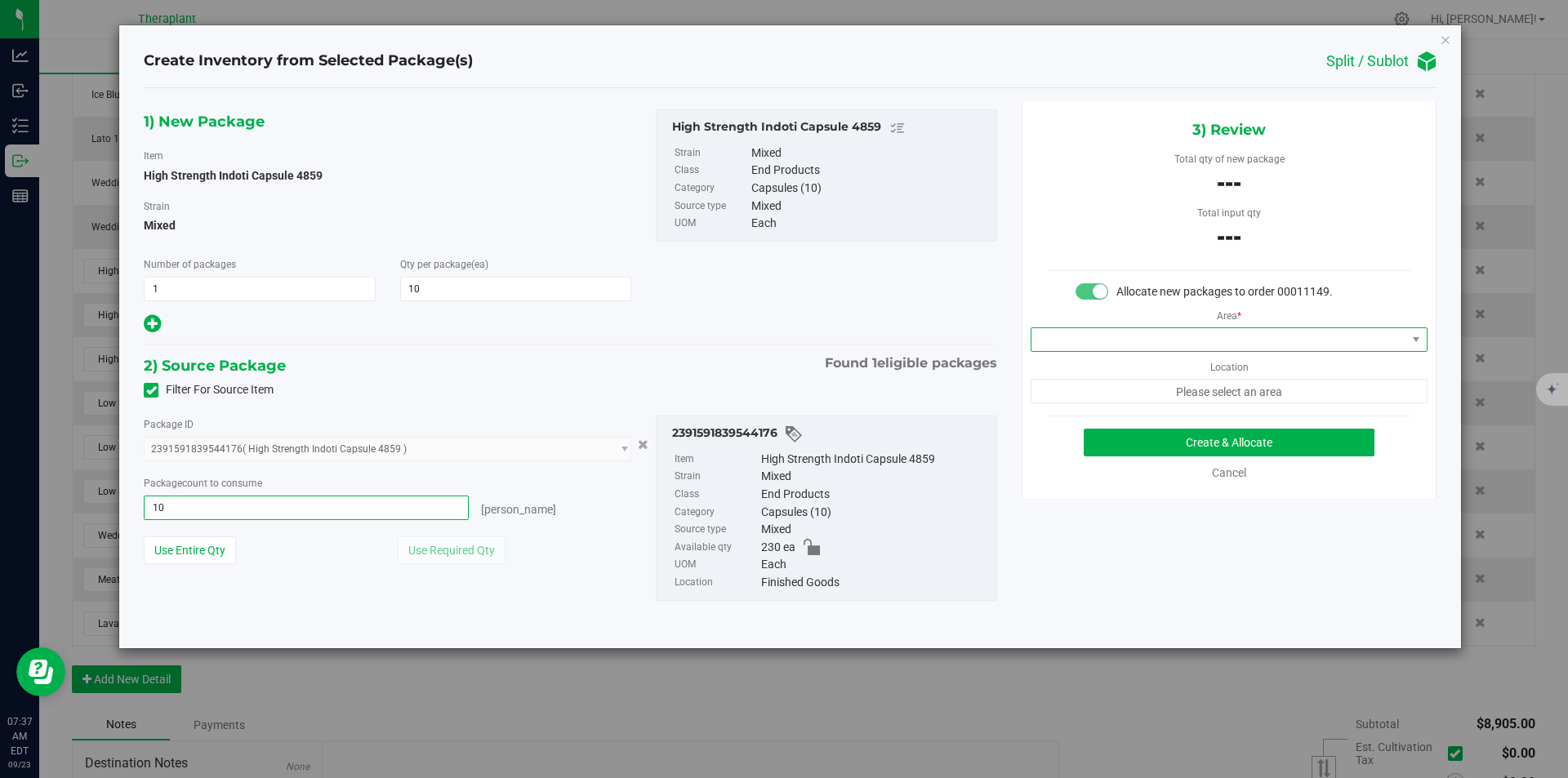
type input "10 ea"
click at [1112, 338] on span at bounding box center [1219, 339] width 375 height 22
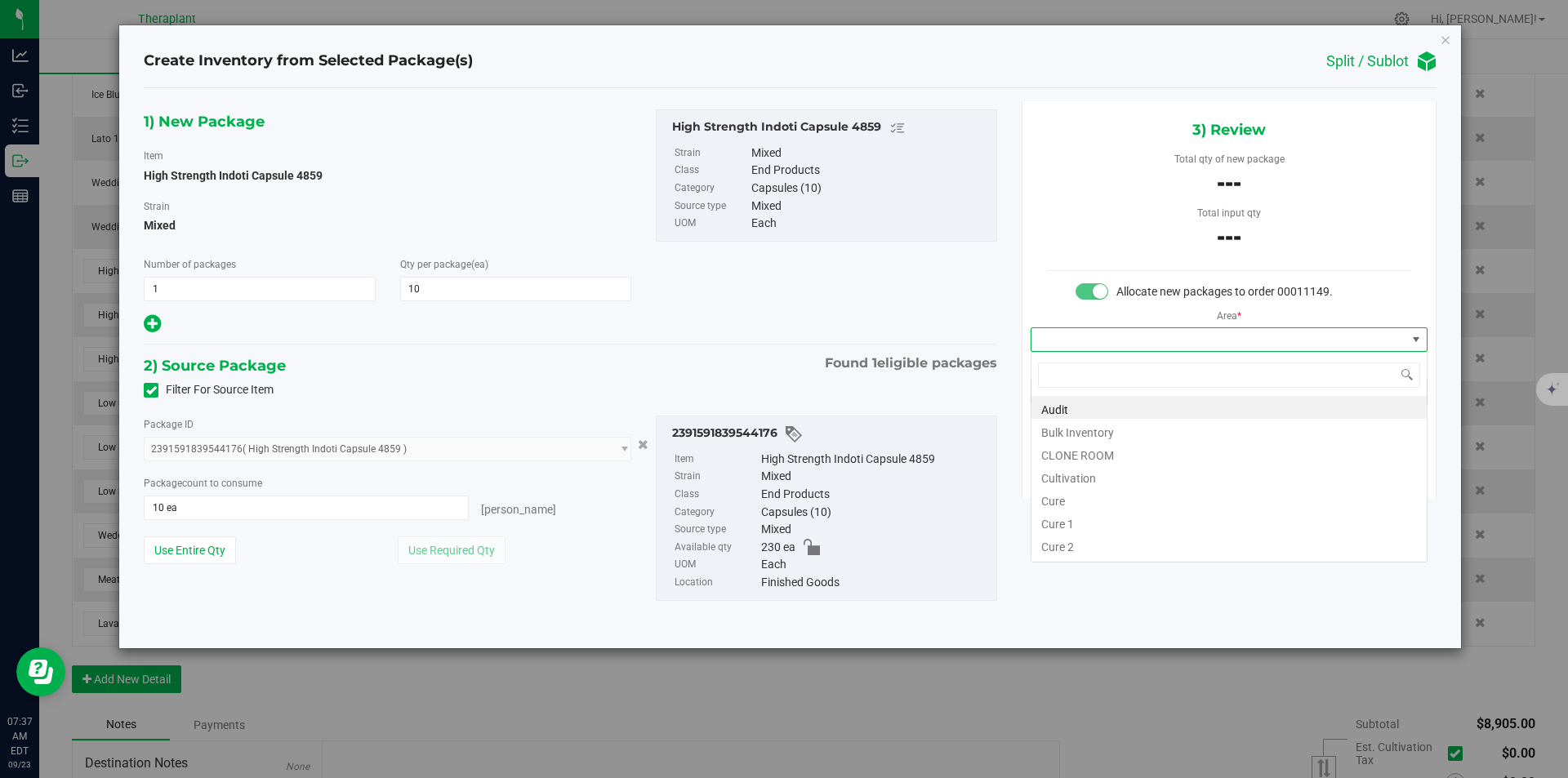
type input "v"
click at [1087, 443] on li "Vault" at bounding box center [1229, 453] width 396 height 22
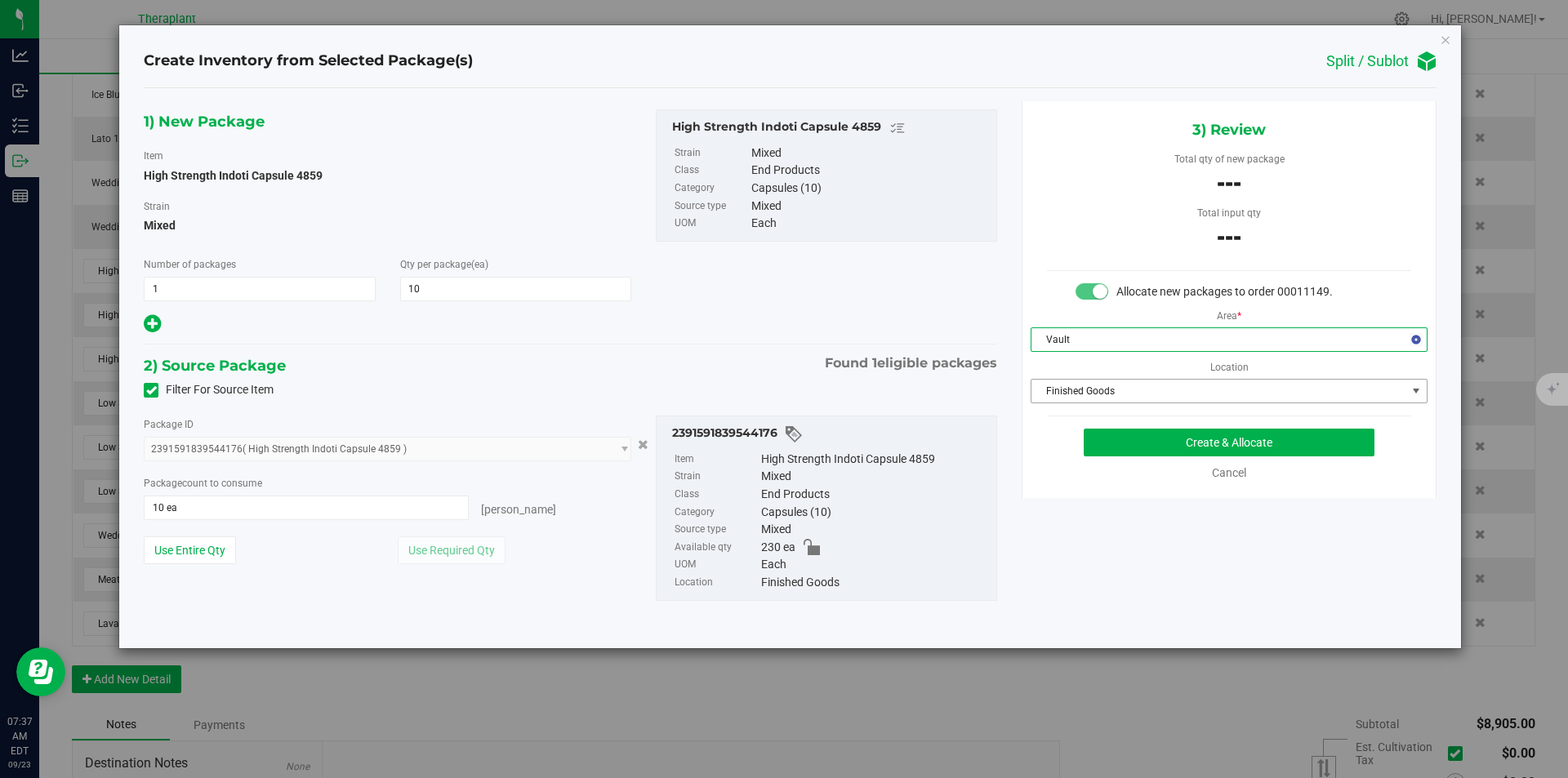
click at [1098, 396] on span "Finished Goods" at bounding box center [1219, 391] width 375 height 22
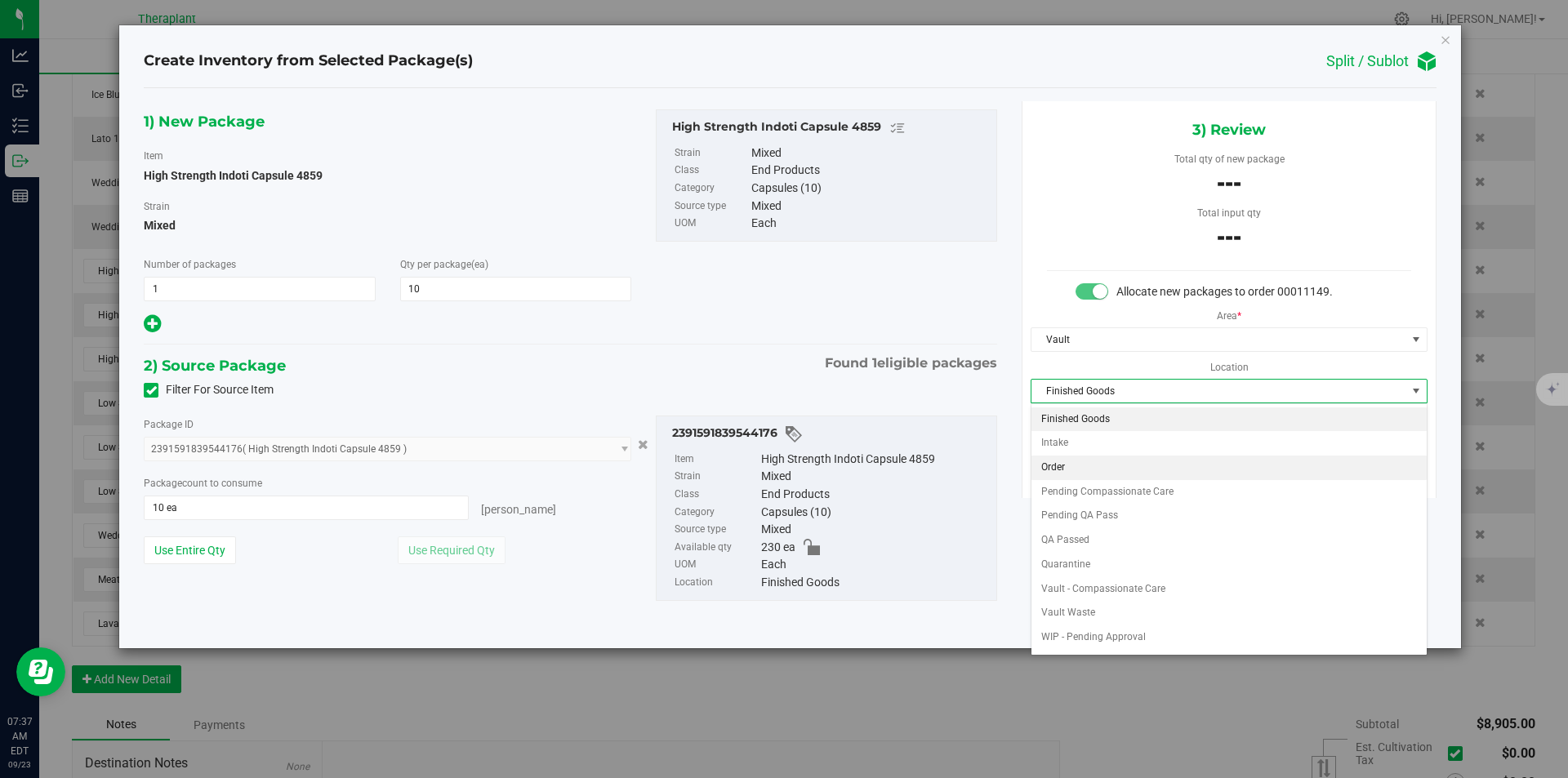
click at [1089, 461] on li "Order" at bounding box center [1229, 468] width 396 height 24
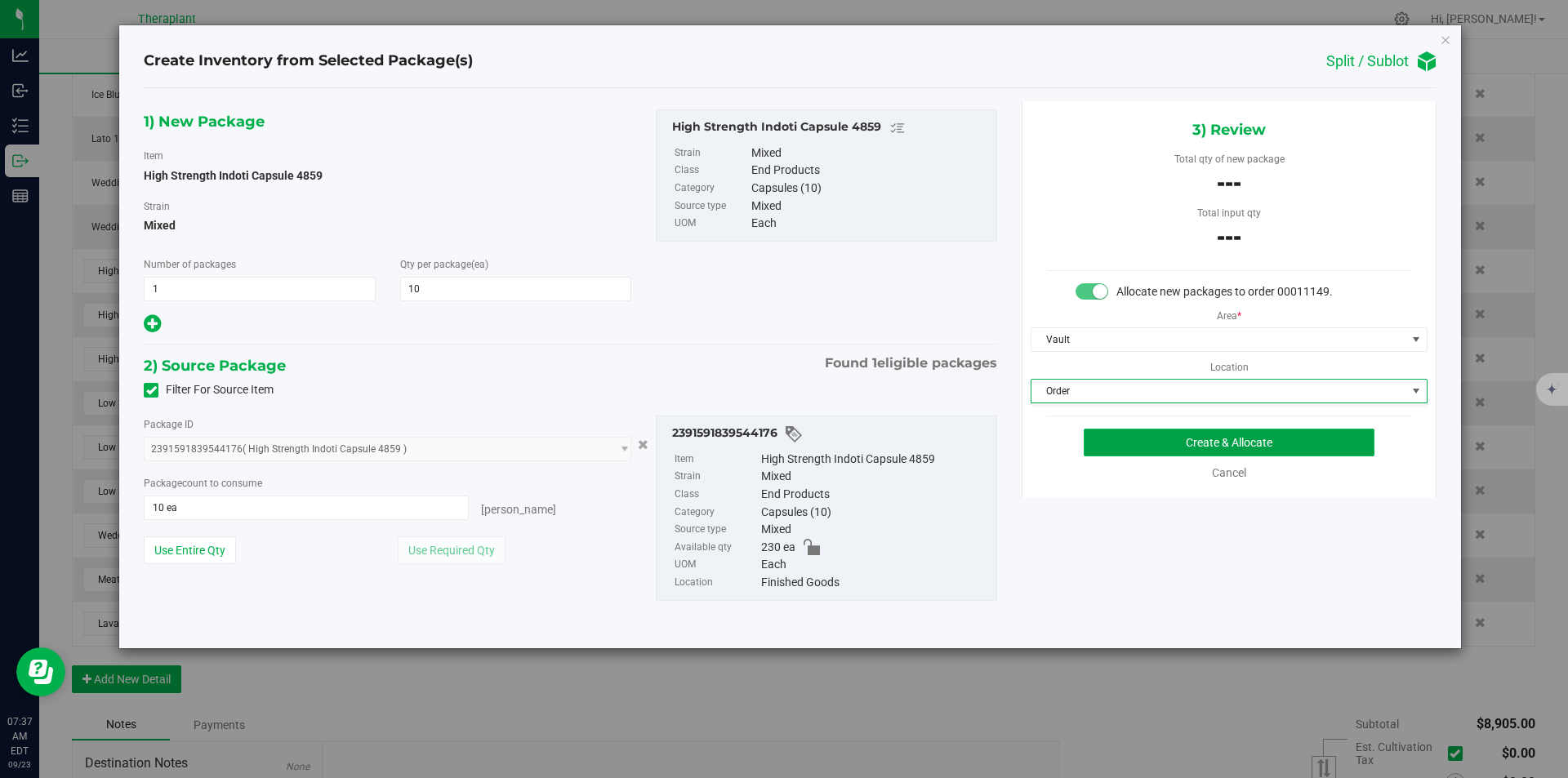
click at [1108, 445] on button "Create & Allocate" at bounding box center [1229, 442] width 291 height 28
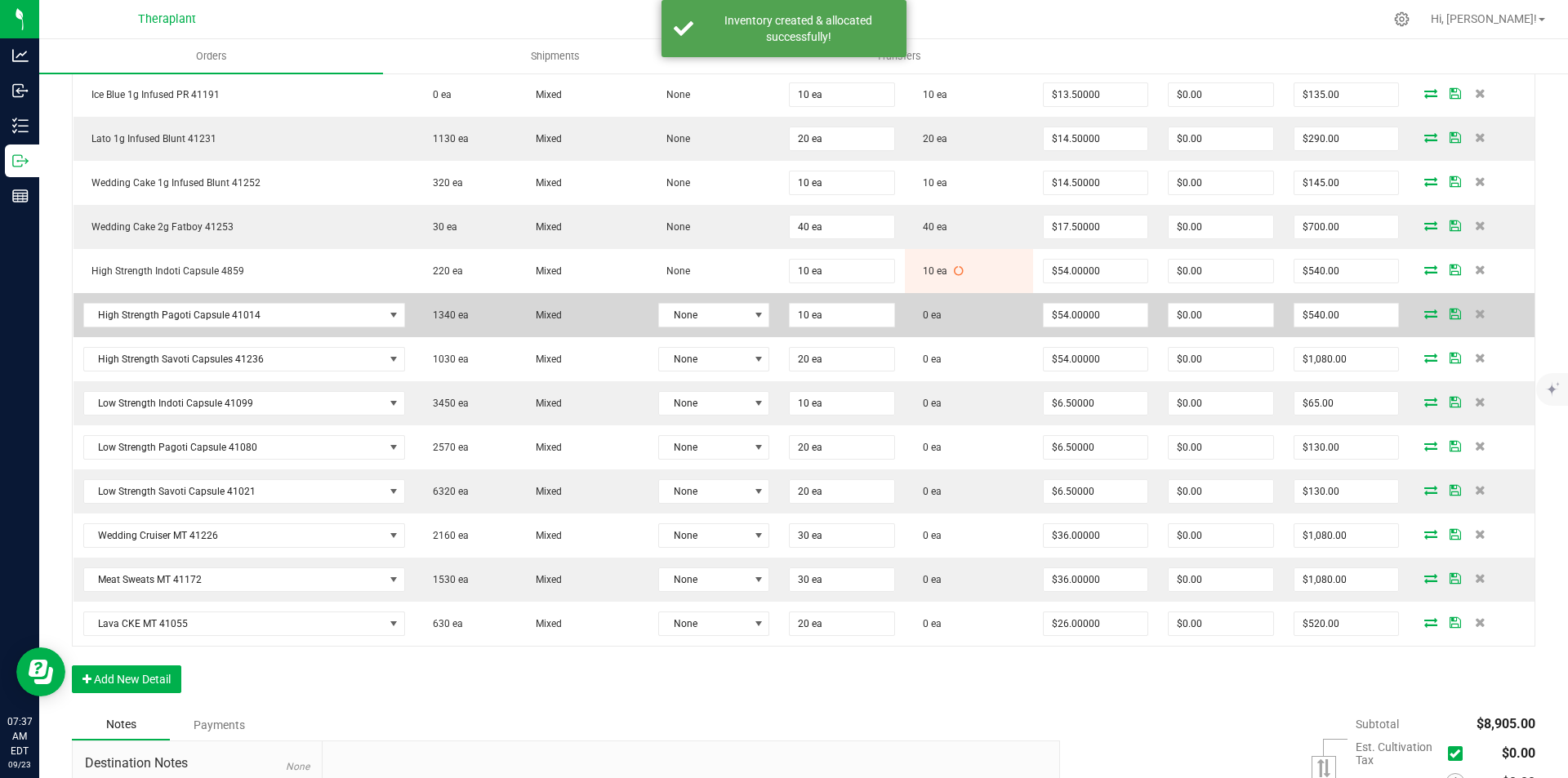
click at [1425, 312] on icon at bounding box center [1431, 313] width 13 height 9
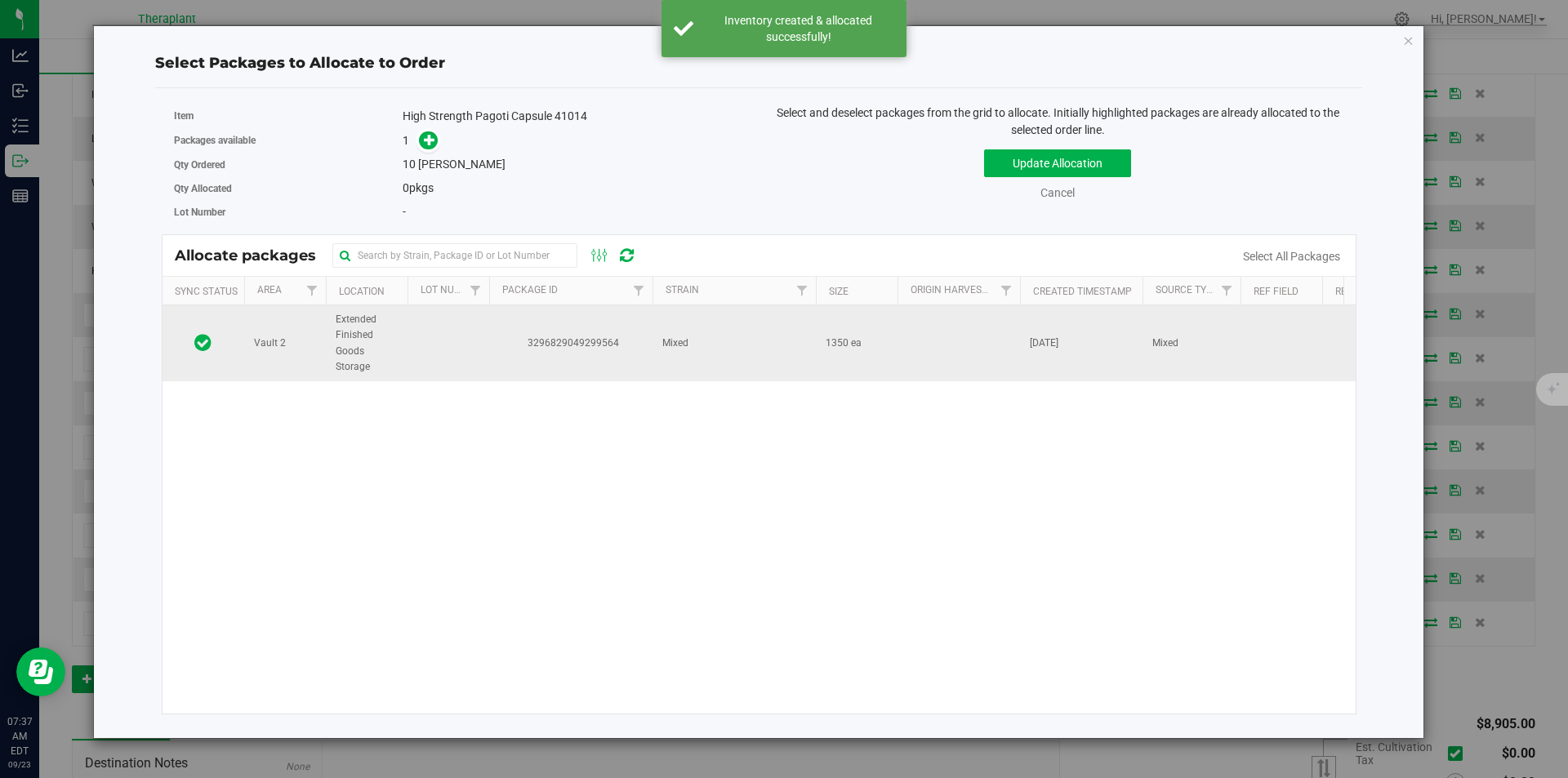
click at [584, 320] on td "3296829049299564" at bounding box center [571, 343] width 163 height 76
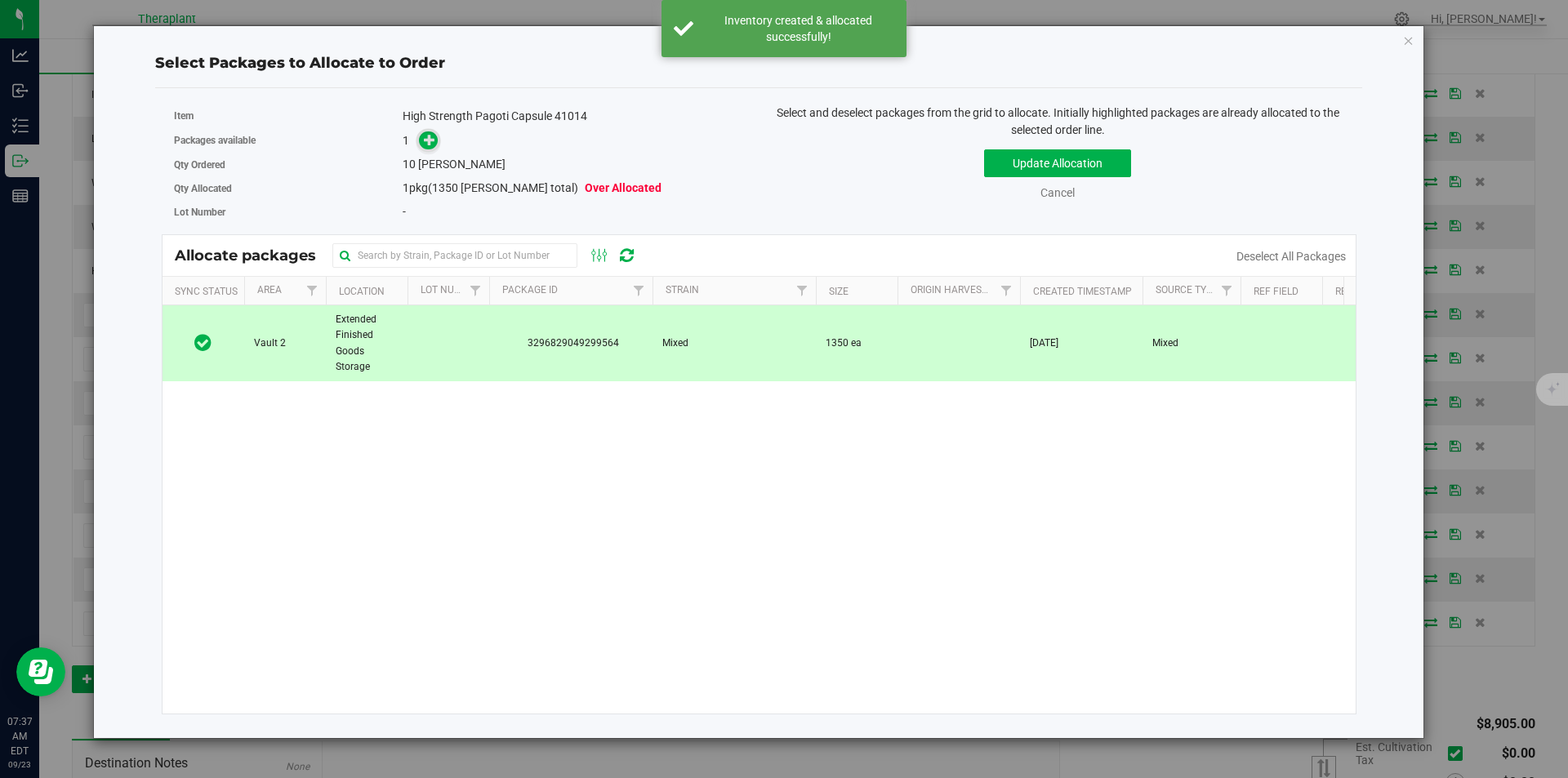
click at [426, 134] on icon at bounding box center [430, 140] width 11 height 11
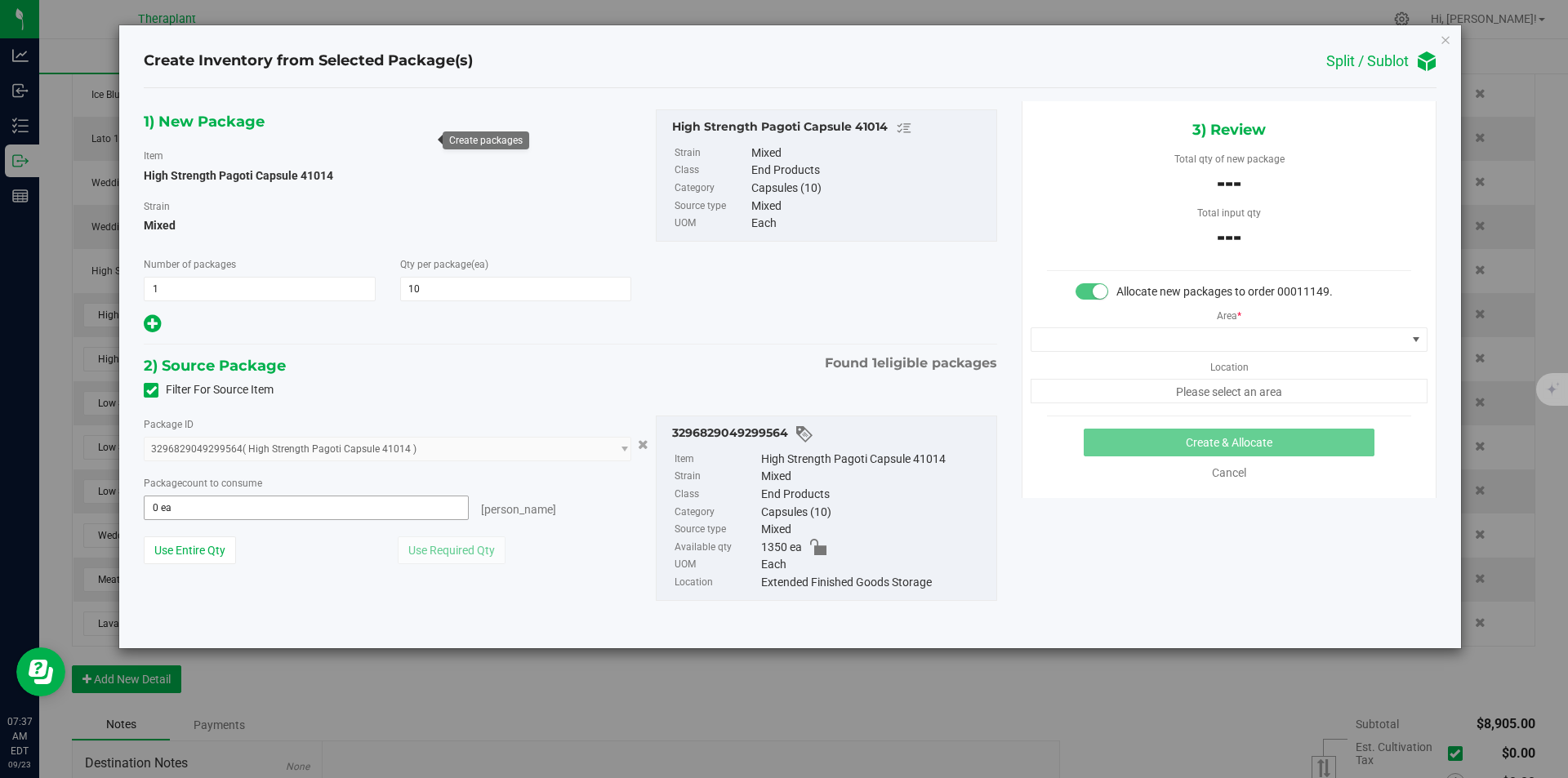
click at [216, 501] on span "0 ea 0" at bounding box center [306, 508] width 325 height 24
type input "10"
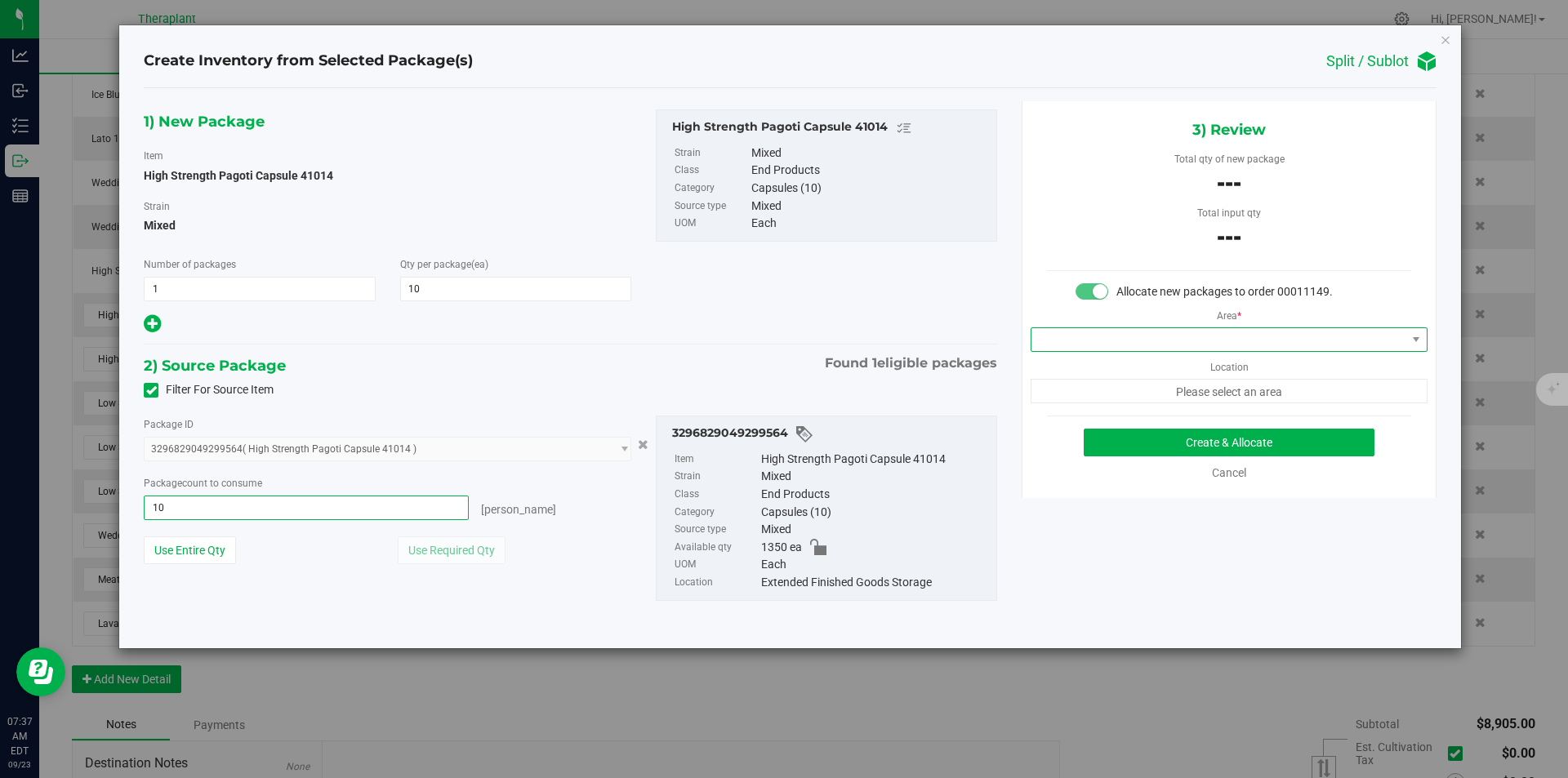
click at [1101, 339] on span at bounding box center [1219, 339] width 375 height 22
type input "10 ea"
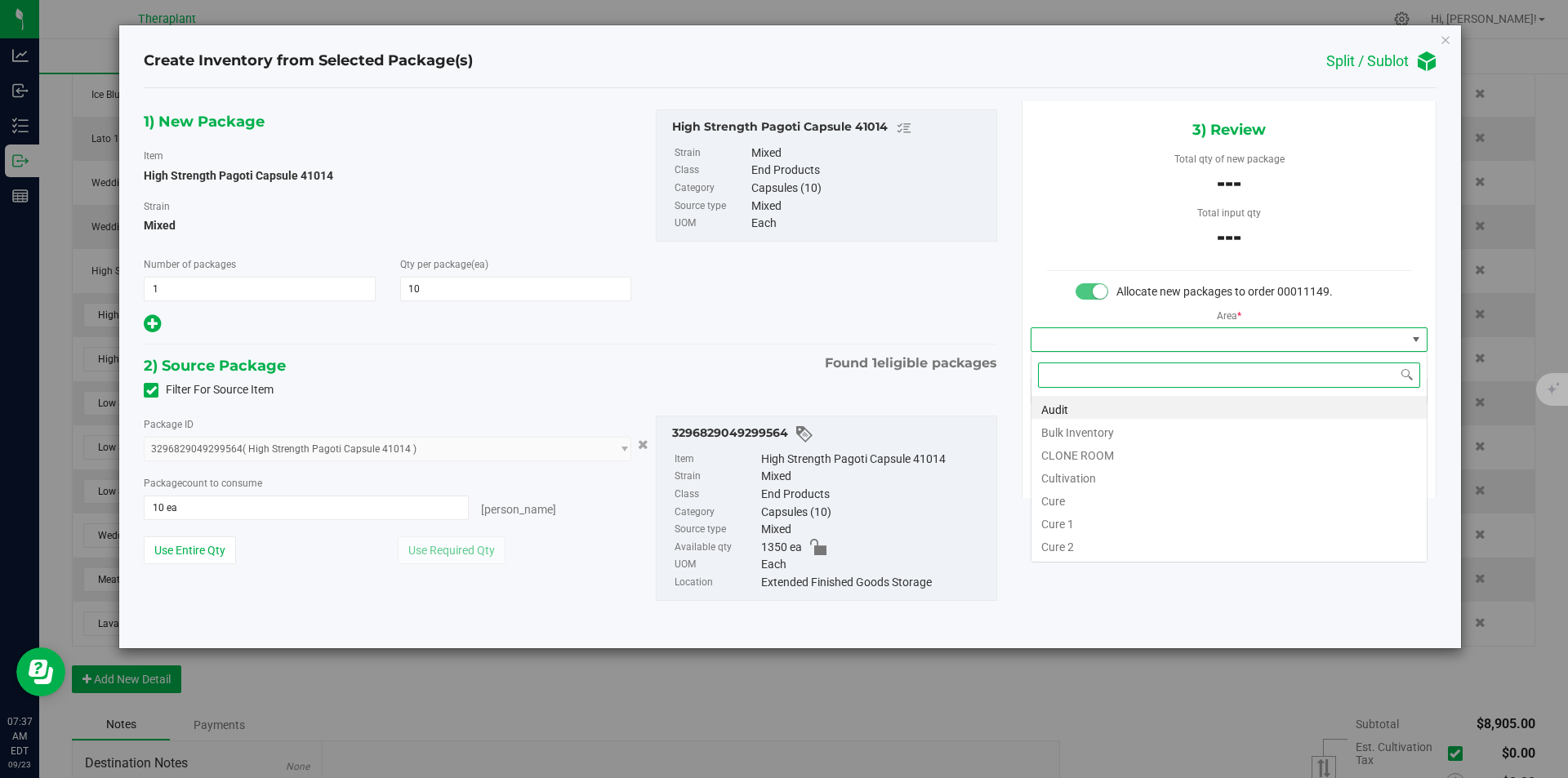
type input "v"
click at [1066, 452] on li "Vault" at bounding box center [1229, 453] width 396 height 22
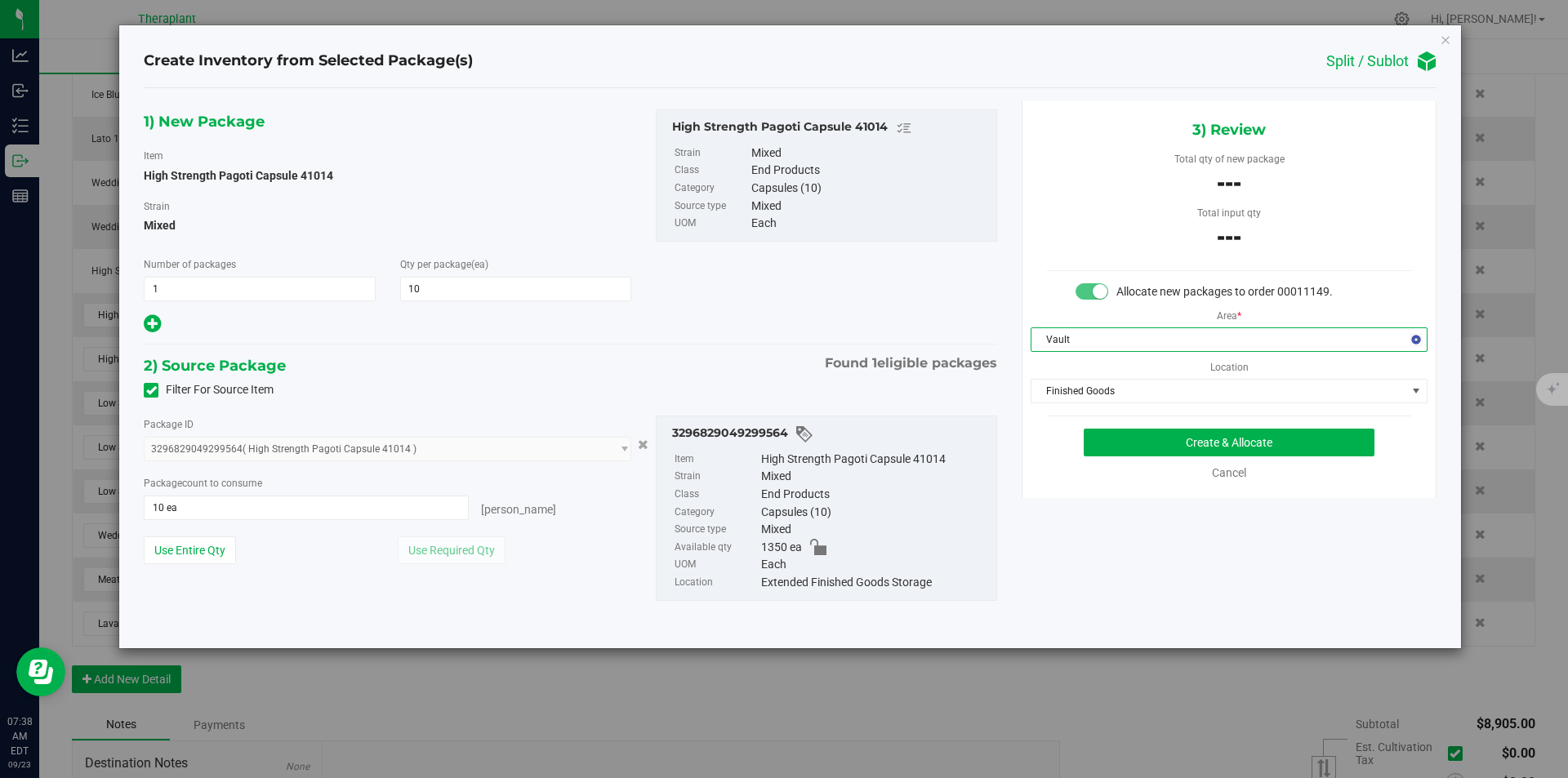
click at [1094, 408] on div "3) Review Total qty of new package --- Total input qty --- Allocate new package…" at bounding box center [1229, 299] width 415 height 396
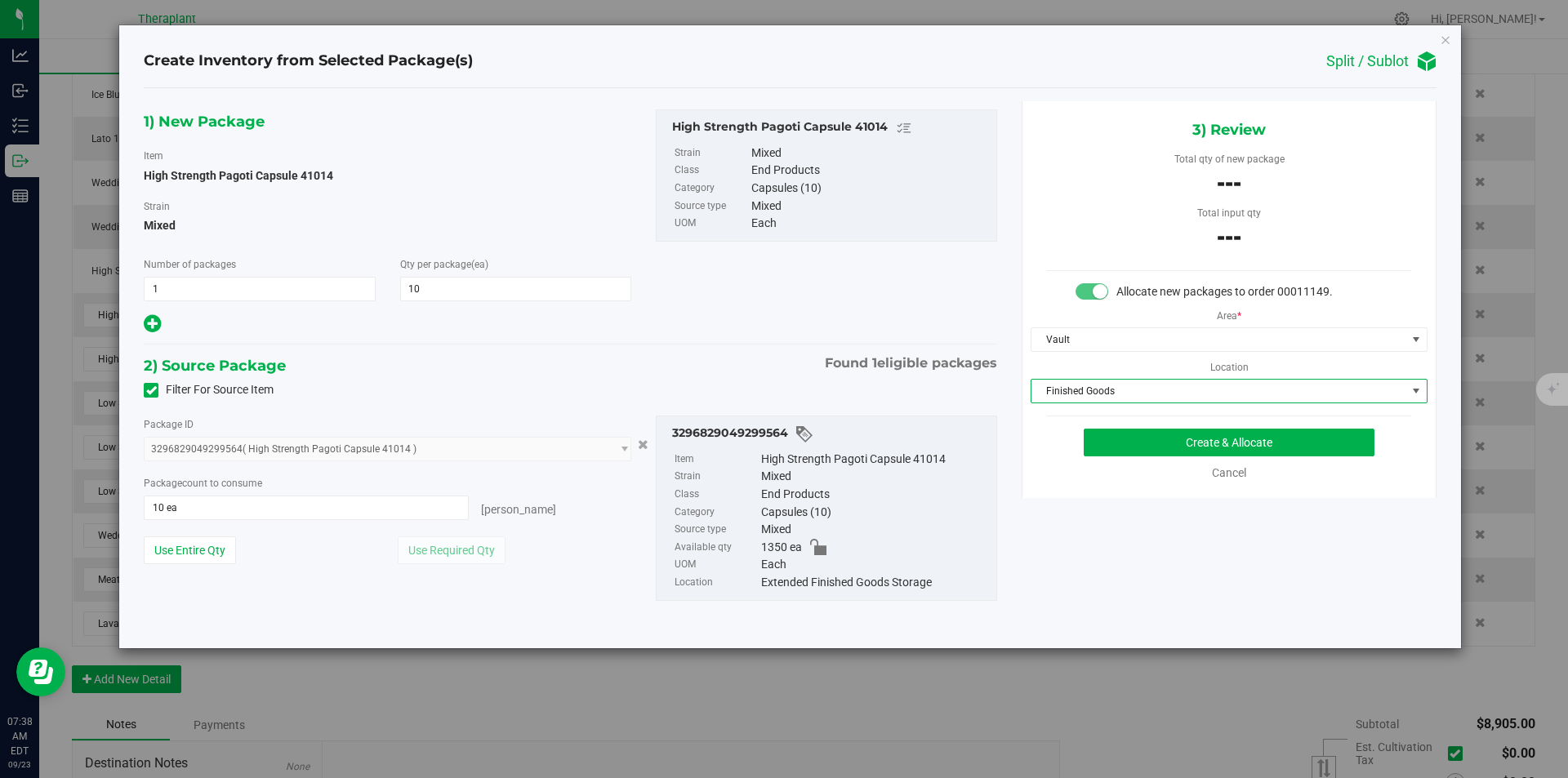
click at [1083, 389] on span "Finished Goods" at bounding box center [1219, 391] width 375 height 22
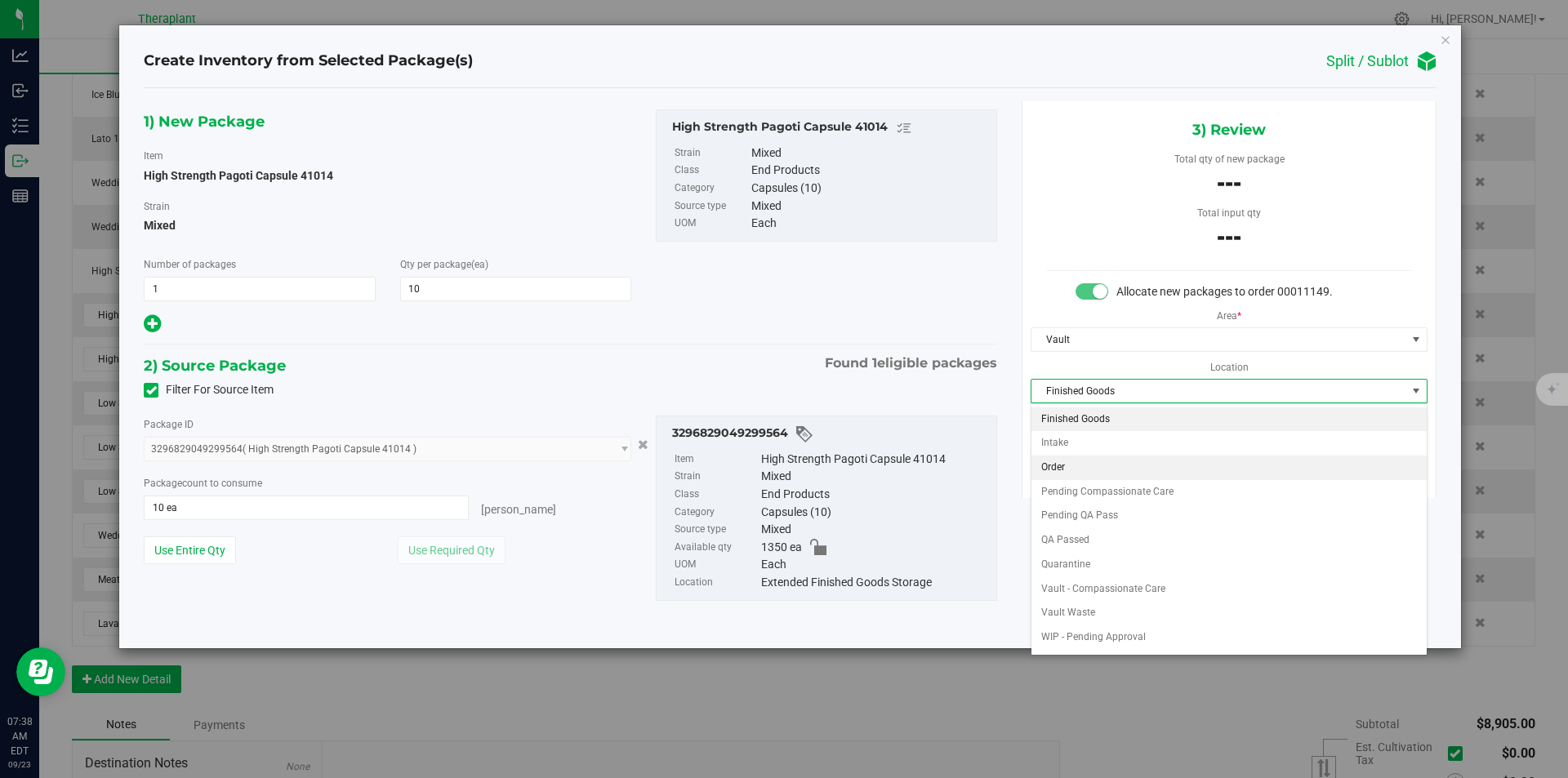
click at [1069, 461] on li "Order" at bounding box center [1229, 468] width 396 height 24
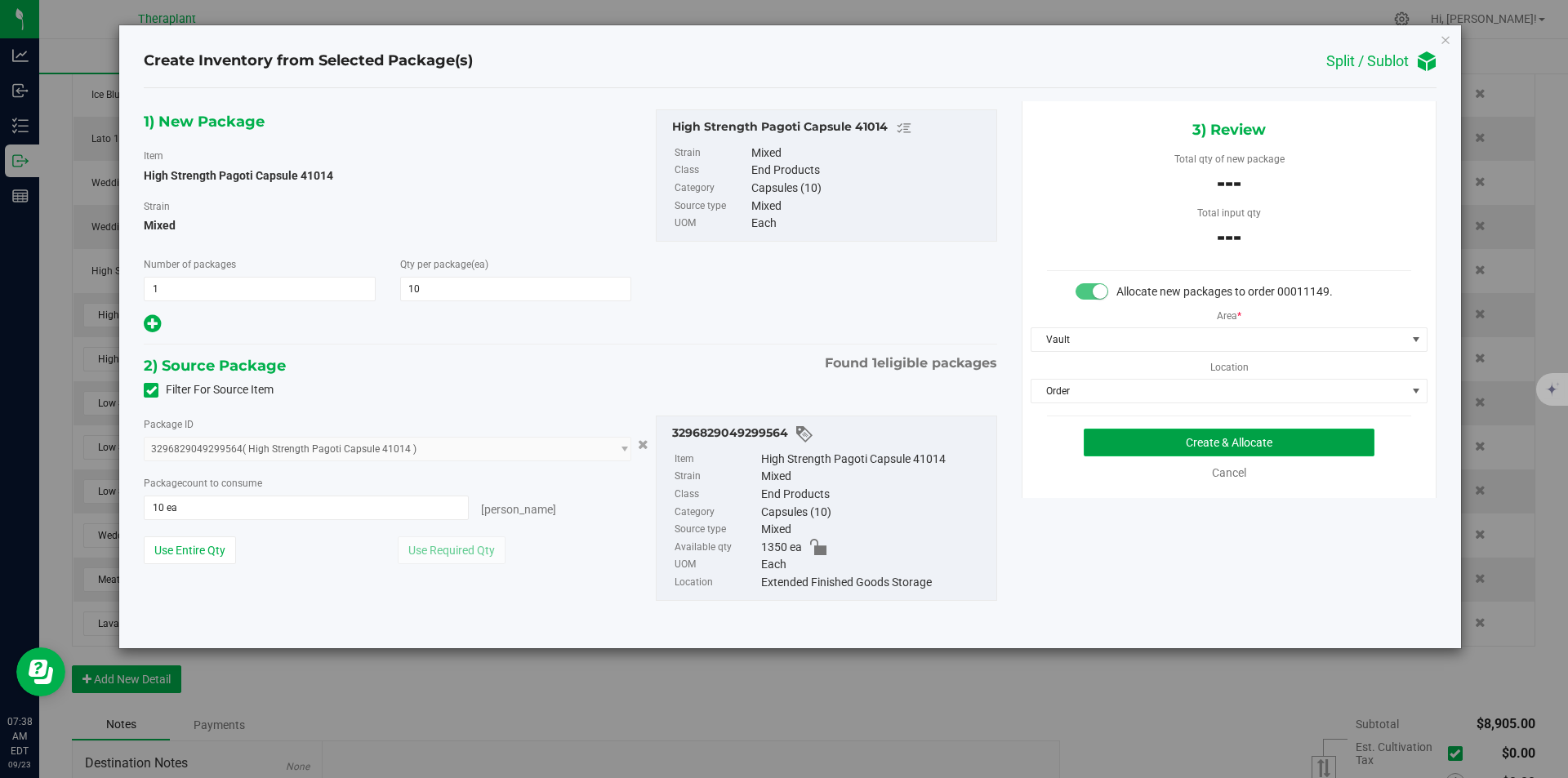
click at [1094, 445] on button "Create & Allocate" at bounding box center [1229, 442] width 291 height 28
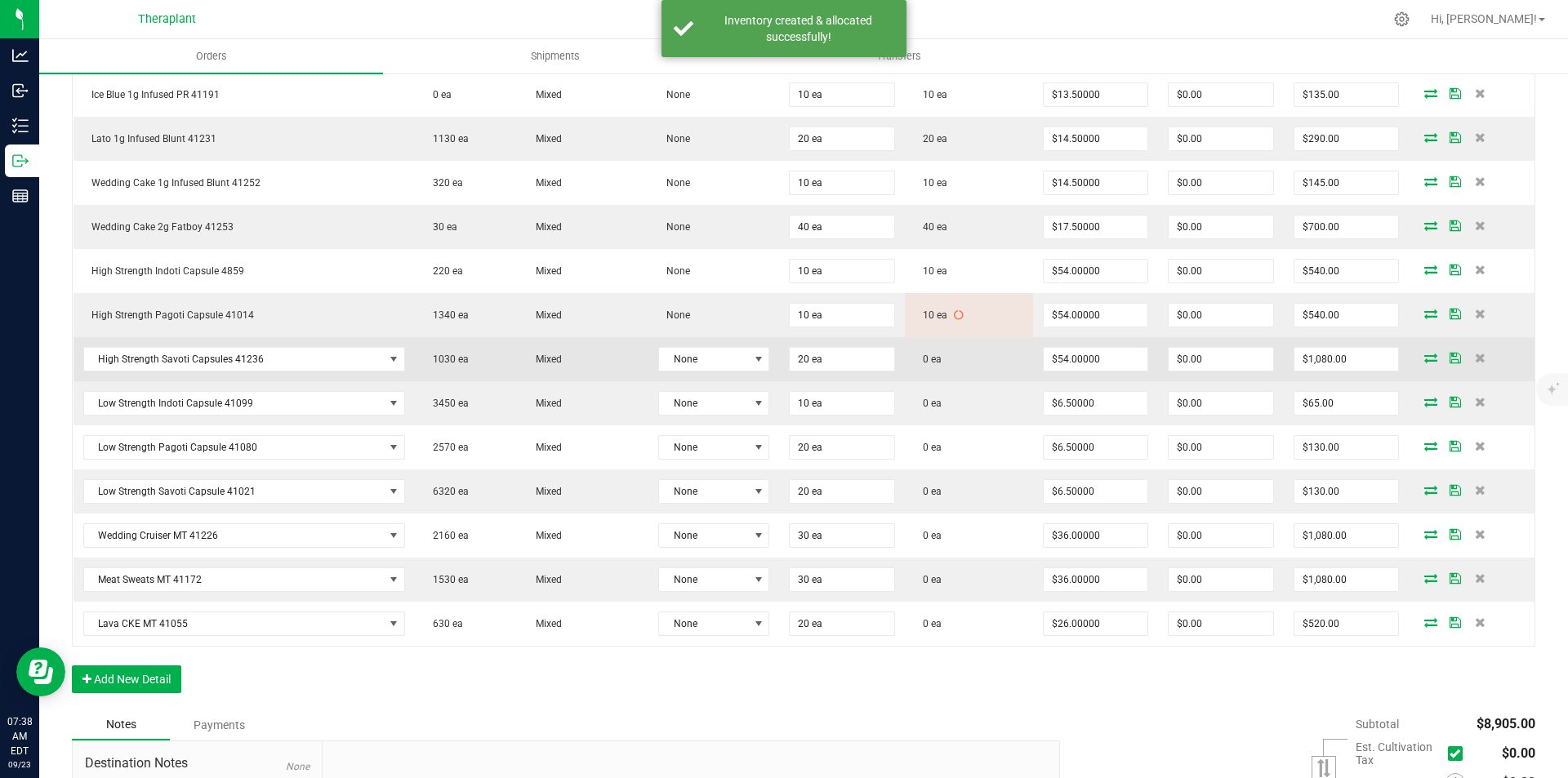
click at [1427, 358] on span at bounding box center [1431, 357] width 24 height 9
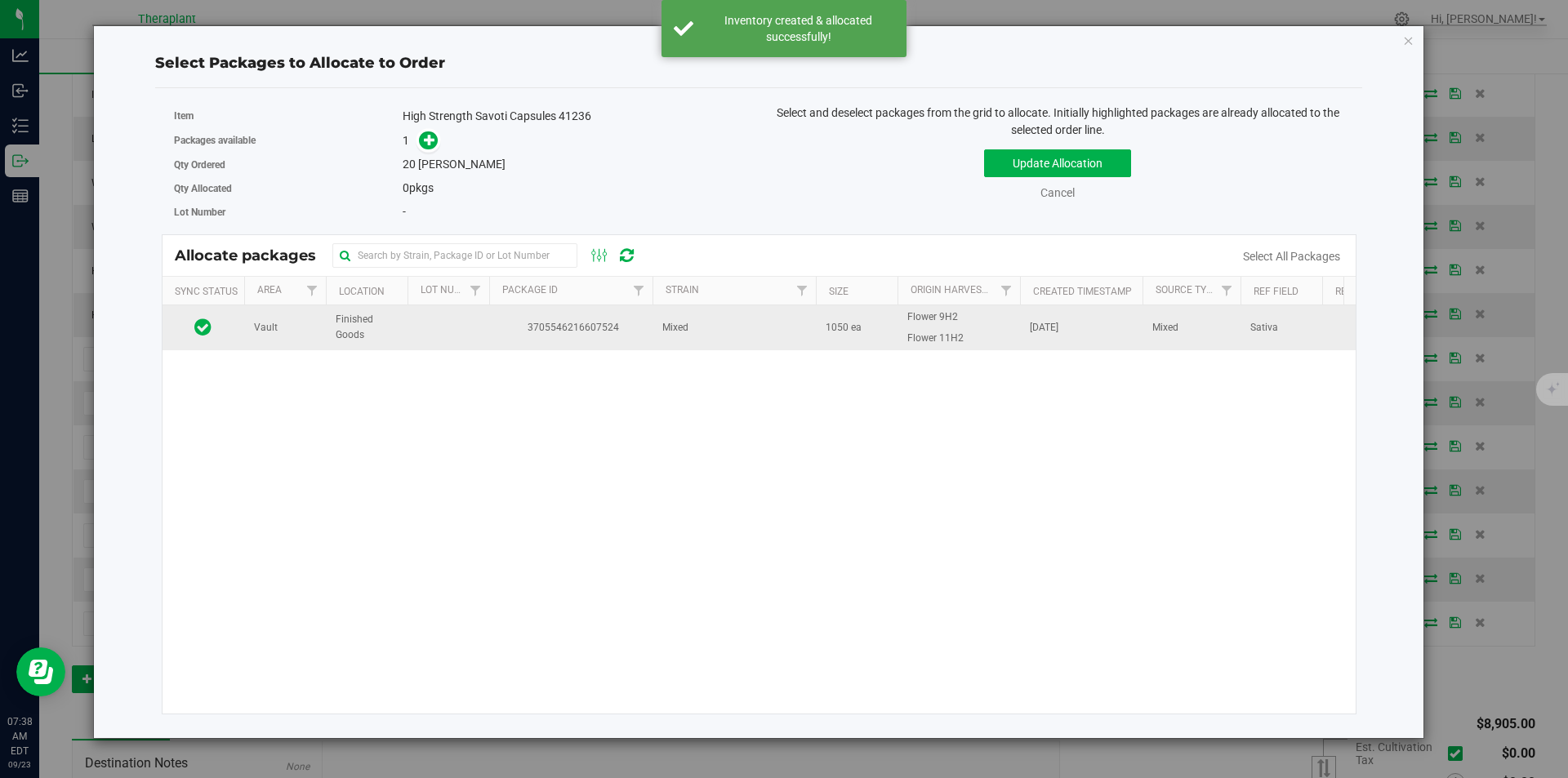
click at [636, 311] on td "3705546216607524" at bounding box center [571, 327] width 163 height 44
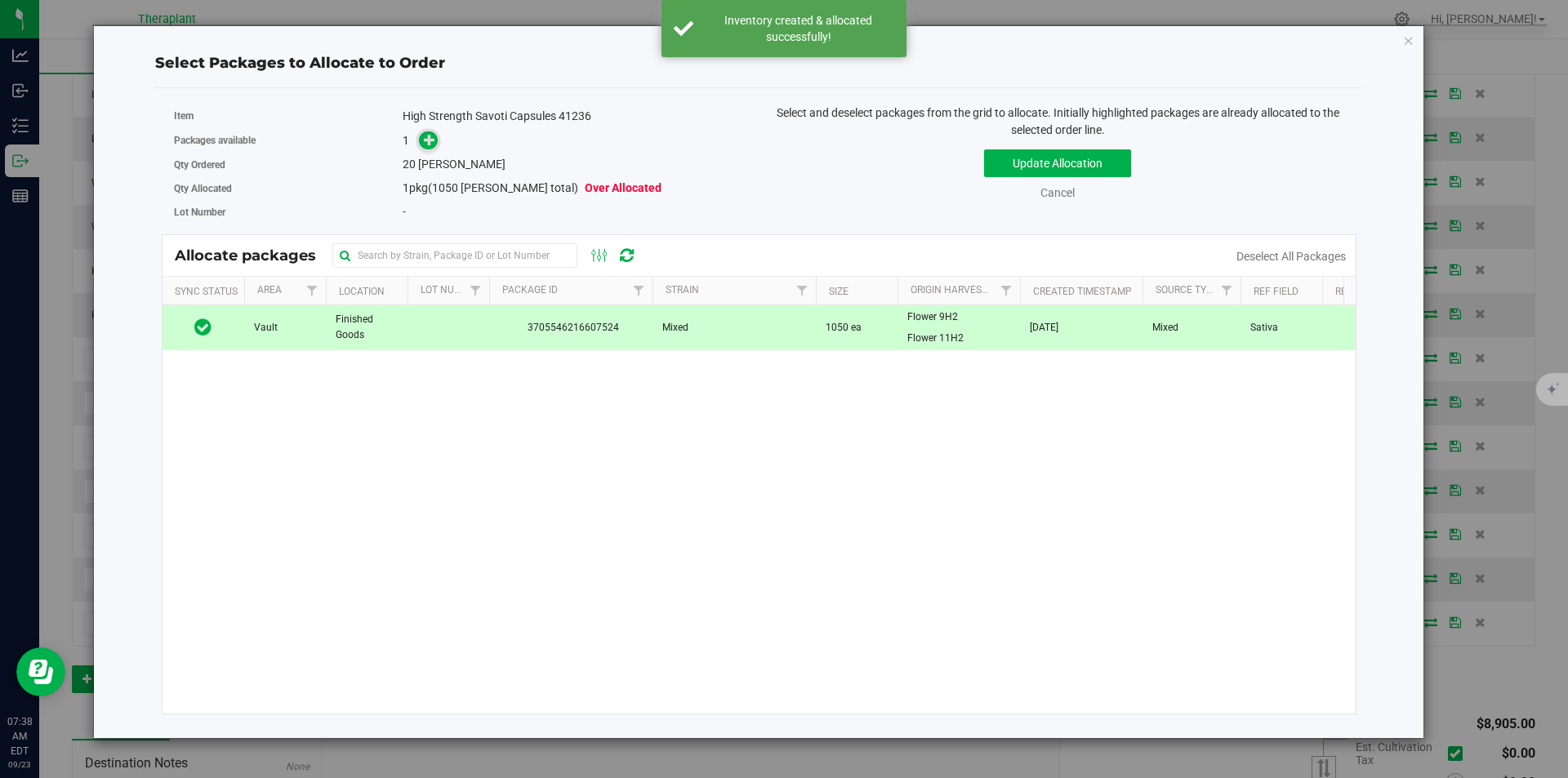
click at [428, 144] on icon at bounding box center [430, 140] width 11 height 11
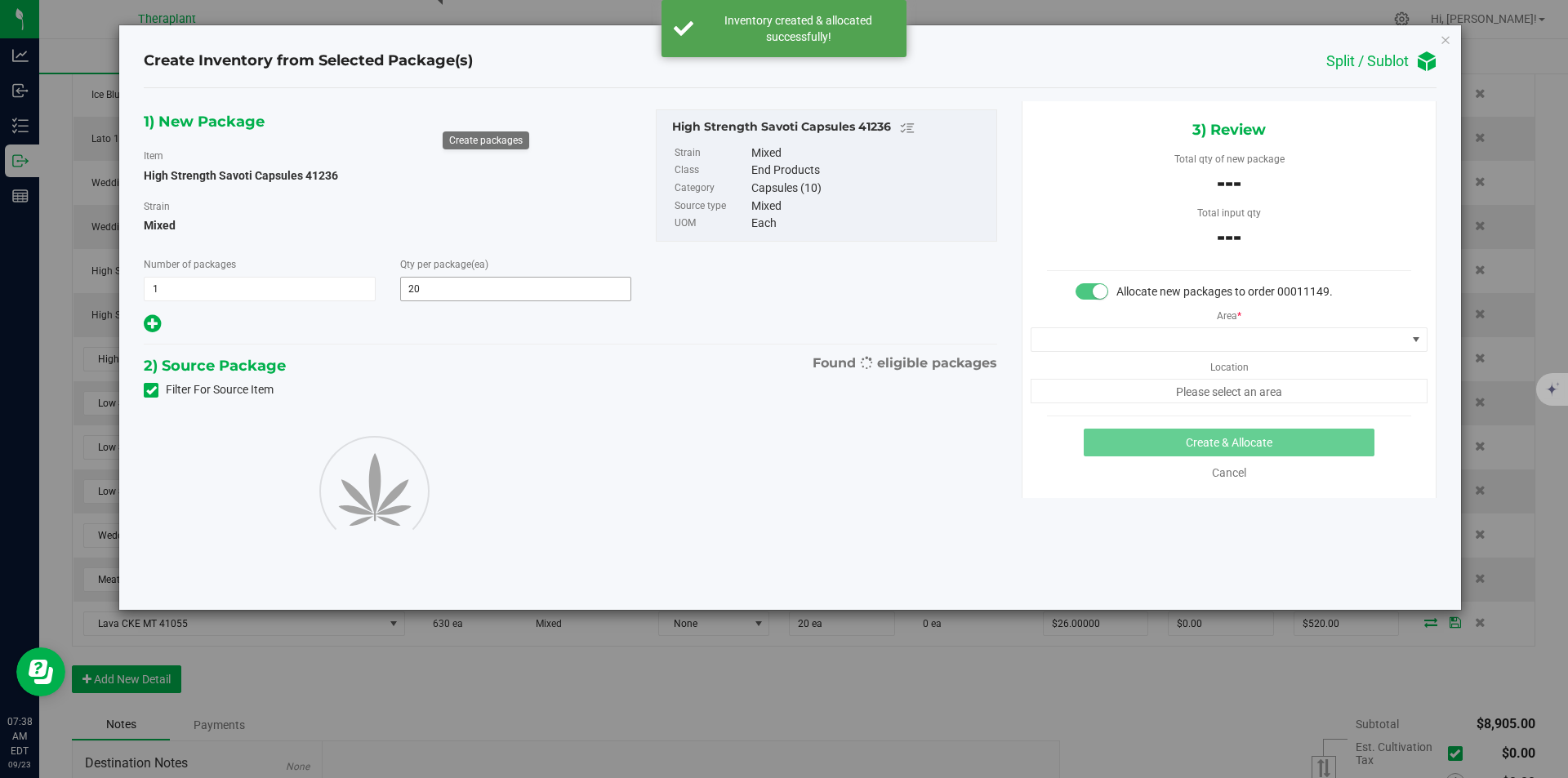
type input "20"
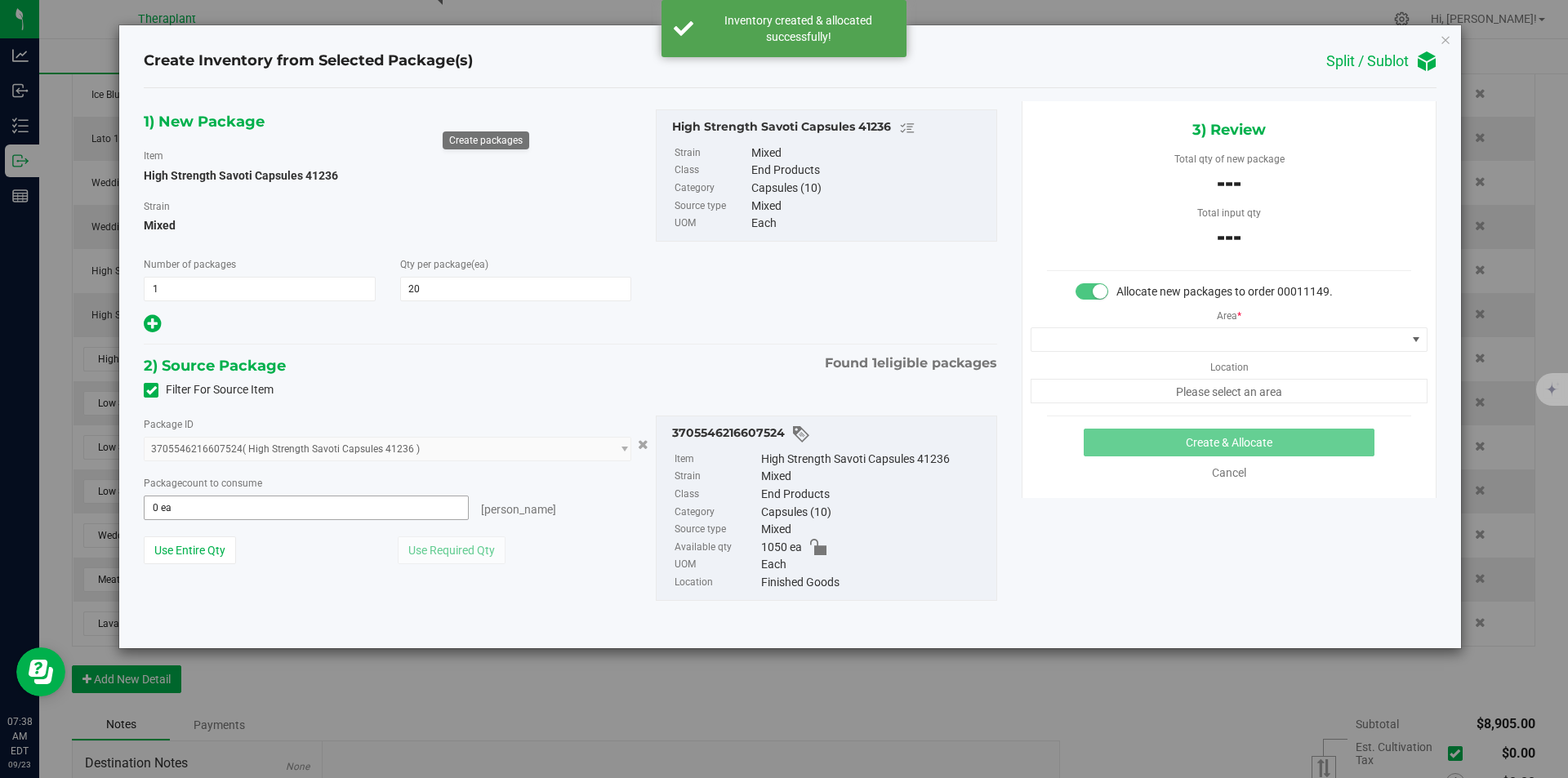
click at [239, 501] on span "0 ea 0" at bounding box center [306, 508] width 325 height 24
type input "20"
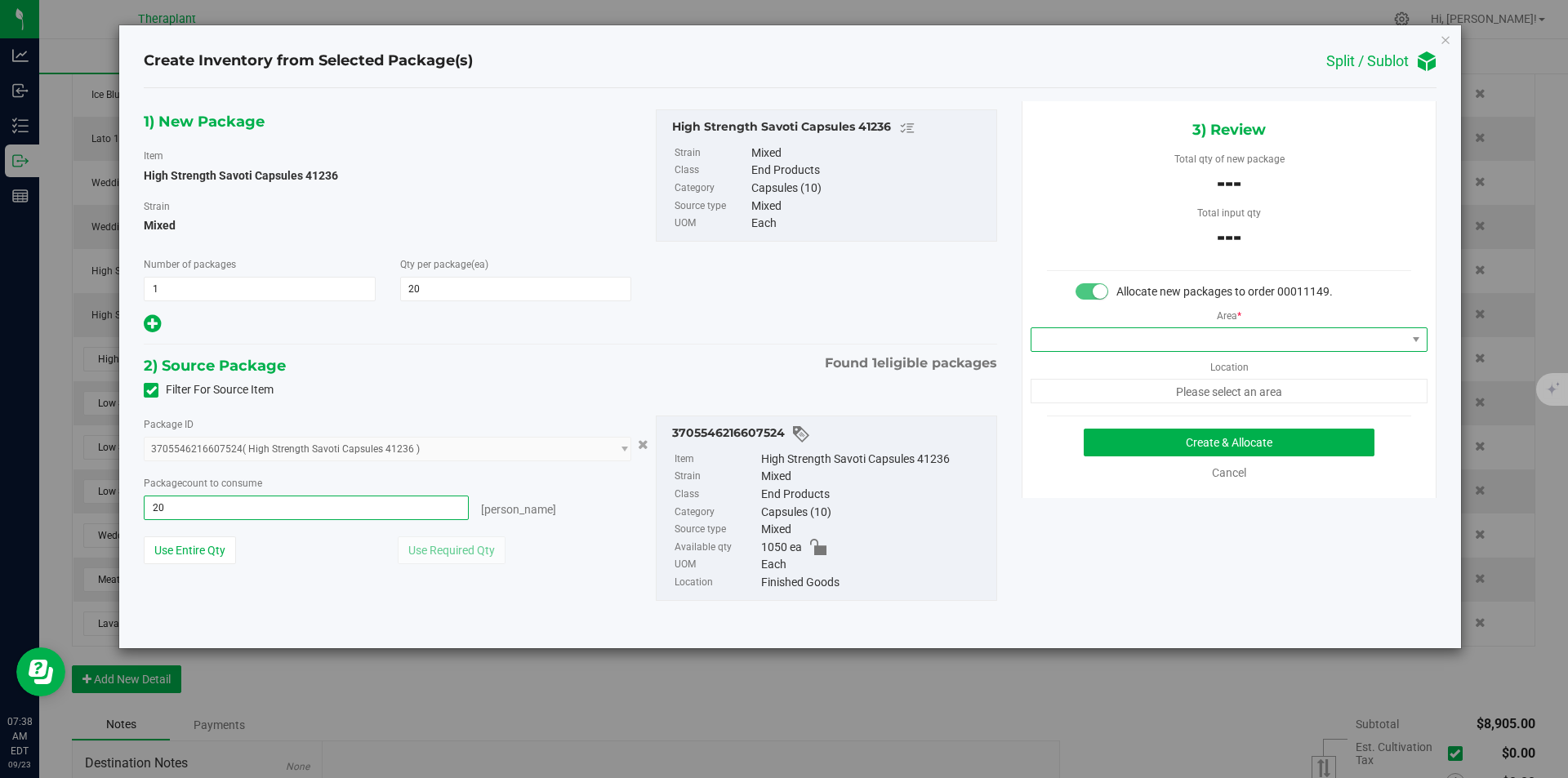
type input "20 ea"
click at [1163, 328] on span at bounding box center [1219, 339] width 375 height 22
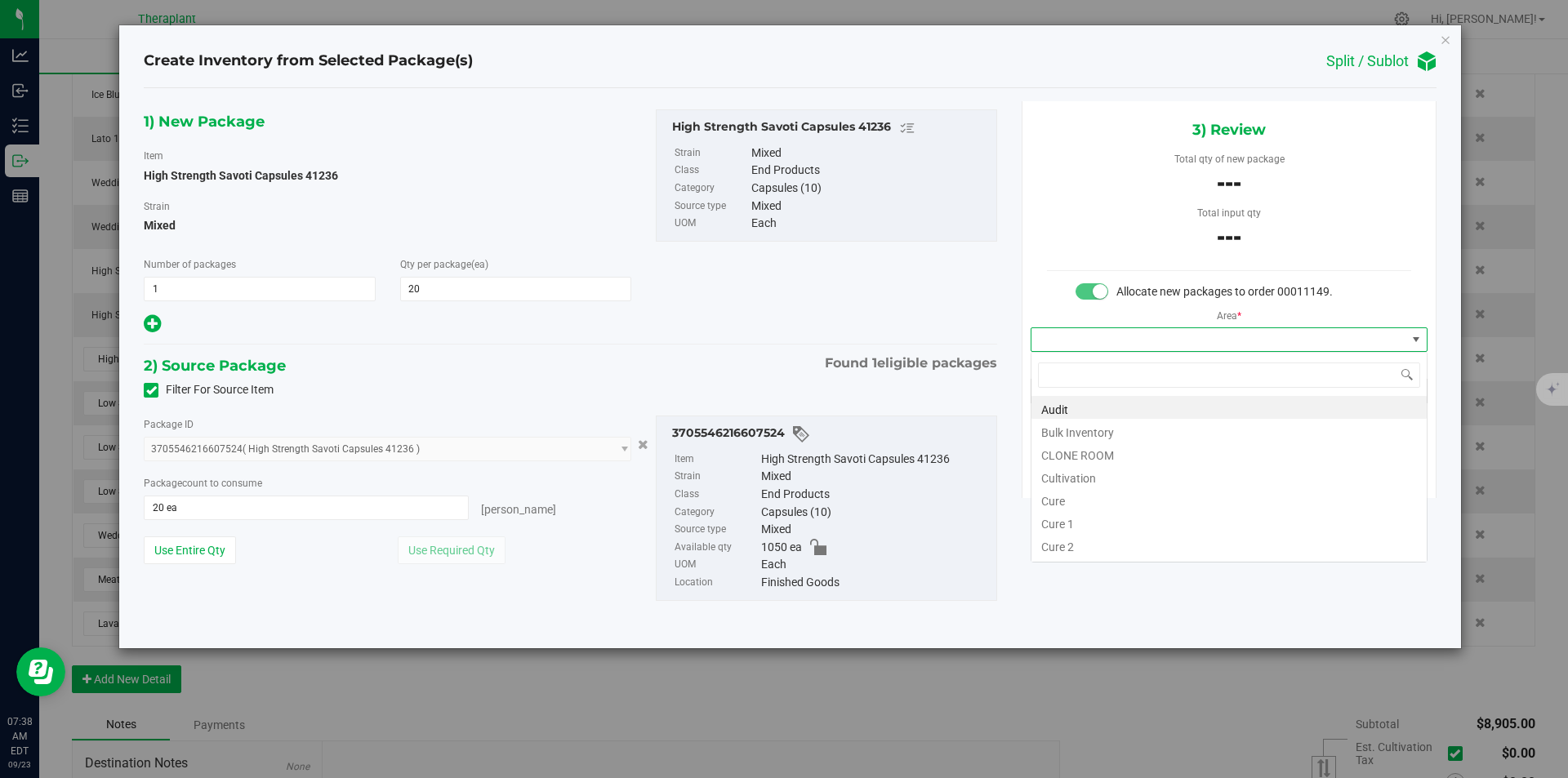
scroll to position [24, 396]
type input "v"
click at [1074, 457] on li "Vault" at bounding box center [1229, 453] width 396 height 22
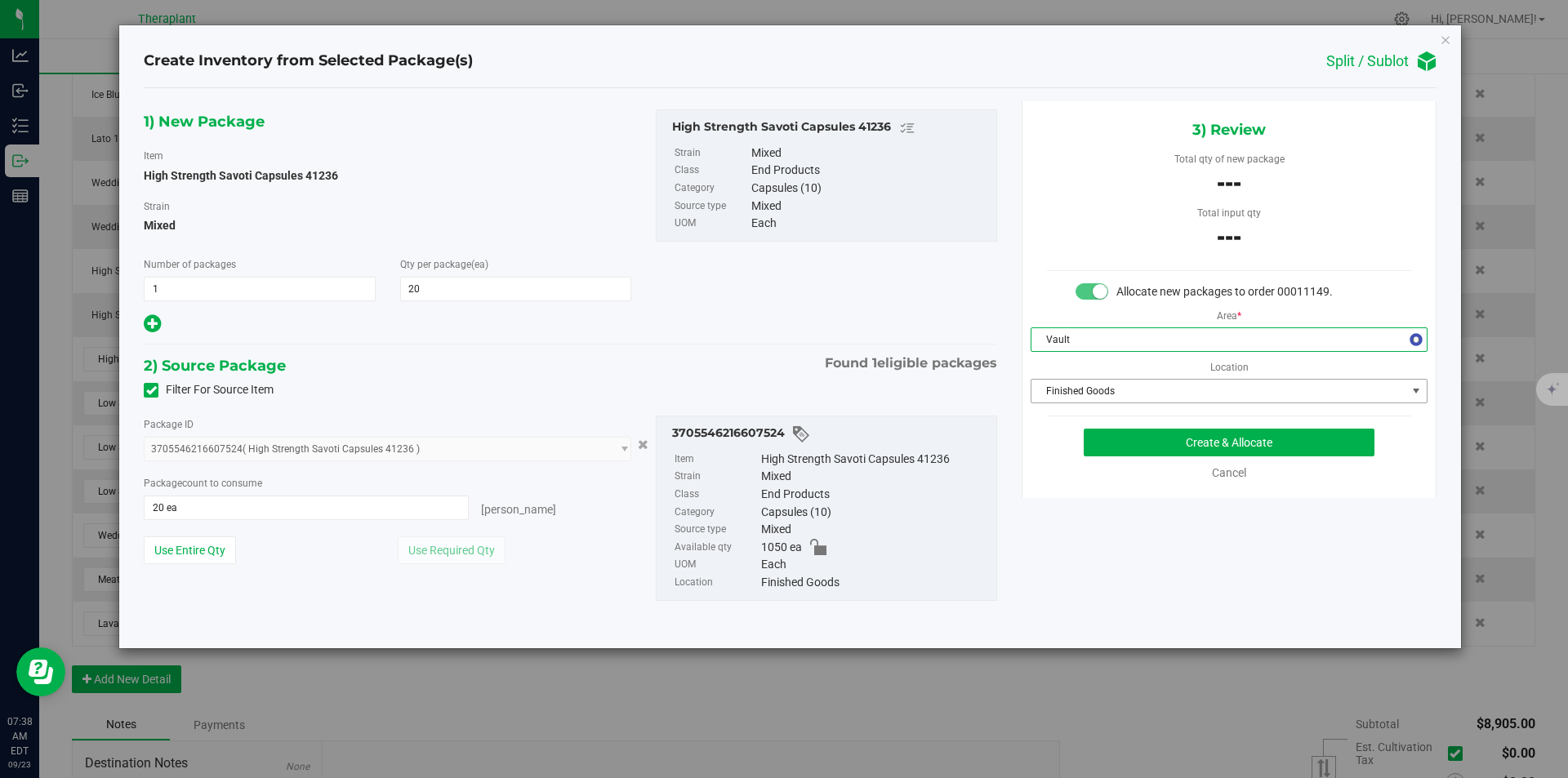
click at [1080, 395] on span "Finished Goods" at bounding box center [1219, 391] width 375 height 22
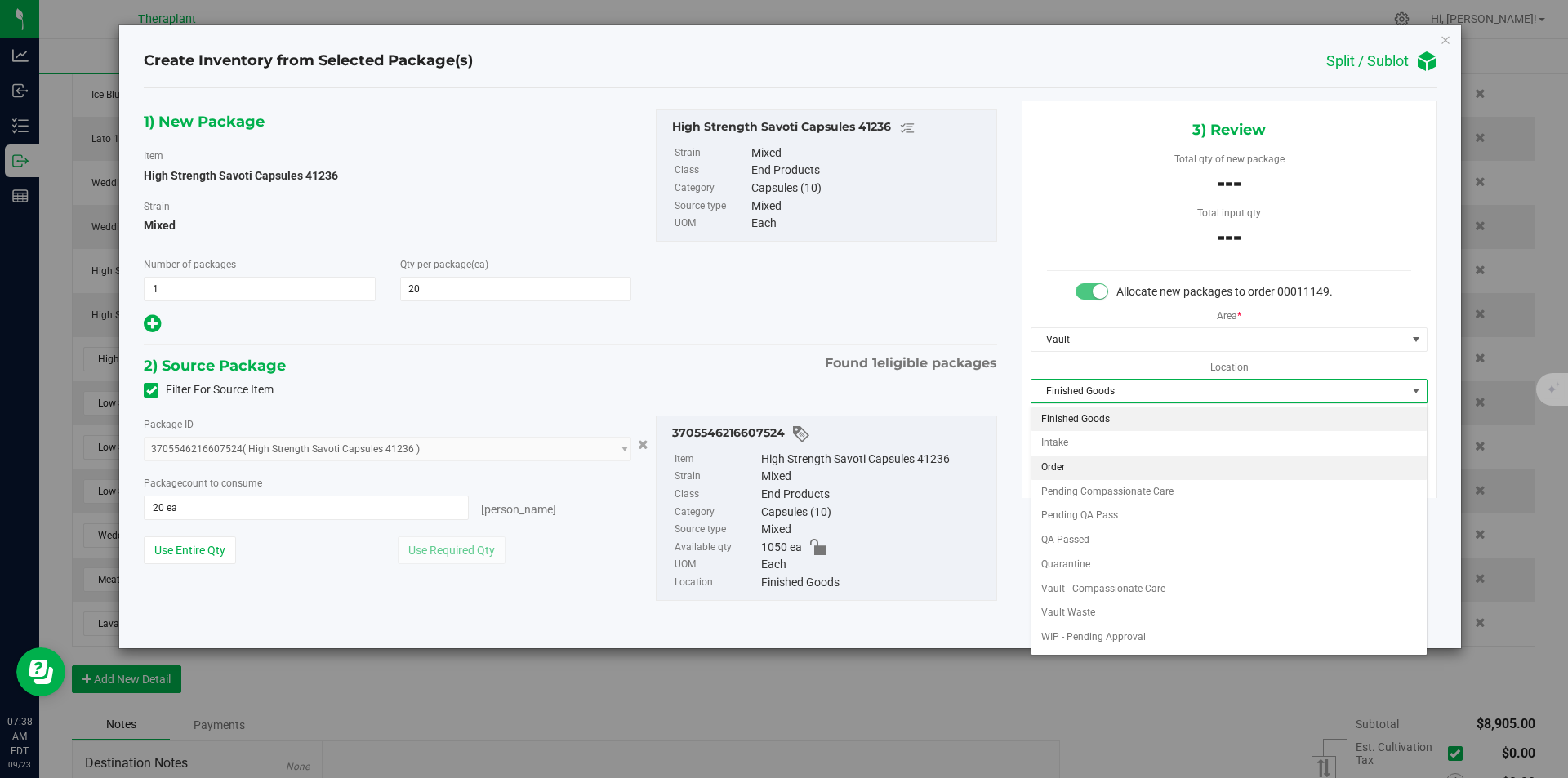
click at [1071, 465] on li "Order" at bounding box center [1229, 468] width 396 height 24
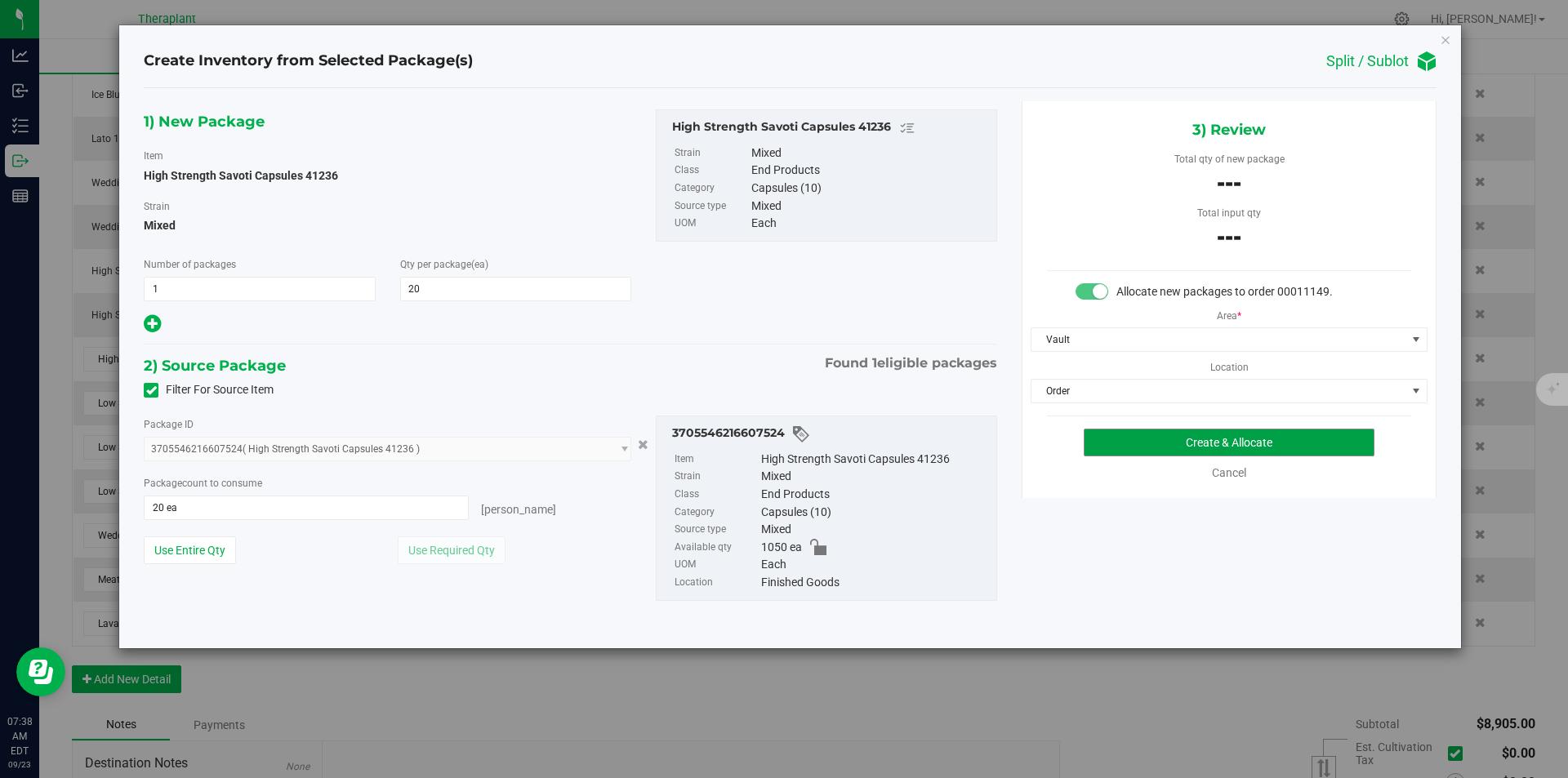
click at [1093, 434] on button "Create & Allocate" at bounding box center [1229, 442] width 291 height 28
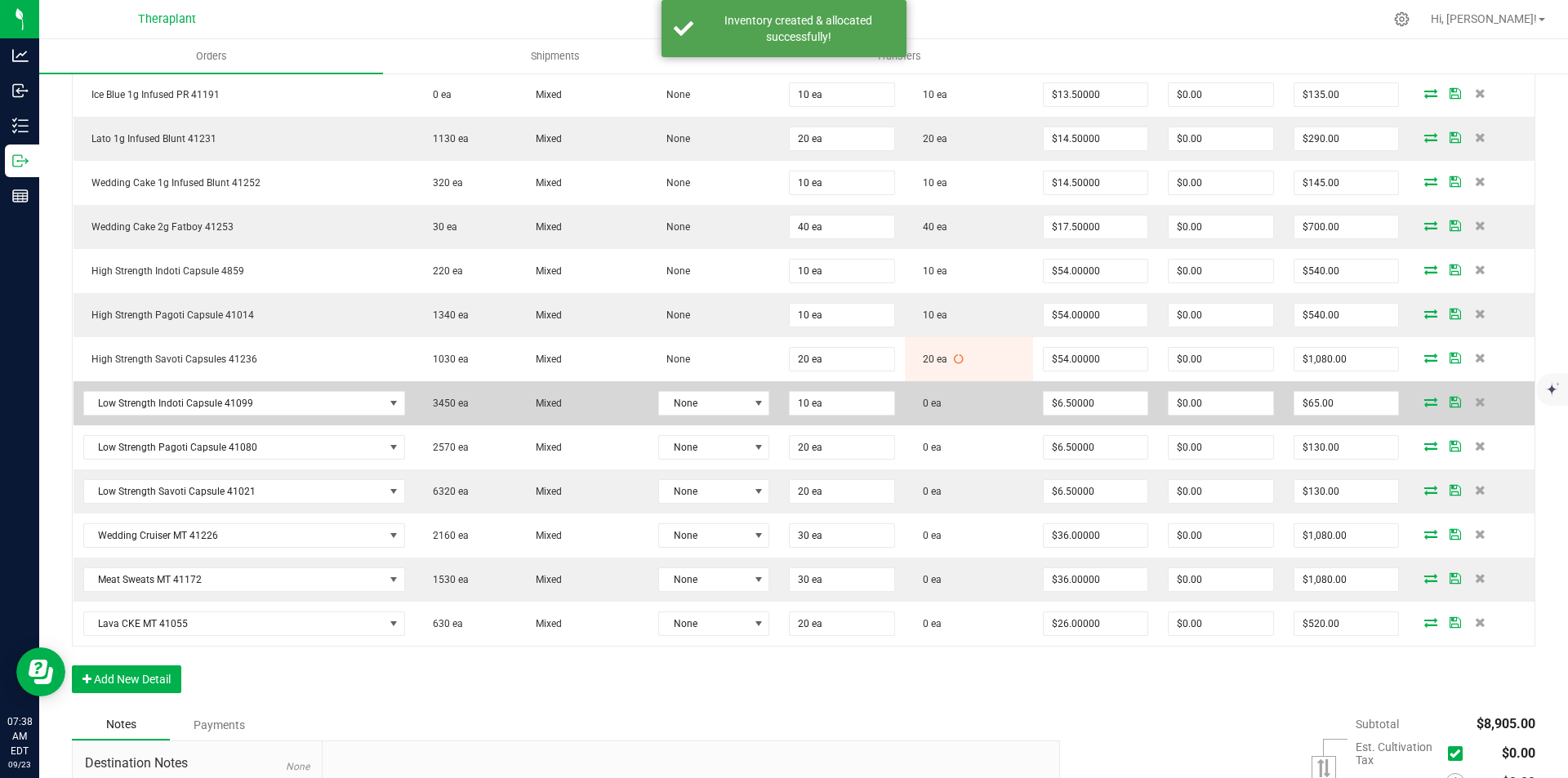
click at [1425, 401] on icon at bounding box center [1431, 401] width 13 height 9
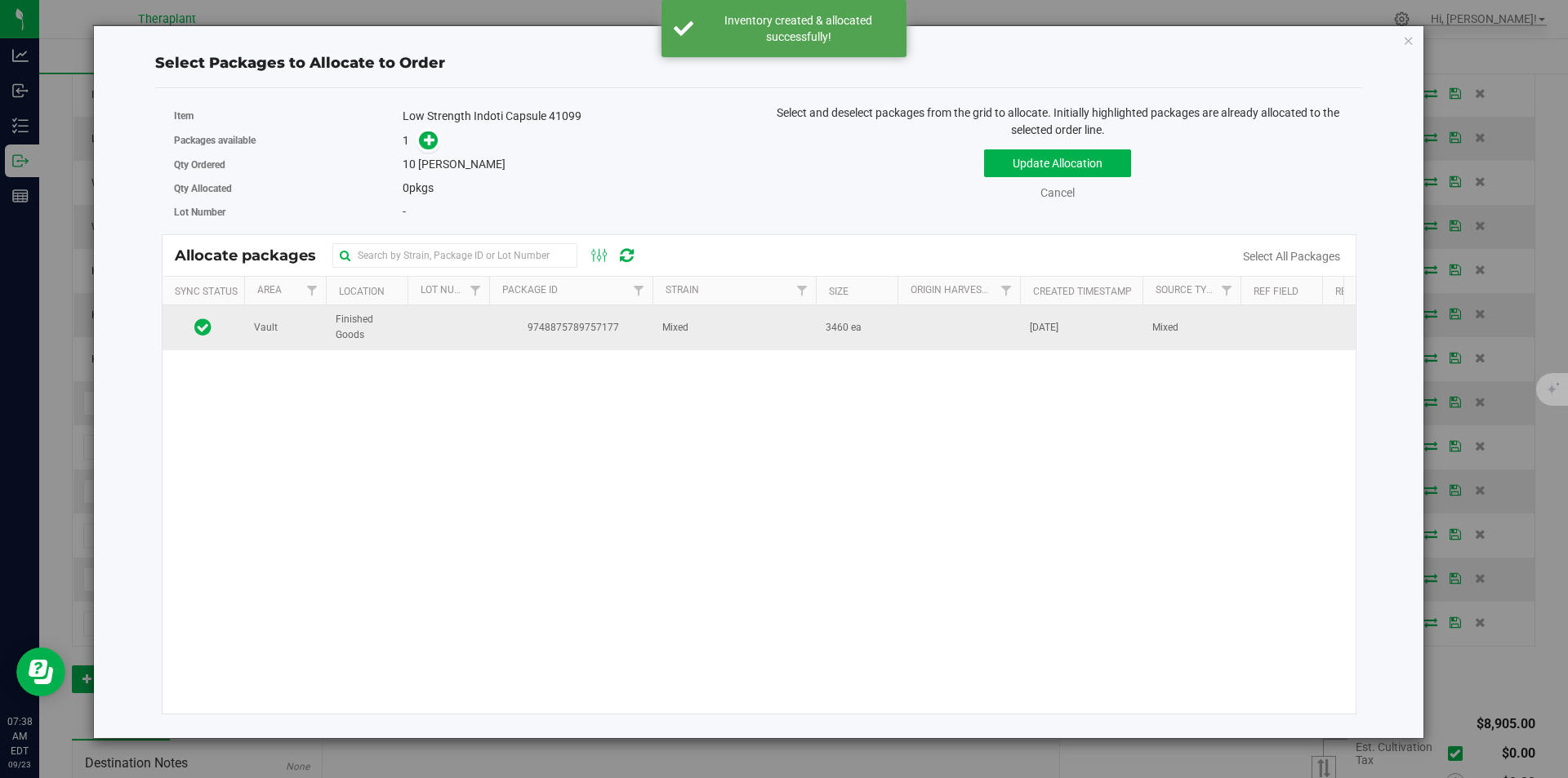
click at [526, 327] on span "9748875789757177" at bounding box center [570, 327] width 143 height 16
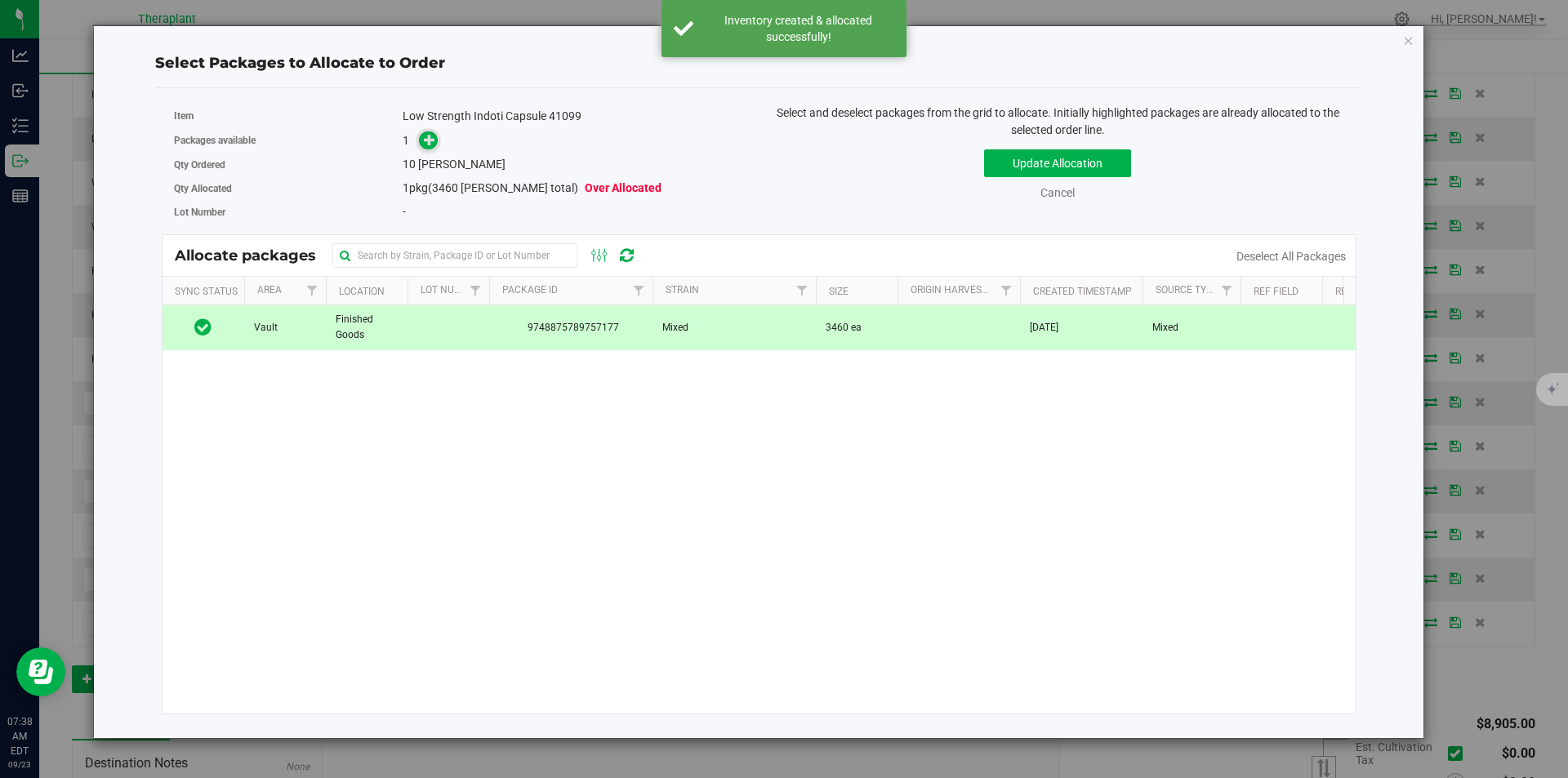
click at [433, 144] on icon at bounding box center [430, 139] width 12 height 12
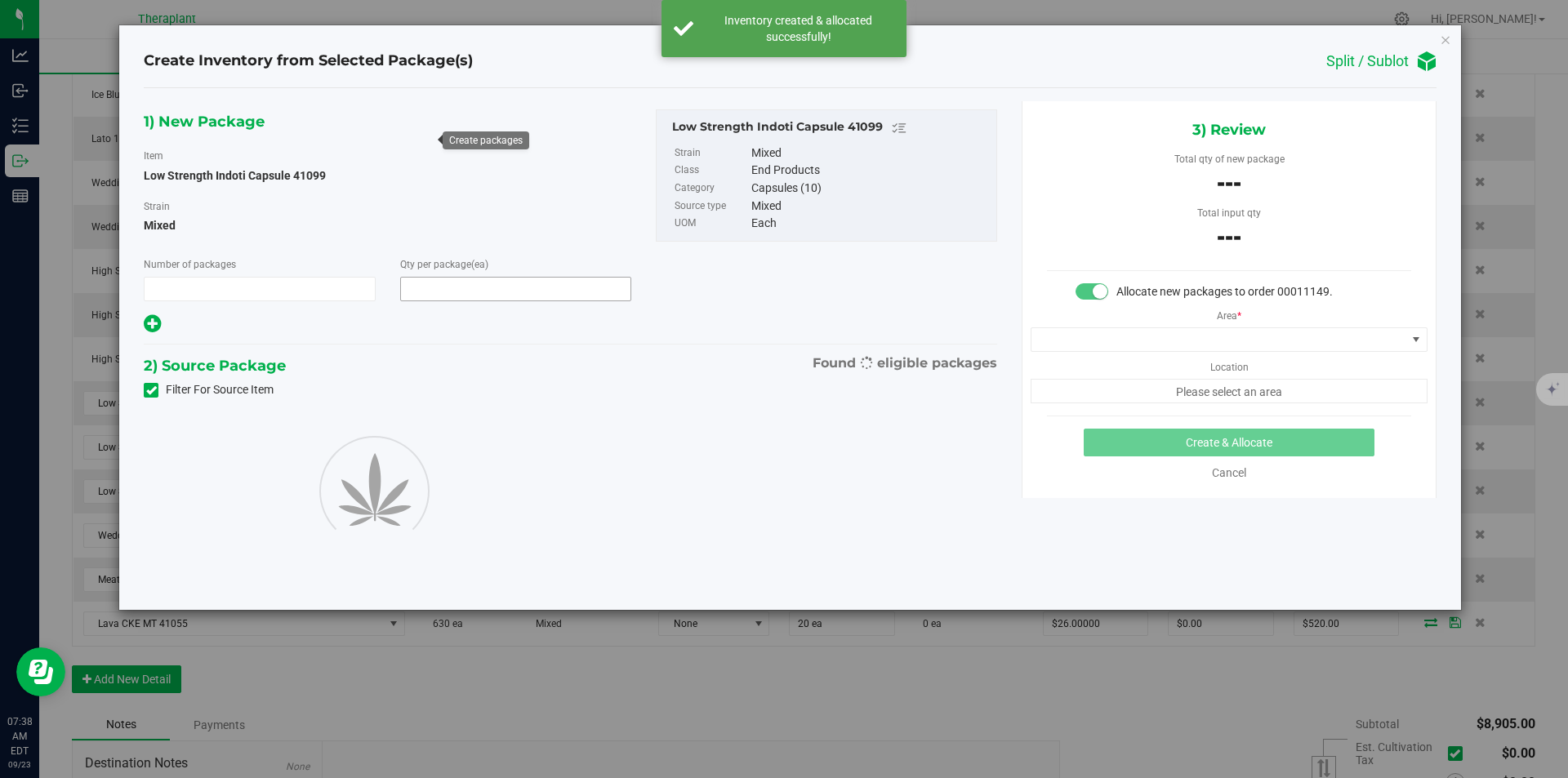
type input "1"
type input "10"
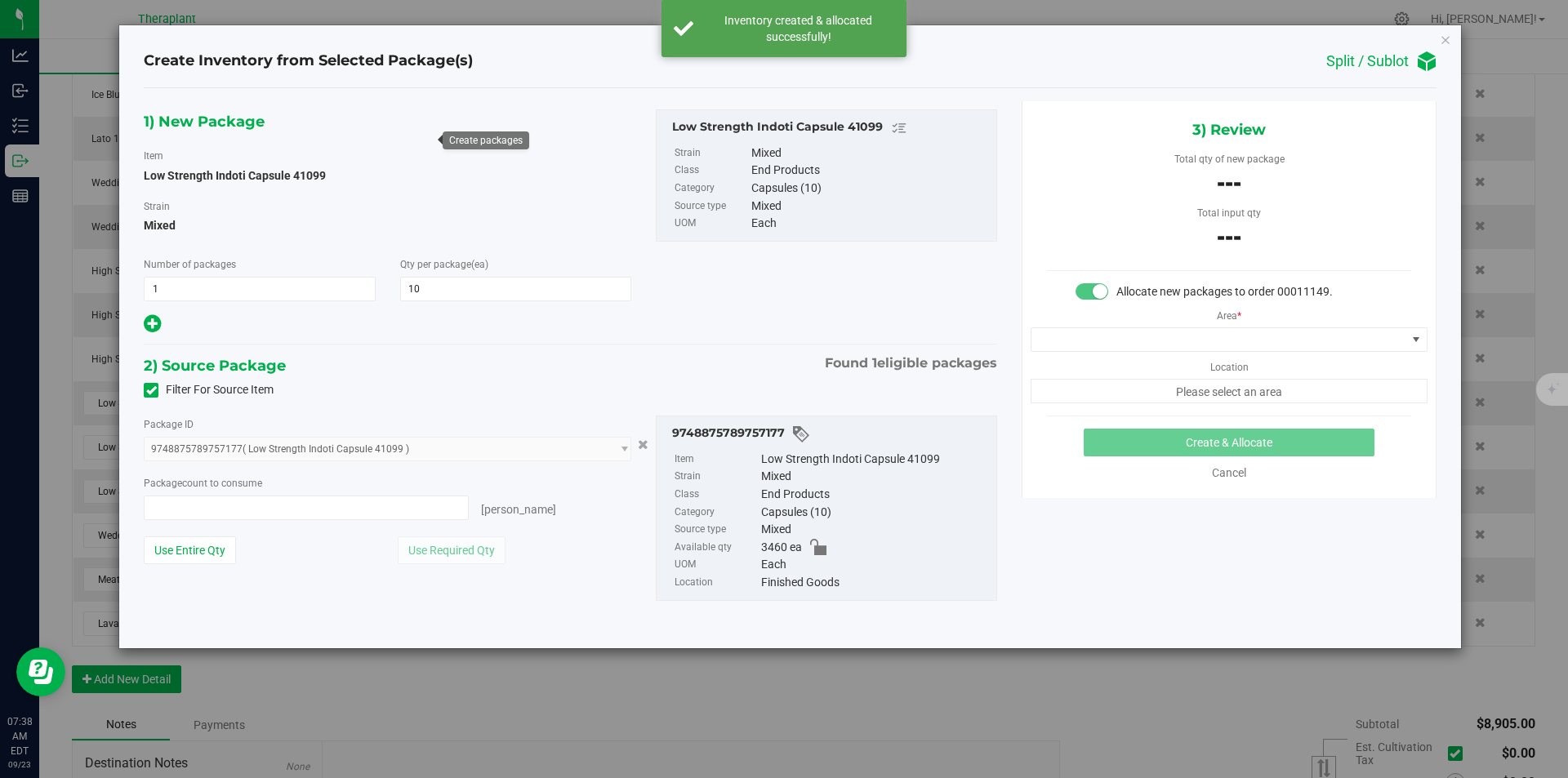
type input "0 ea"
click at [214, 508] on span "0 ea 0" at bounding box center [306, 508] width 325 height 24
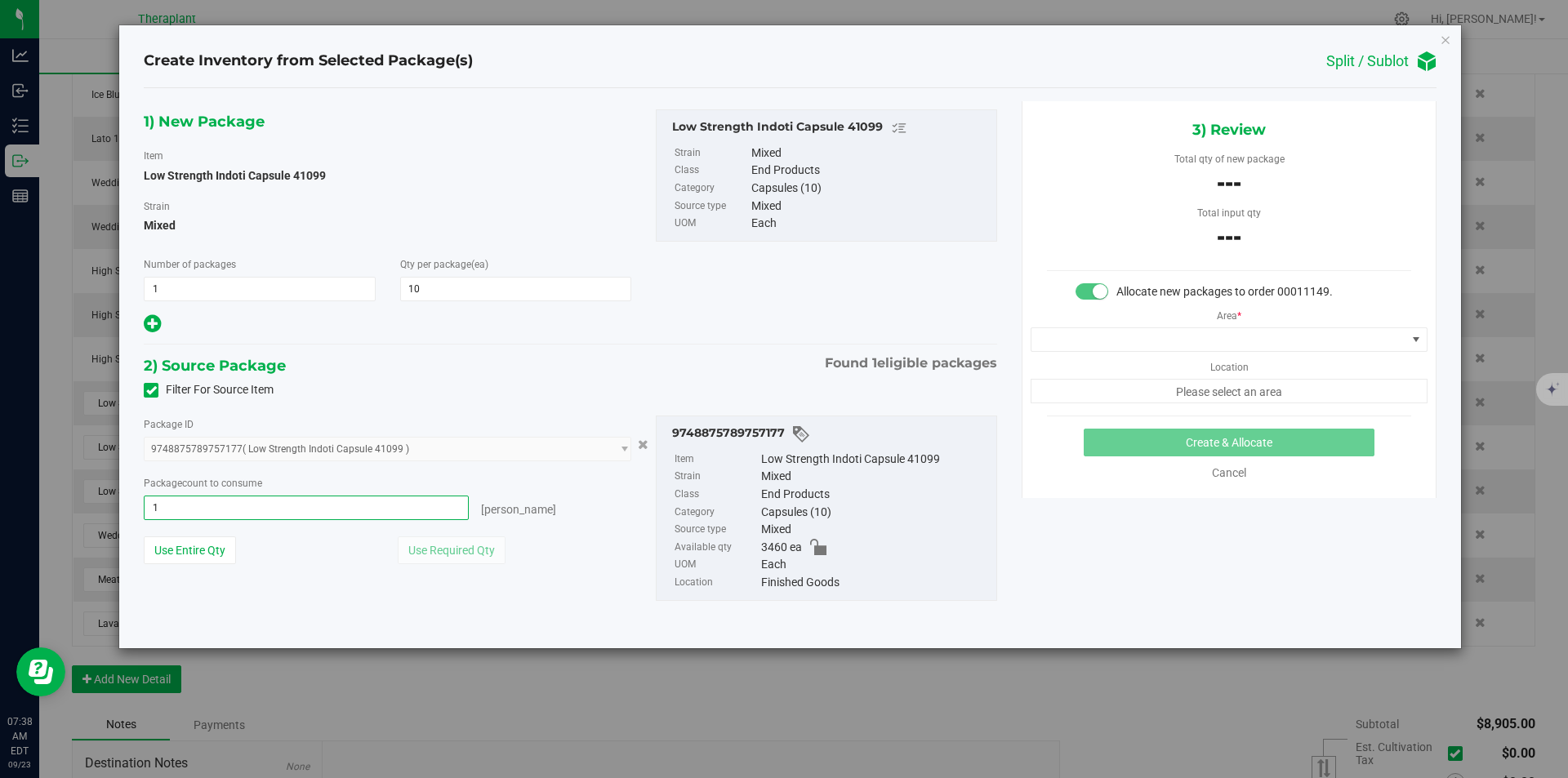
type input "10"
type input "10 ea"
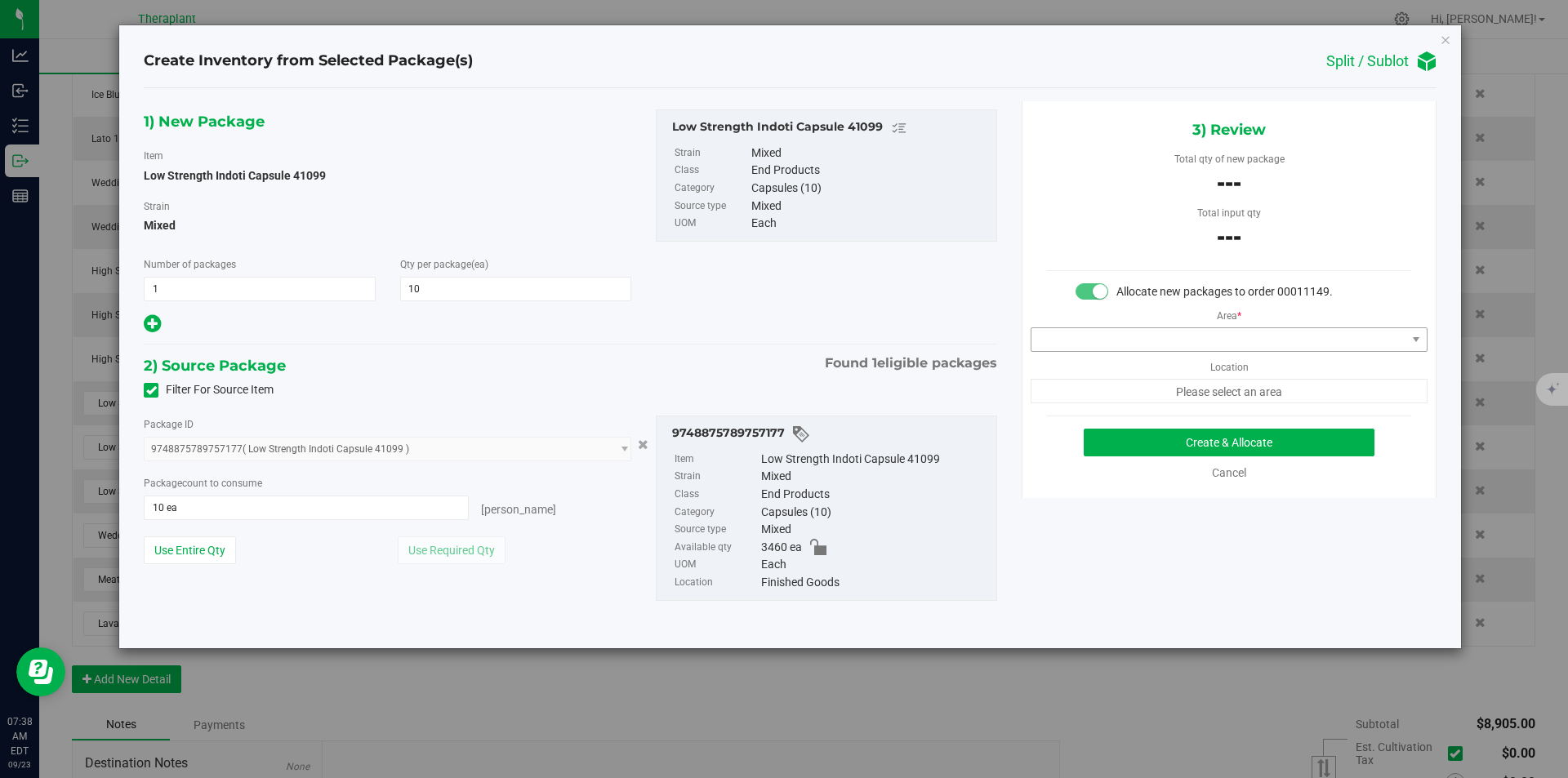
drag, startPoint x: 1103, startPoint y: 323, endPoint x: 1104, endPoint y: 337, distance: 14.0
click at [1104, 327] on div "Area * Location Please select an area" at bounding box center [1229, 352] width 414 height 103
click at [1104, 337] on span at bounding box center [1219, 339] width 375 height 22
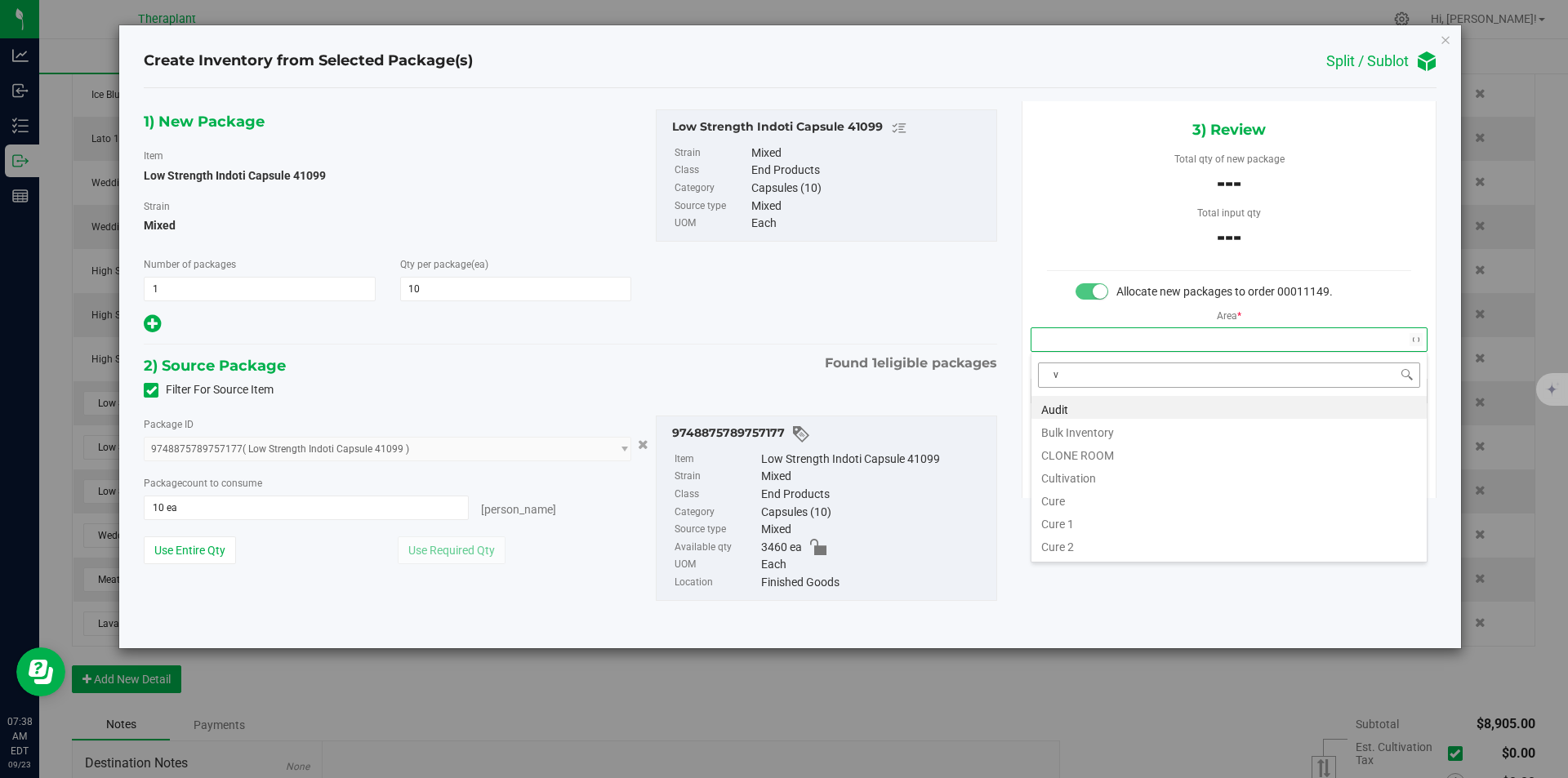
scroll to position [24, 396]
click at [1072, 457] on li "Vault" at bounding box center [1229, 453] width 396 height 22
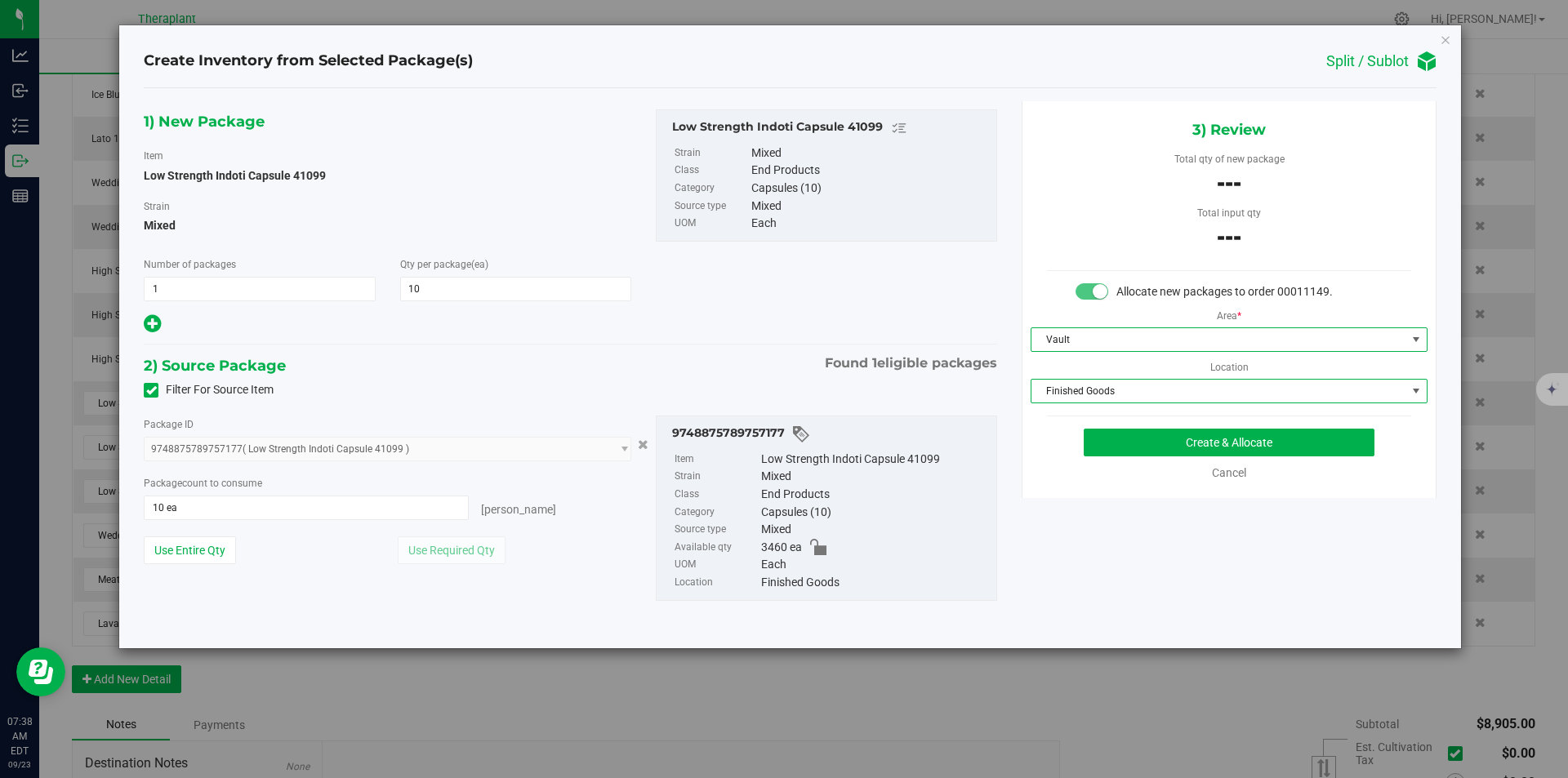
click at [1078, 402] on span "Finished Goods" at bounding box center [1219, 391] width 375 height 22
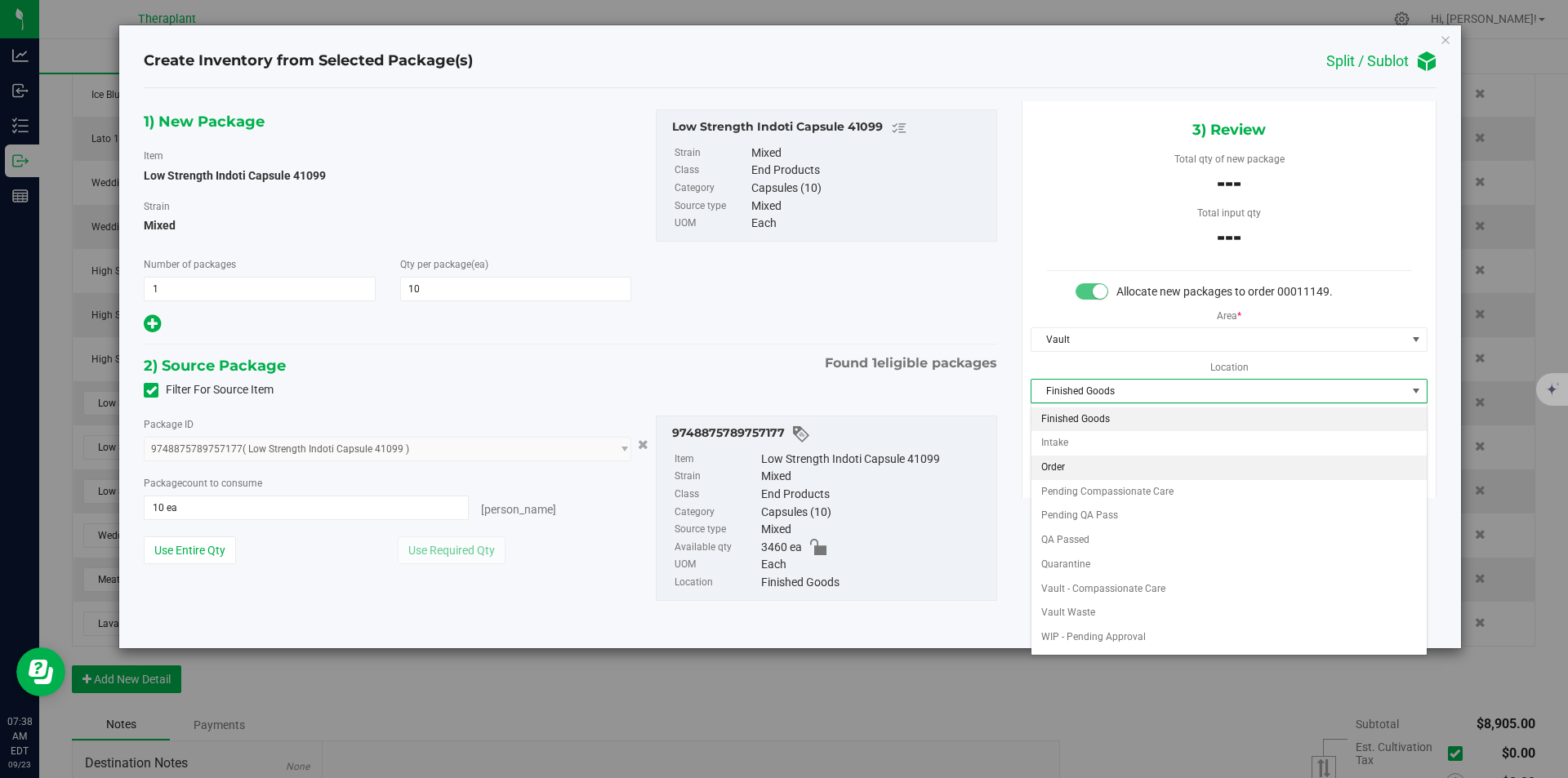
click at [1064, 457] on li "Order" at bounding box center [1229, 468] width 396 height 24
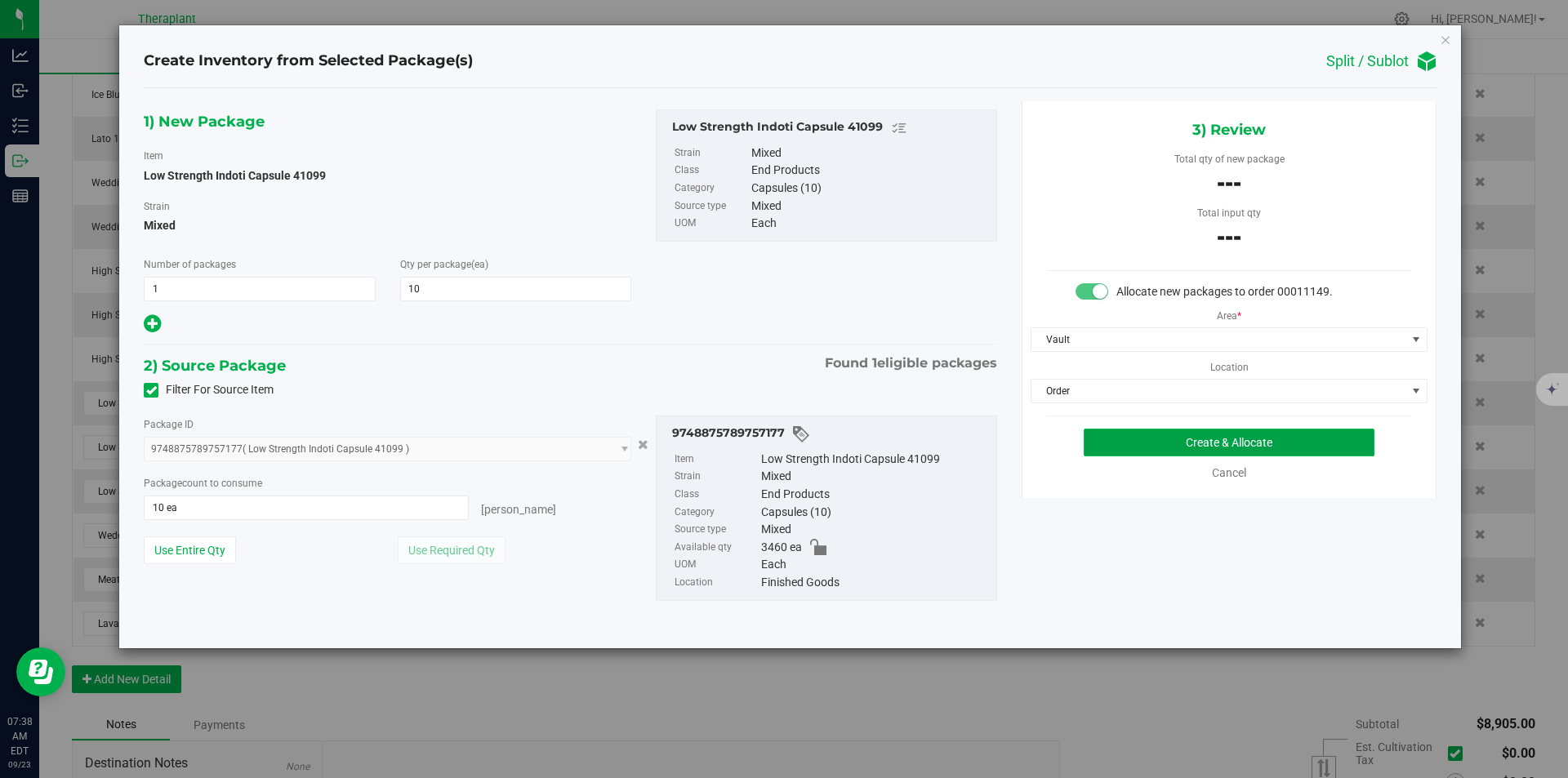
click at [1089, 444] on button "Create & Allocate" at bounding box center [1229, 442] width 291 height 28
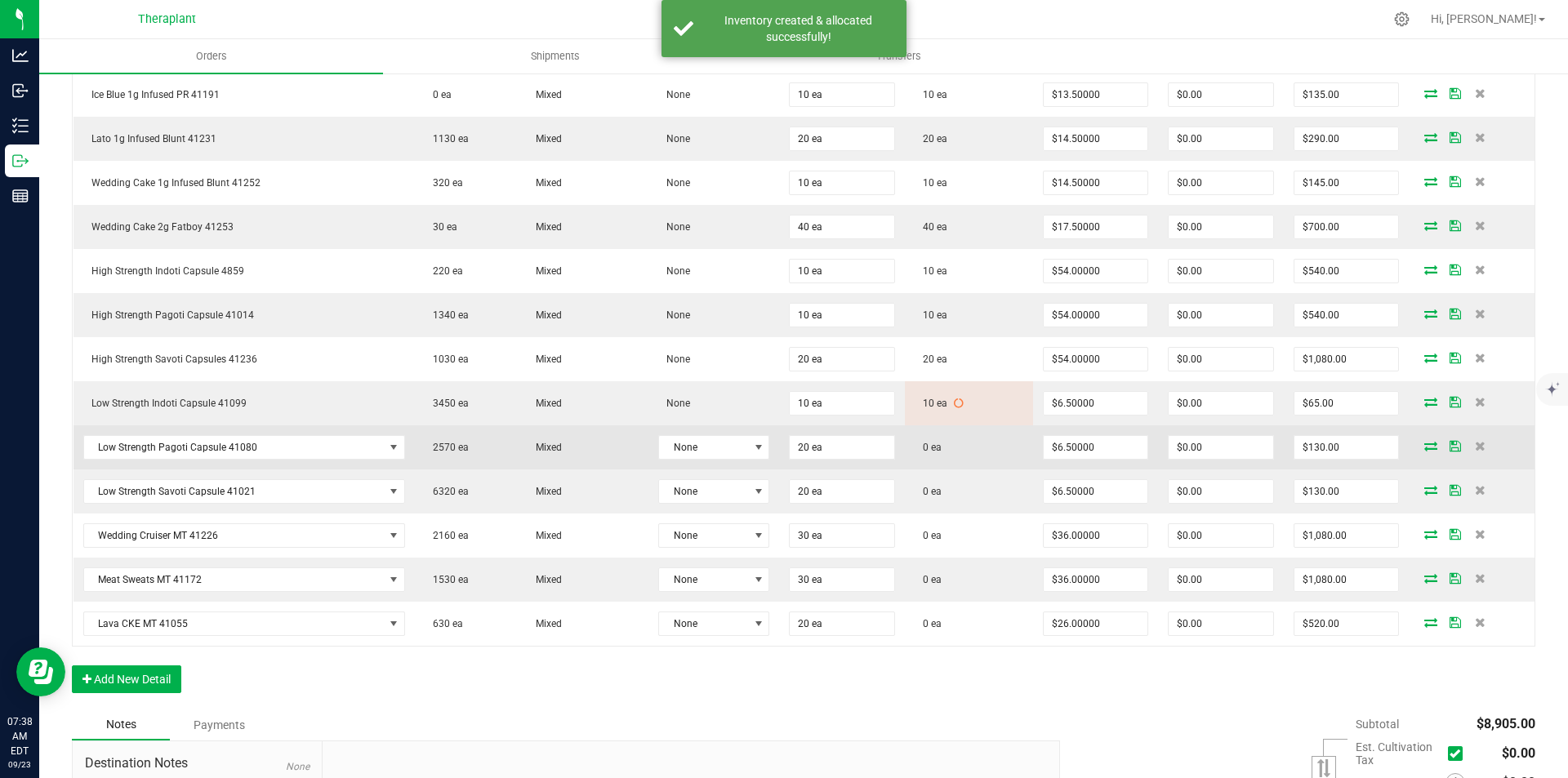
click at [1425, 444] on icon at bounding box center [1431, 445] width 13 height 9
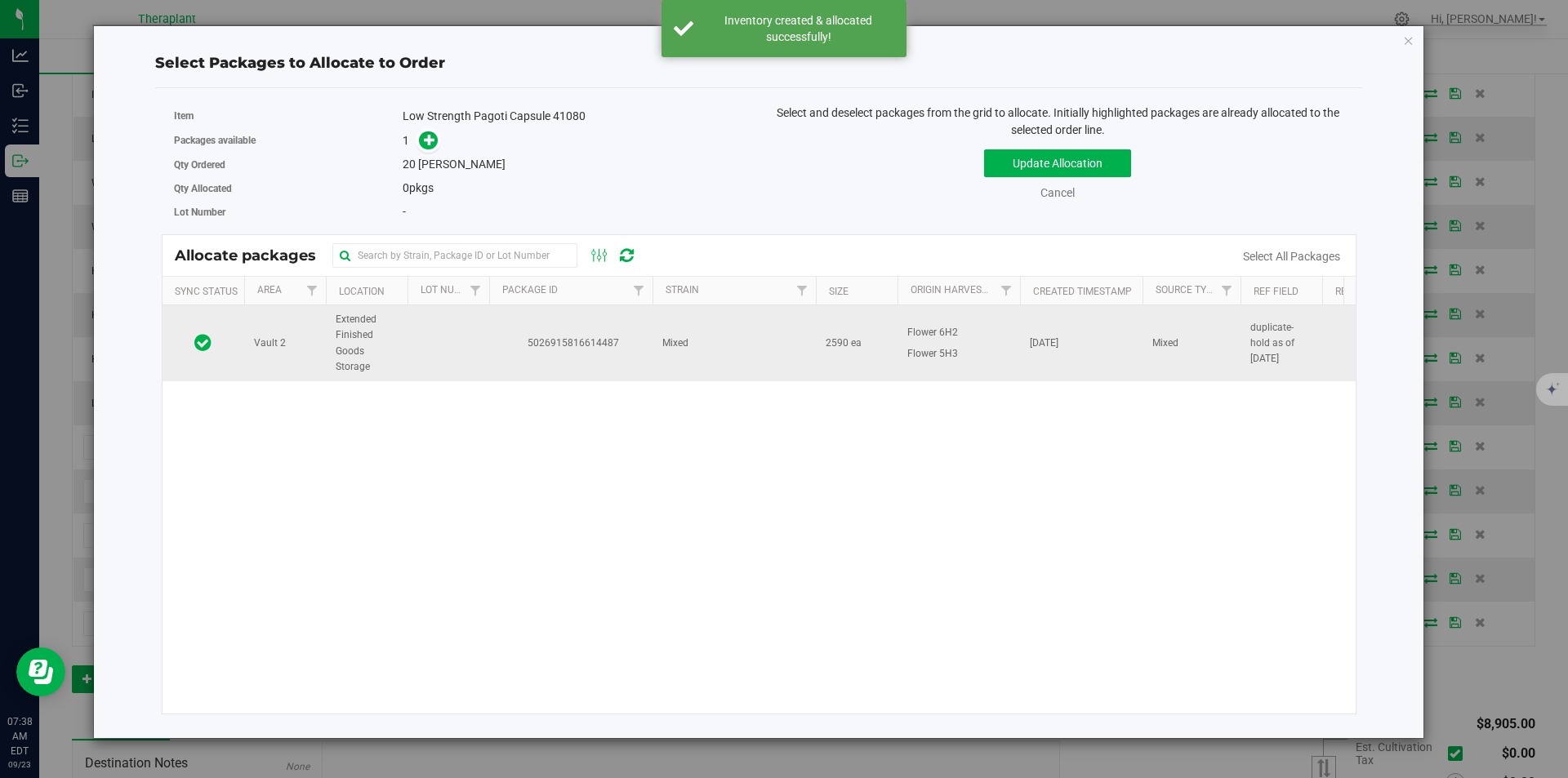
click at [542, 320] on td "5026915816614487" at bounding box center [571, 343] width 163 height 76
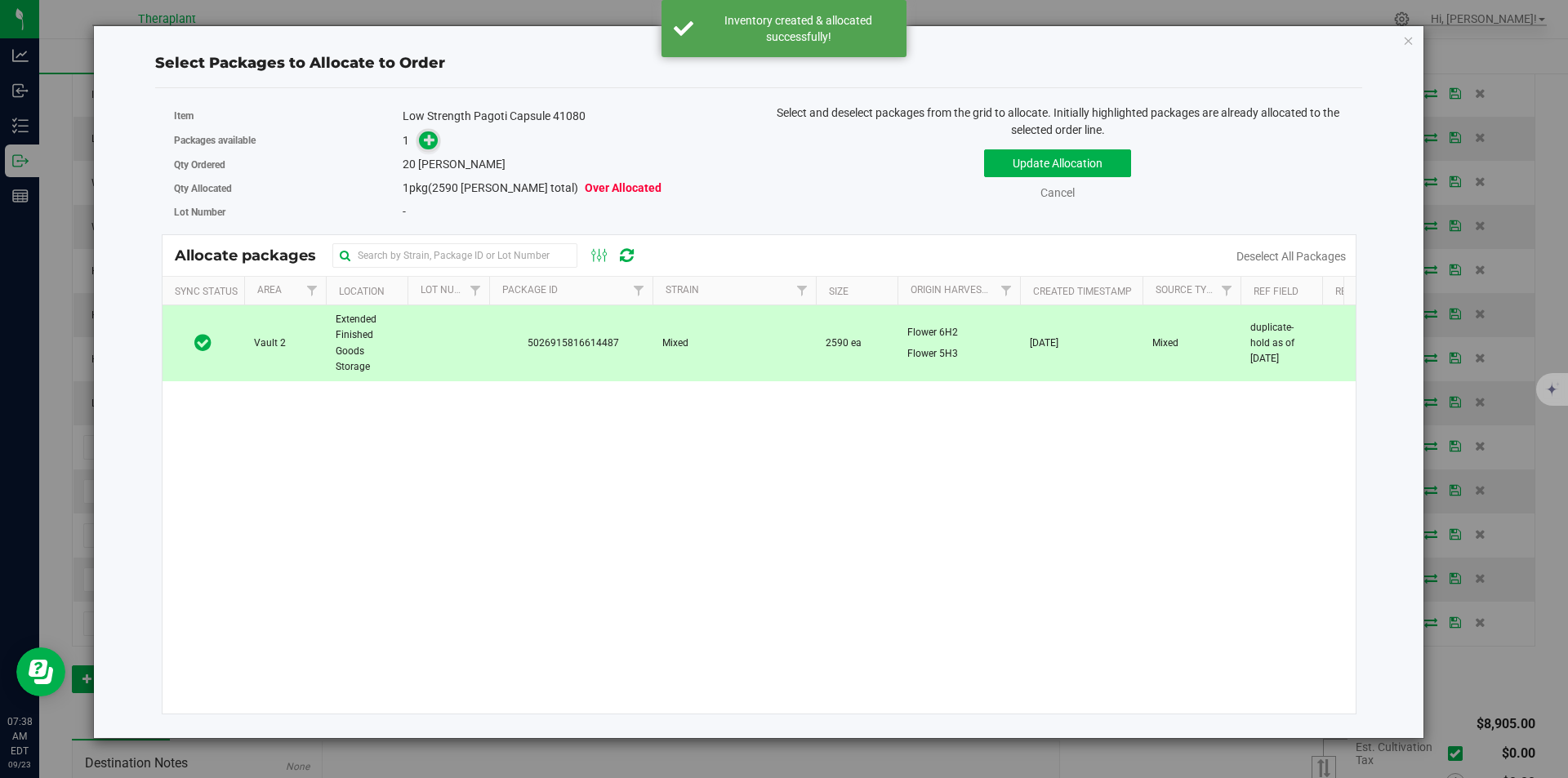
click at [435, 142] on icon at bounding box center [430, 140] width 11 height 11
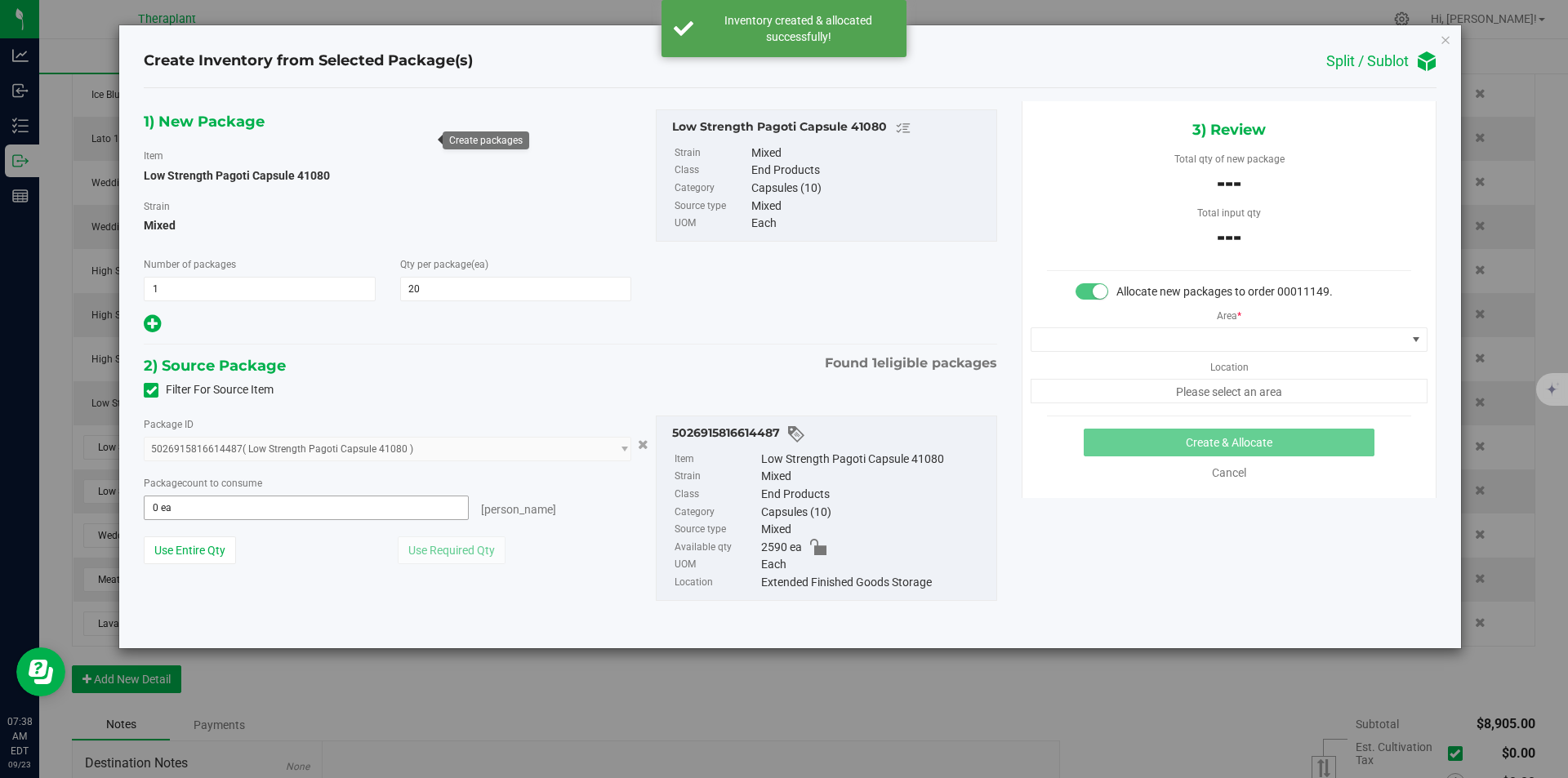
click at [271, 507] on span "0 ea 0" at bounding box center [306, 508] width 325 height 24
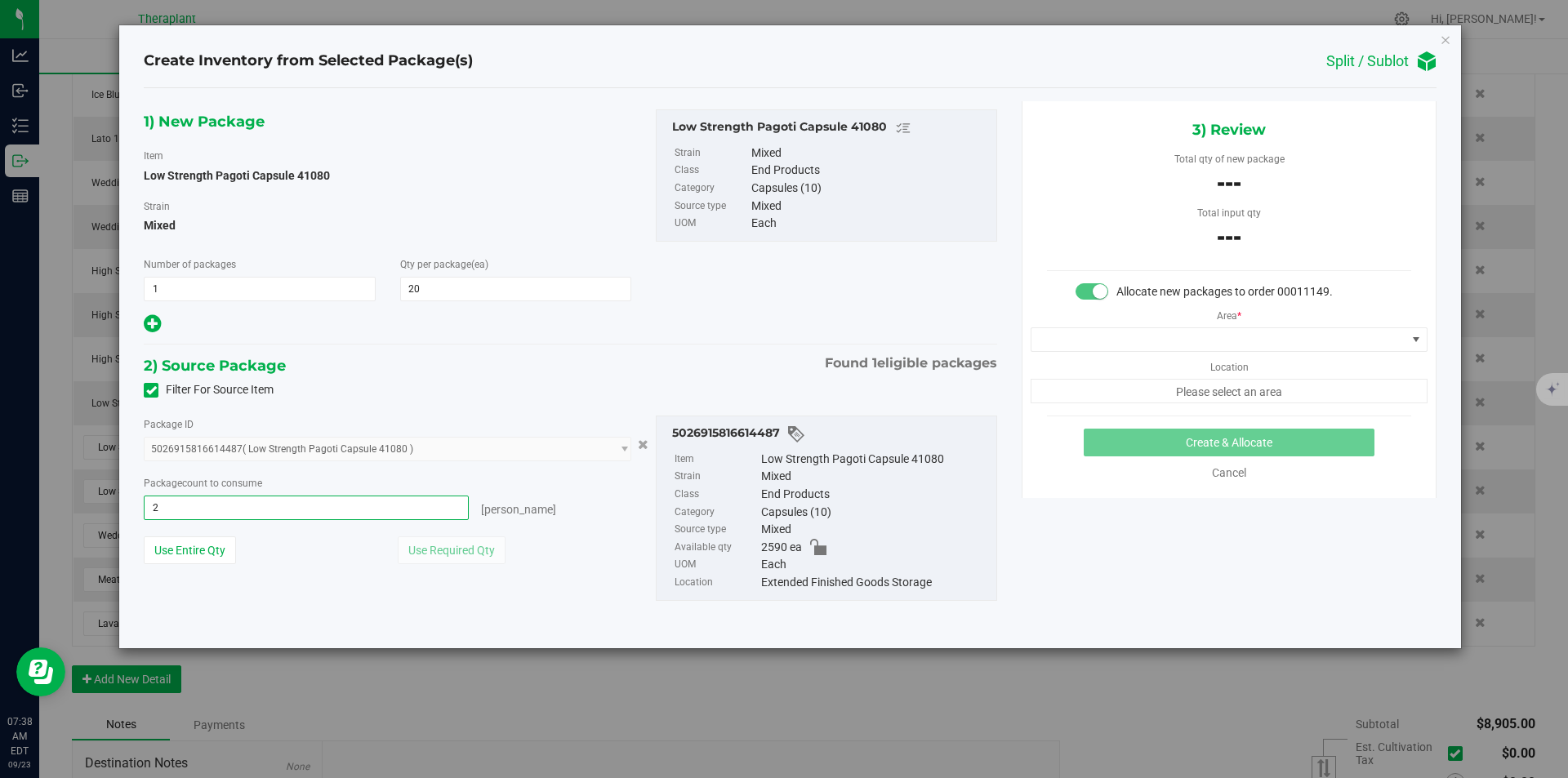
type input "20"
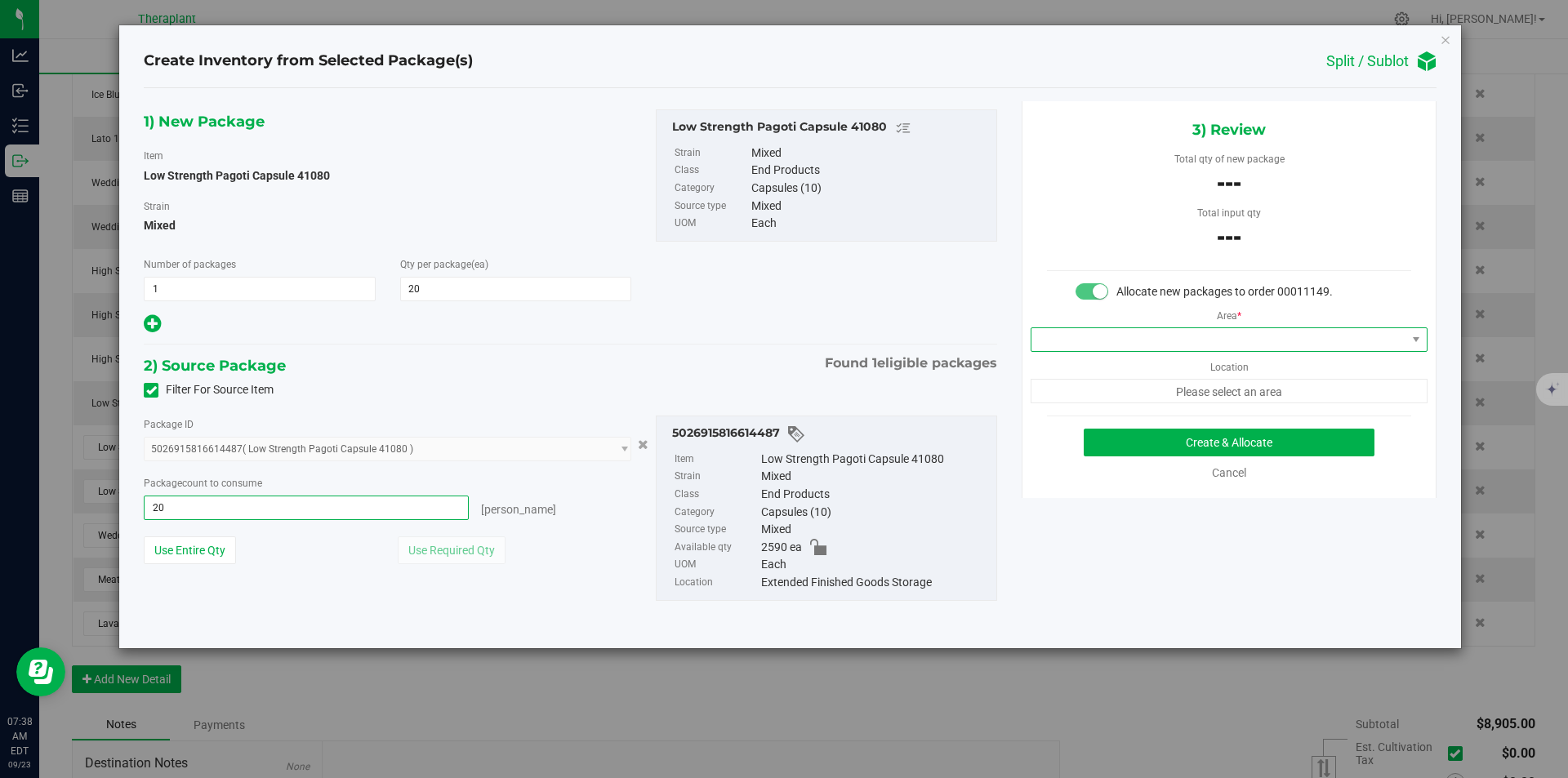
type input "20 ea"
click at [1088, 338] on span at bounding box center [1219, 339] width 375 height 22
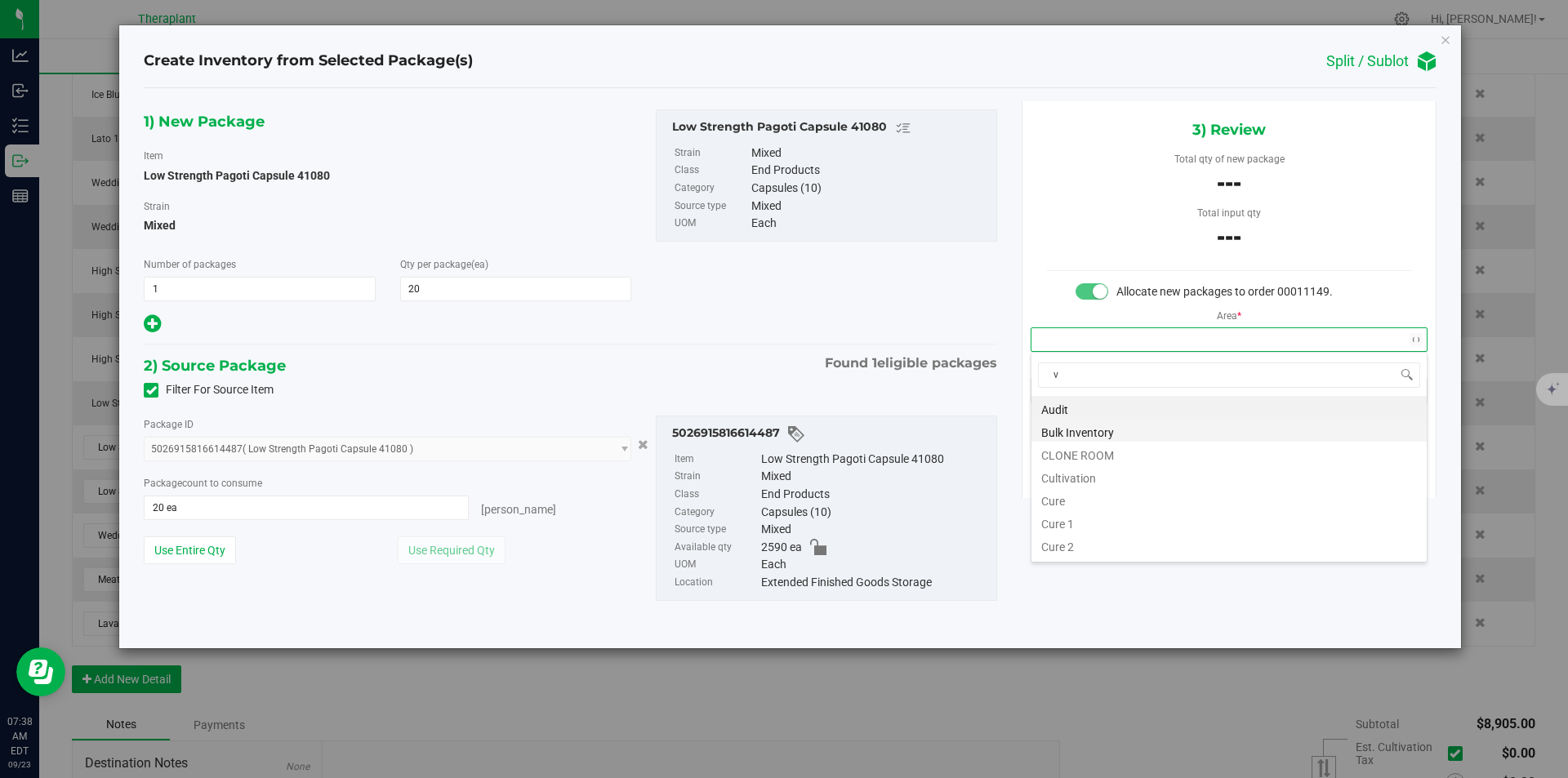
scroll to position [24, 396]
click at [1069, 449] on li "Vault" at bounding box center [1229, 453] width 396 height 22
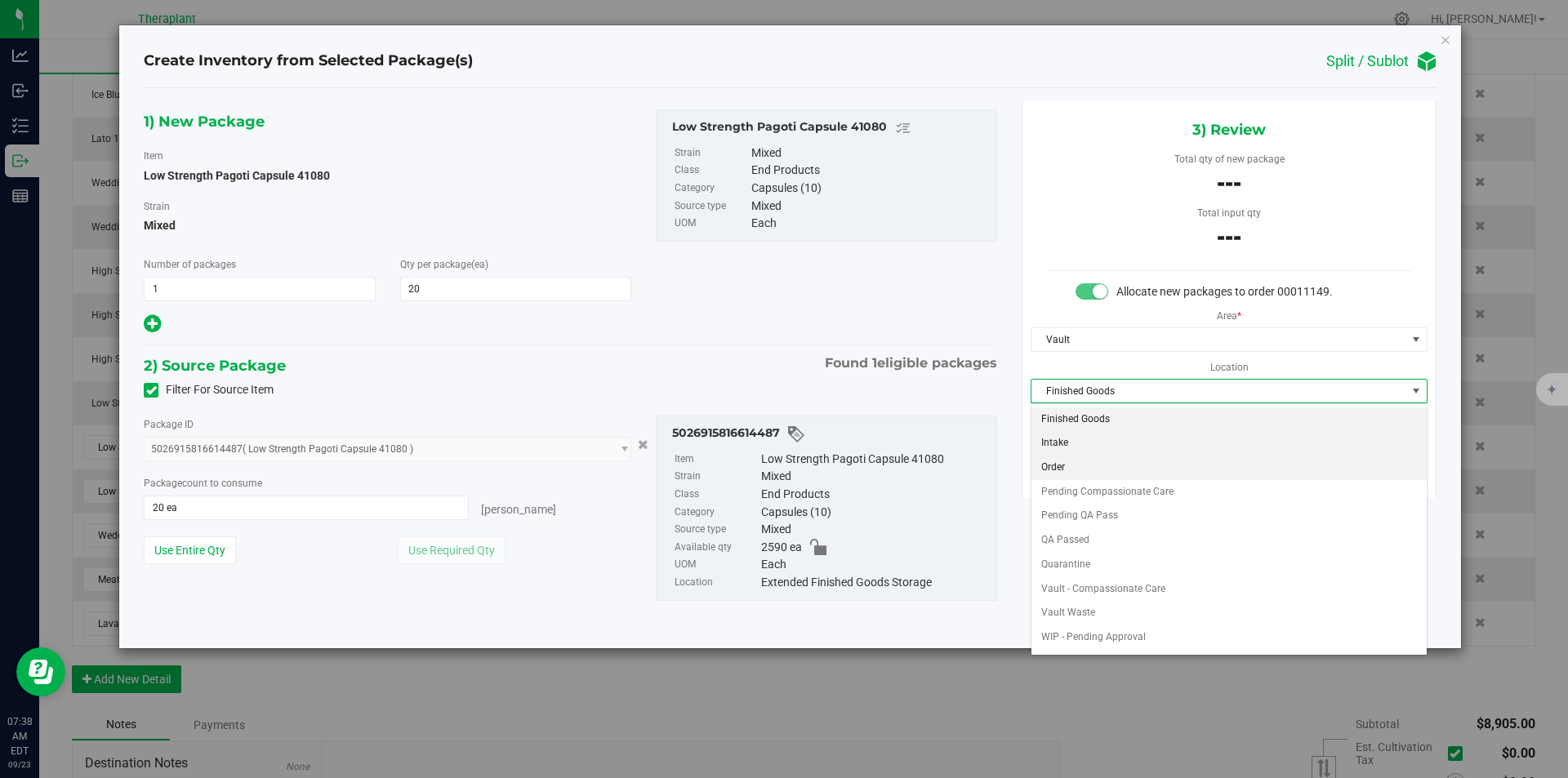
click at [1066, 460] on li "Order" at bounding box center [1229, 468] width 396 height 24
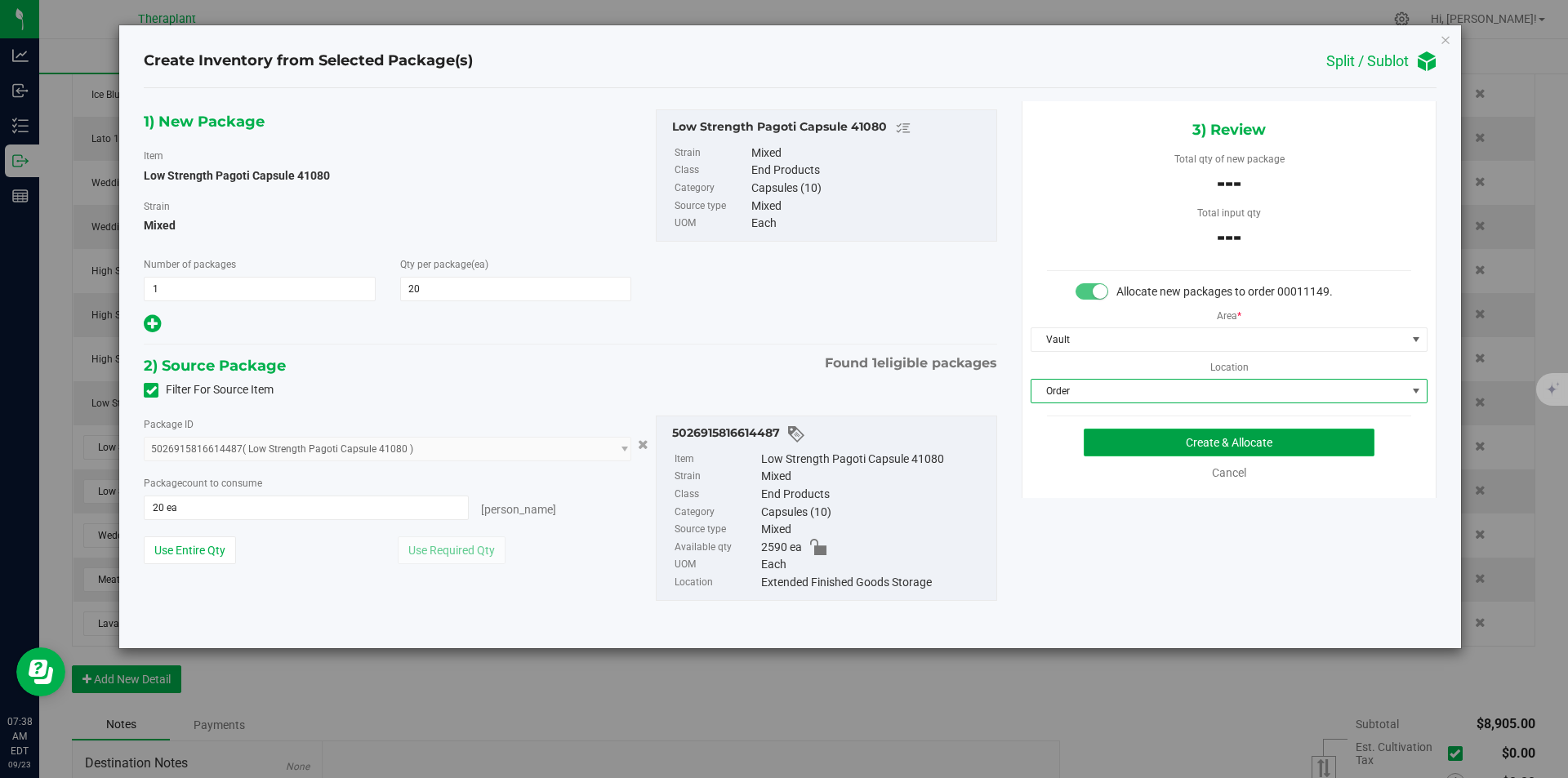
click at [1101, 450] on button "Create & Allocate" at bounding box center [1229, 442] width 291 height 28
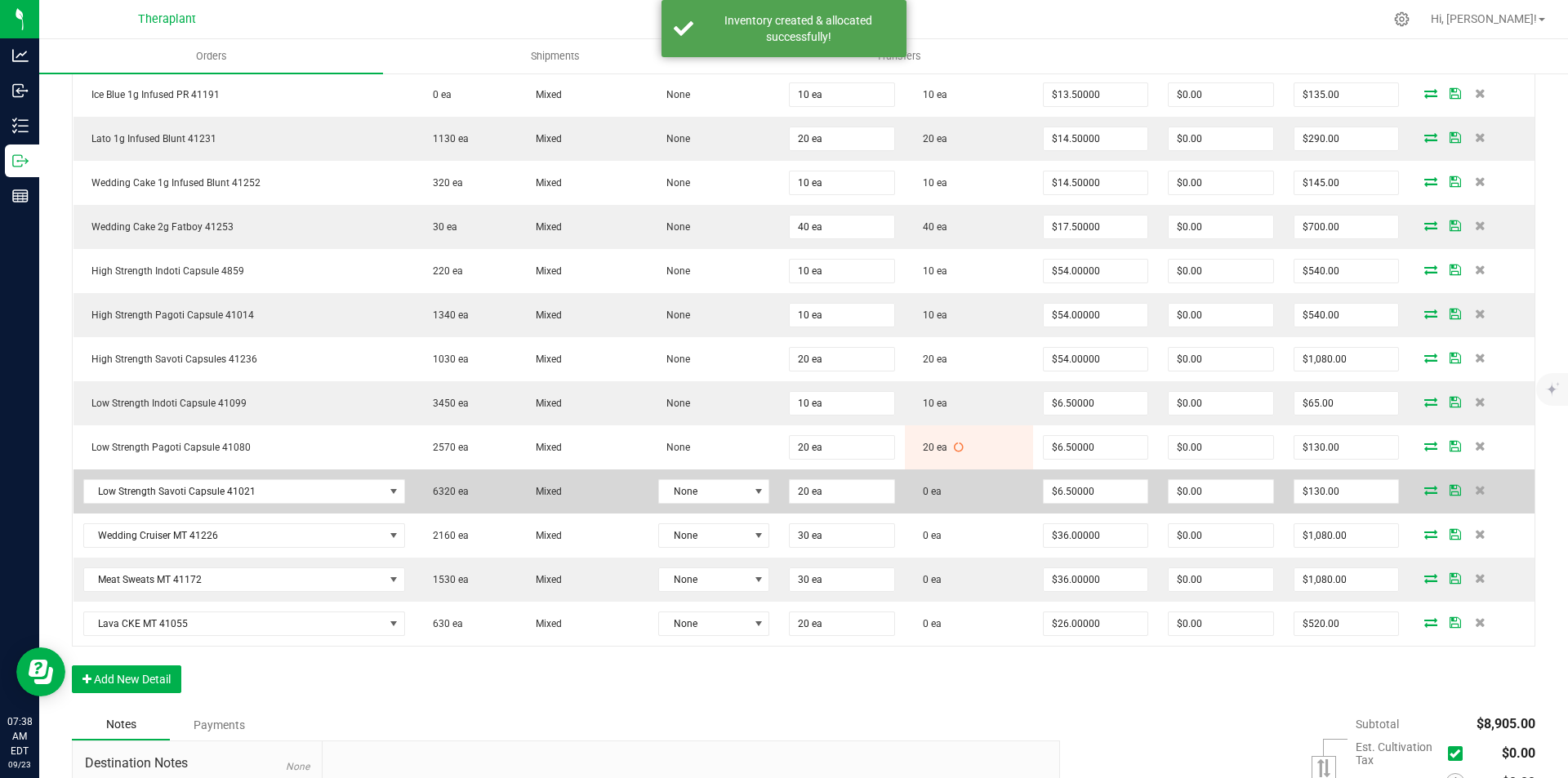
click at [1428, 490] on span at bounding box center [1431, 489] width 24 height 9
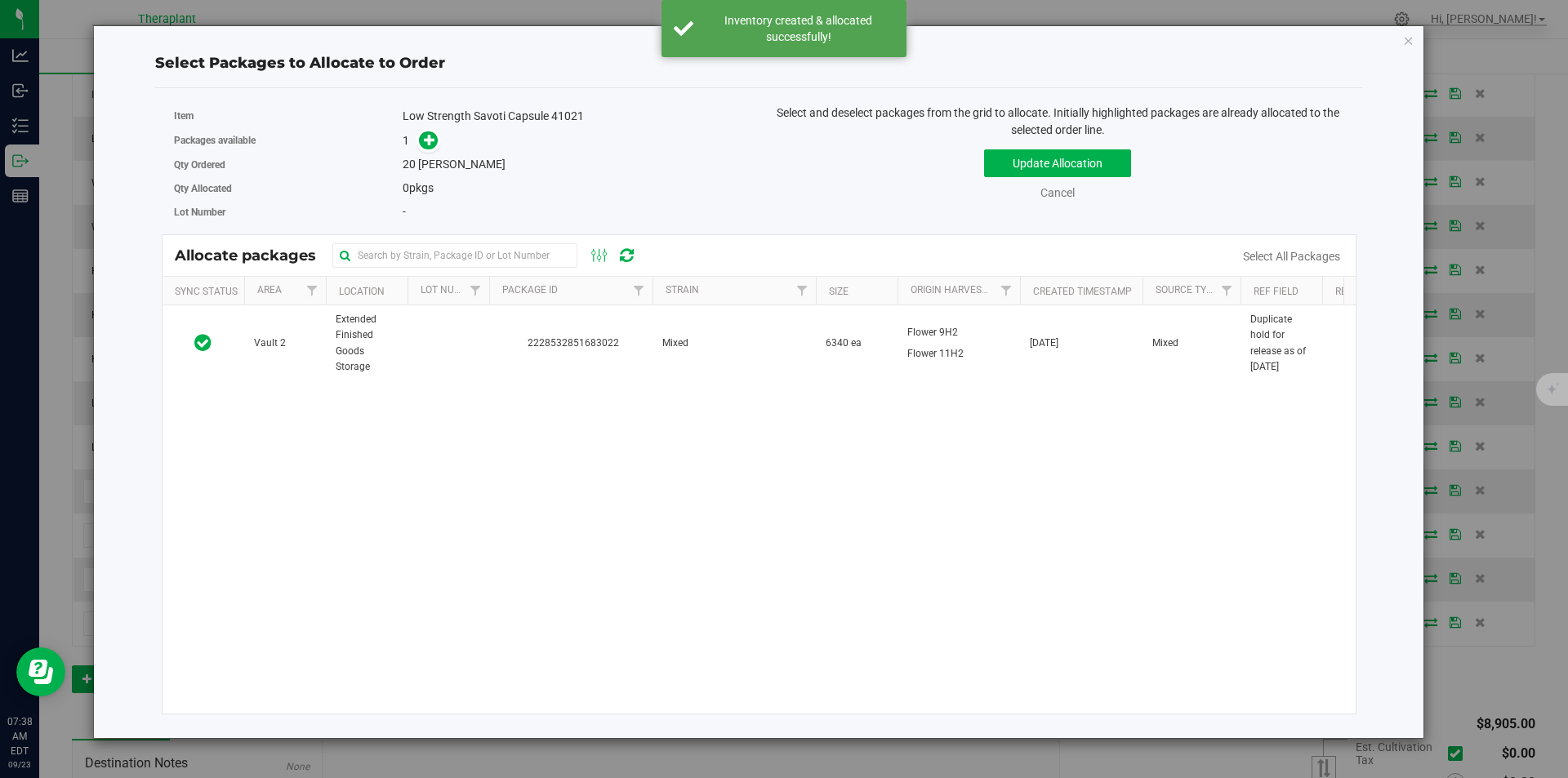
drag, startPoint x: 833, startPoint y: 360, endPoint x: 568, endPoint y: 218, distance: 300.6
click at [823, 356] on td "6340 ea" at bounding box center [856, 343] width 82 height 76
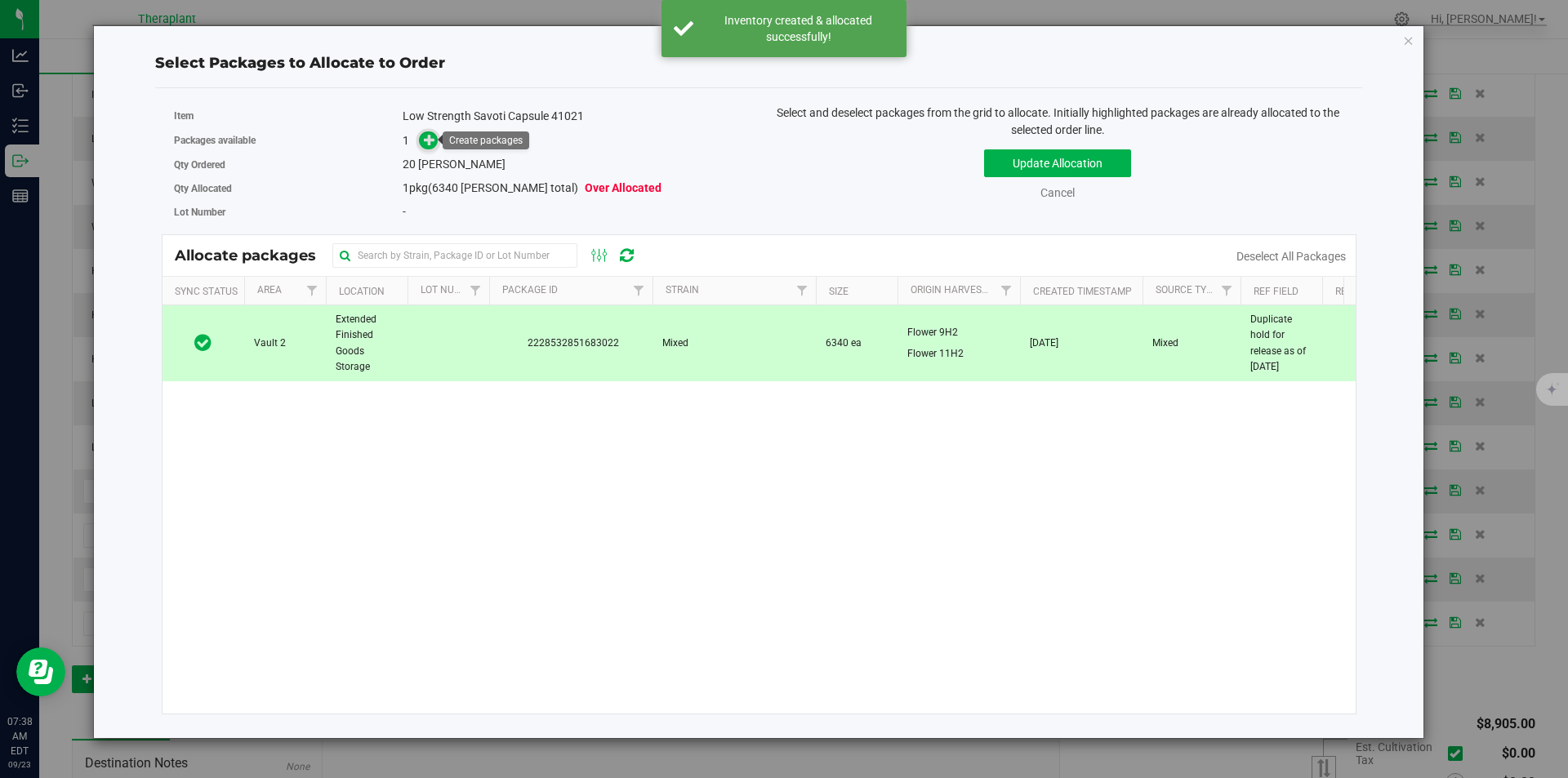
click at [425, 138] on icon at bounding box center [430, 140] width 11 height 11
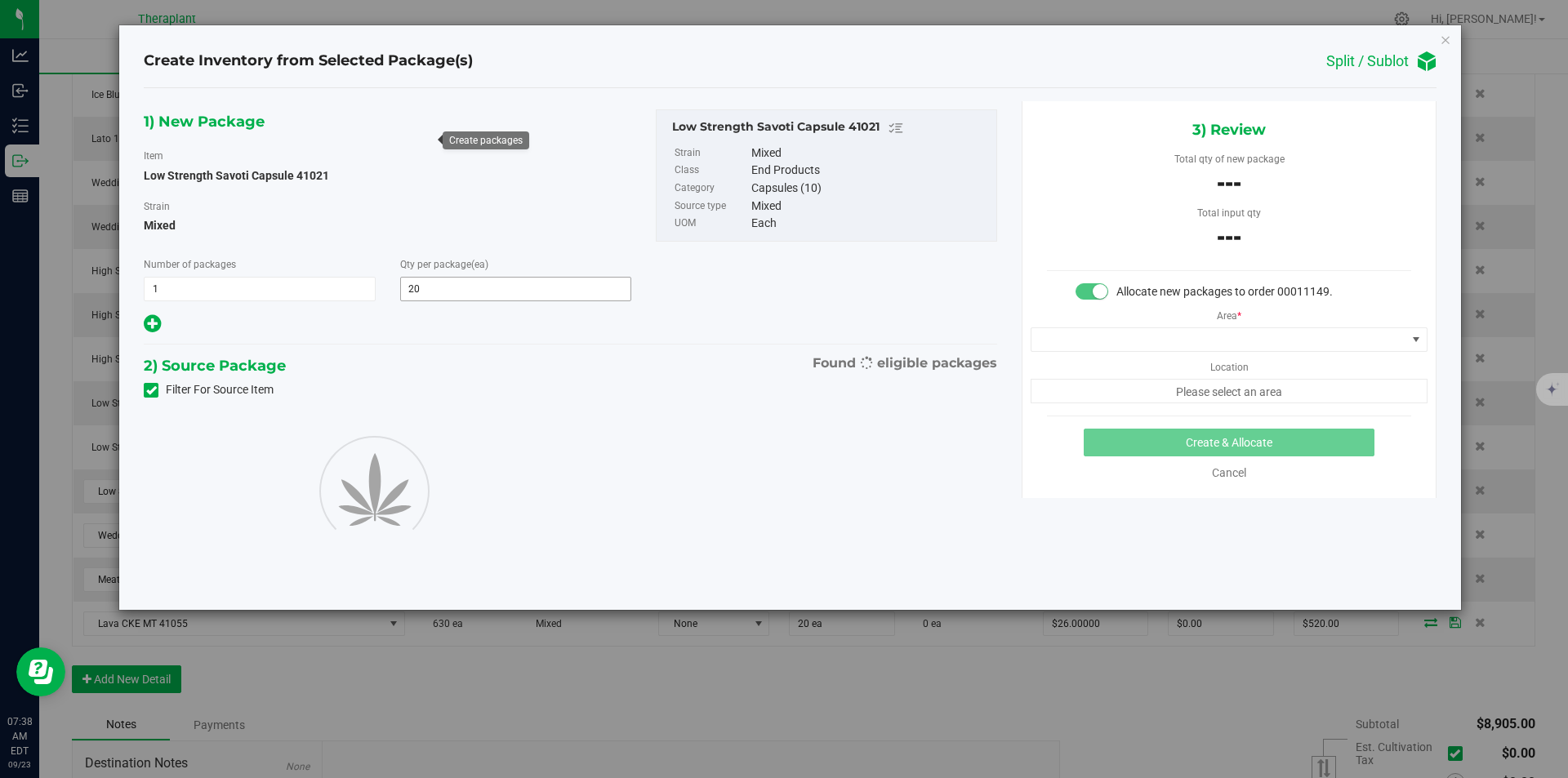
type input "20"
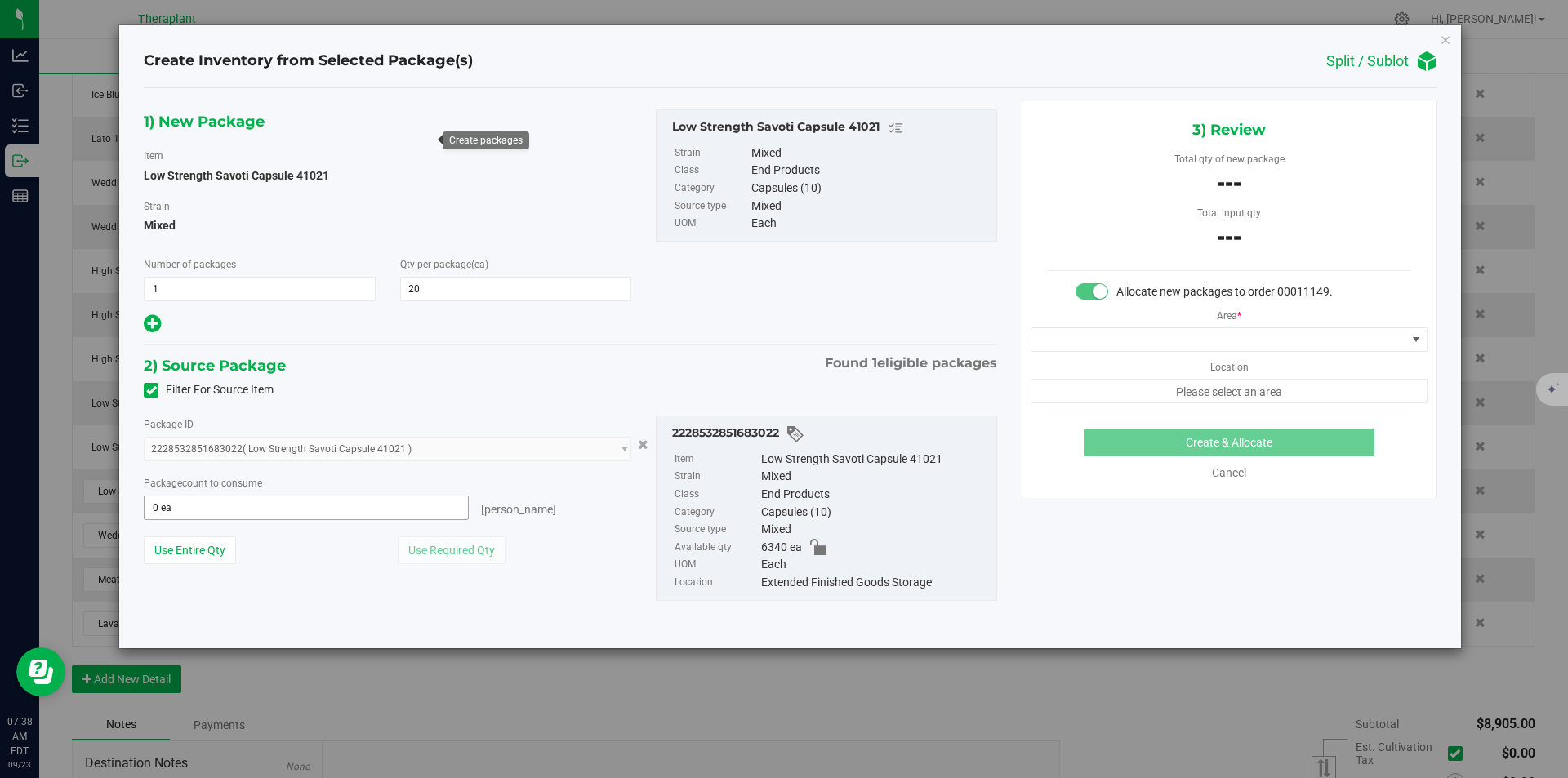
click at [418, 511] on span "0 ea 0" at bounding box center [306, 508] width 325 height 24
type input "20"
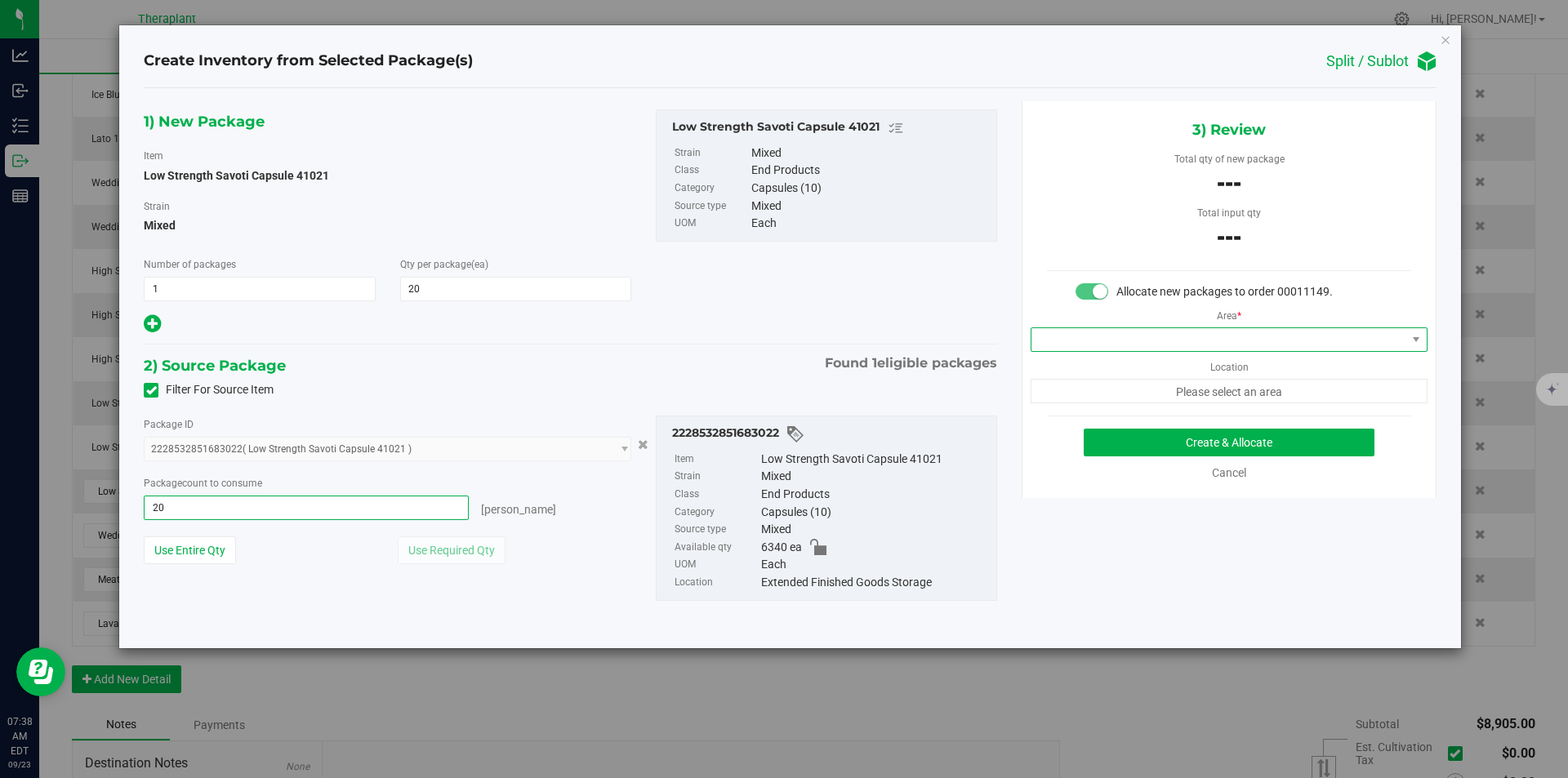
type input "20 ea"
click at [1187, 338] on span at bounding box center [1219, 339] width 375 height 22
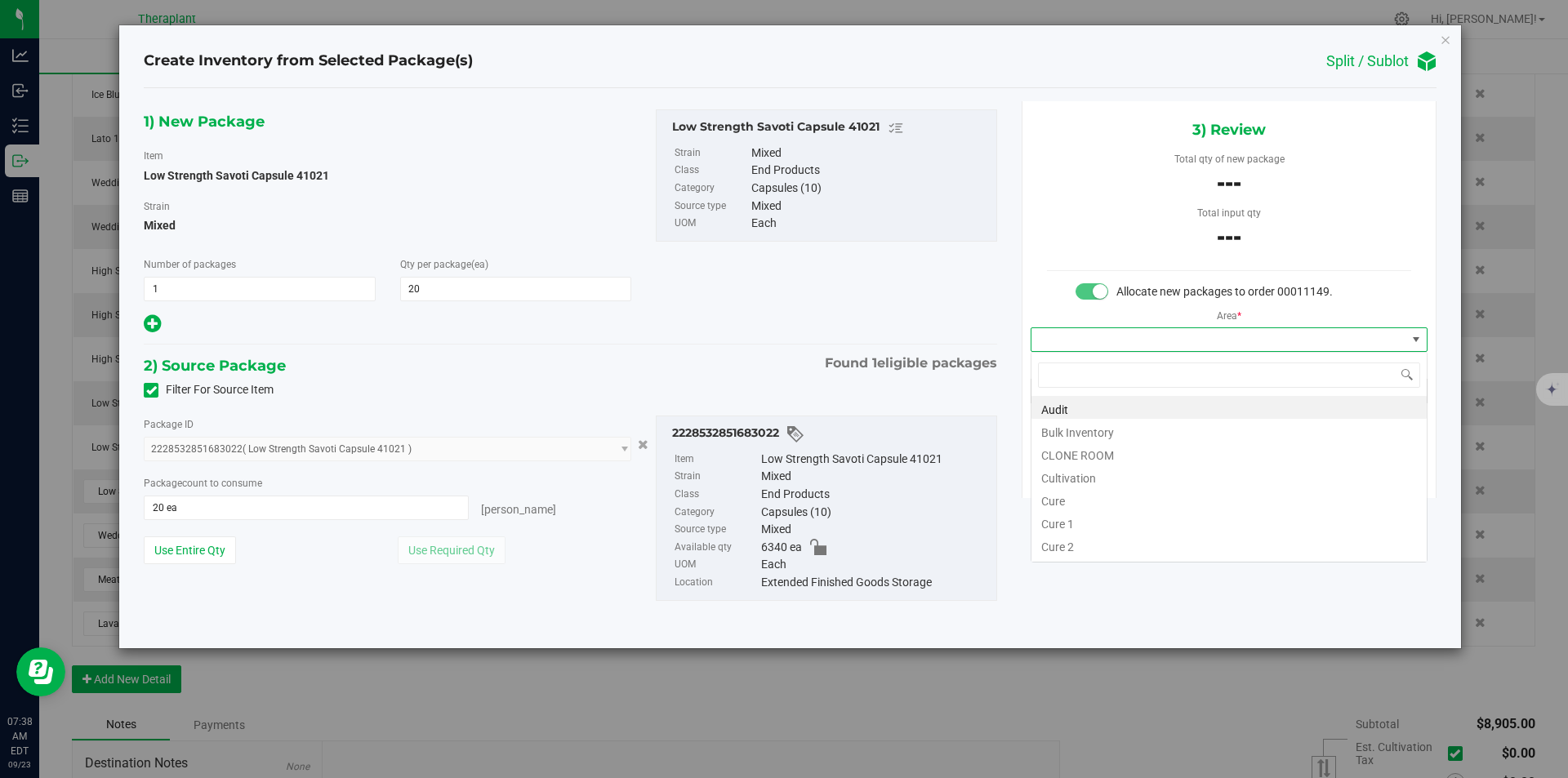
type input "v"
click at [1078, 444] on li "Vault" at bounding box center [1229, 453] width 396 height 22
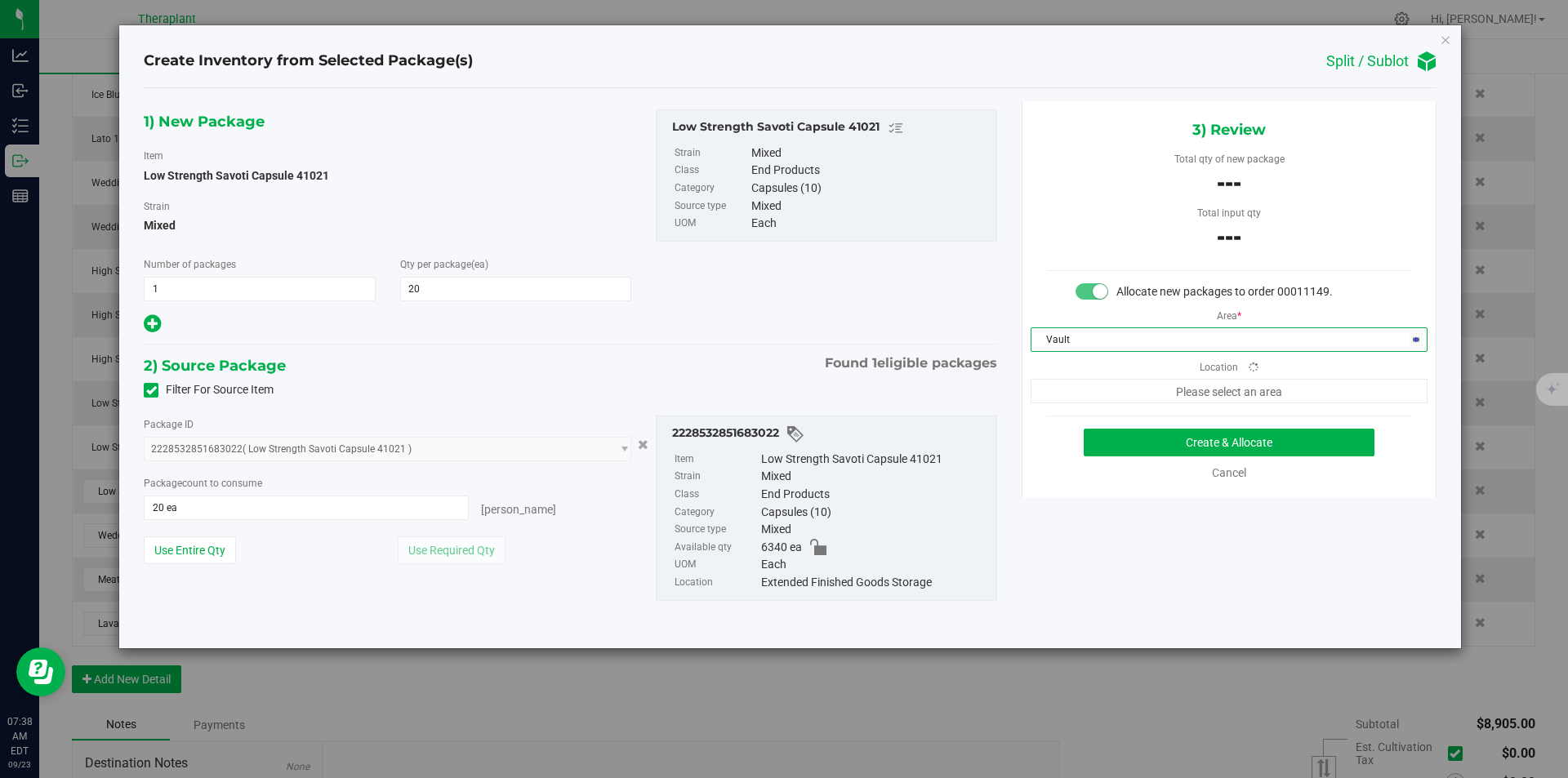
click at [1095, 405] on div "3) Review Total qty of new package --- Total input qty --- Allocate new package…" at bounding box center [1229, 299] width 415 height 396
click at [1090, 411] on div "3) Review Total qty of new package --- Total input qty --- Allocate new package…" at bounding box center [1229, 299] width 415 height 396
click at [1095, 393] on span "Finished Goods" at bounding box center [1219, 391] width 375 height 22
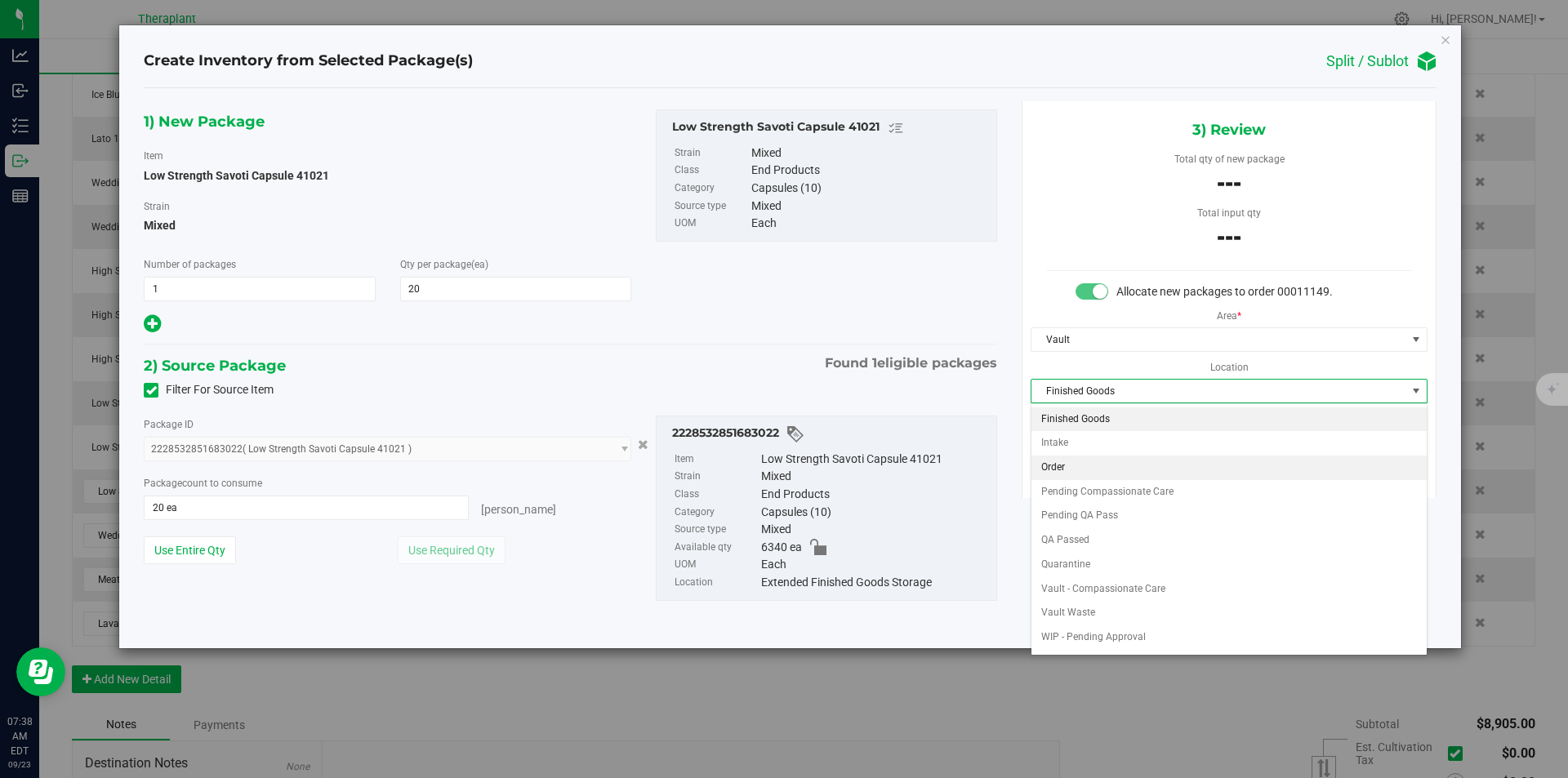
click at [1074, 461] on li "Order" at bounding box center [1229, 468] width 396 height 24
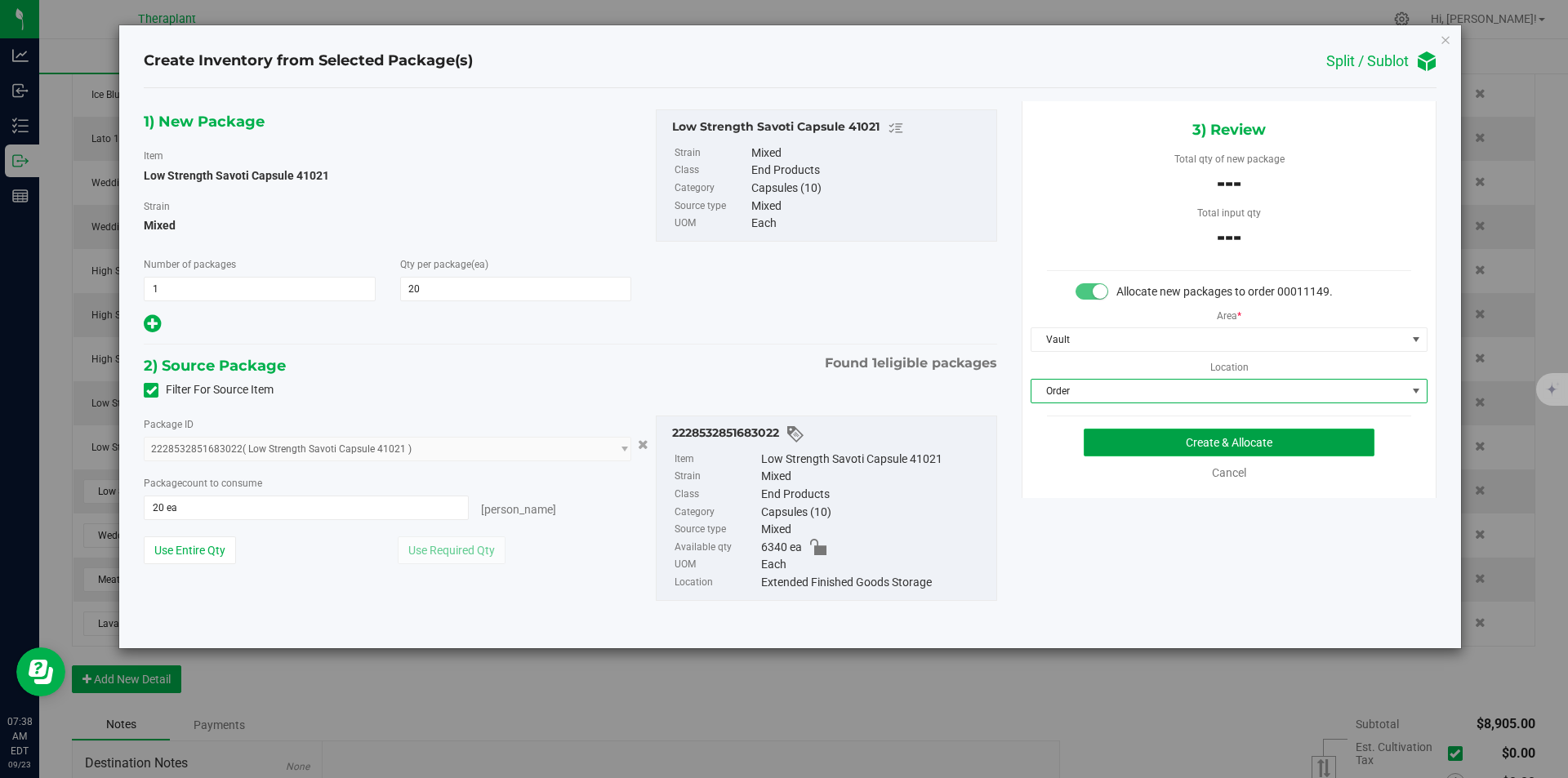
click at [1089, 444] on button "Create & Allocate" at bounding box center [1229, 442] width 291 height 28
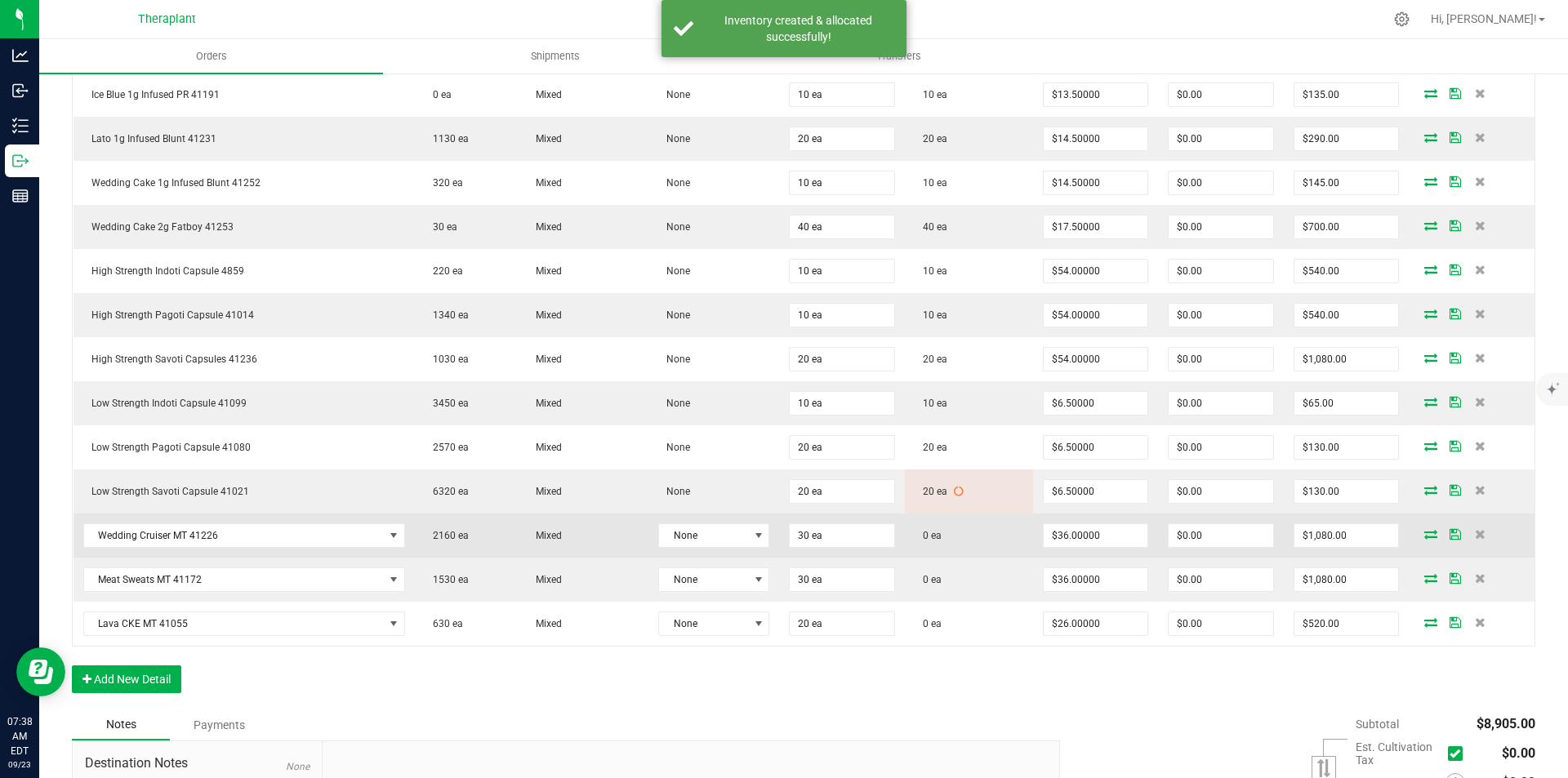
click at [1425, 533] on icon at bounding box center [1431, 533] width 13 height 9
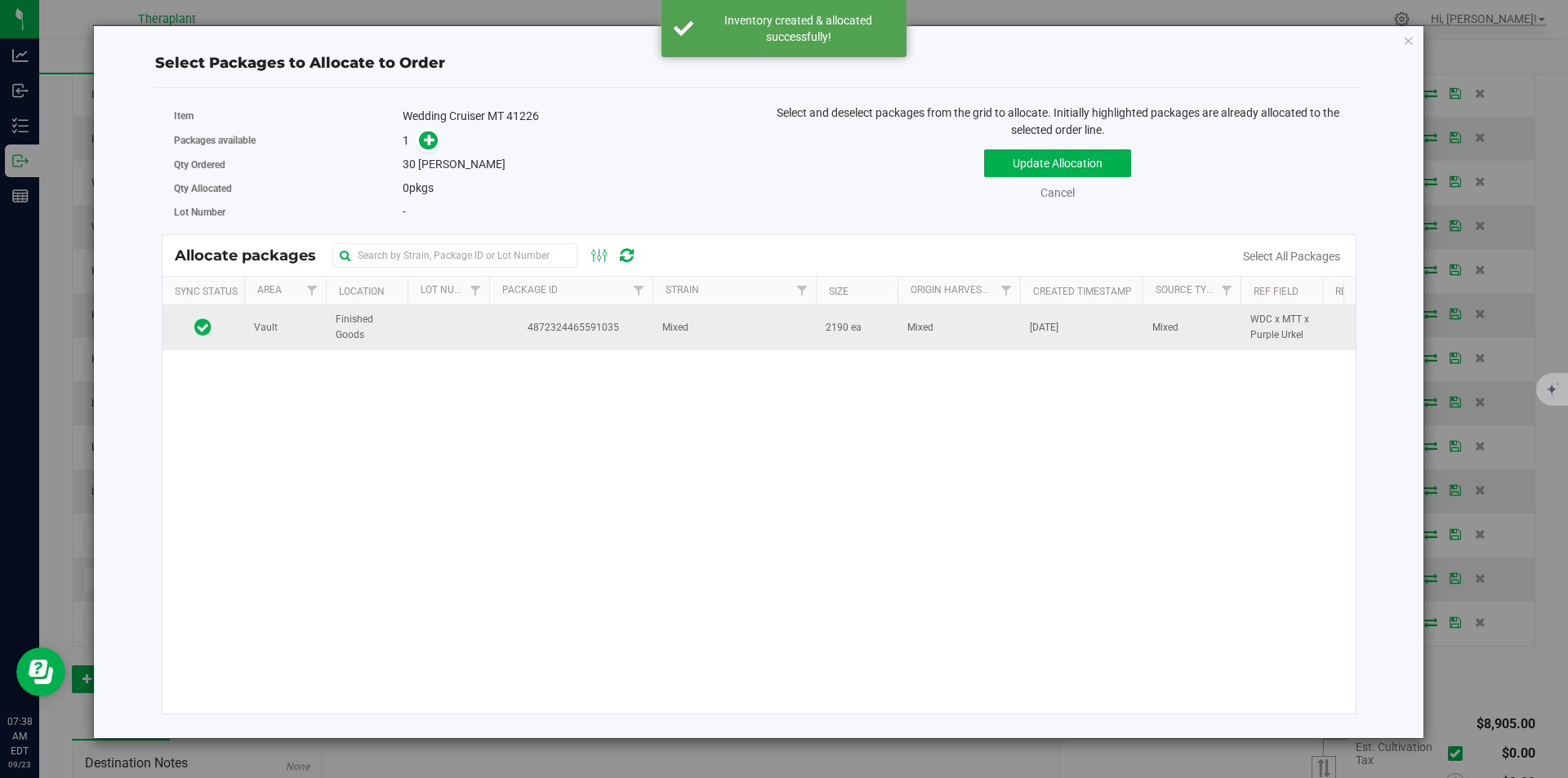
click at [547, 320] on span "4872324465591035" at bounding box center [570, 327] width 143 height 16
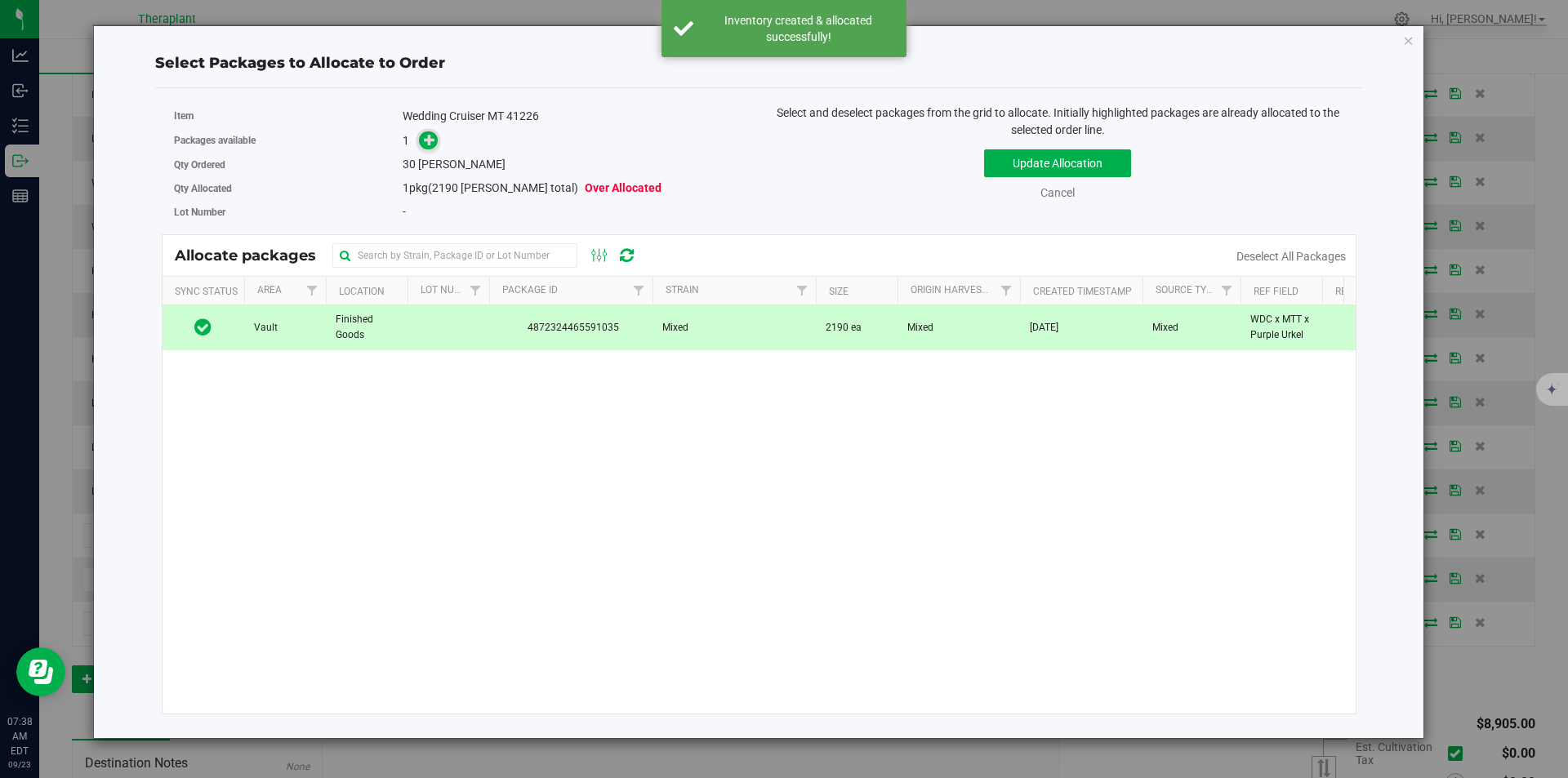
click at [423, 141] on span at bounding box center [429, 141] width 19 height 19
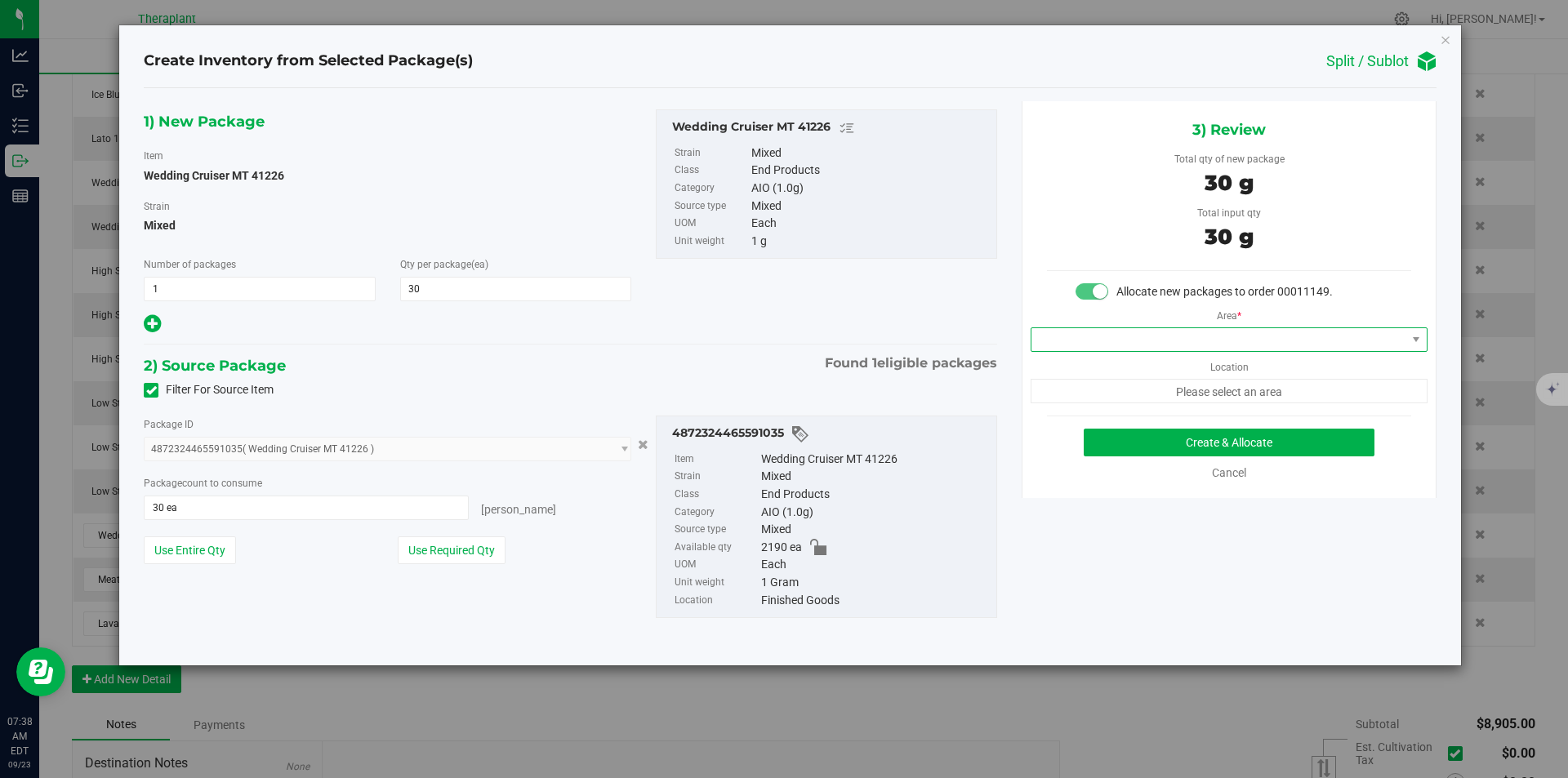
click at [1074, 337] on span at bounding box center [1219, 339] width 375 height 22
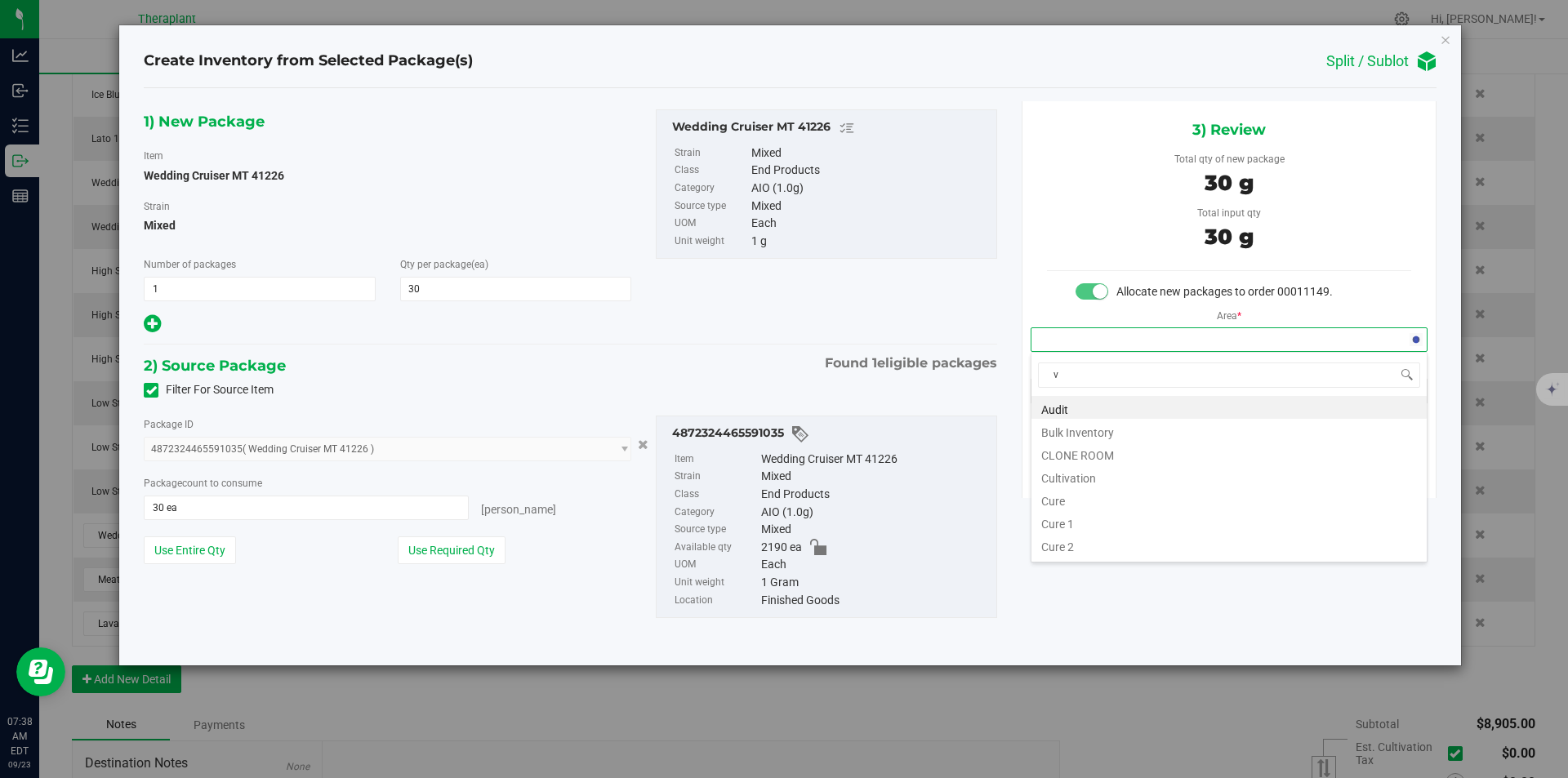
scroll to position [24, 396]
click at [1070, 452] on li "Vault" at bounding box center [1229, 453] width 396 height 22
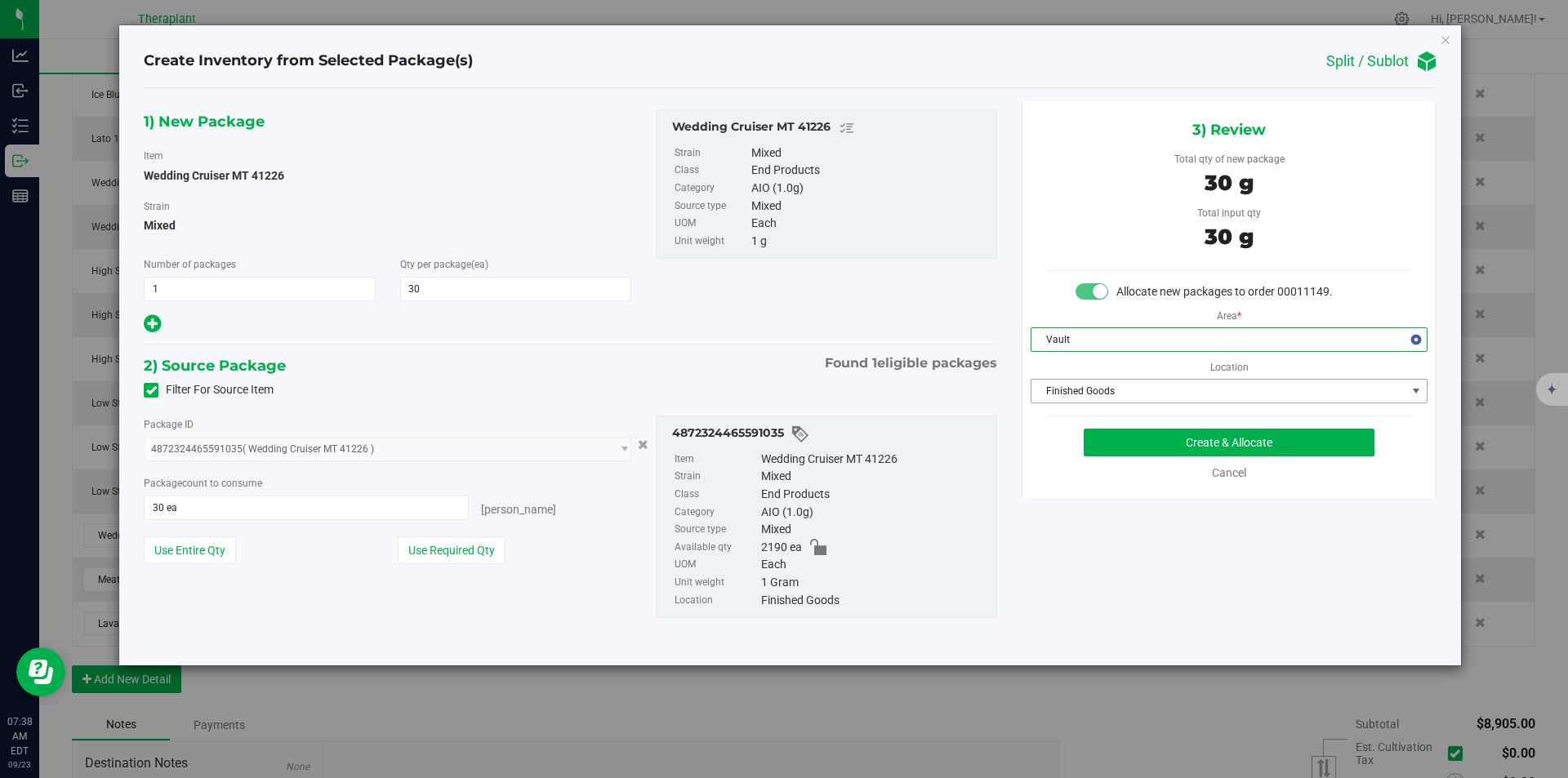
drag, startPoint x: 1088, startPoint y: 404, endPoint x: 1091, endPoint y: 391, distance: 13.3
click at [1088, 401] on span "Finished Goods" at bounding box center [1229, 391] width 397 height 24
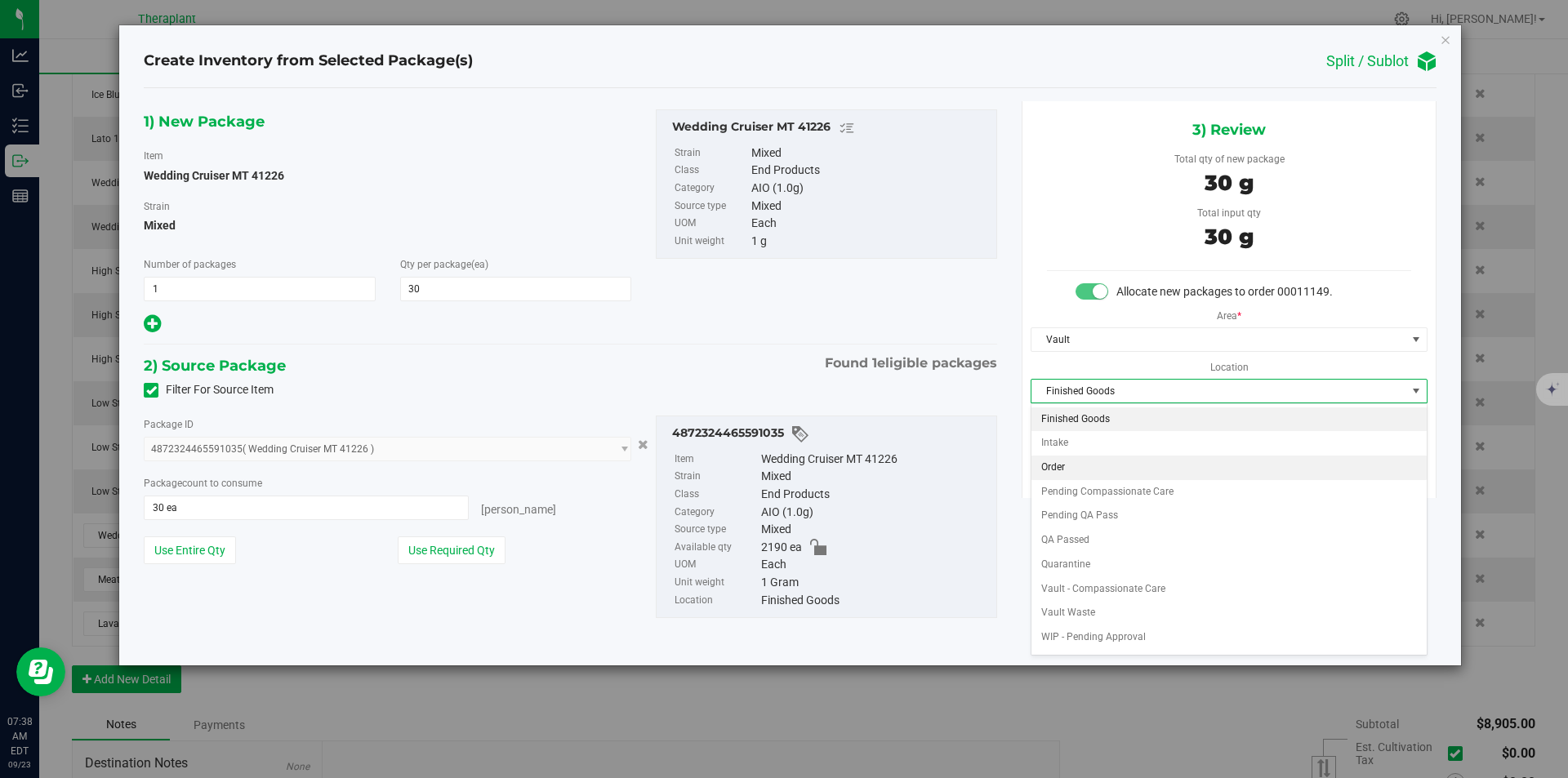
click at [1059, 460] on li "Order" at bounding box center [1229, 468] width 396 height 24
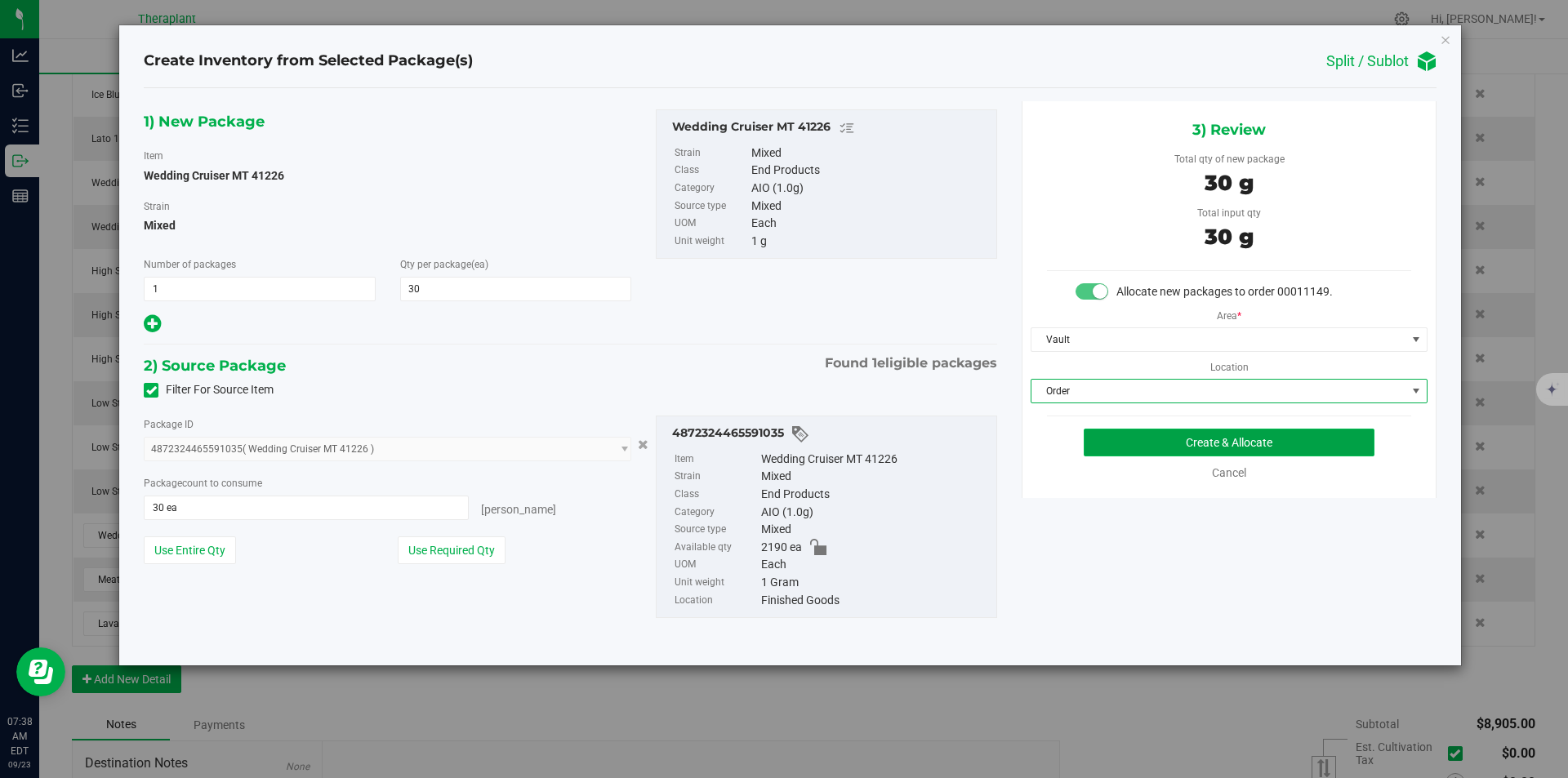
click at [1096, 437] on button "Create & Allocate" at bounding box center [1229, 442] width 291 height 28
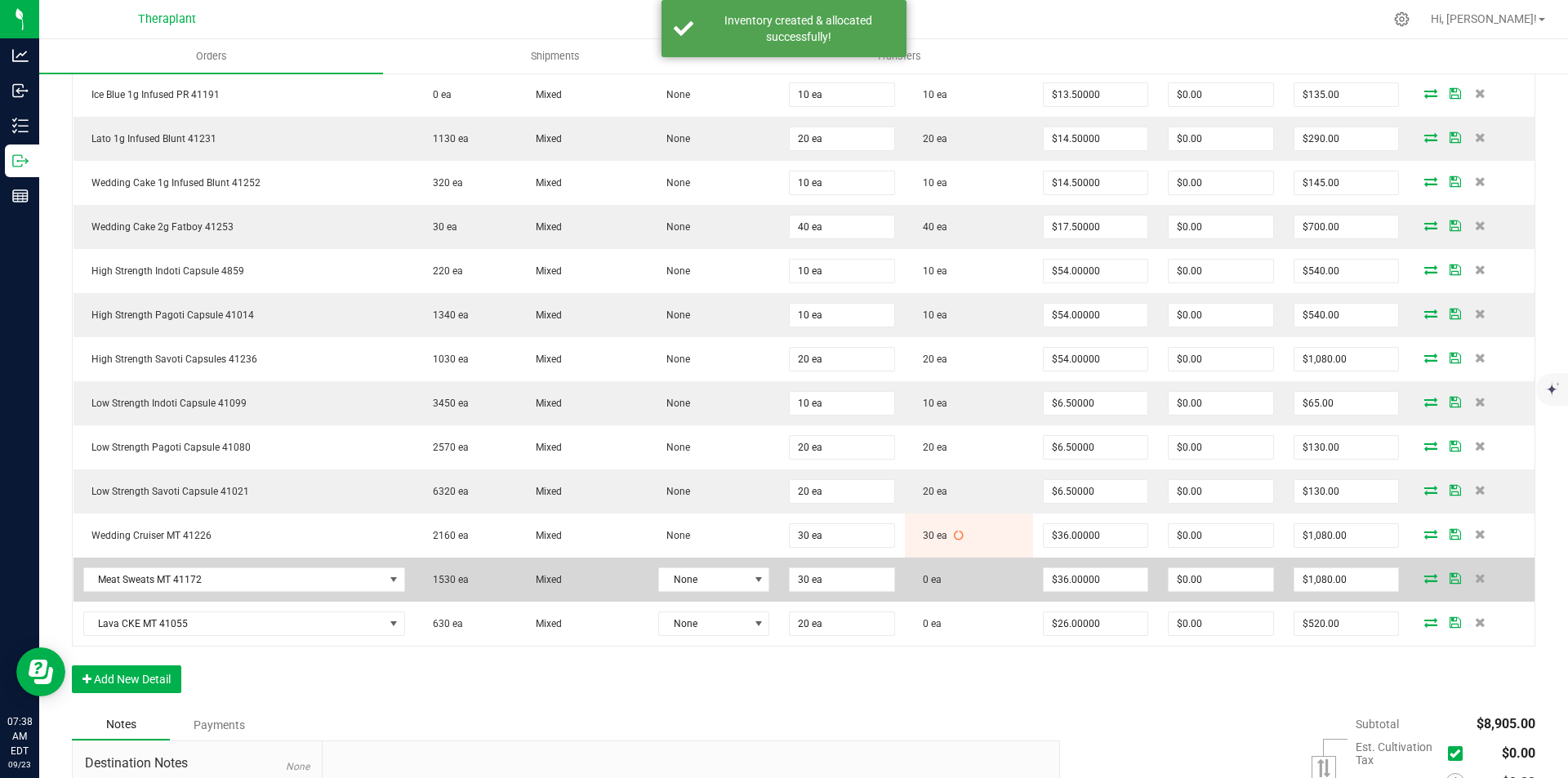
click at [1425, 580] on icon at bounding box center [1431, 577] width 13 height 9
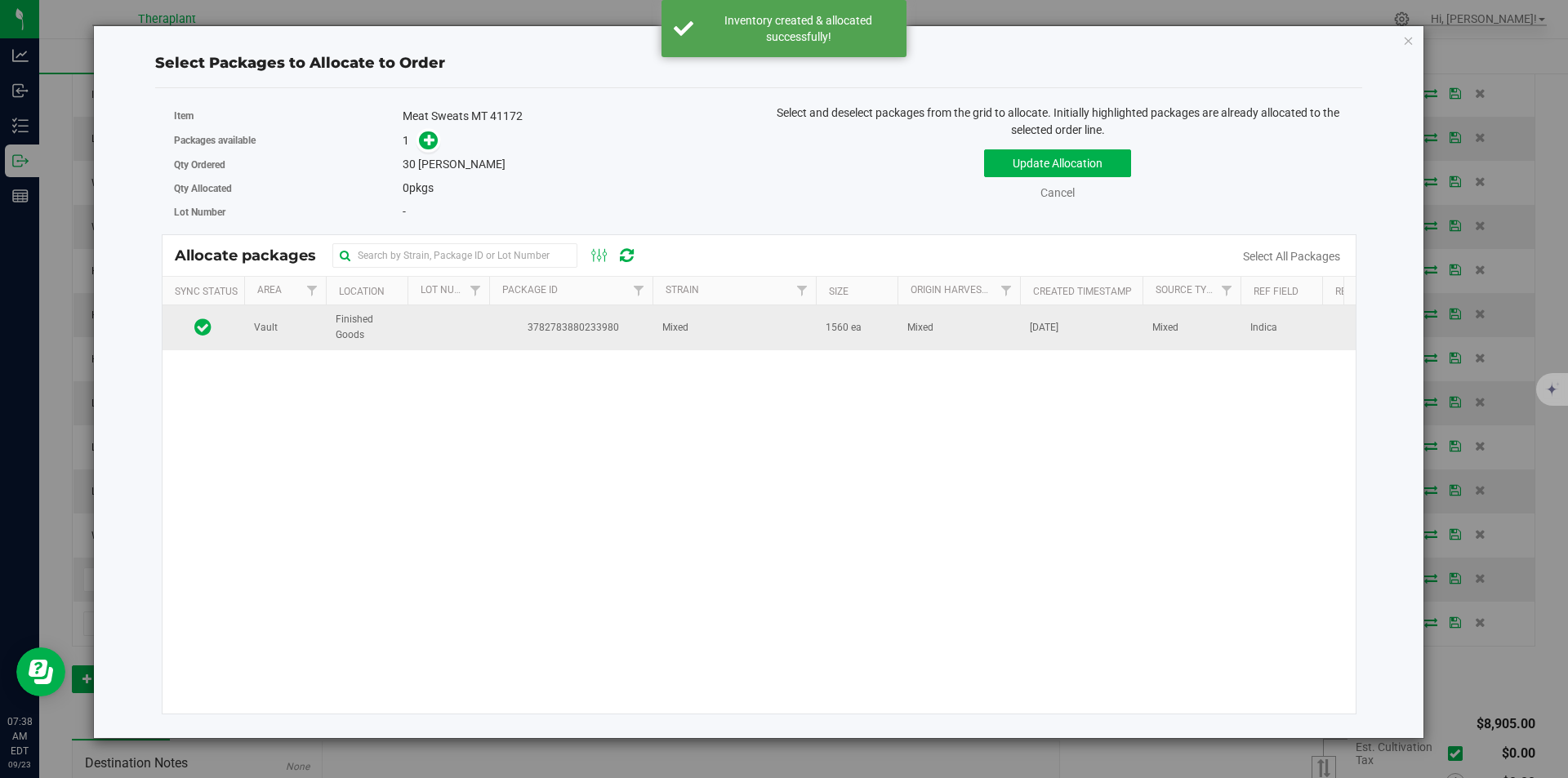
click at [537, 337] on td "3782783880233980" at bounding box center [571, 327] width 163 height 44
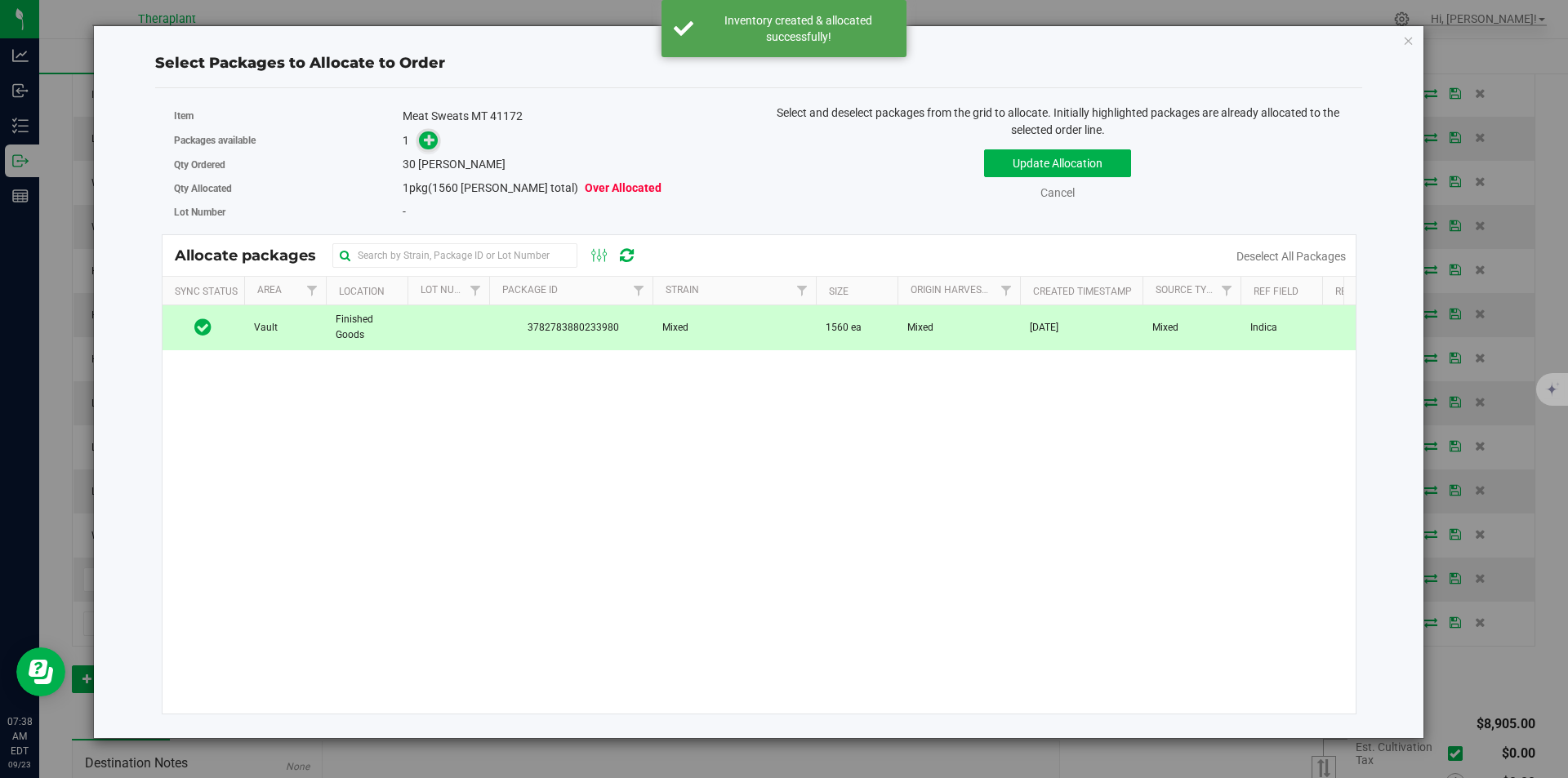
click at [421, 149] on span at bounding box center [425, 141] width 26 height 19
click at [425, 142] on icon at bounding box center [430, 140] width 11 height 11
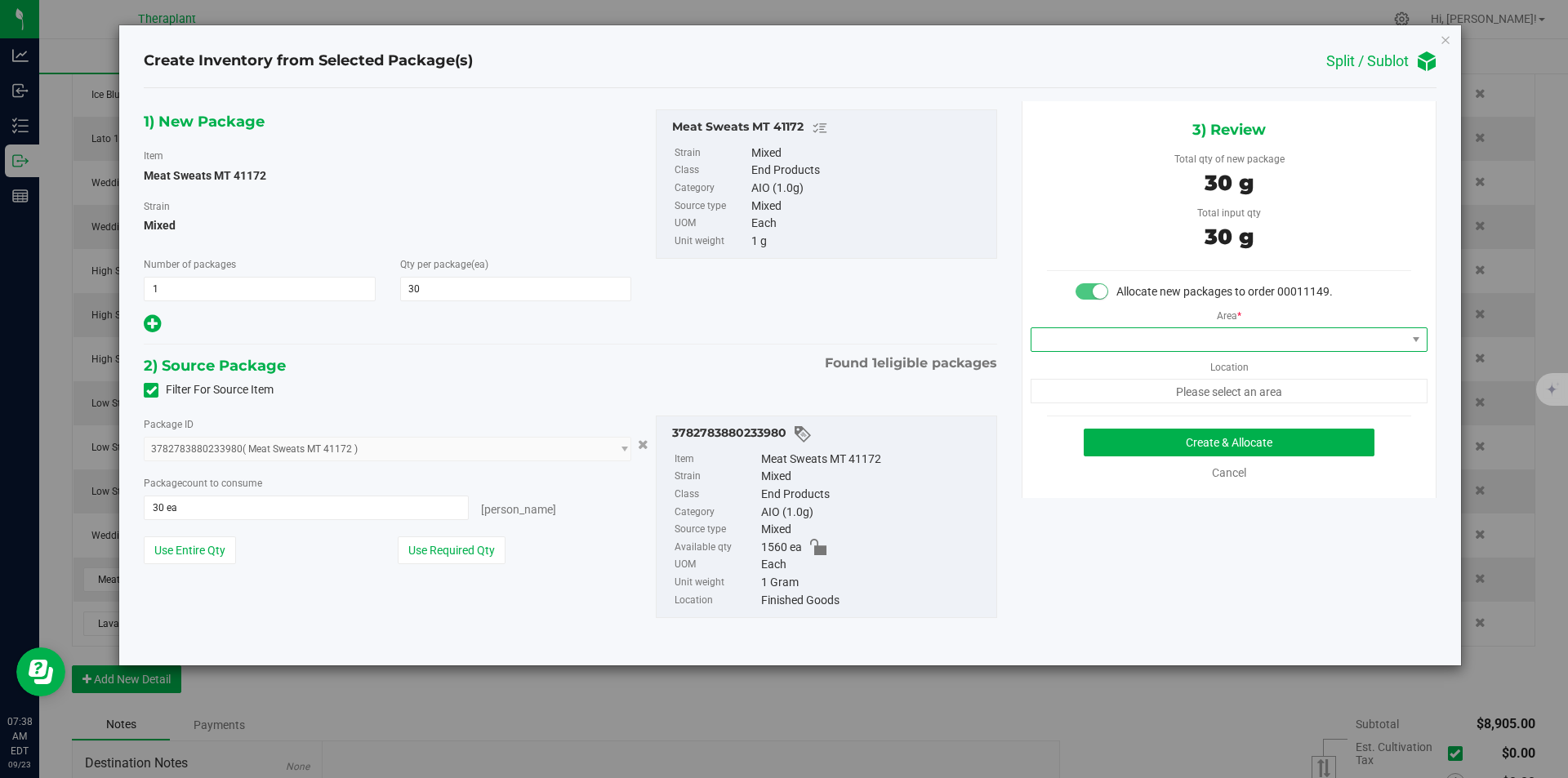
click at [1072, 336] on span at bounding box center [1219, 339] width 375 height 22
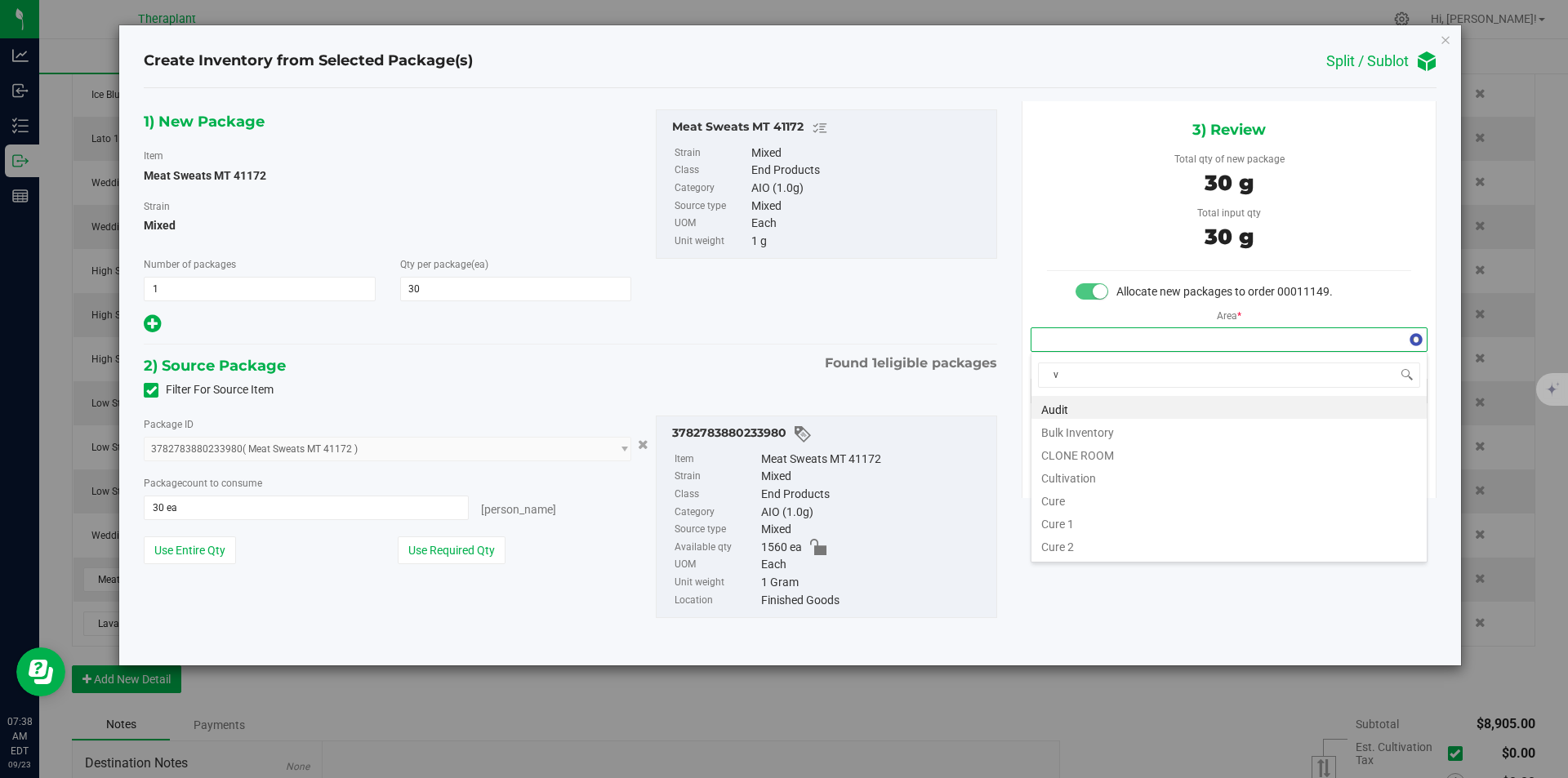
scroll to position [24, 396]
click at [1080, 449] on li "Vault" at bounding box center [1229, 453] width 396 height 22
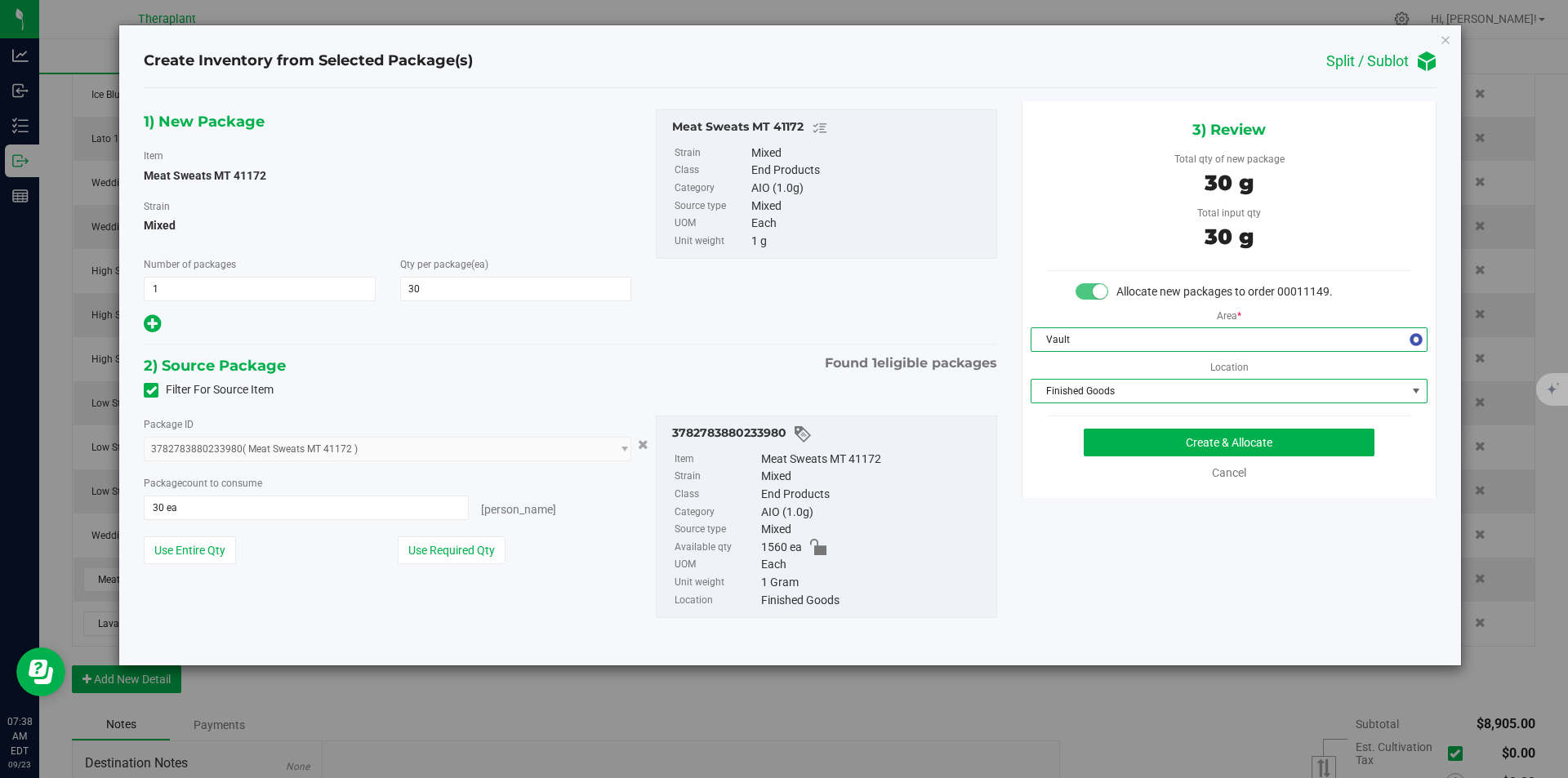
click at [1085, 379] on span "Finished Goods" at bounding box center [1229, 391] width 397 height 24
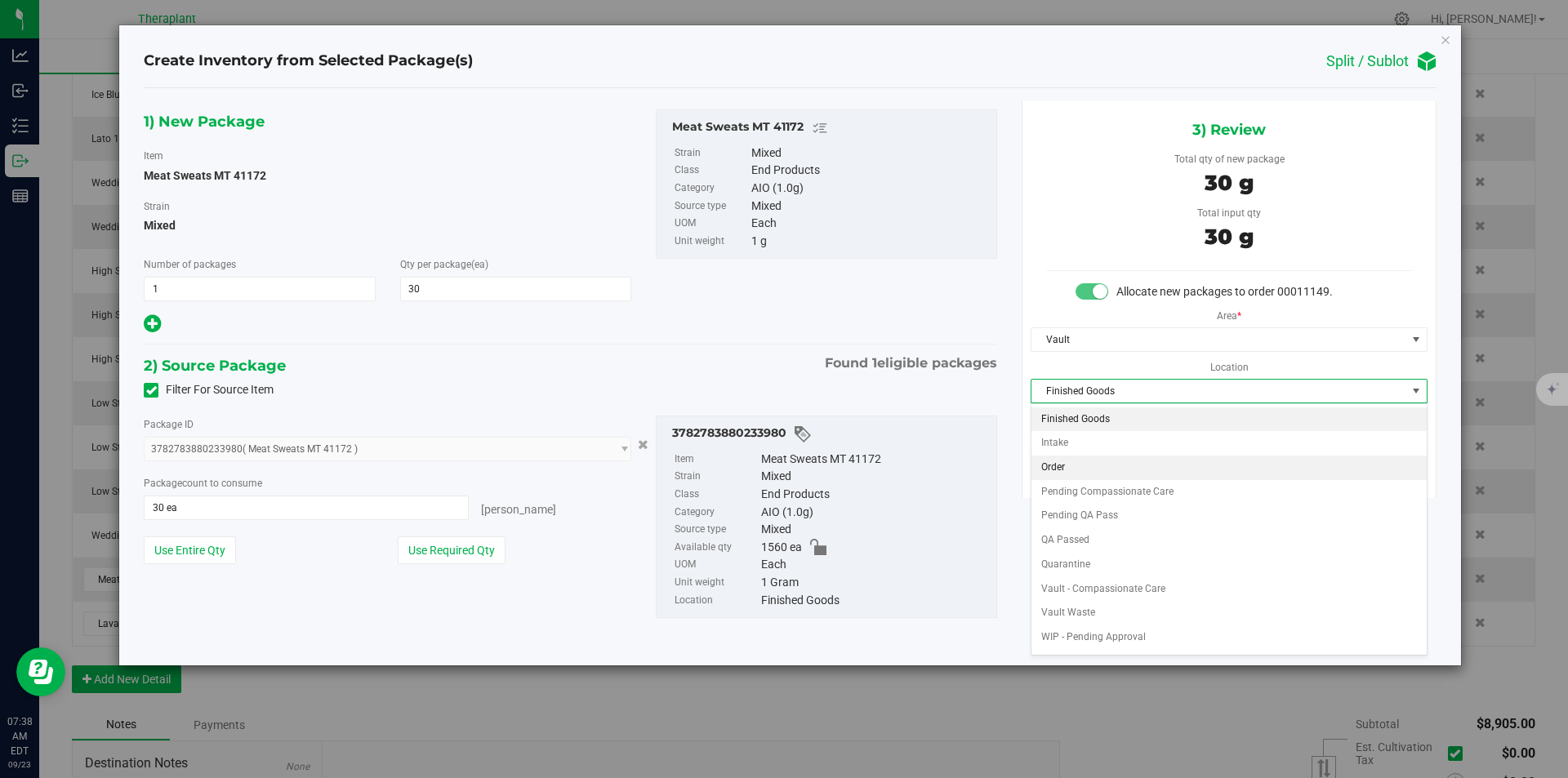
click at [1089, 464] on li "Order" at bounding box center [1229, 468] width 396 height 24
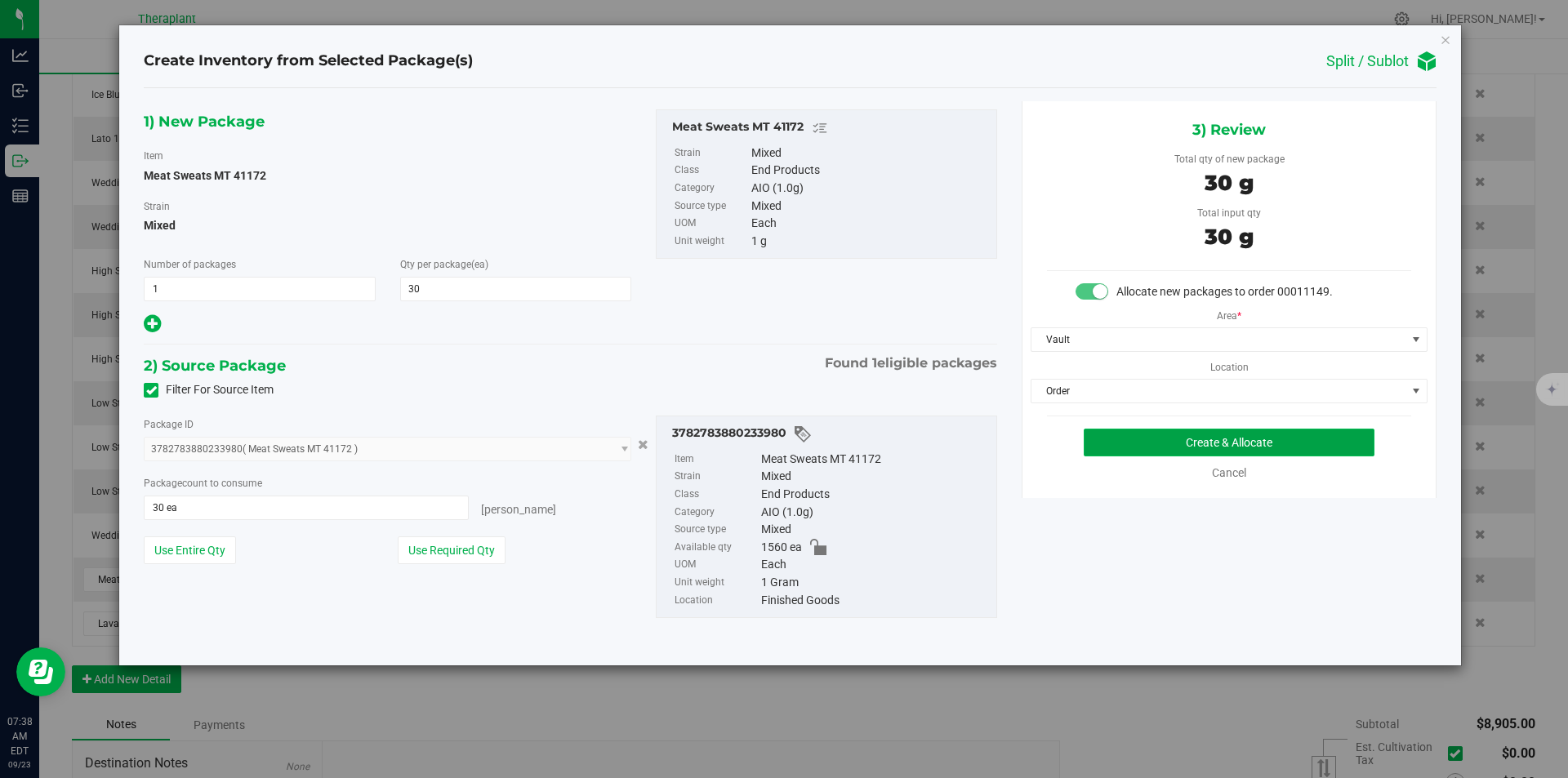
click at [1117, 437] on button "Create & Allocate" at bounding box center [1229, 442] width 291 height 28
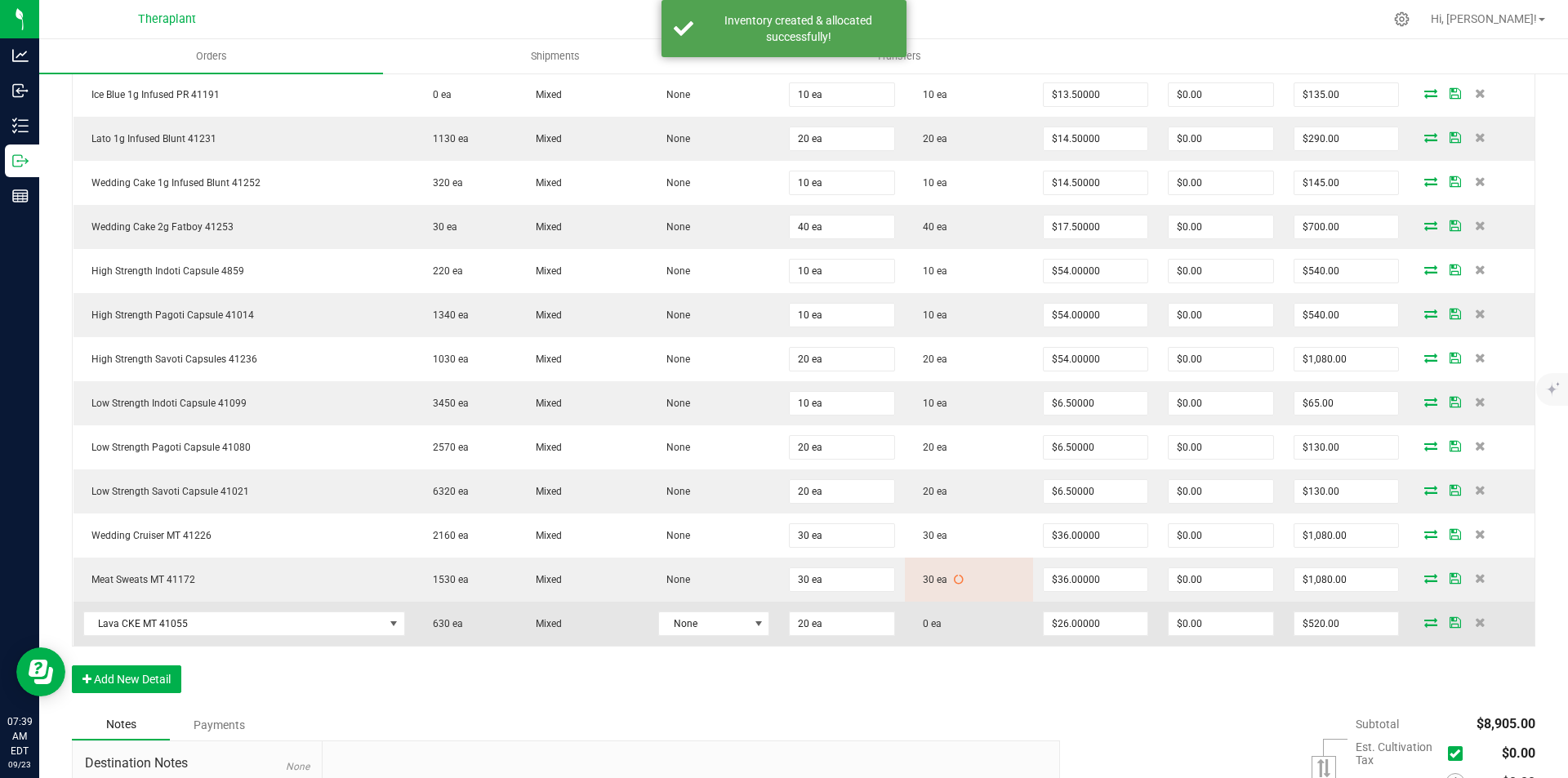
click at [1425, 618] on icon at bounding box center [1431, 621] width 13 height 9
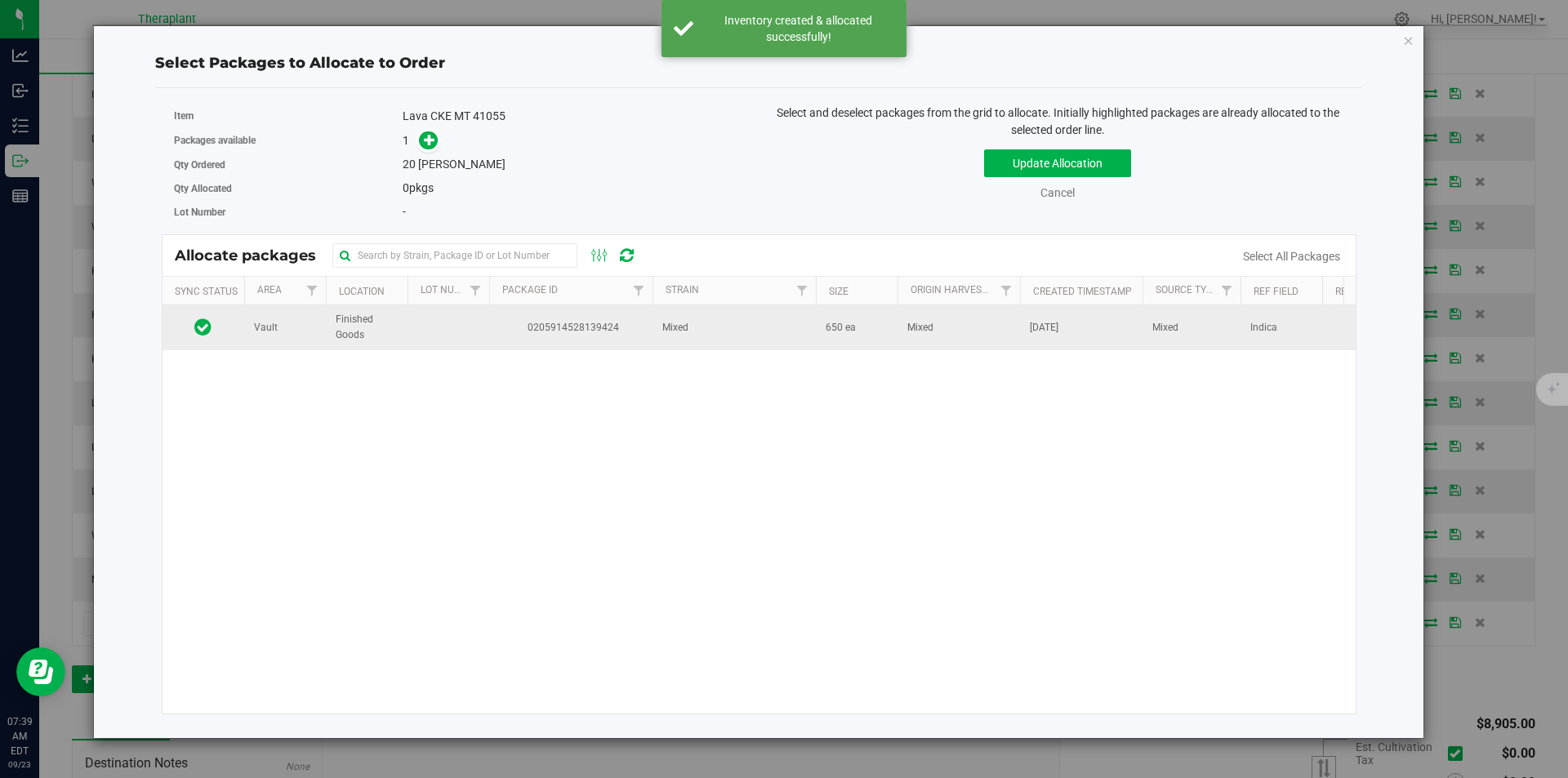
click at [648, 332] on td "0205914528139424" at bounding box center [571, 327] width 163 height 44
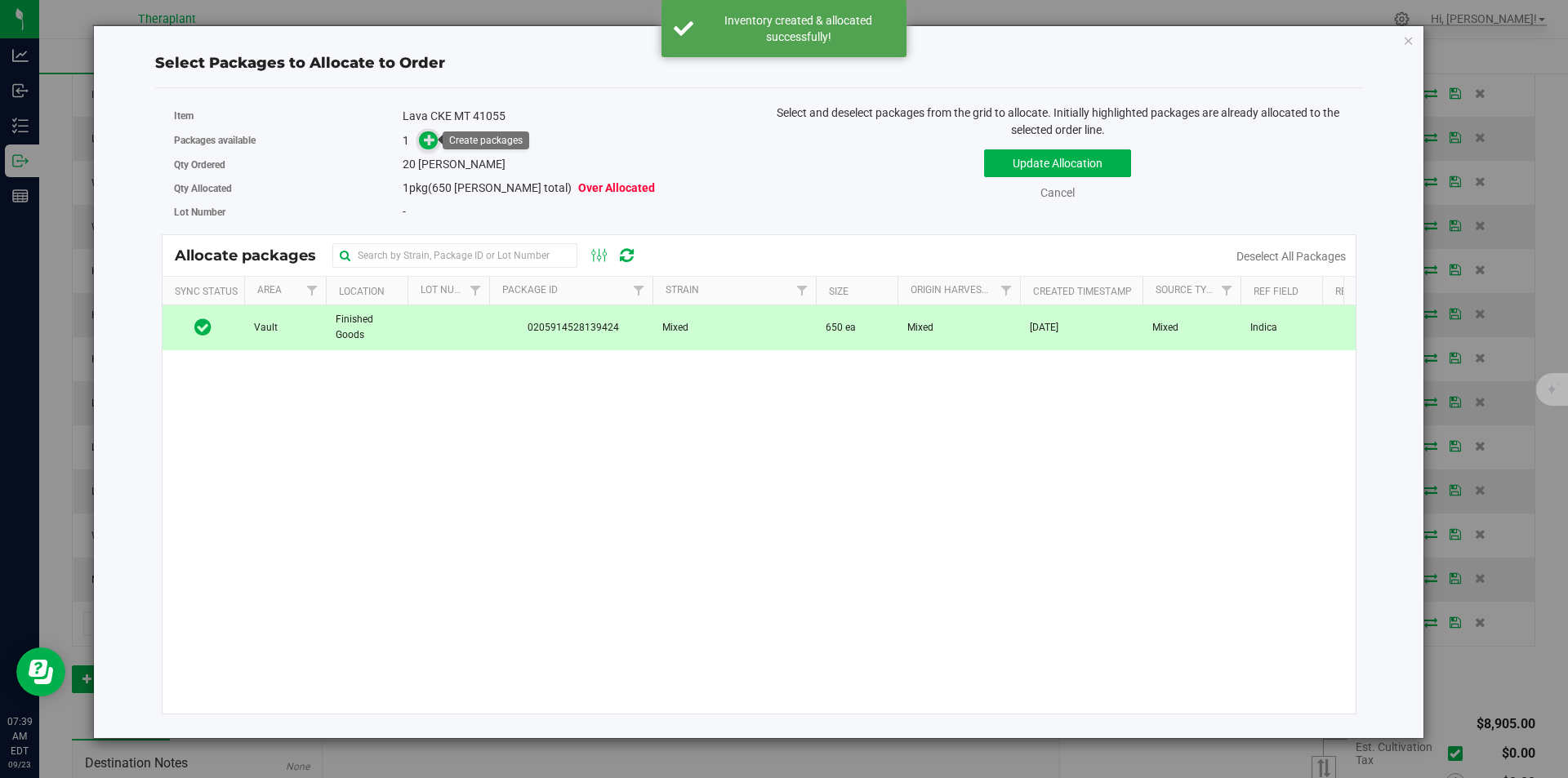
click at [430, 142] on icon at bounding box center [430, 140] width 11 height 11
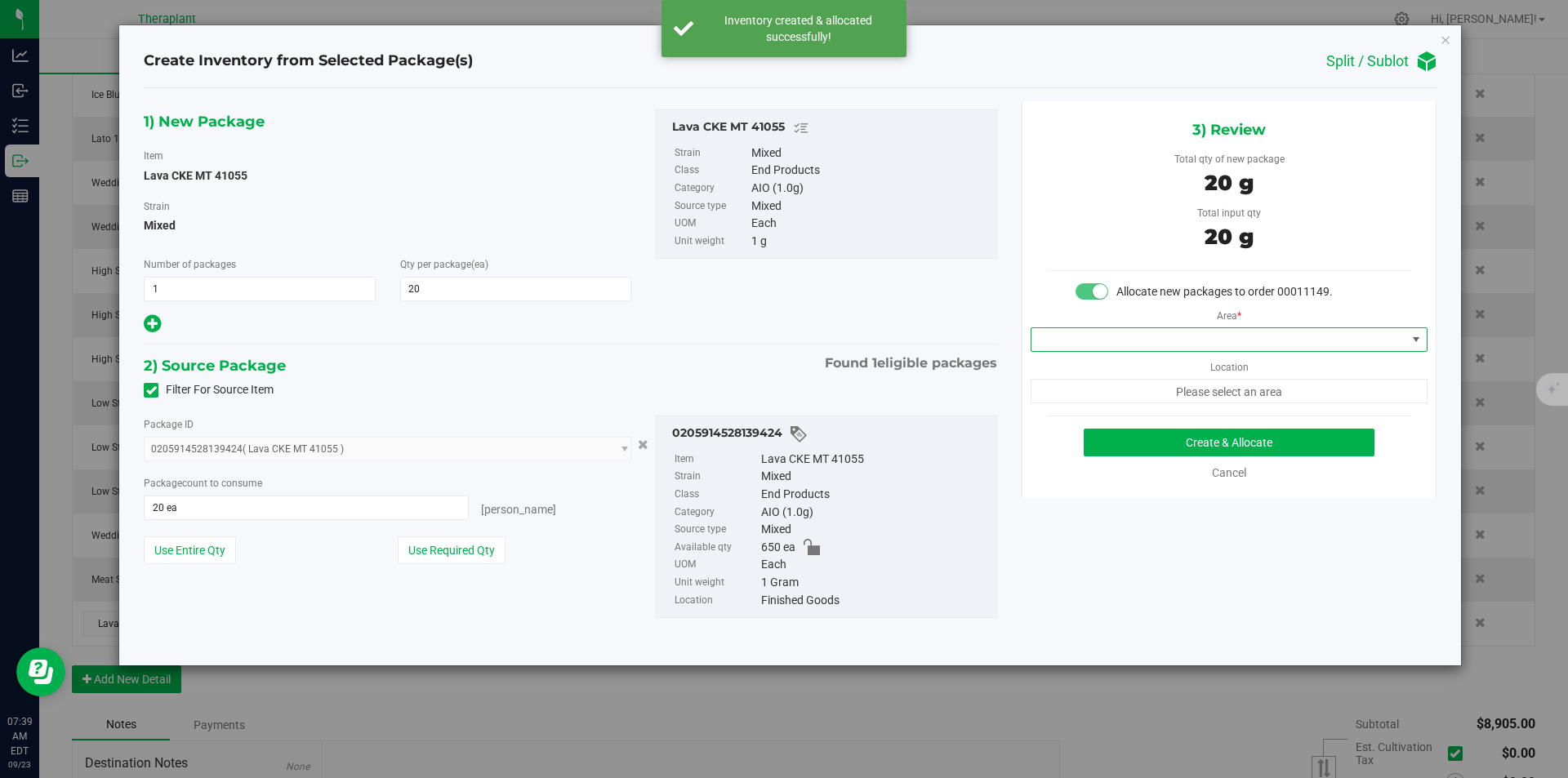
drag, startPoint x: 1140, startPoint y: 338, endPoint x: 1136, endPoint y: 328, distance: 10.8
click at [1140, 338] on span at bounding box center [1219, 339] width 375 height 22
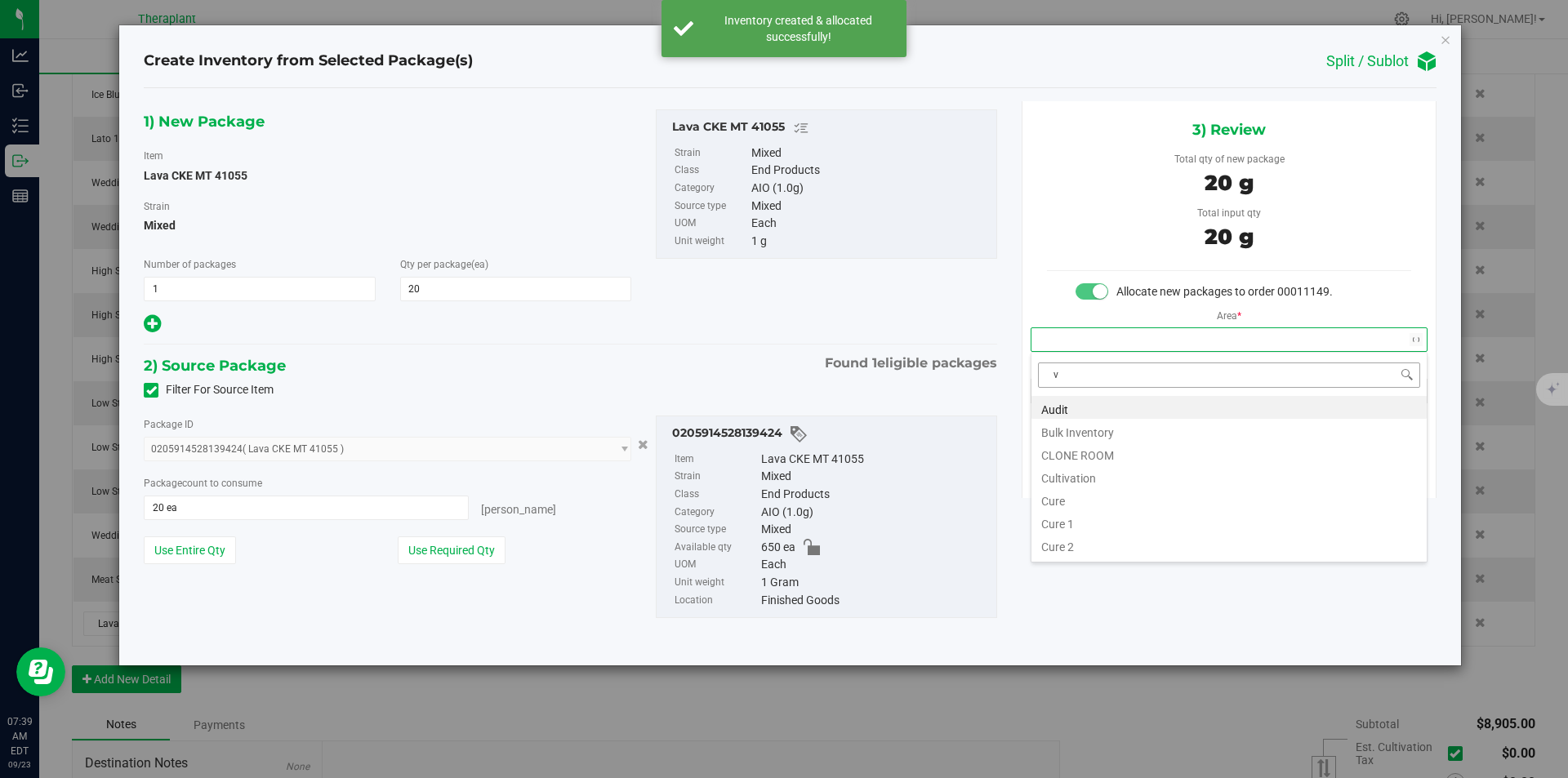
scroll to position [24, 396]
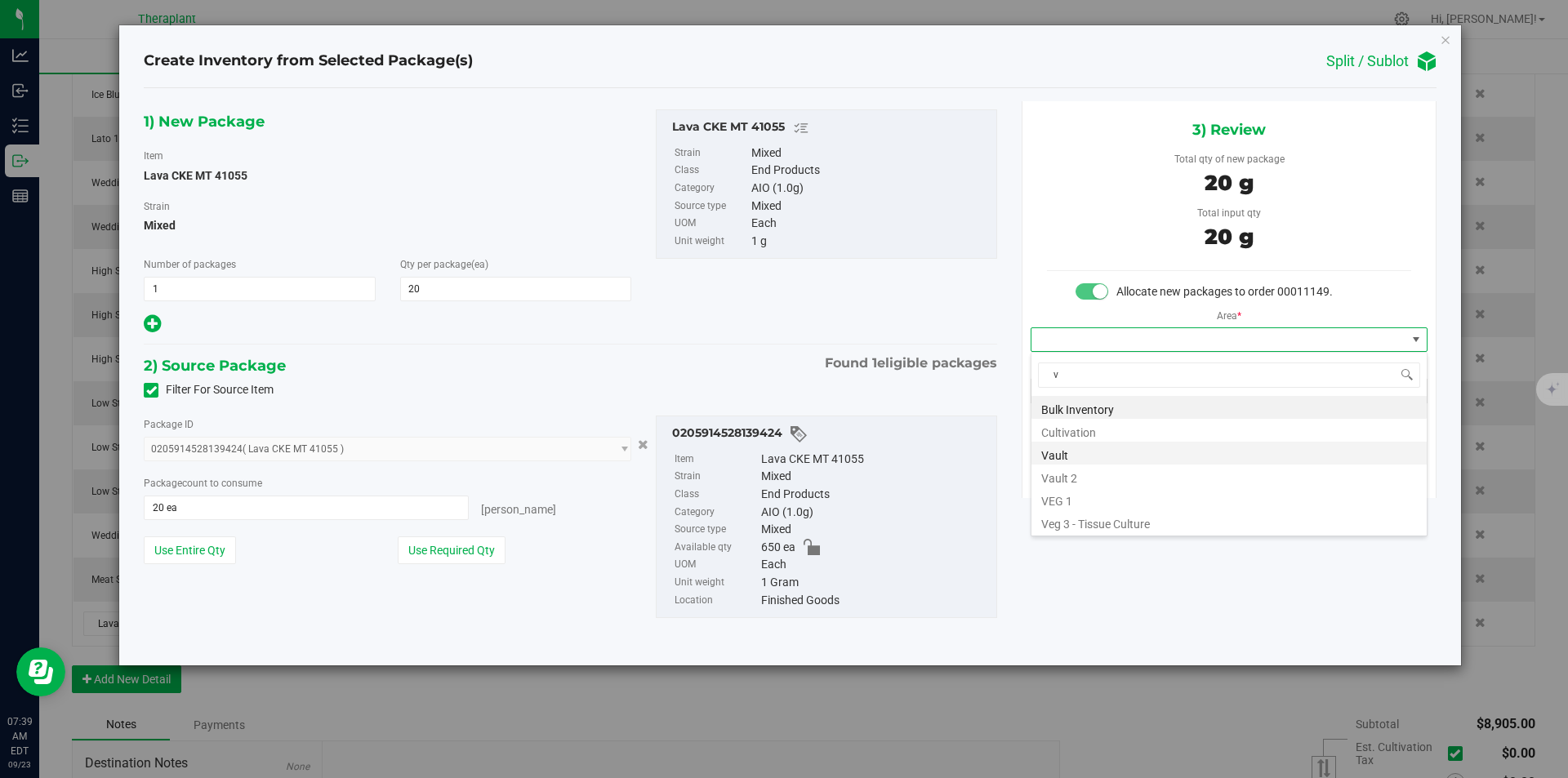
click at [1085, 448] on li "Vault" at bounding box center [1229, 453] width 396 height 22
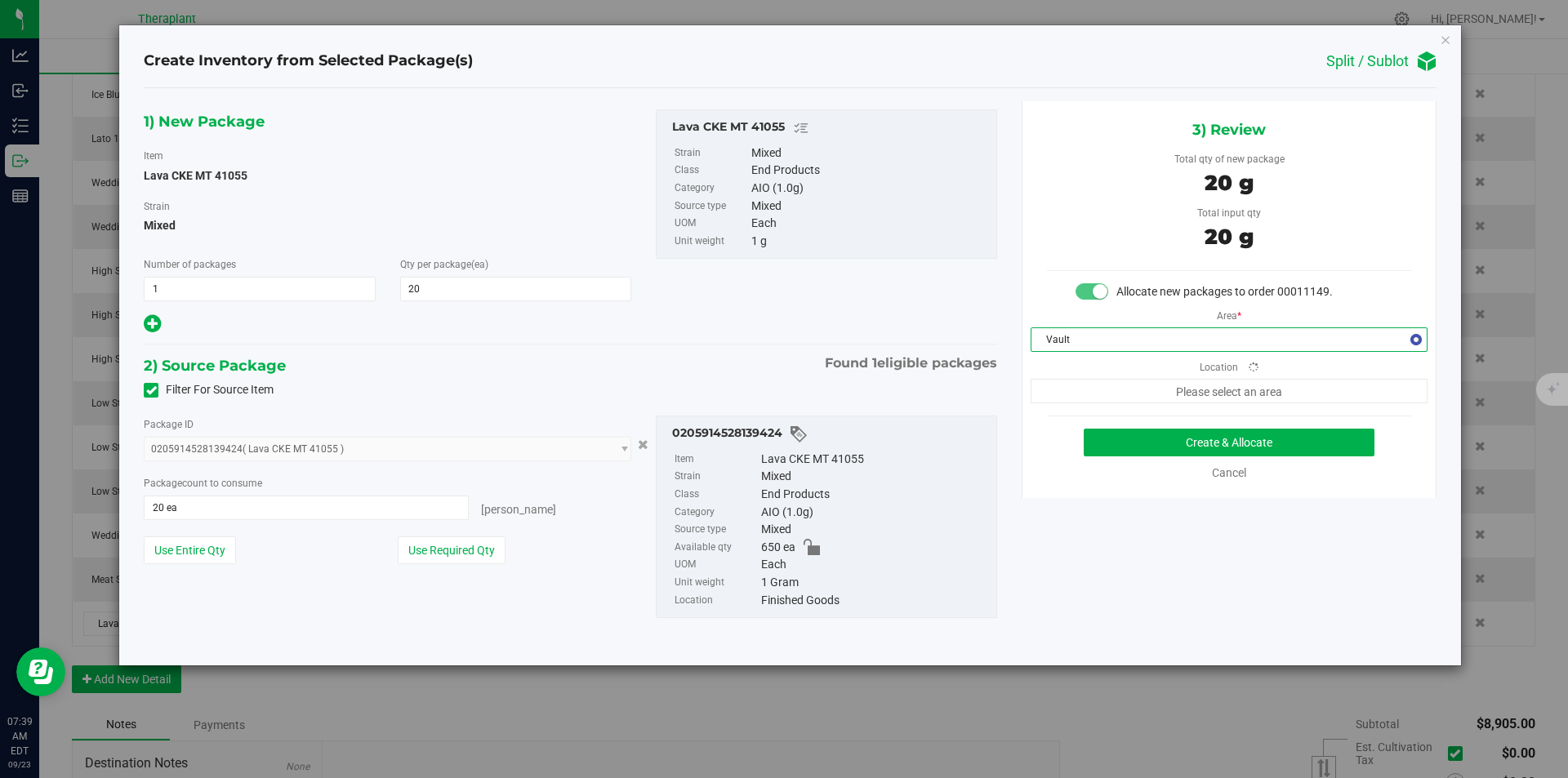
click at [1085, 378] on div "Area * Vault Location Please select an area" at bounding box center [1229, 352] width 414 height 103
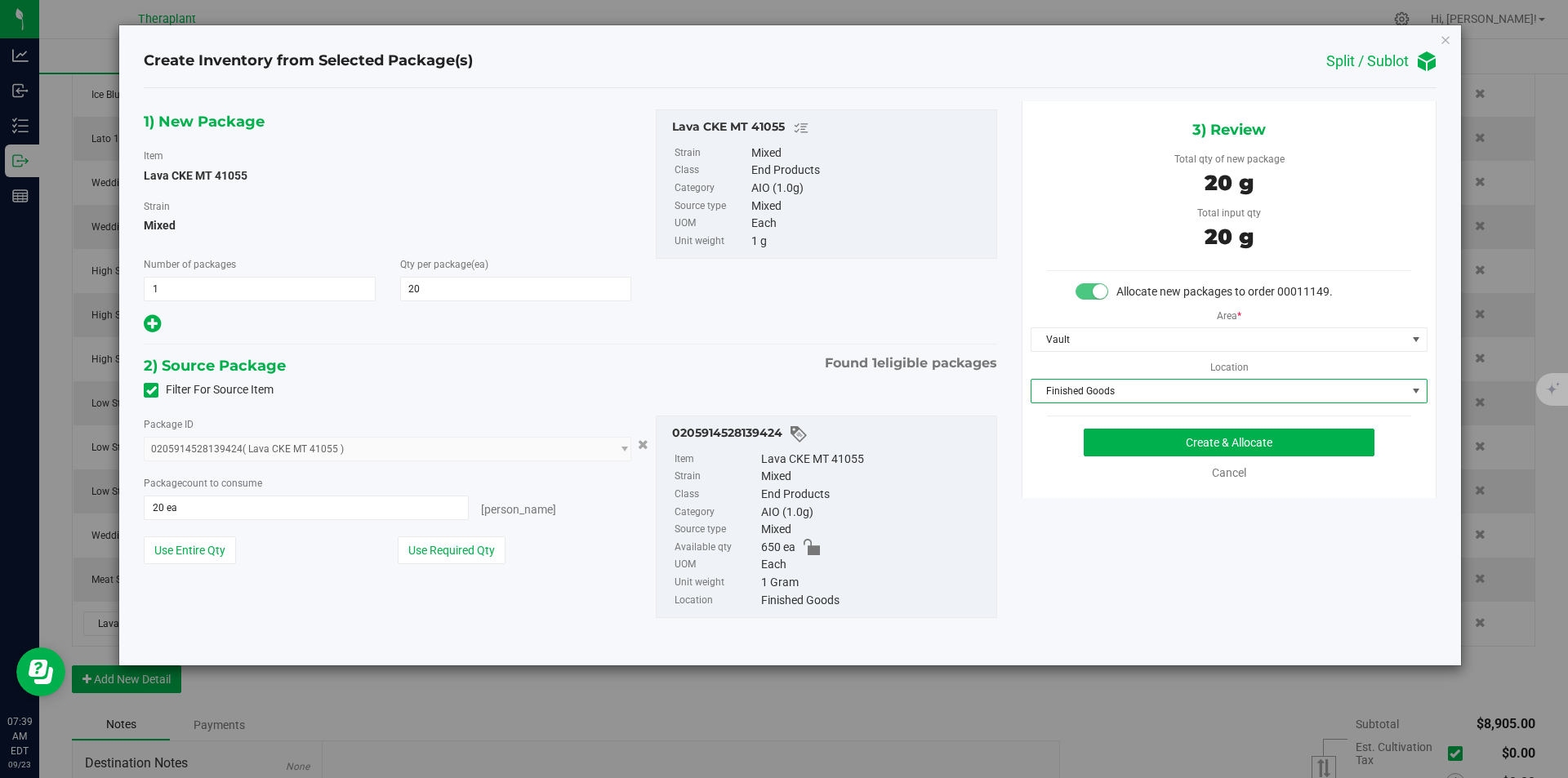
click at [1077, 392] on span "Finished Goods" at bounding box center [1219, 391] width 375 height 22
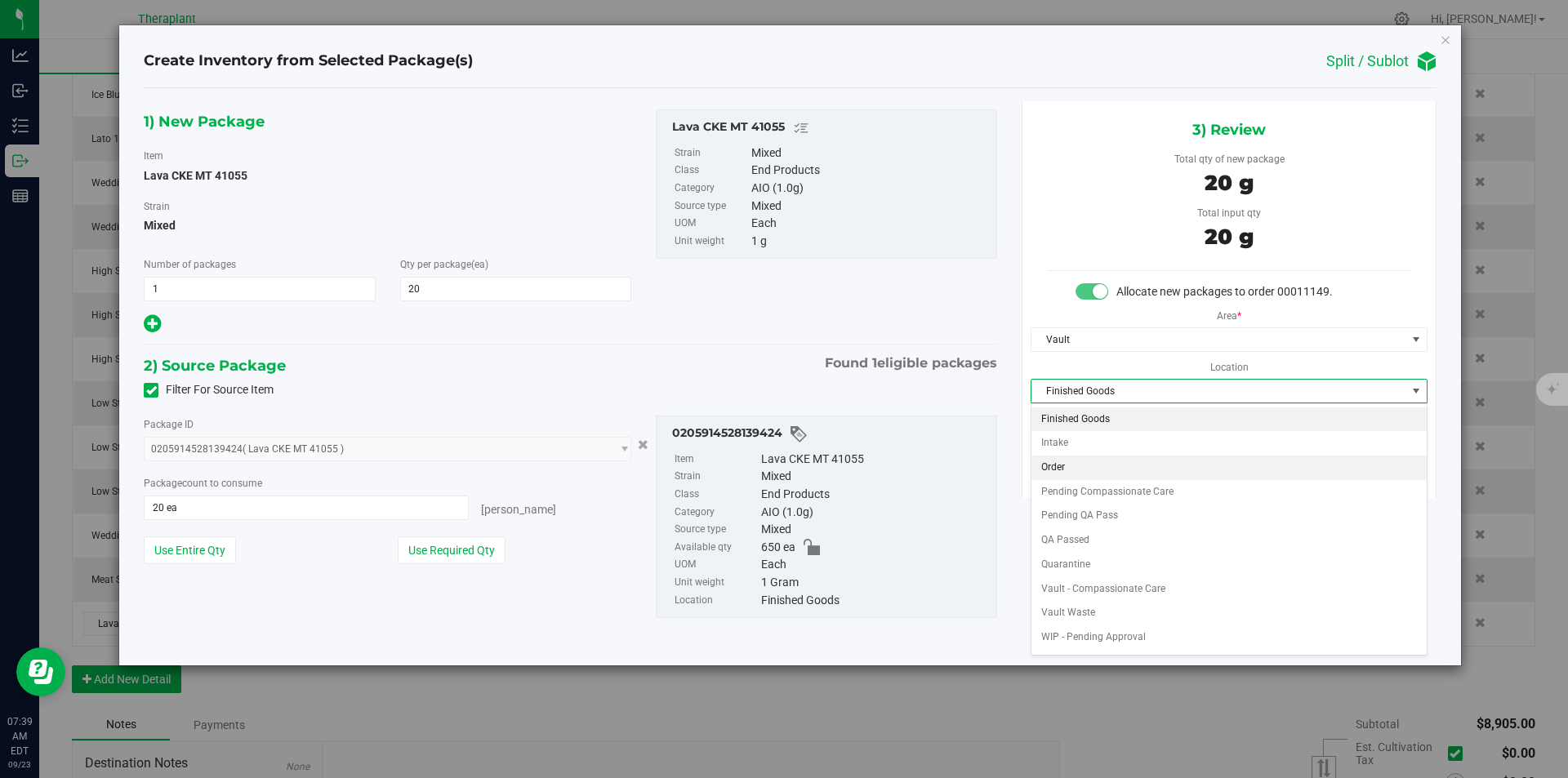
click at [1069, 465] on li "Order" at bounding box center [1229, 468] width 396 height 24
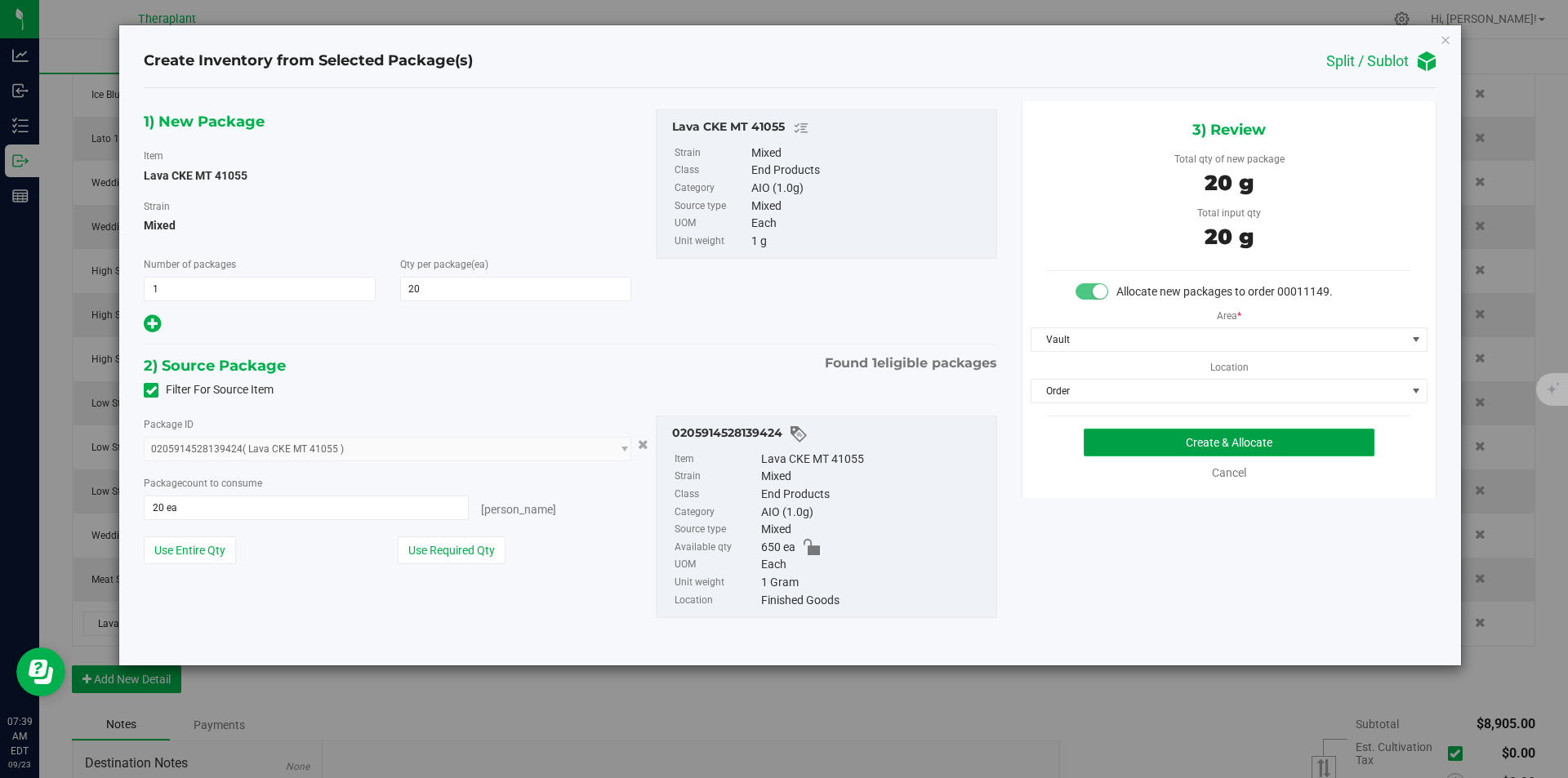
click at [1094, 448] on button "Create & Allocate" at bounding box center [1229, 442] width 291 height 28
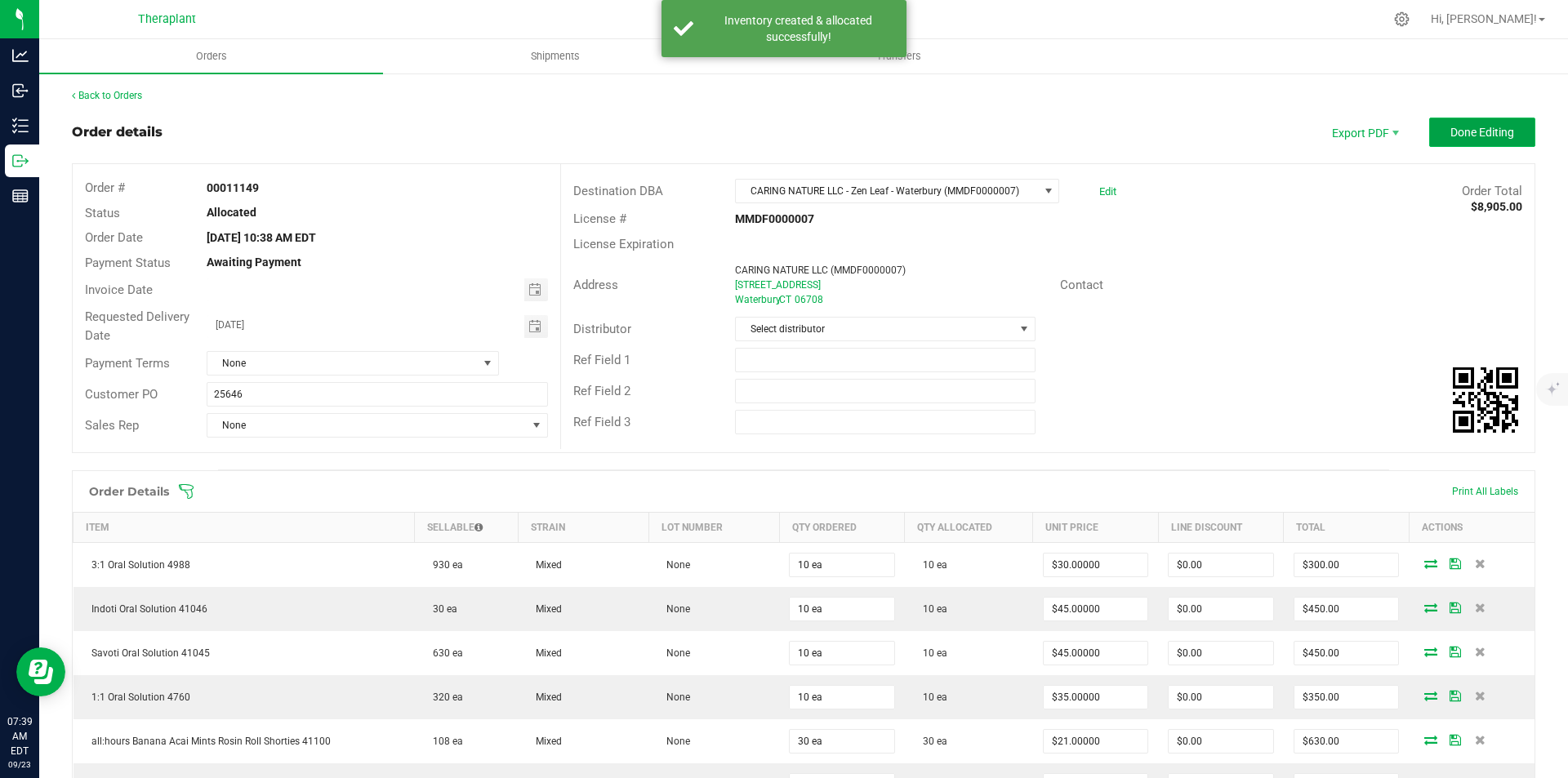
click at [1463, 122] on button "Done Editing" at bounding box center [1482, 131] width 106 height 29
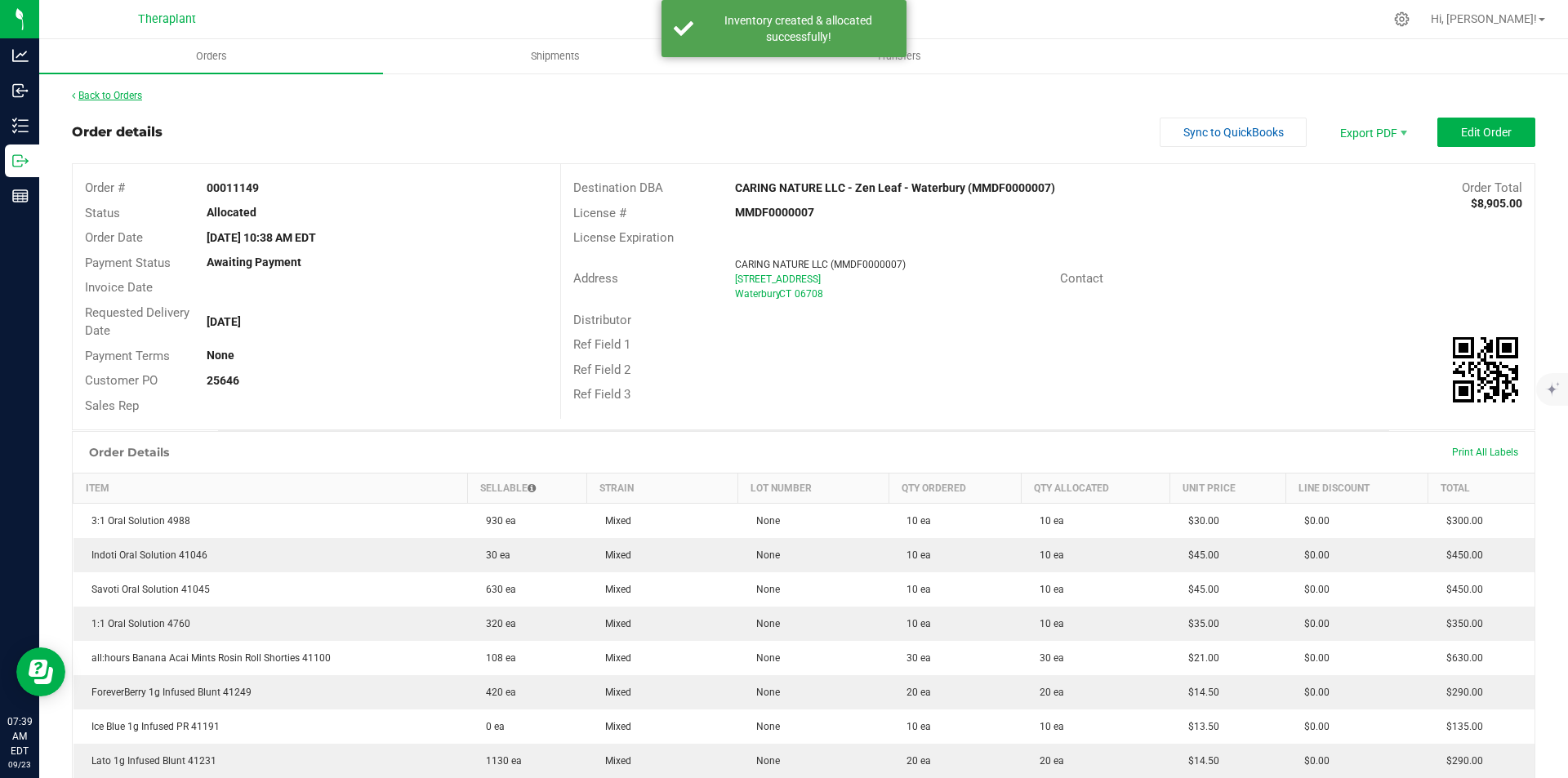
click at [97, 97] on link "Back to Orders" at bounding box center [107, 96] width 70 height 11
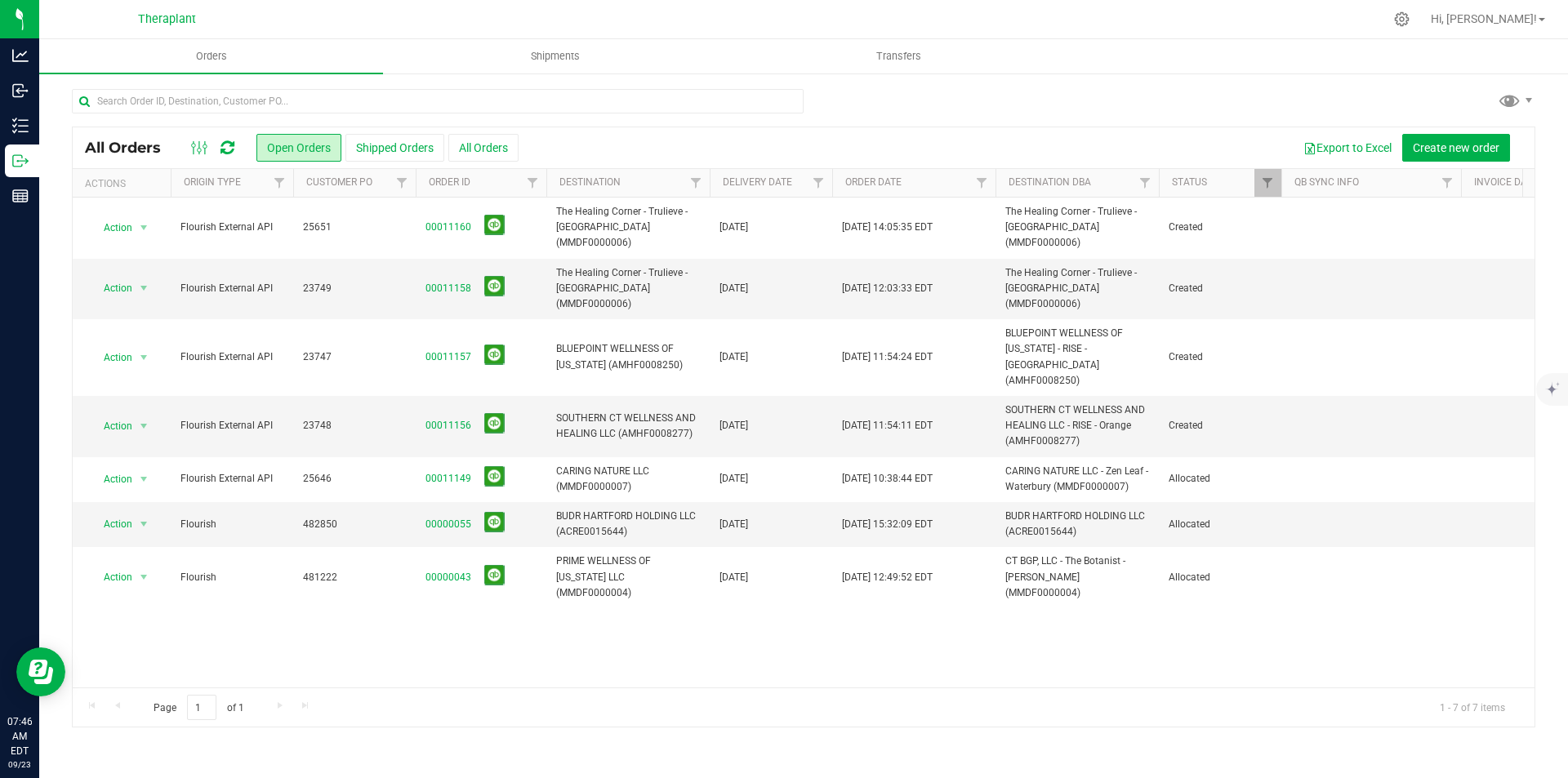
click at [234, 140] on icon at bounding box center [227, 147] width 14 height 16
click at [221, 142] on icon at bounding box center [227, 147] width 14 height 16
click at [228, 146] on icon at bounding box center [227, 147] width 14 height 16
click at [226, 142] on icon at bounding box center [227, 147] width 14 height 16
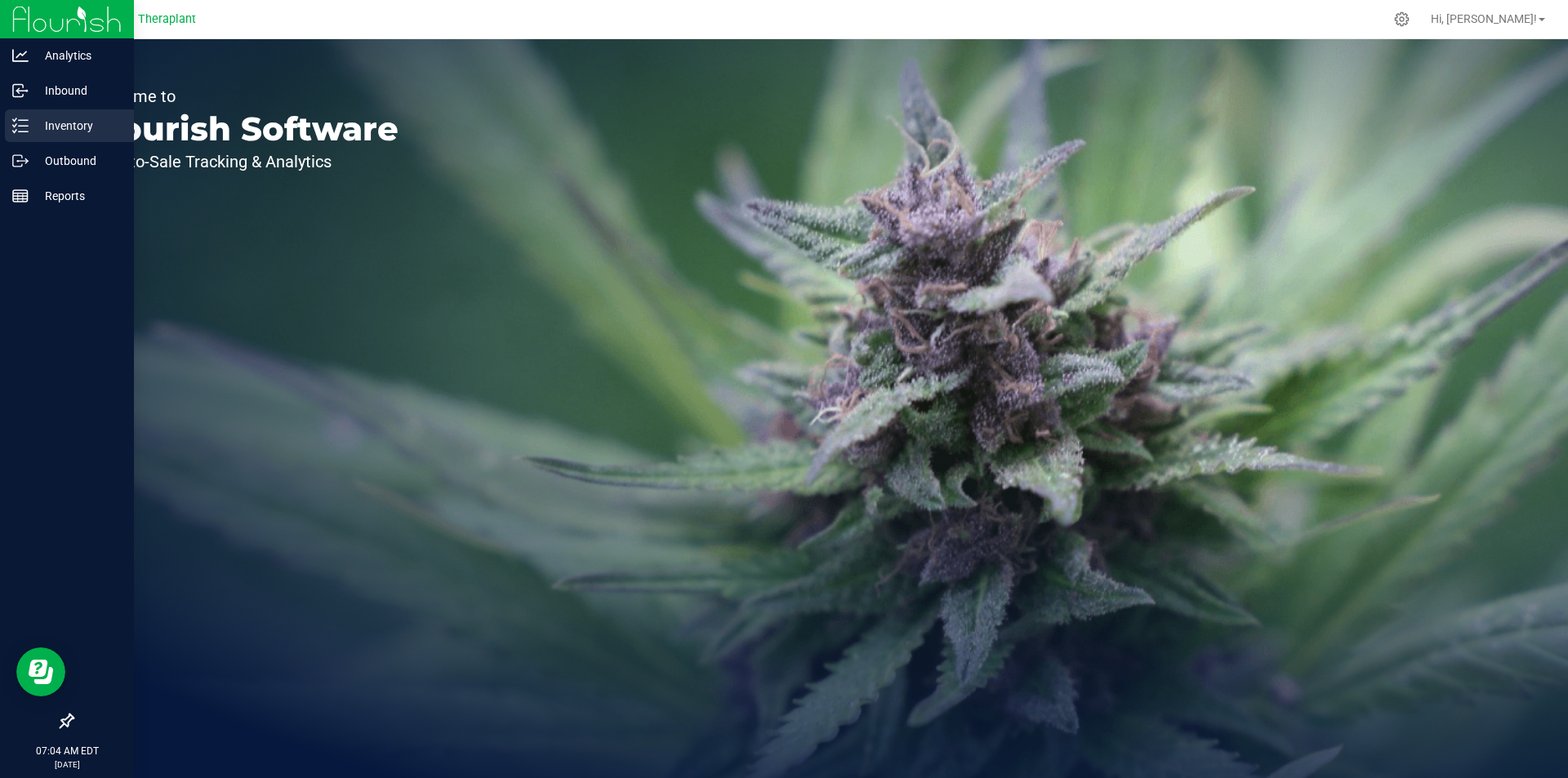
click at [38, 120] on p "Inventory" at bounding box center [77, 126] width 98 height 20
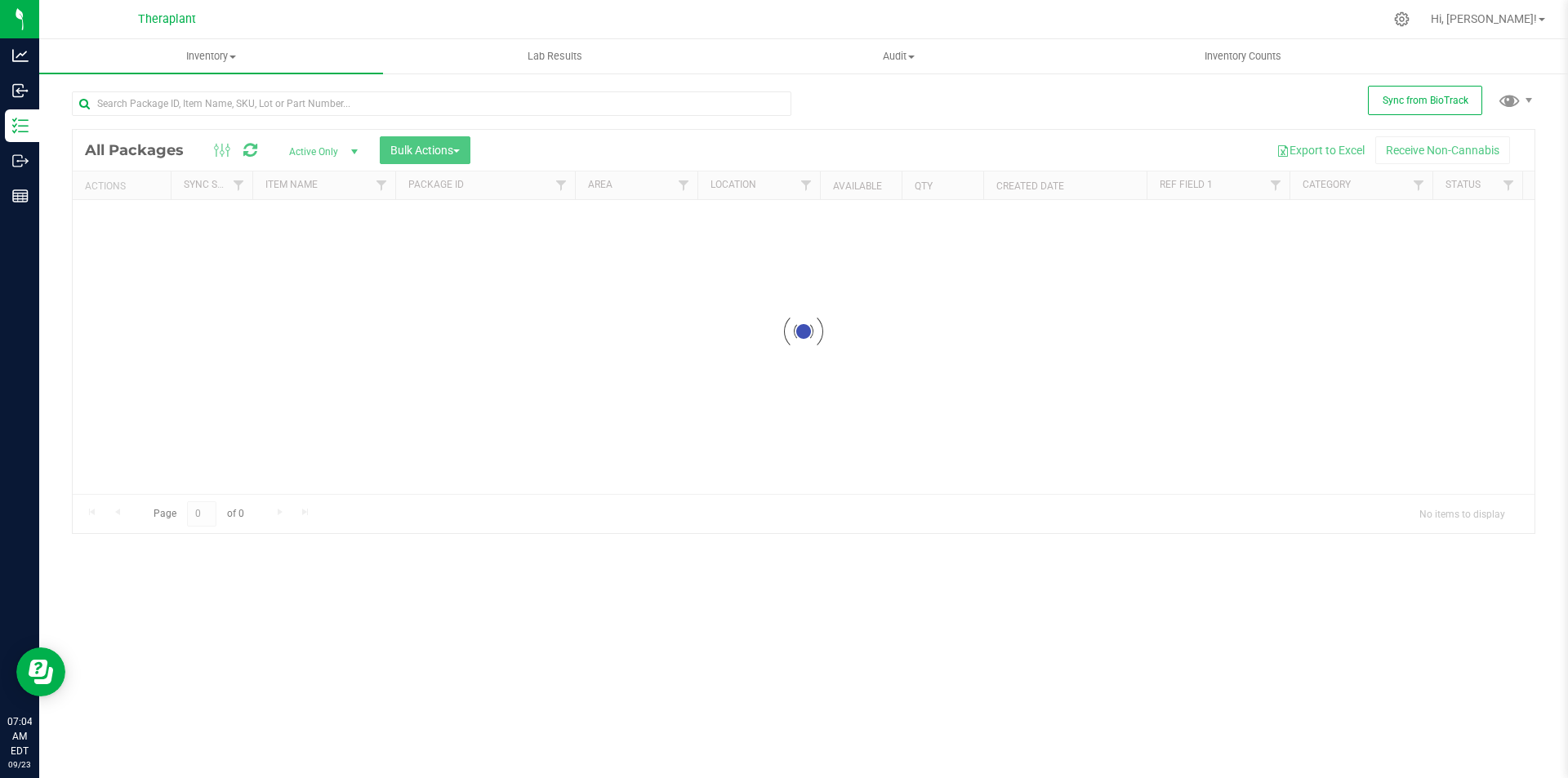
click at [264, 126] on div at bounding box center [431, 111] width 719 height 37
click at [264, 112] on input "text" at bounding box center [431, 104] width 719 height 24
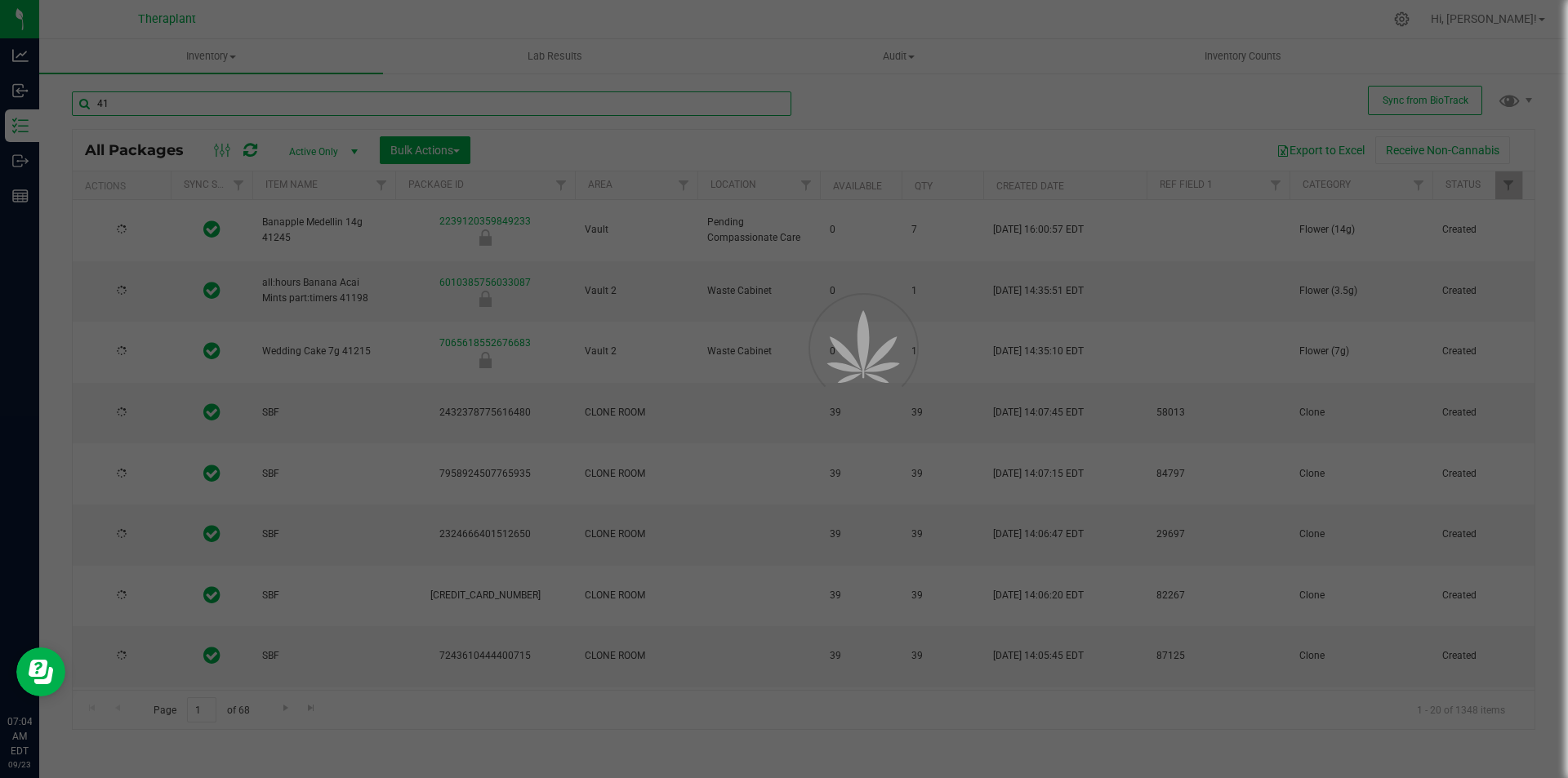
type input "412"
type input "[DATE]"
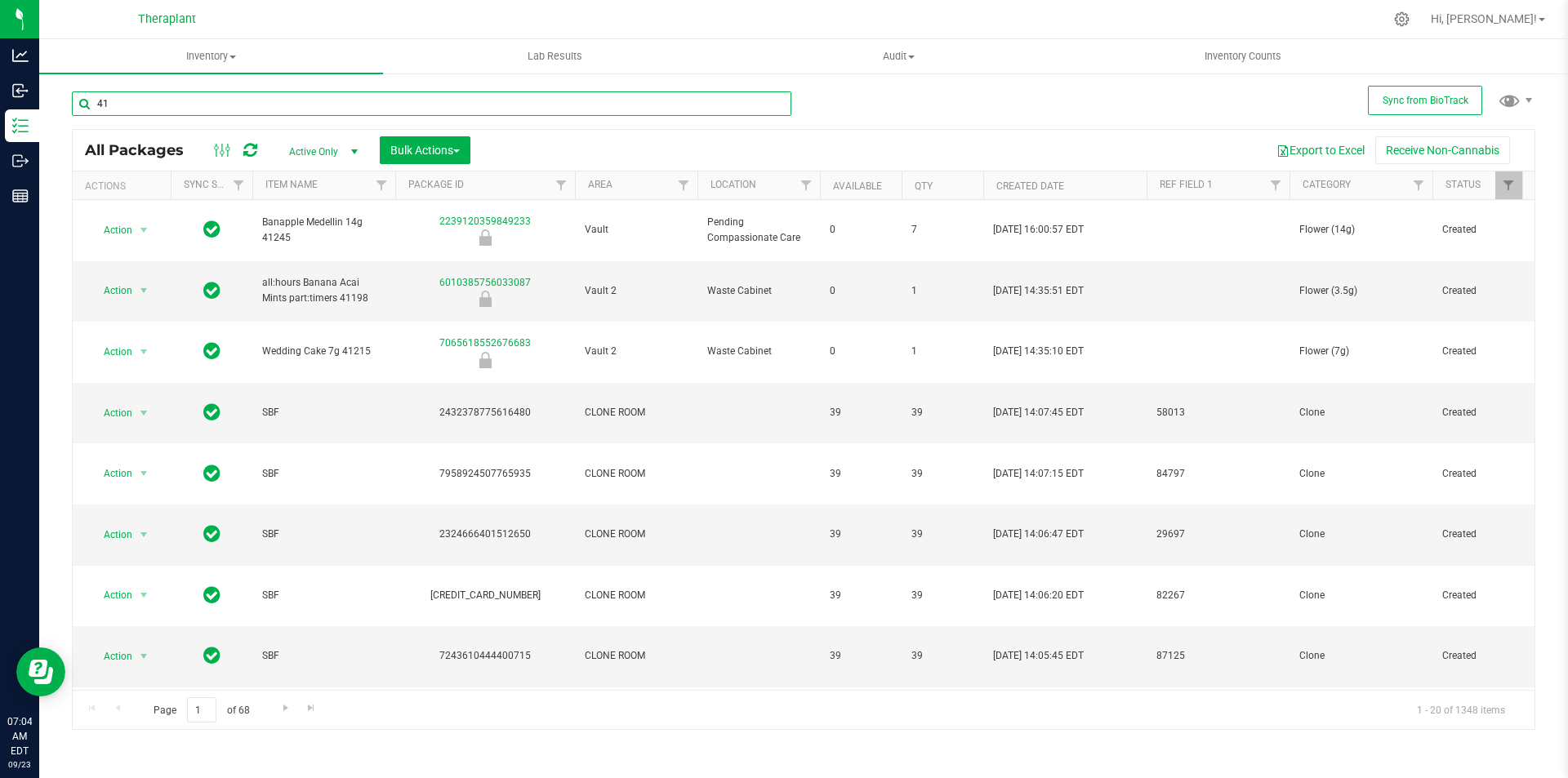
type input "4"
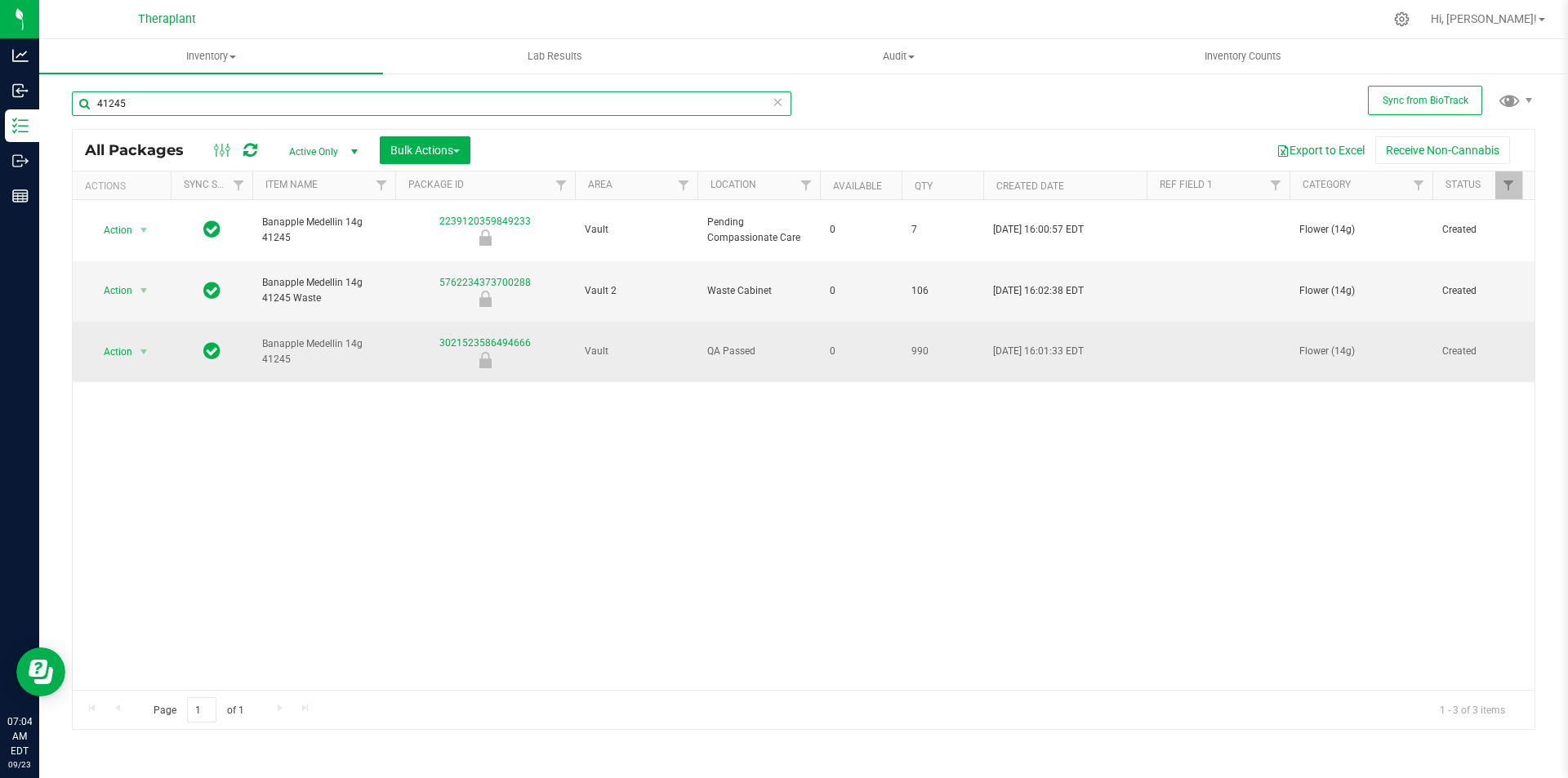
type input "41245"
click at [1221, 322] on td at bounding box center [1218, 352] width 143 height 60
type input "TP Hybrid 10pk"
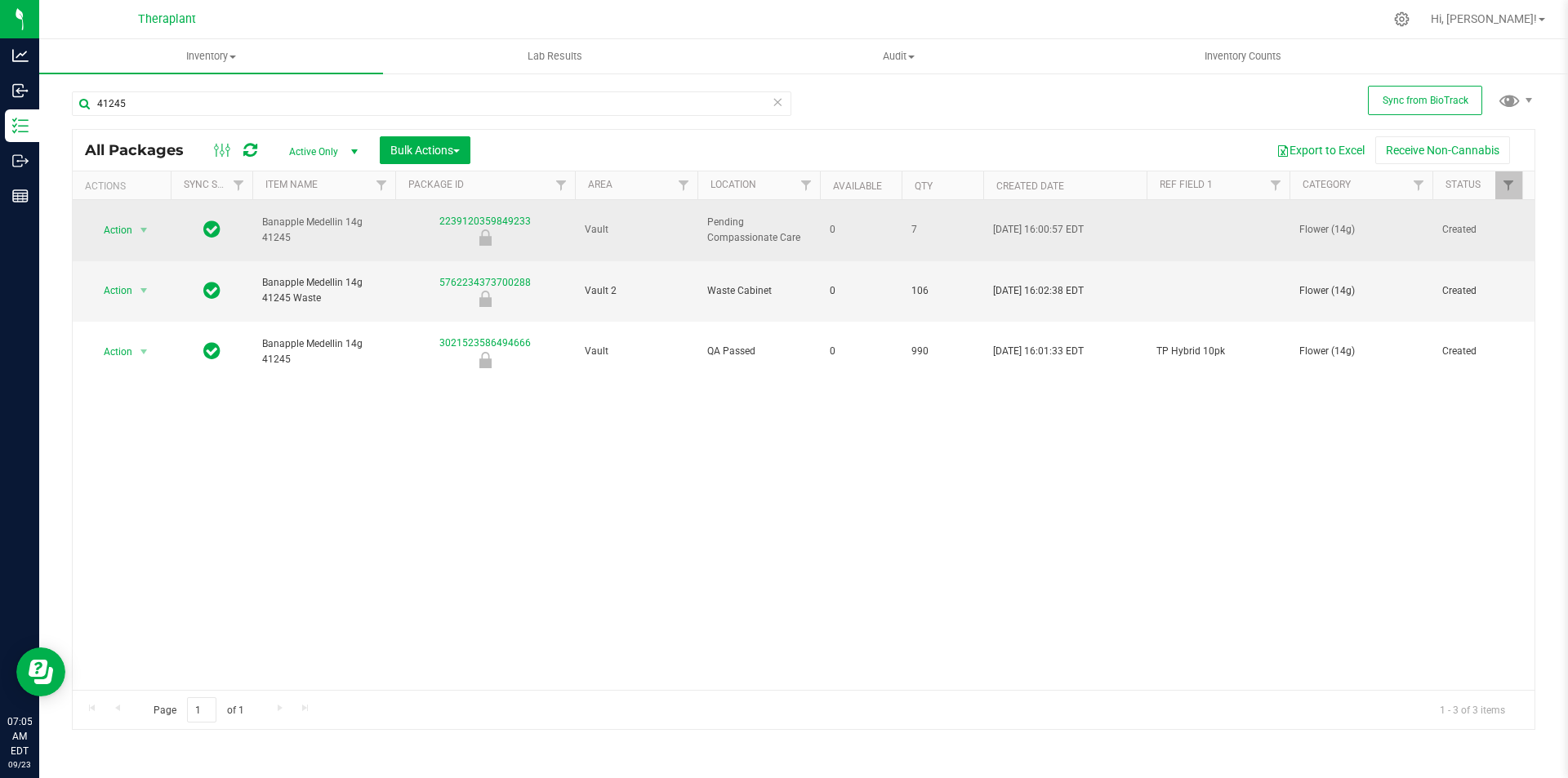
click at [1205, 218] on td at bounding box center [1218, 230] width 143 height 61
type input "TP Hybrid"
